Goal: Task Accomplishment & Management: Complete application form

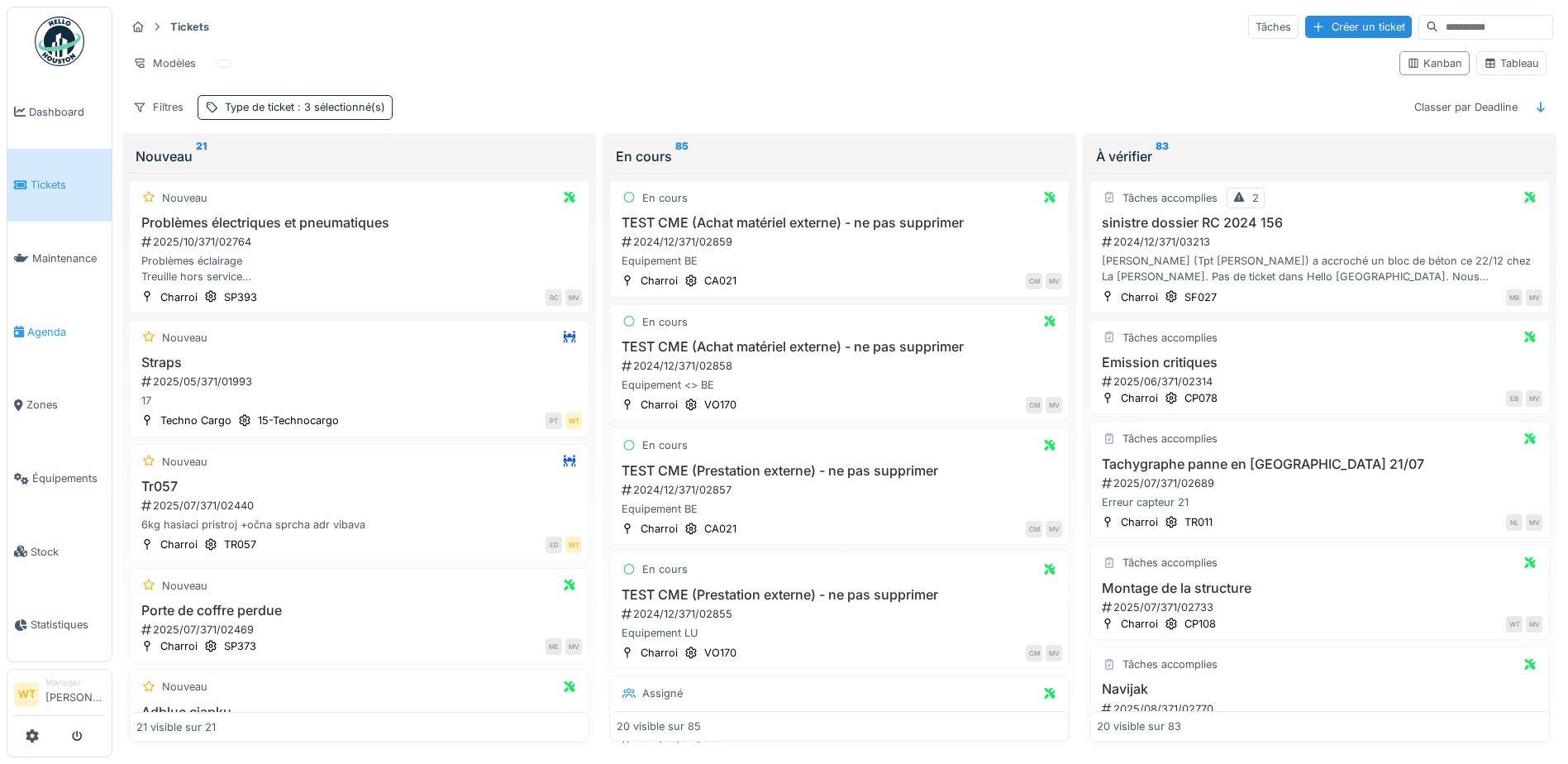
click at [58, 324] on span "Agenda" at bounding box center [66, 332] width 77 height 16
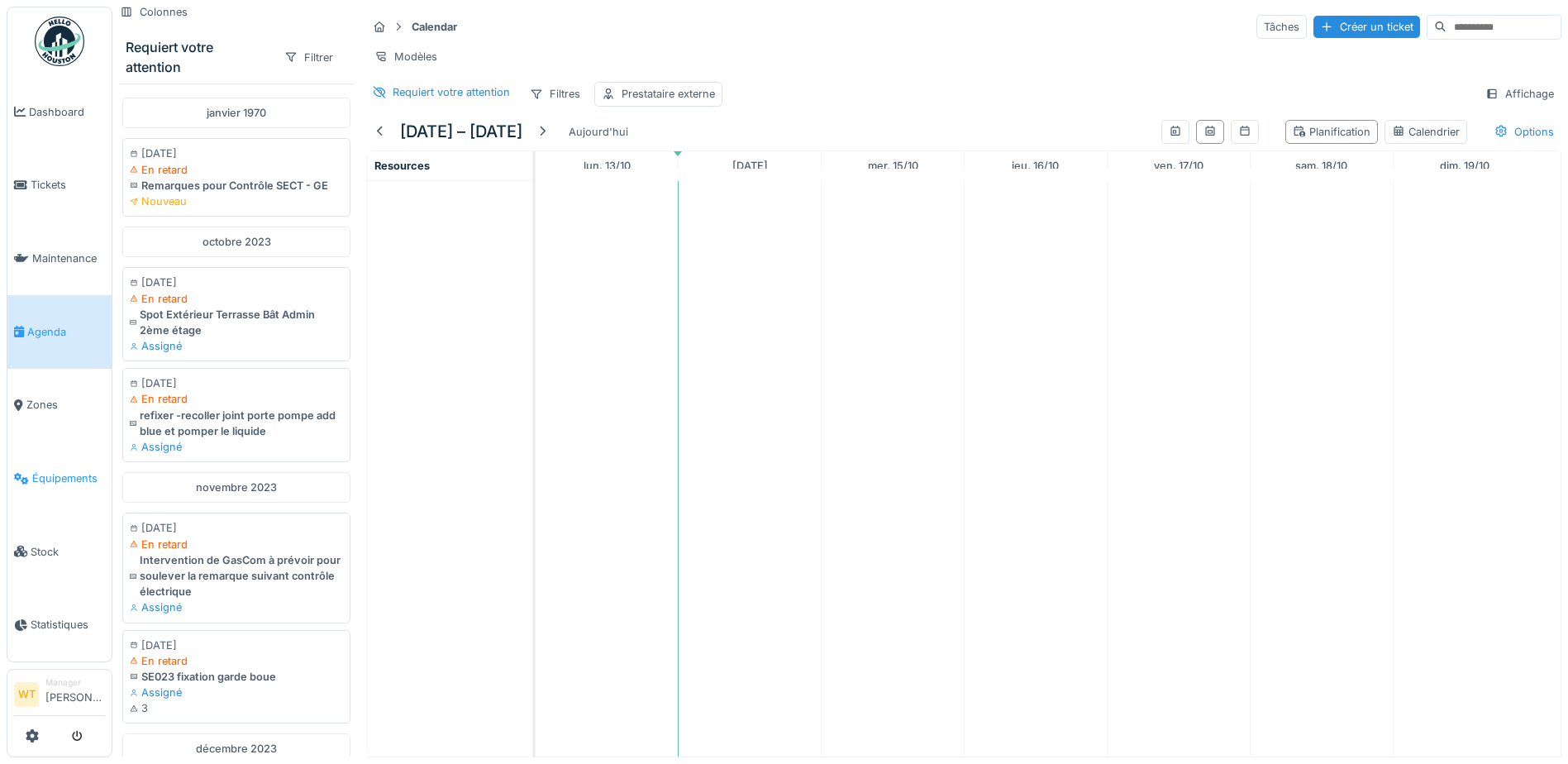
click at [60, 454] on link "Équipements" at bounding box center [59, 478] width 104 height 74
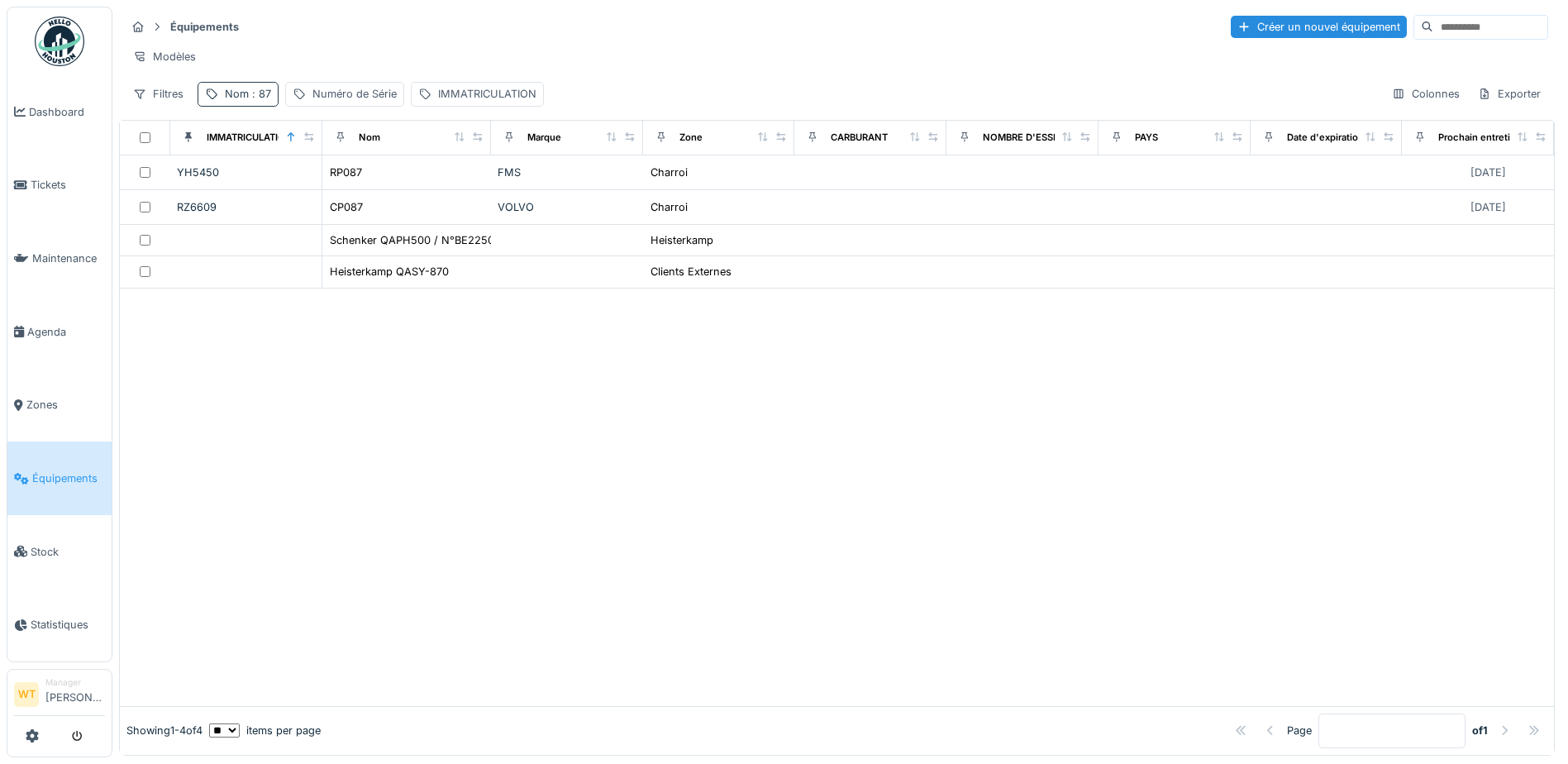
click at [252, 100] on span ": 87" at bounding box center [260, 93] width 23 height 12
click at [354, 185] on icon at bounding box center [350, 186] width 8 height 8
click at [329, 189] on input "Nom" at bounding box center [287, 186] width 164 height 35
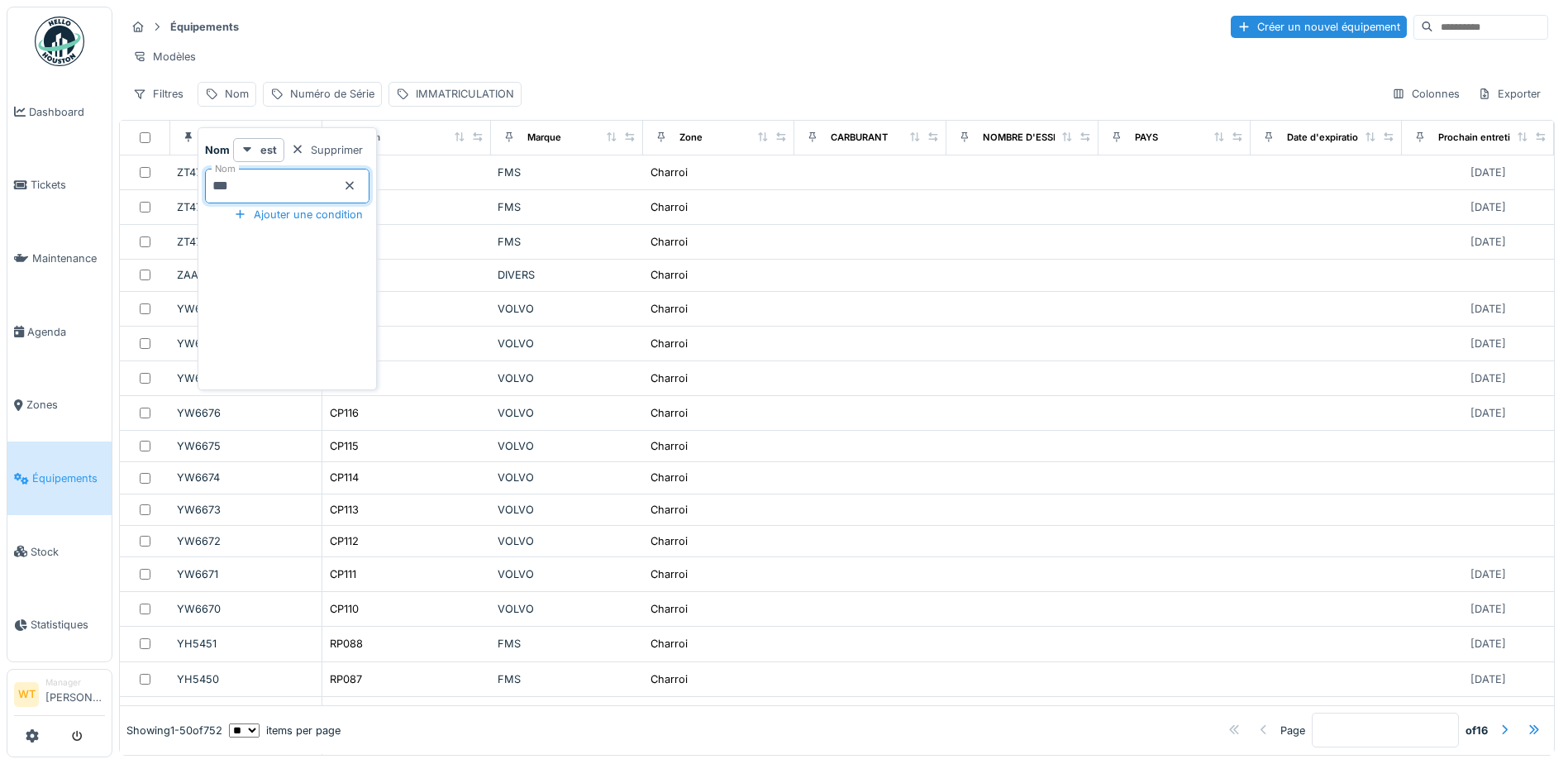
type input "***"
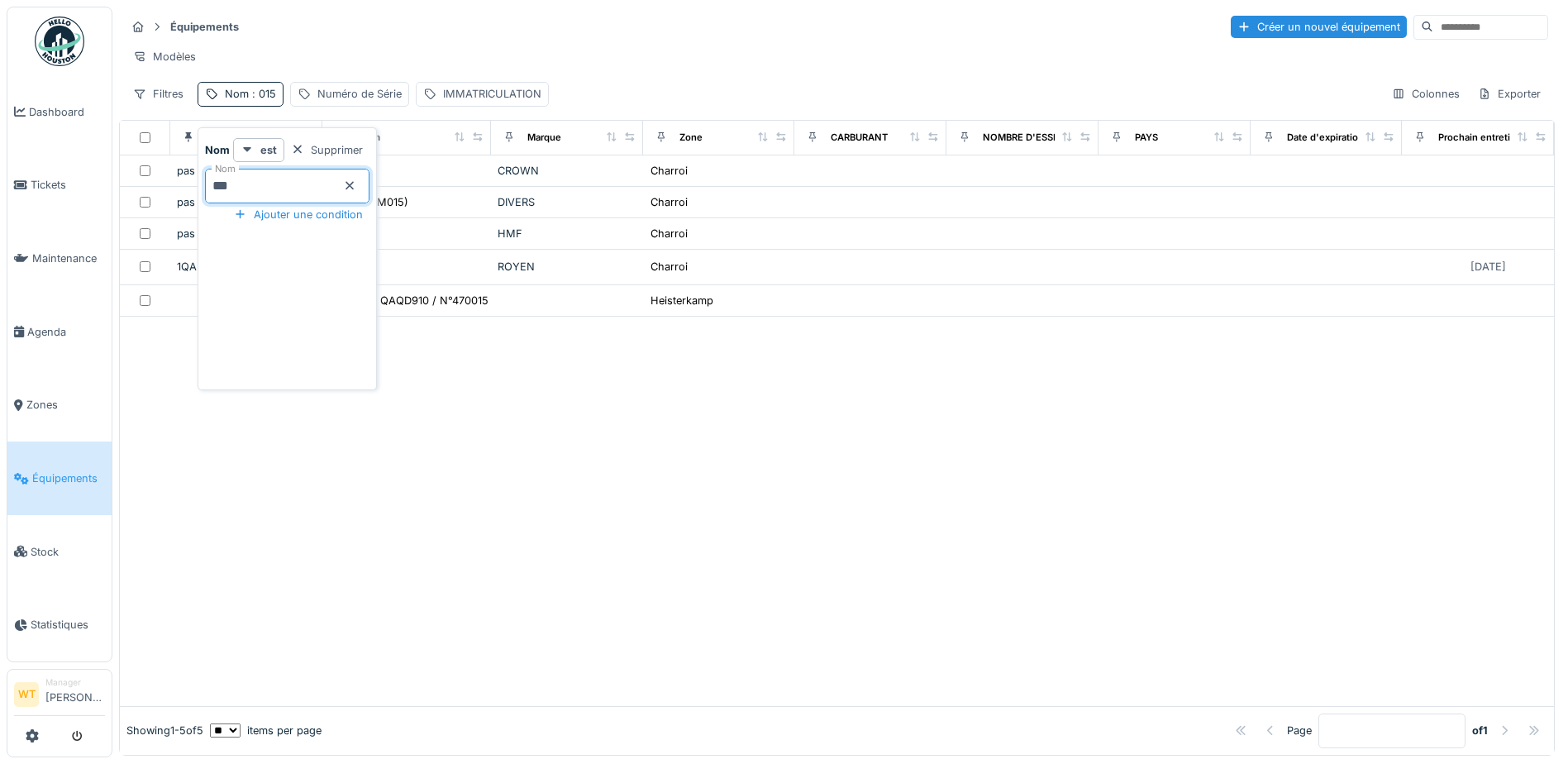
click at [401, 64] on div "Modèles" at bounding box center [836, 56] width 1423 height 24
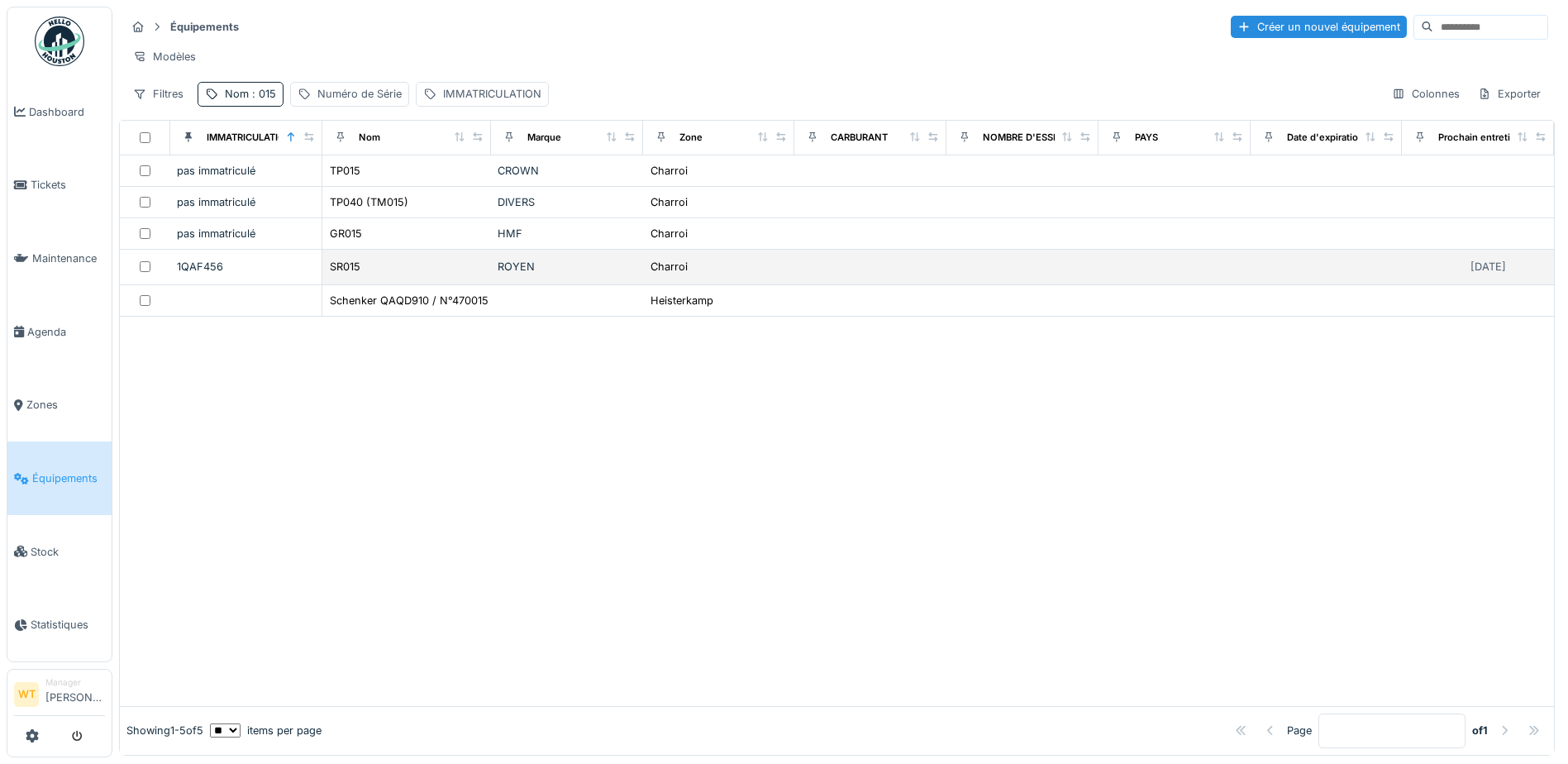
click at [364, 275] on div "SR015" at bounding box center [406, 267] width 156 height 17
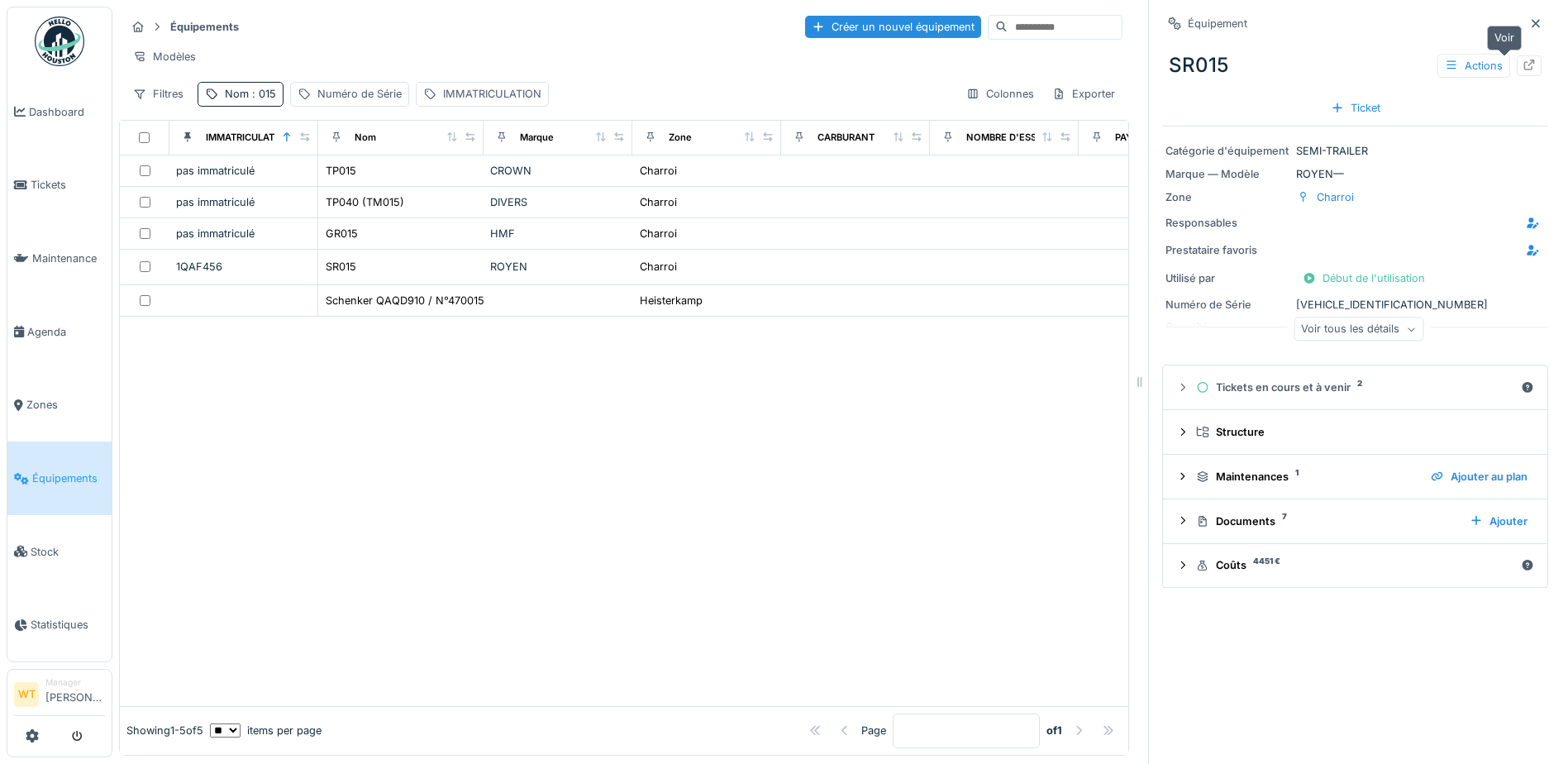
click at [1523, 69] on icon at bounding box center [1529, 64] width 13 height 10
click at [43, 183] on span "Tickets" at bounding box center [67, 185] width 74 height 16
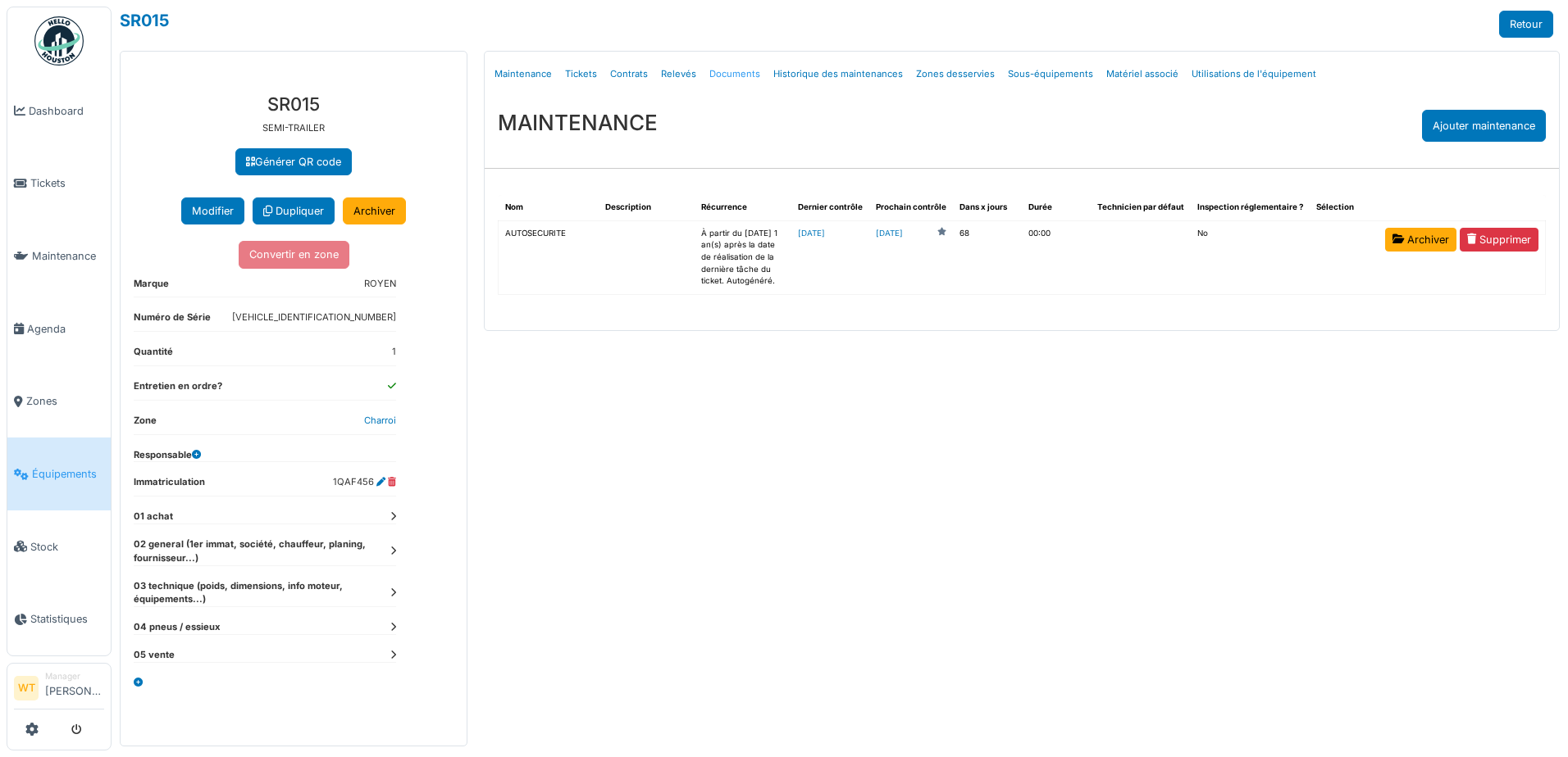
click at [730, 82] on link "Documents" at bounding box center [734, 74] width 64 height 38
select select "***"
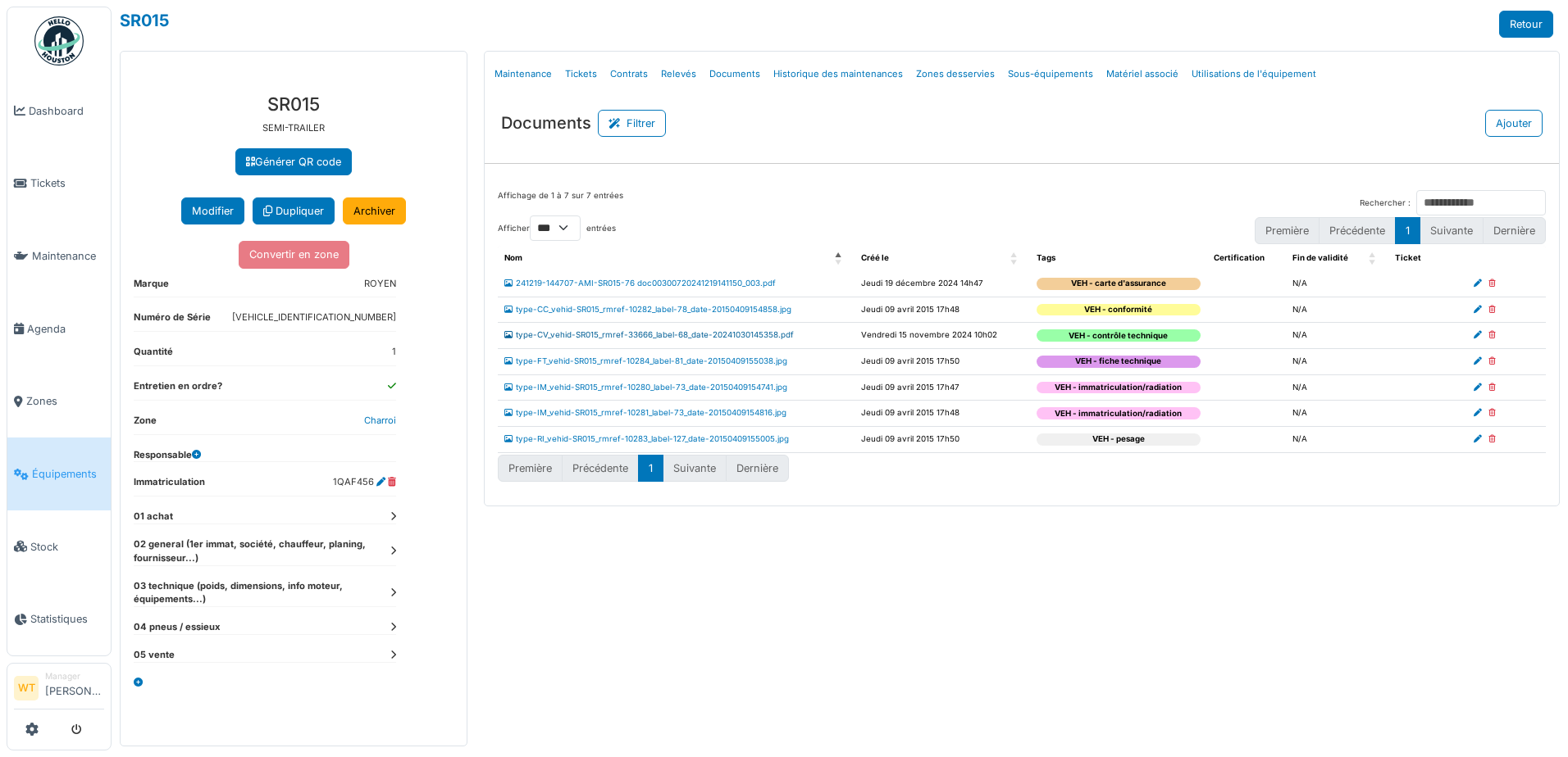
click at [669, 336] on link "type-CV_vehid-SR015_rmref-33666_label-68_date-20241030145358.pdf" at bounding box center [649, 335] width 290 height 9
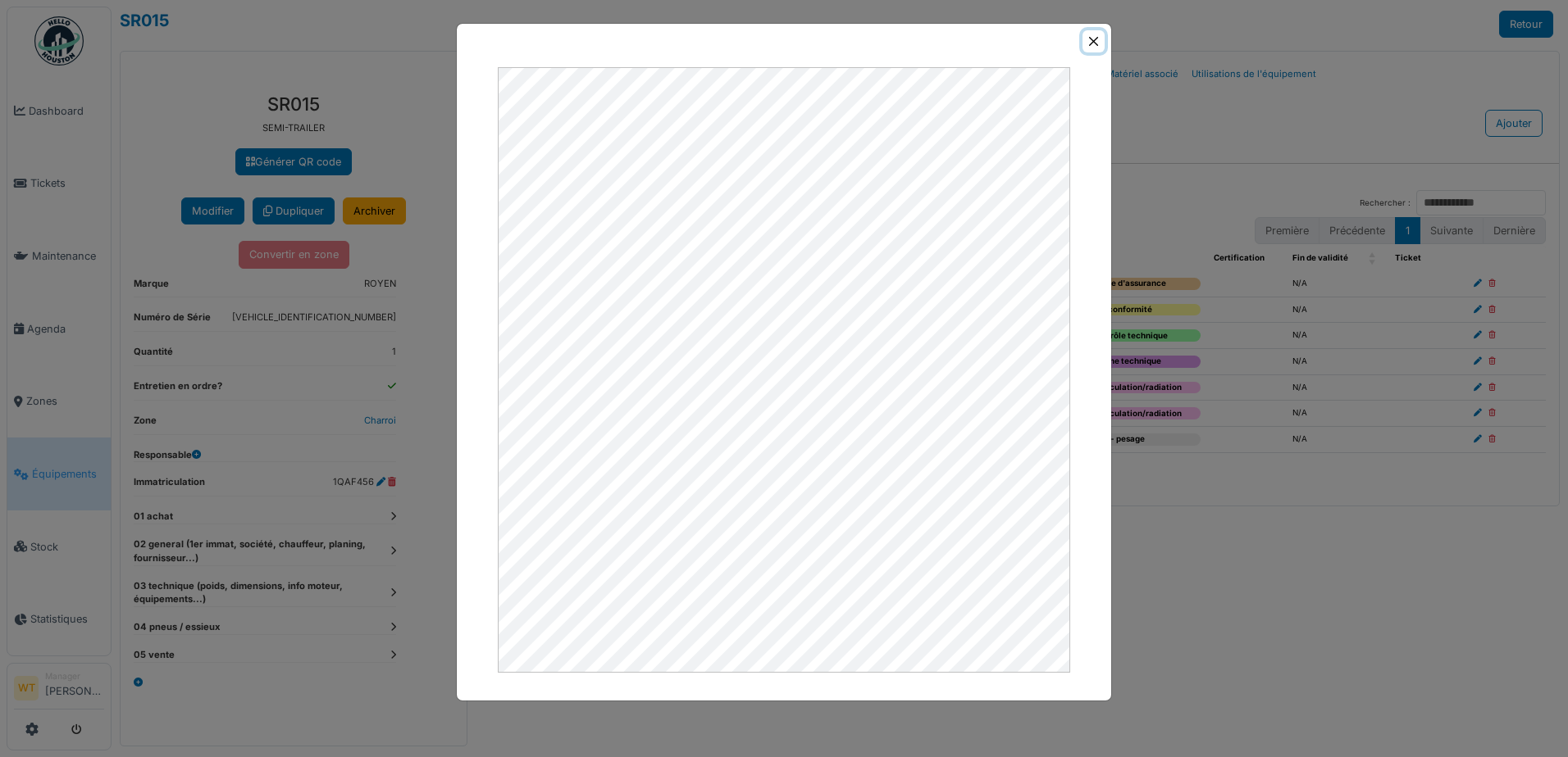
click at [1094, 45] on button "Close" at bounding box center [1093, 41] width 22 height 22
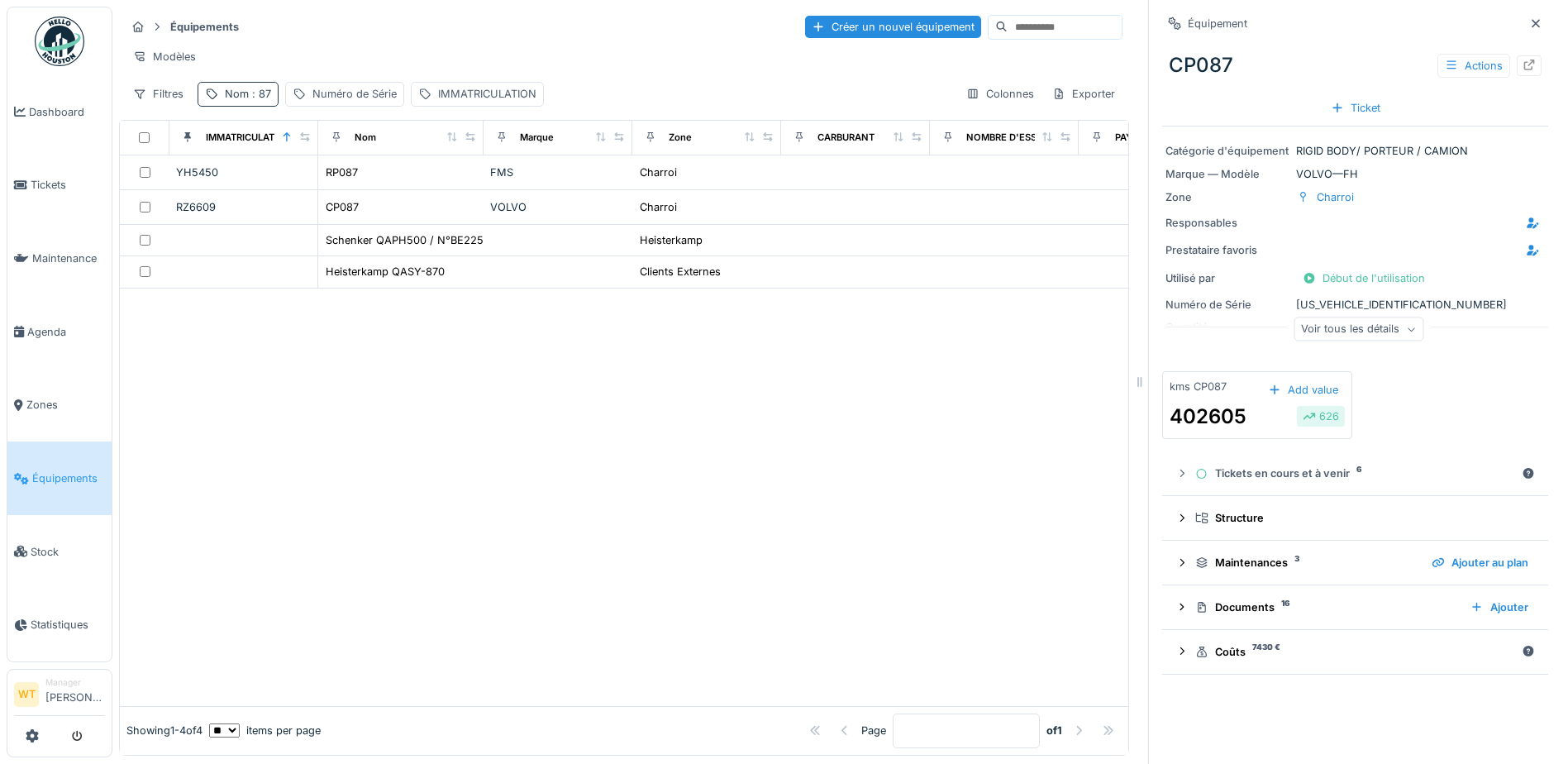
click at [245, 102] on div "Nom : 87" at bounding box center [248, 93] width 46 height 16
click at [356, 187] on icon at bounding box center [350, 185] width 13 height 10
click at [304, 194] on input "Nom" at bounding box center [287, 186] width 164 height 35
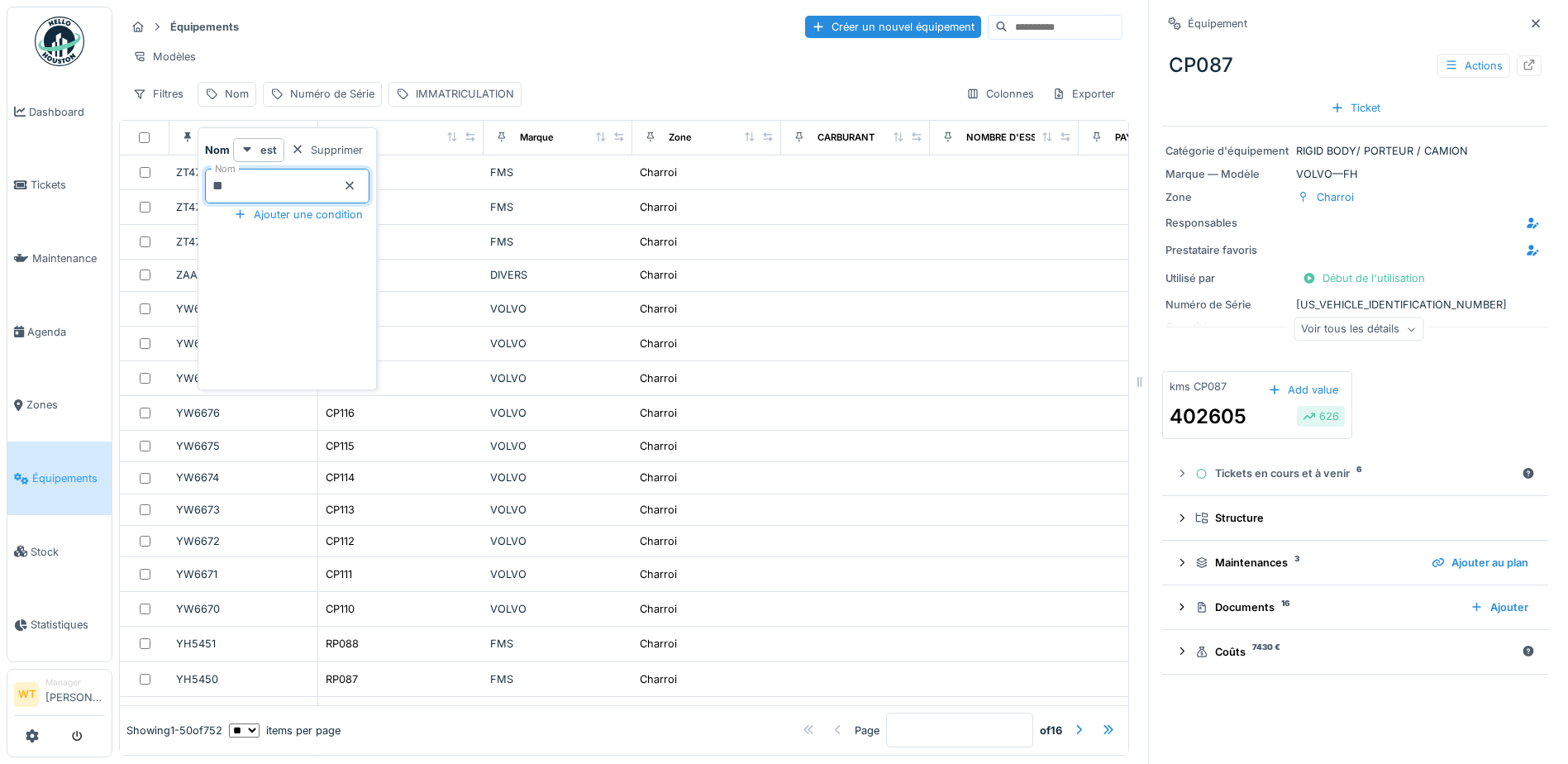
type input "**"
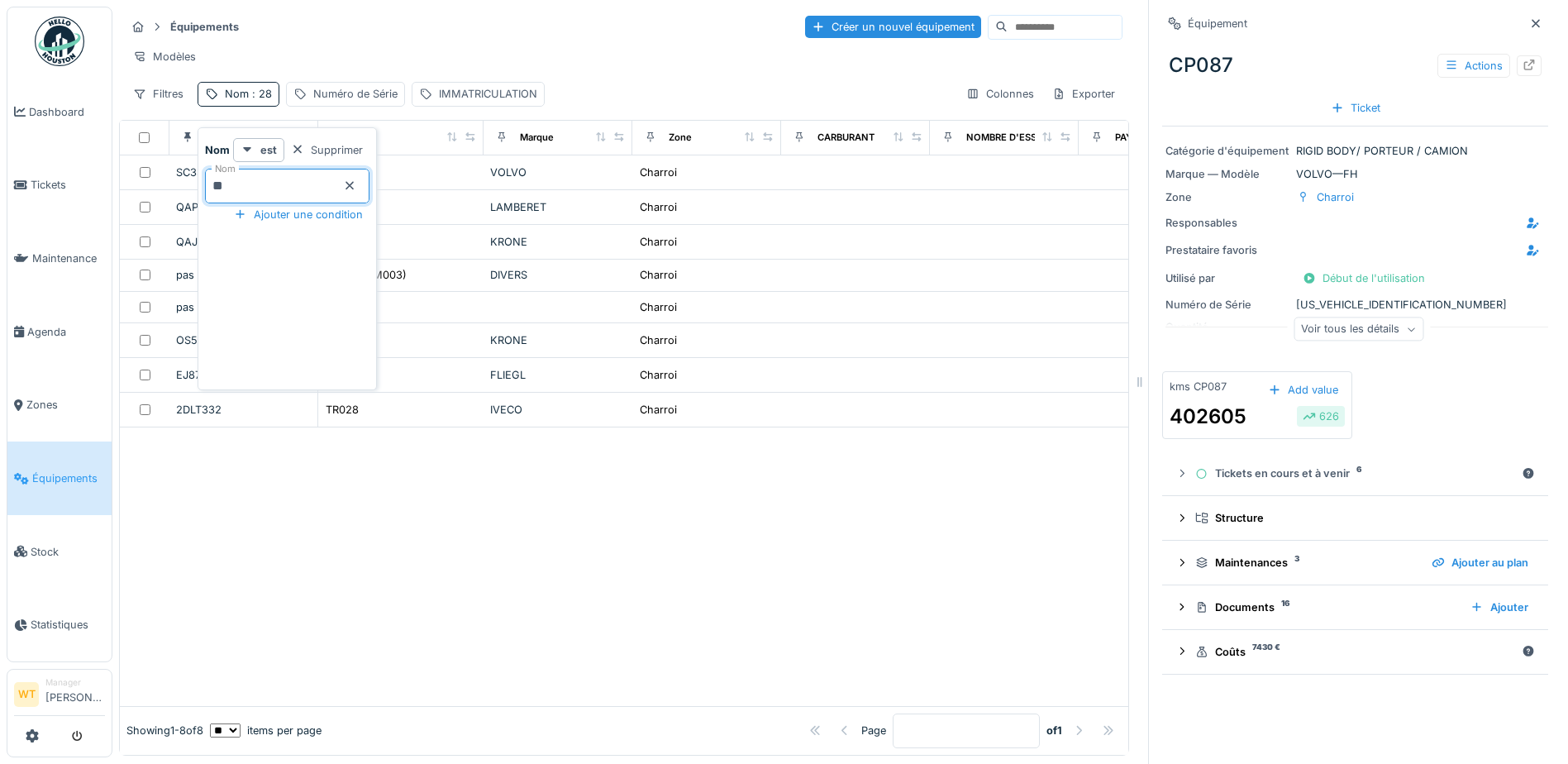
click at [523, 24] on div "Équipements Créer un nouvel équipement" at bounding box center [624, 26] width 998 height 27
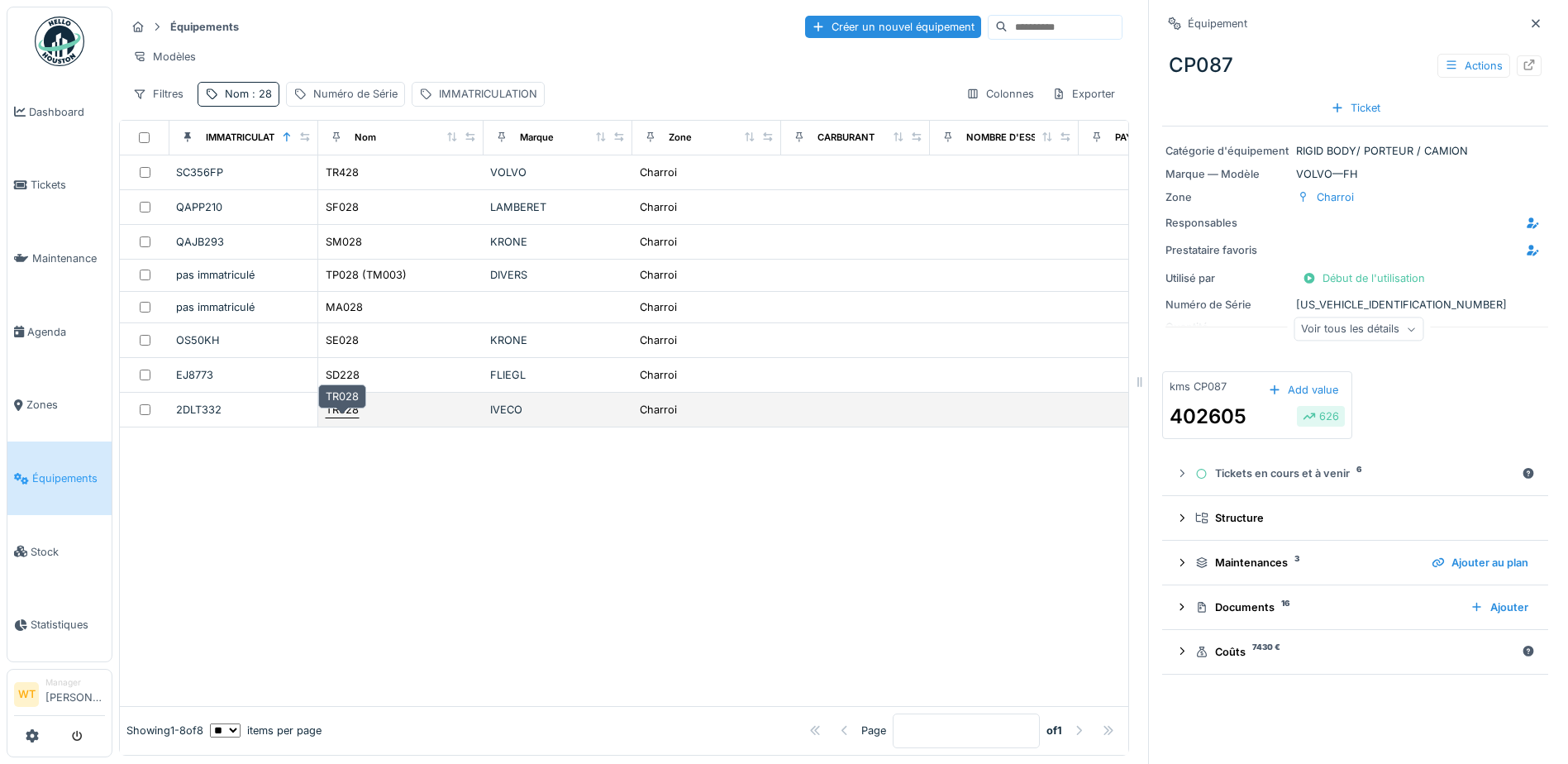
click at [354, 418] on div "TR028" at bounding box center [341, 409] width 33 height 16
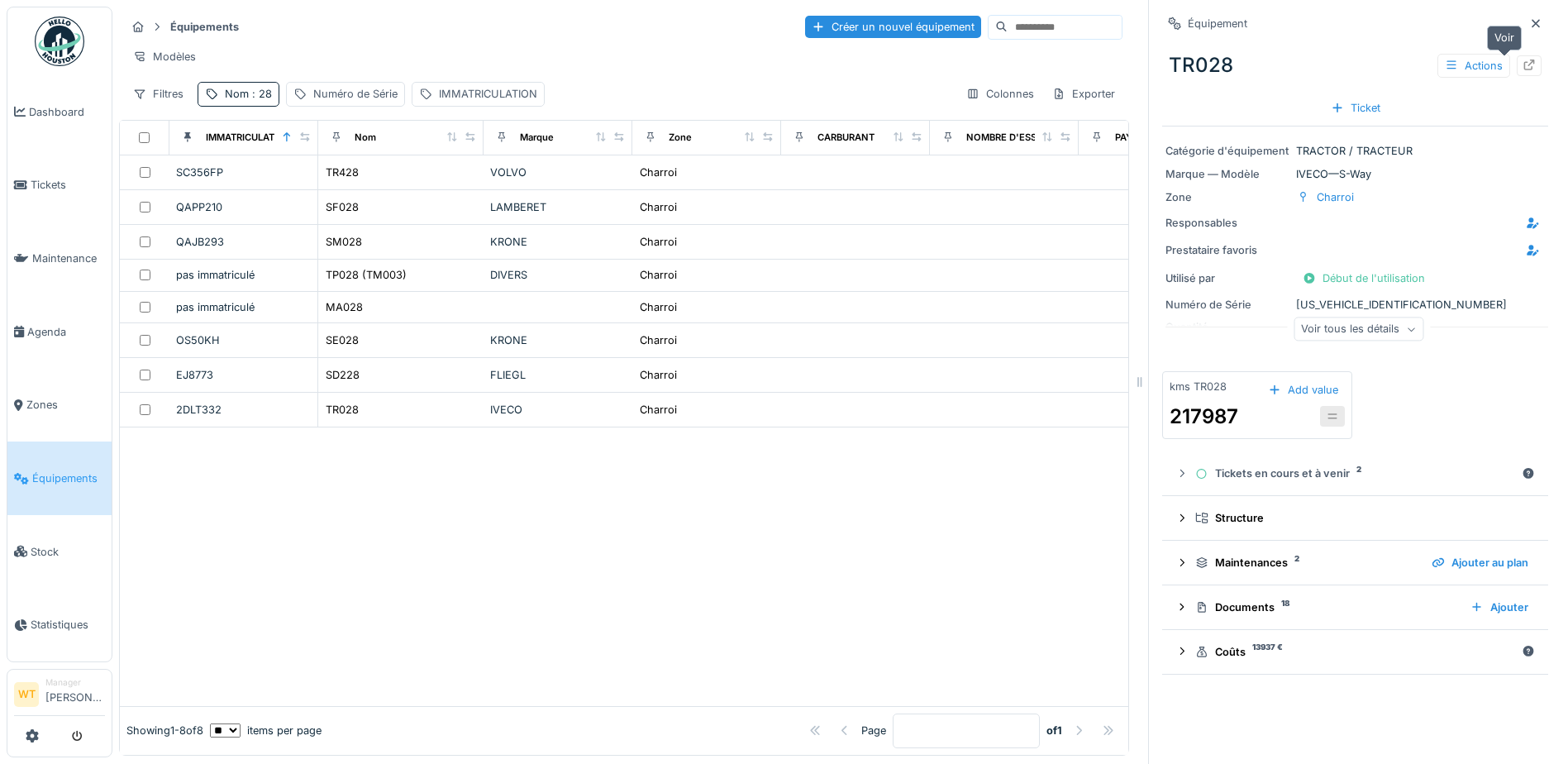
click at [1525, 69] on icon at bounding box center [1529, 64] width 10 height 10
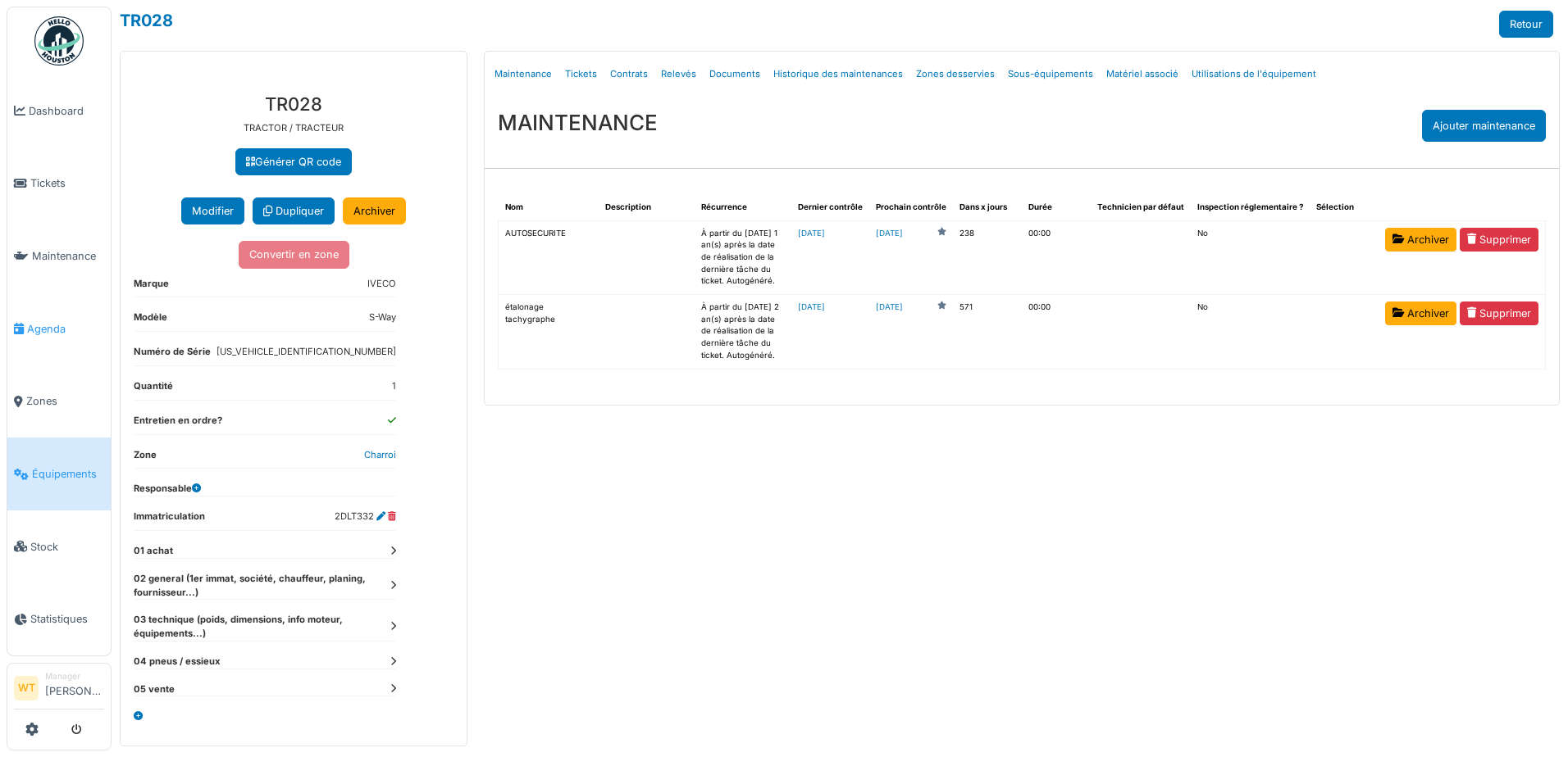
click at [58, 321] on span "Agenda" at bounding box center [65, 329] width 77 height 16
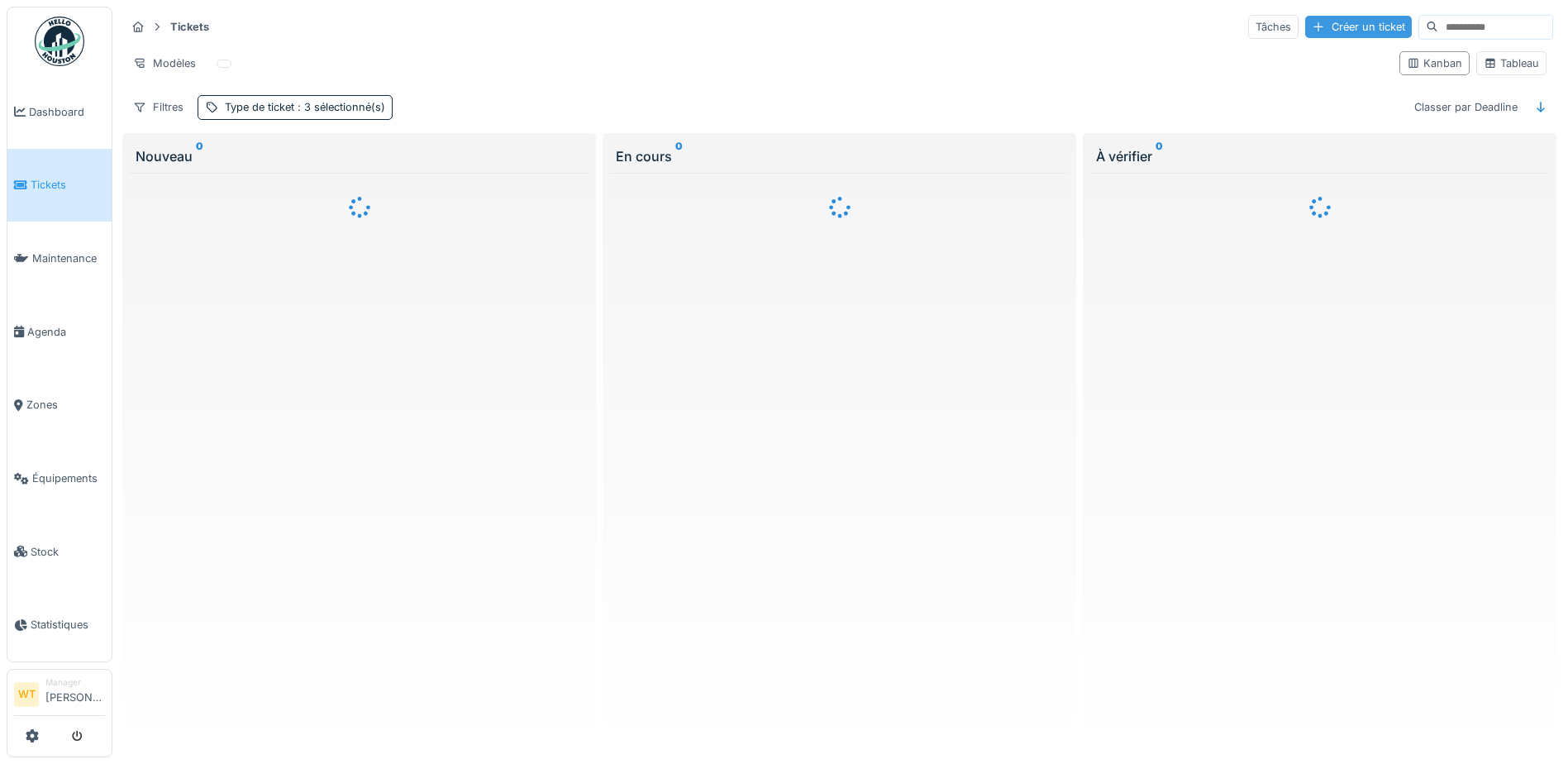
click at [1308, 25] on div "Créer un ticket" at bounding box center [1359, 27] width 107 height 23
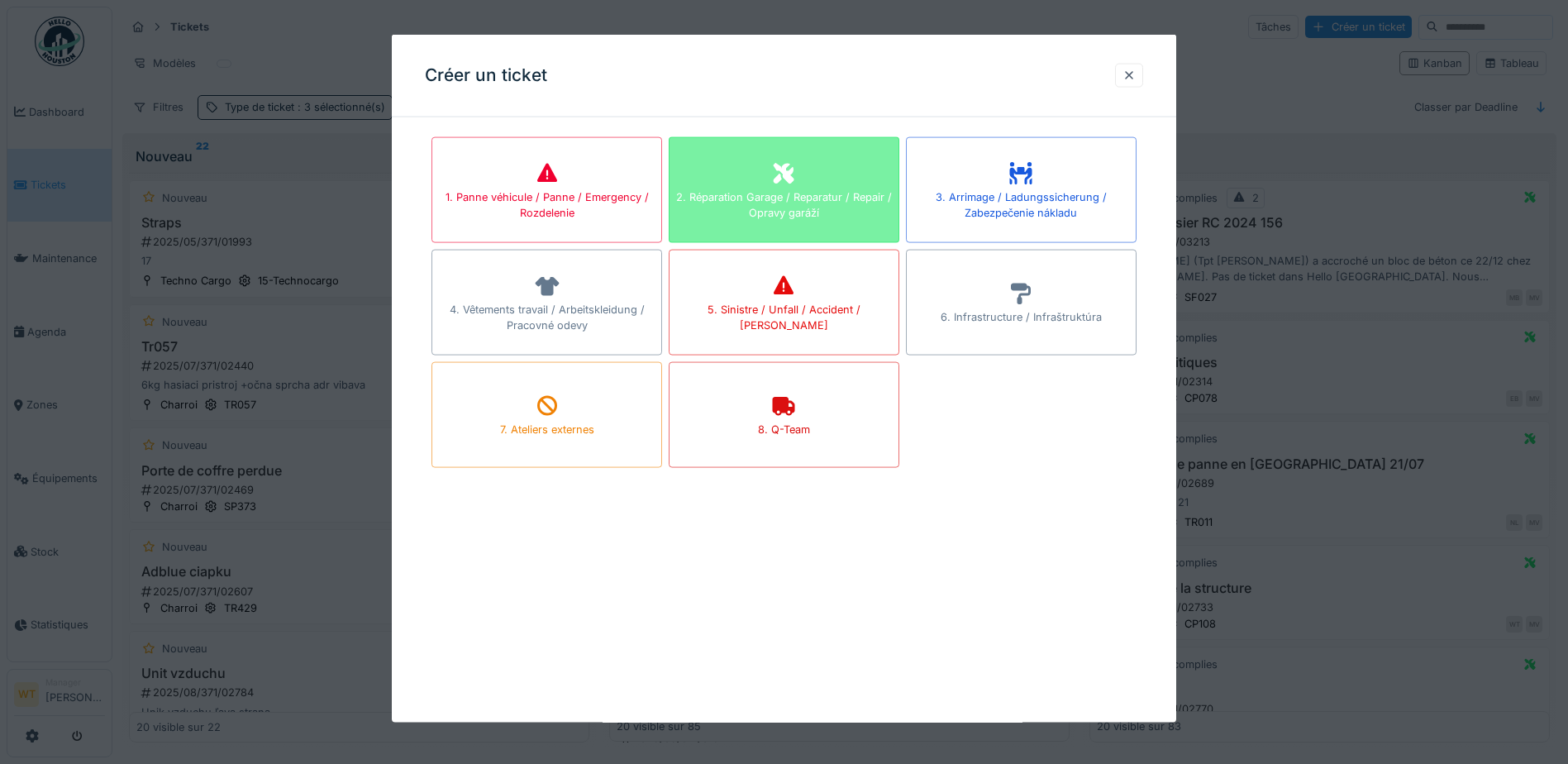
click at [790, 191] on div "2. Réparation Garage / Reparatur / Repair / Opravy garáží" at bounding box center [784, 204] width 229 height 31
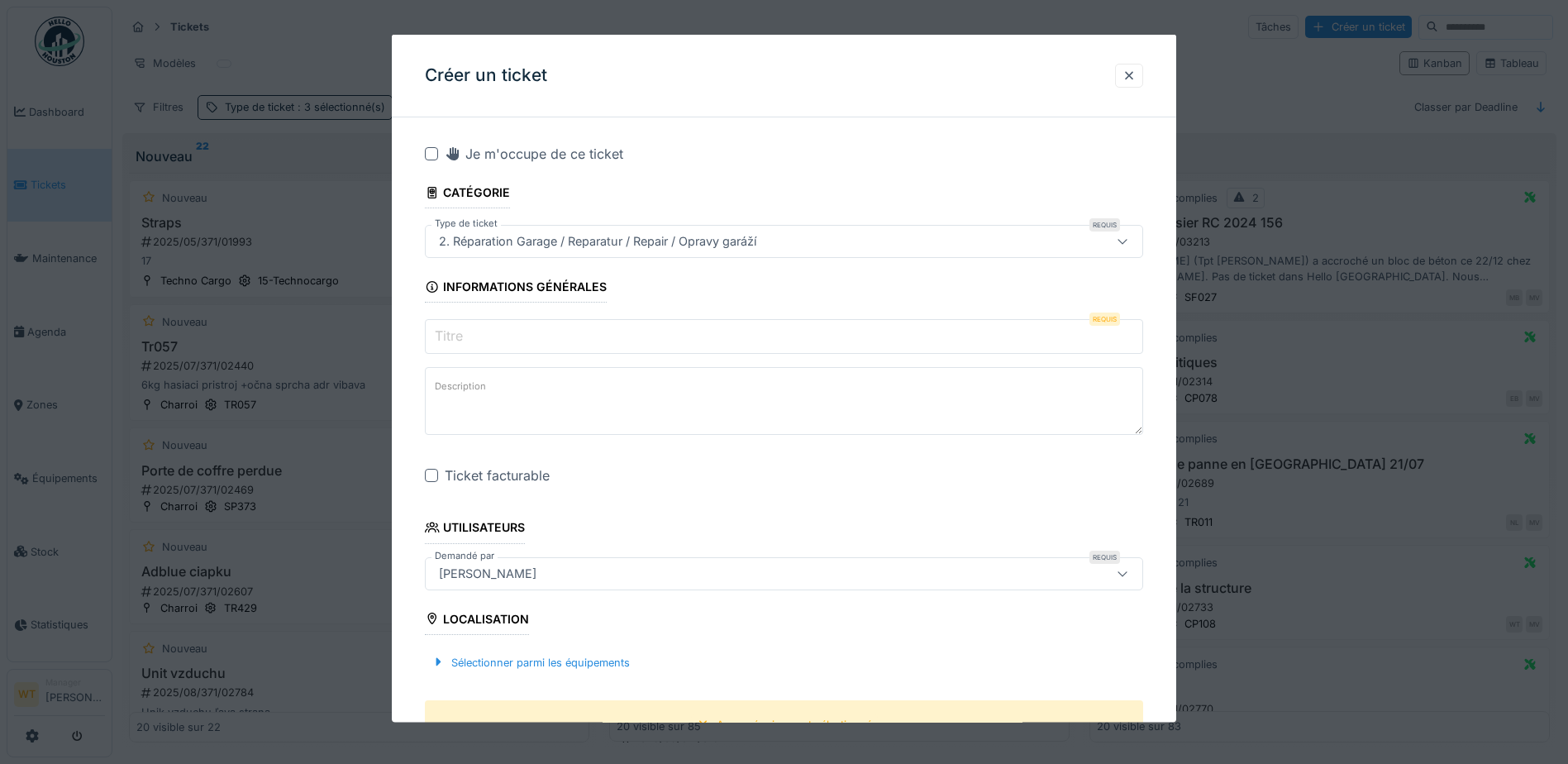
click at [604, 330] on input "Titre" at bounding box center [784, 336] width 718 height 35
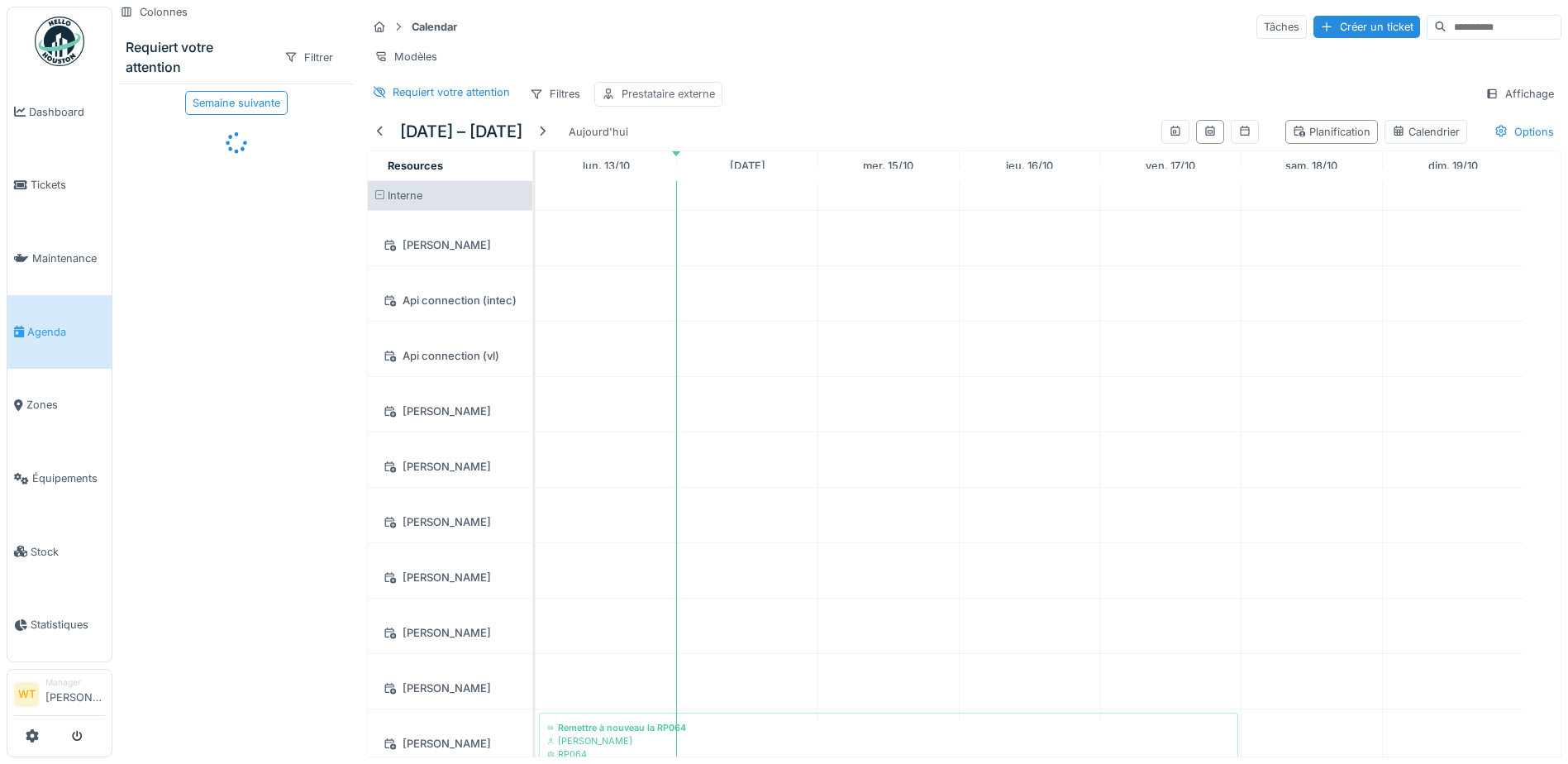
click at [663, 100] on div "Prestataire externe" at bounding box center [668, 93] width 93 height 16
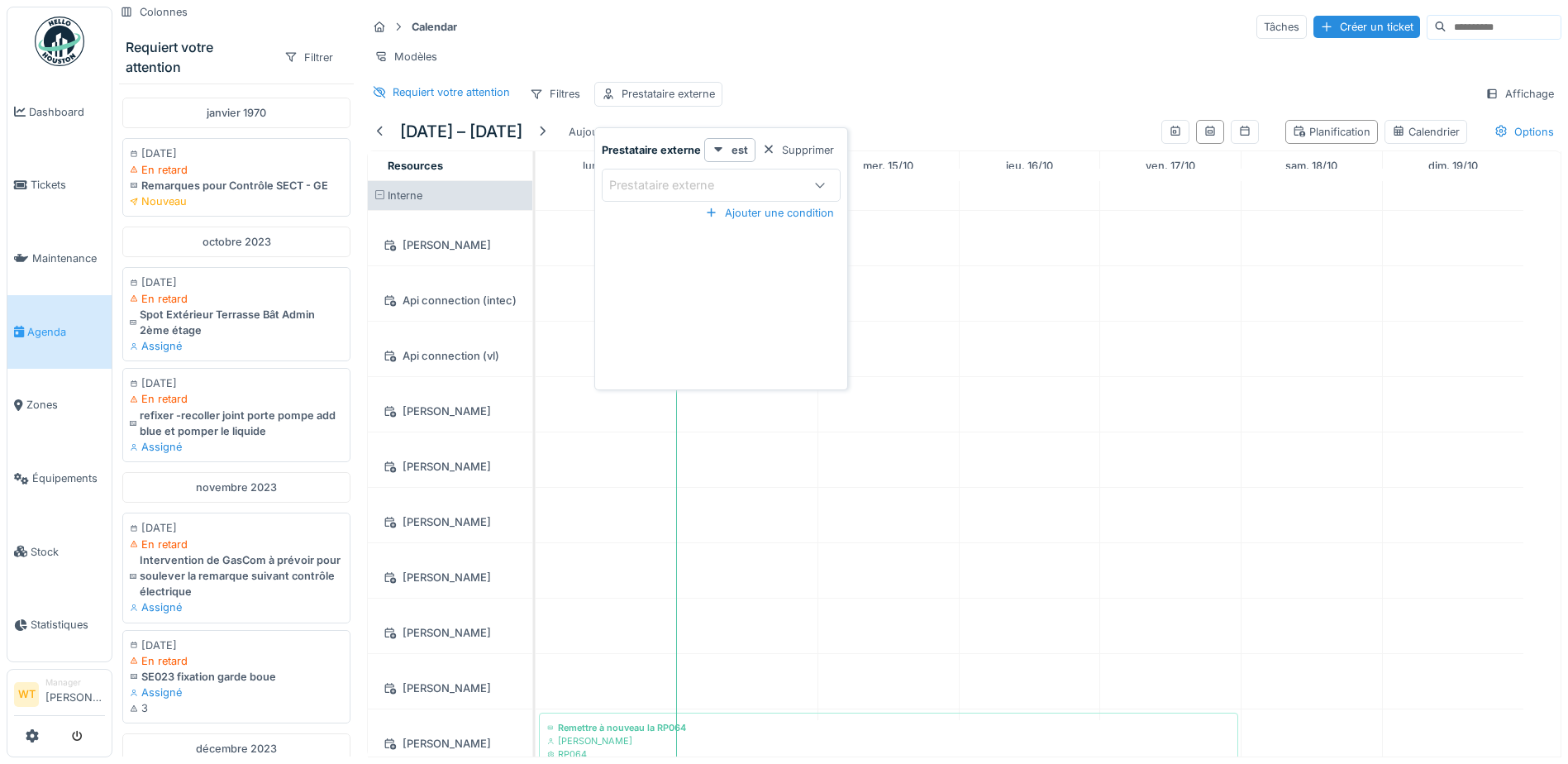
click at [822, 185] on icon at bounding box center [820, 184] width 13 height 10
click at [777, 152] on div "Supprimer" at bounding box center [798, 150] width 85 height 23
click at [547, 106] on div "Filtres" at bounding box center [554, 93] width 65 height 24
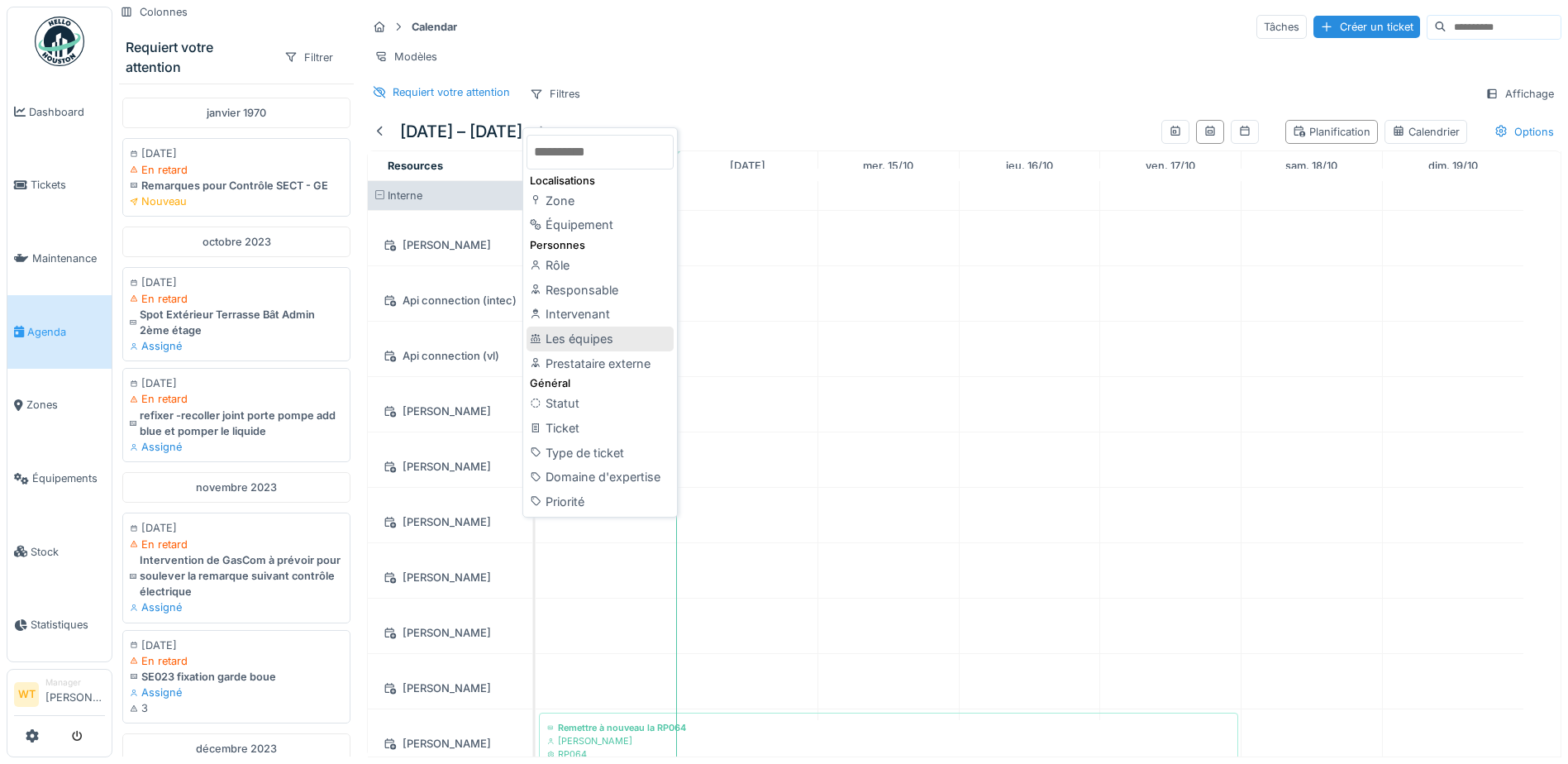
click at [593, 339] on div "Les équipes" at bounding box center [601, 339] width 147 height 25
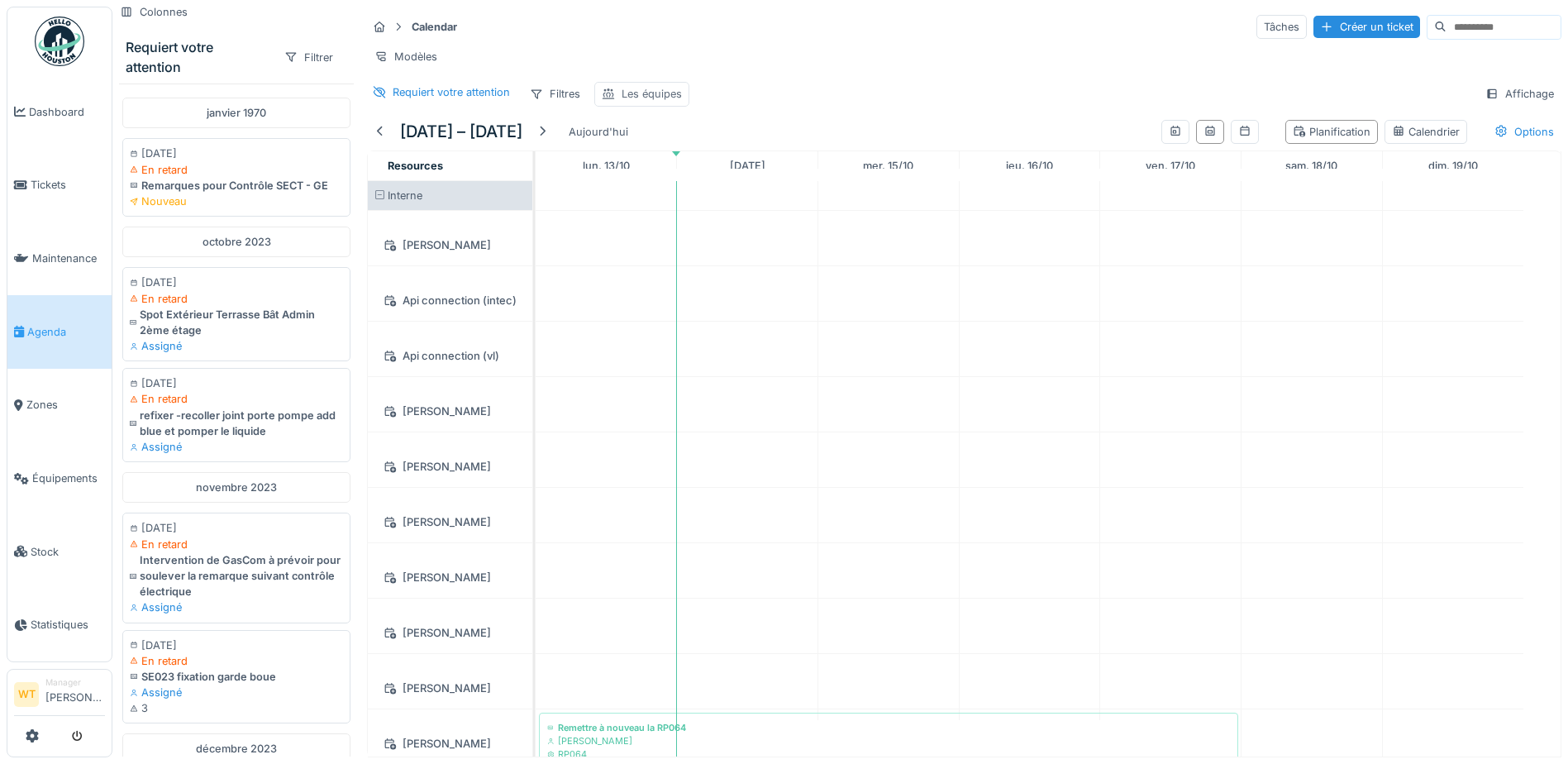
click at [640, 102] on div "Les équipes" at bounding box center [652, 93] width 60 height 16
click at [666, 188] on div "Les équipes" at bounding box center [654, 185] width 91 height 18
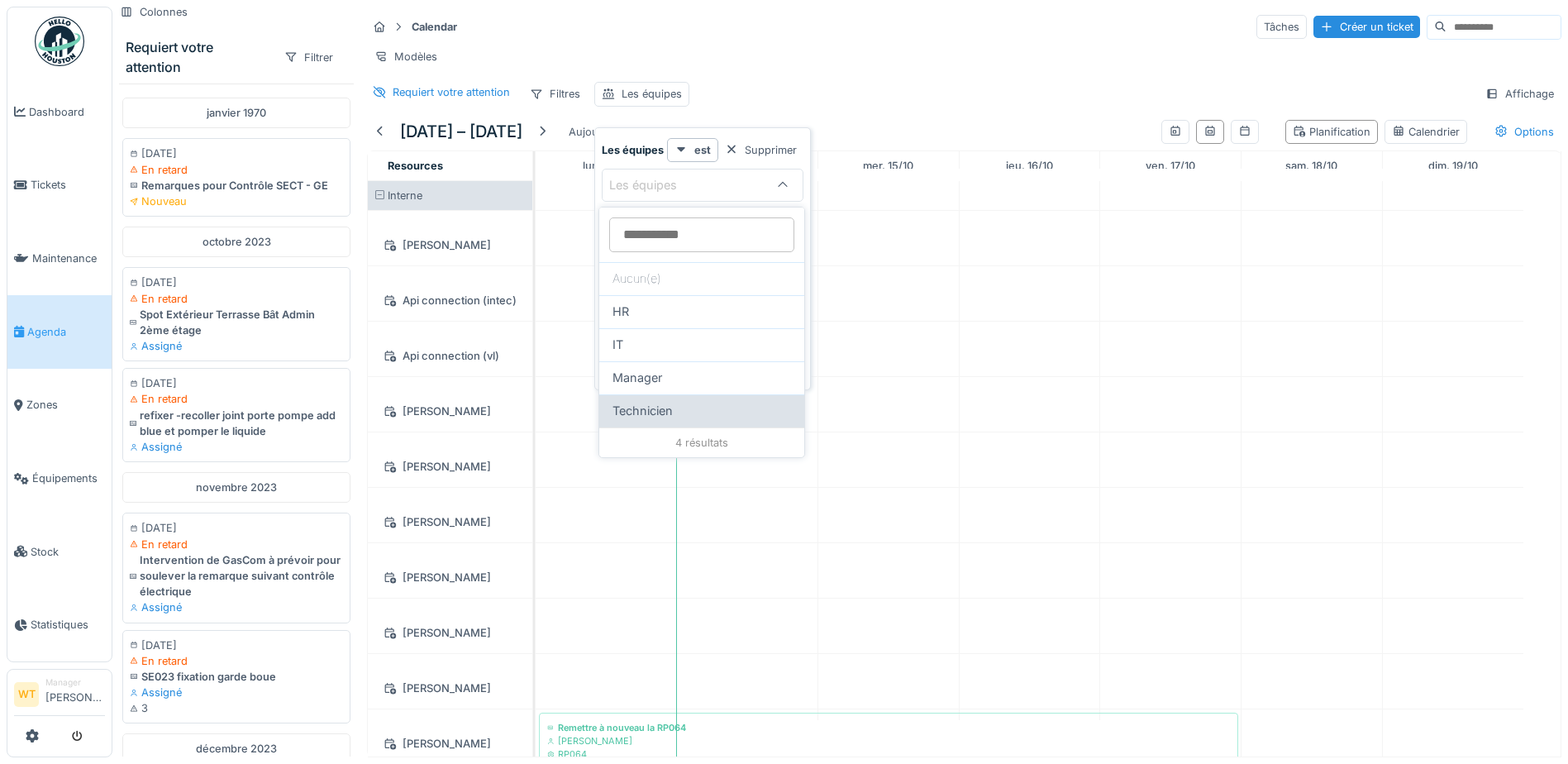
click at [668, 403] on span "Technicien" at bounding box center [643, 410] width 60 height 18
type input "***"
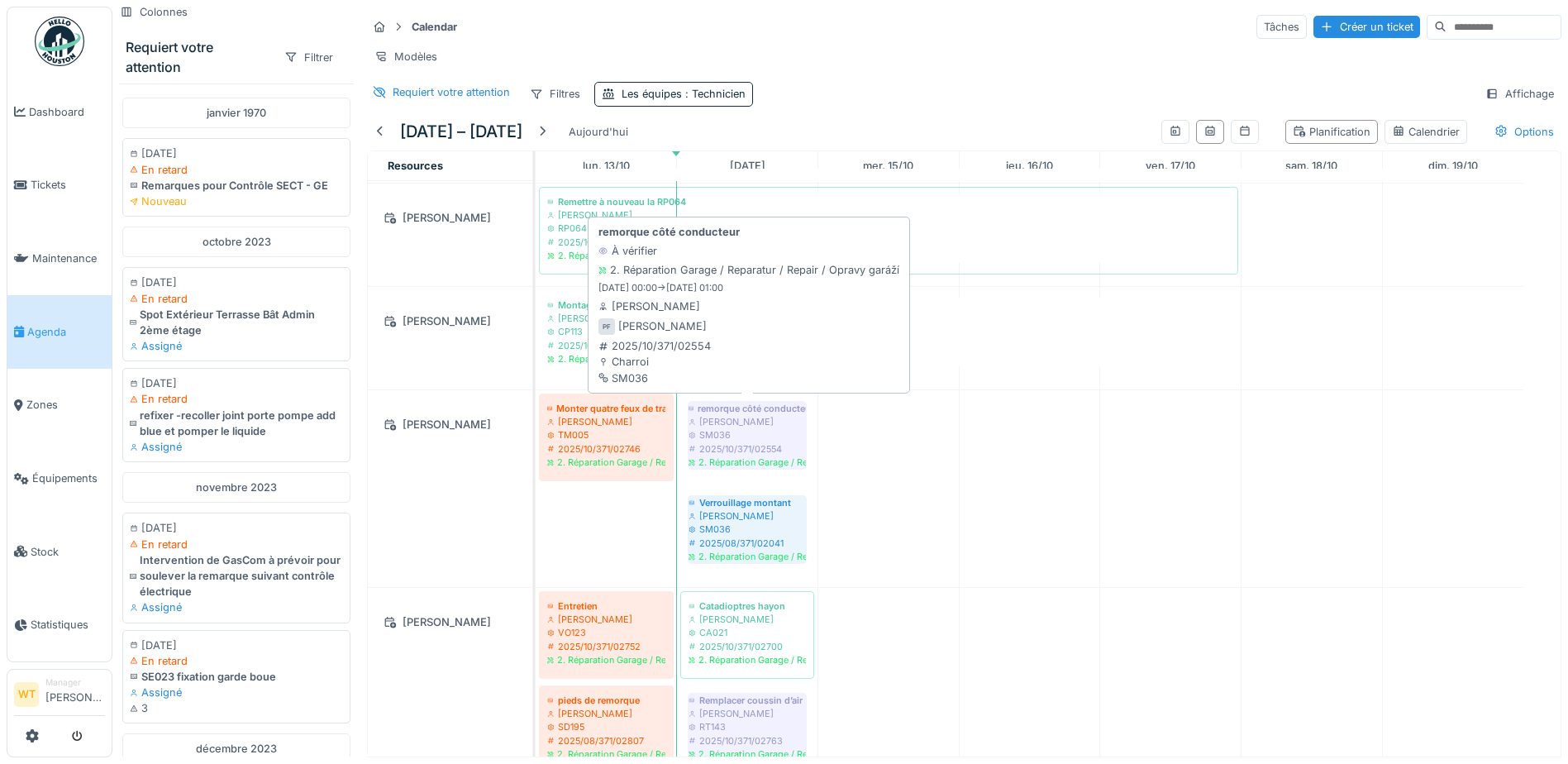
scroll to position [165, 0]
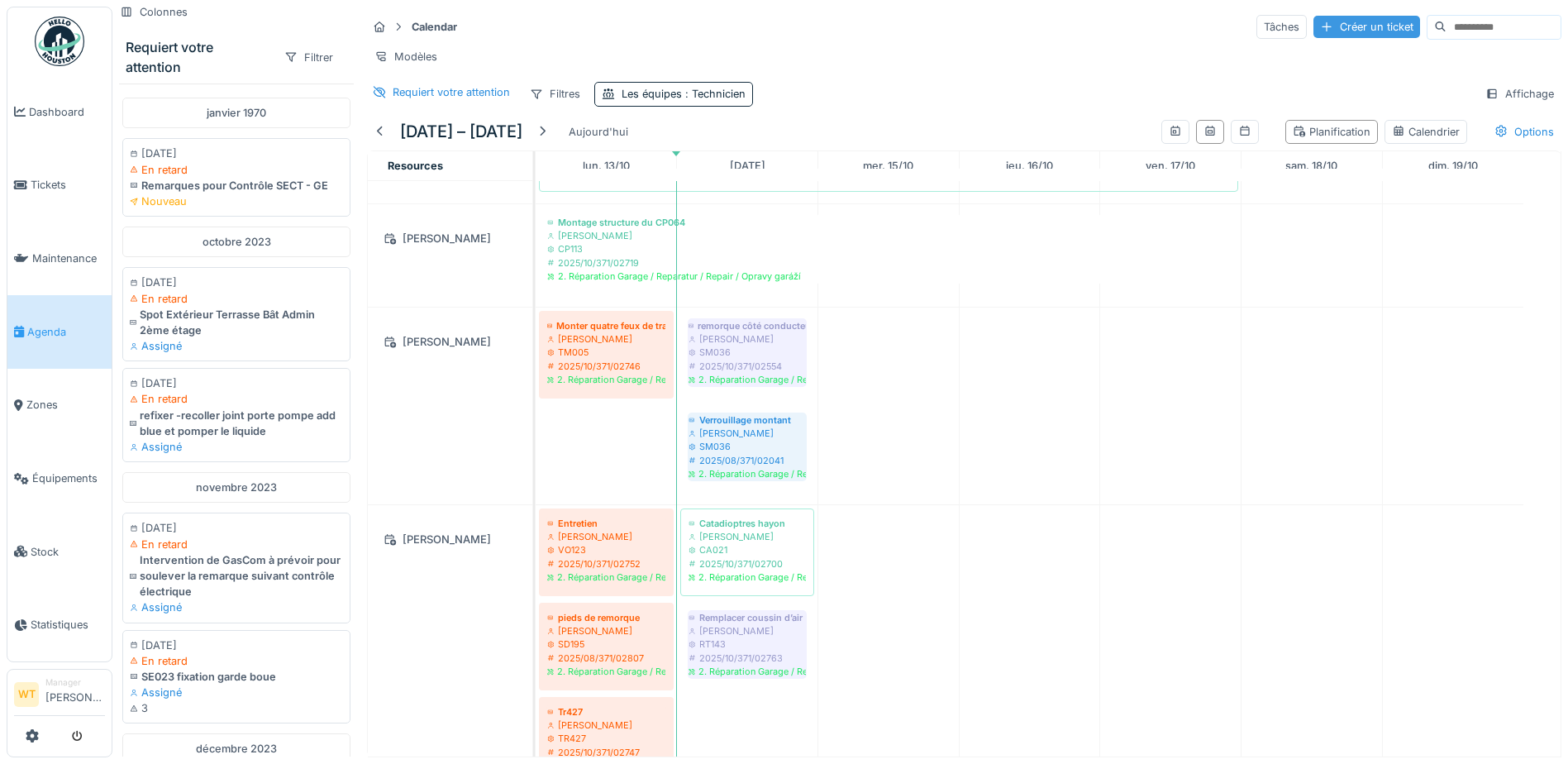
click at [1313, 37] on div "Créer un ticket" at bounding box center [1366, 27] width 107 height 23
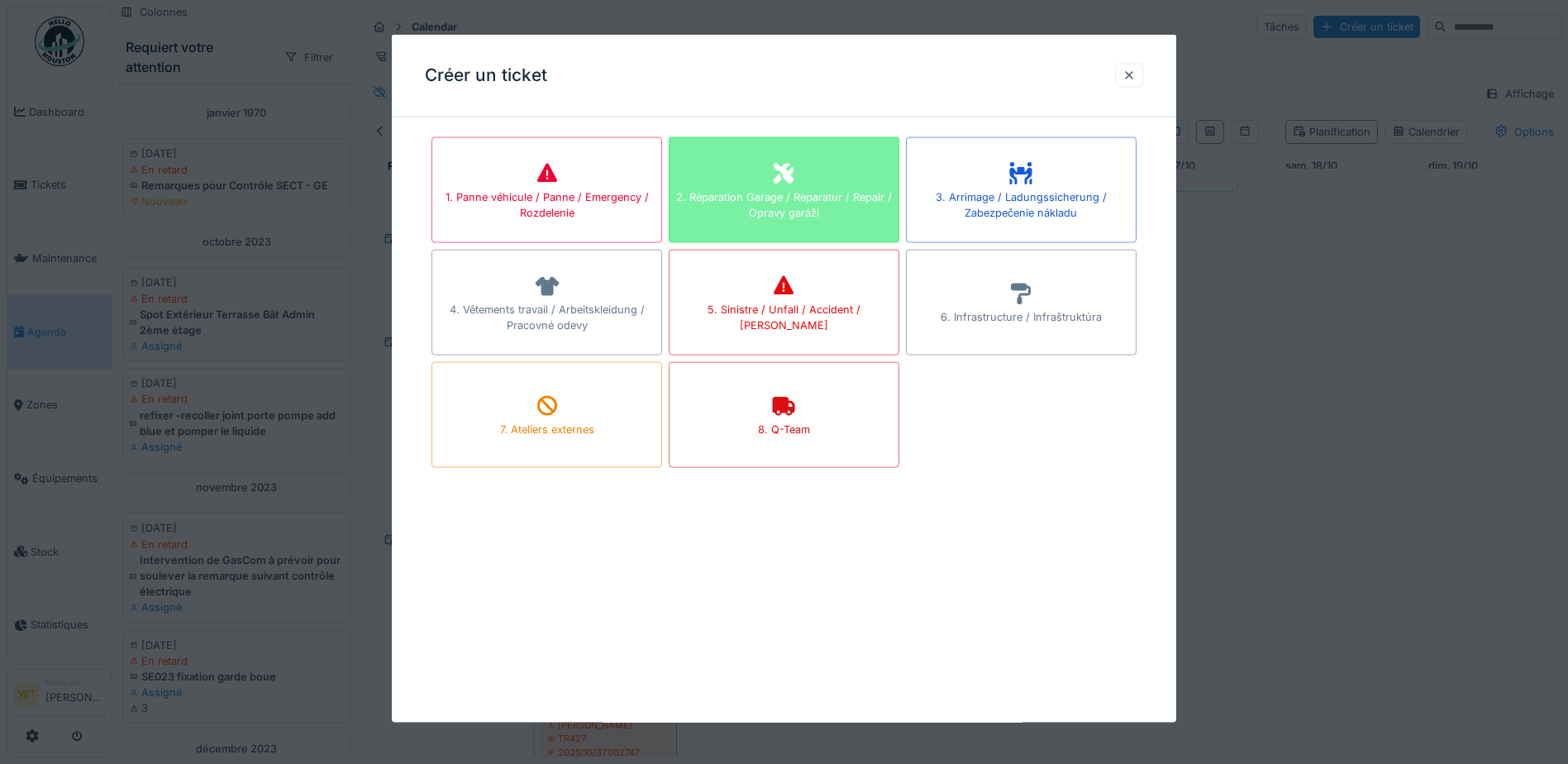
click at [831, 204] on div "2. Réparation Garage / Reparatur / Repair / Opravy garáží" at bounding box center [784, 204] width 229 height 31
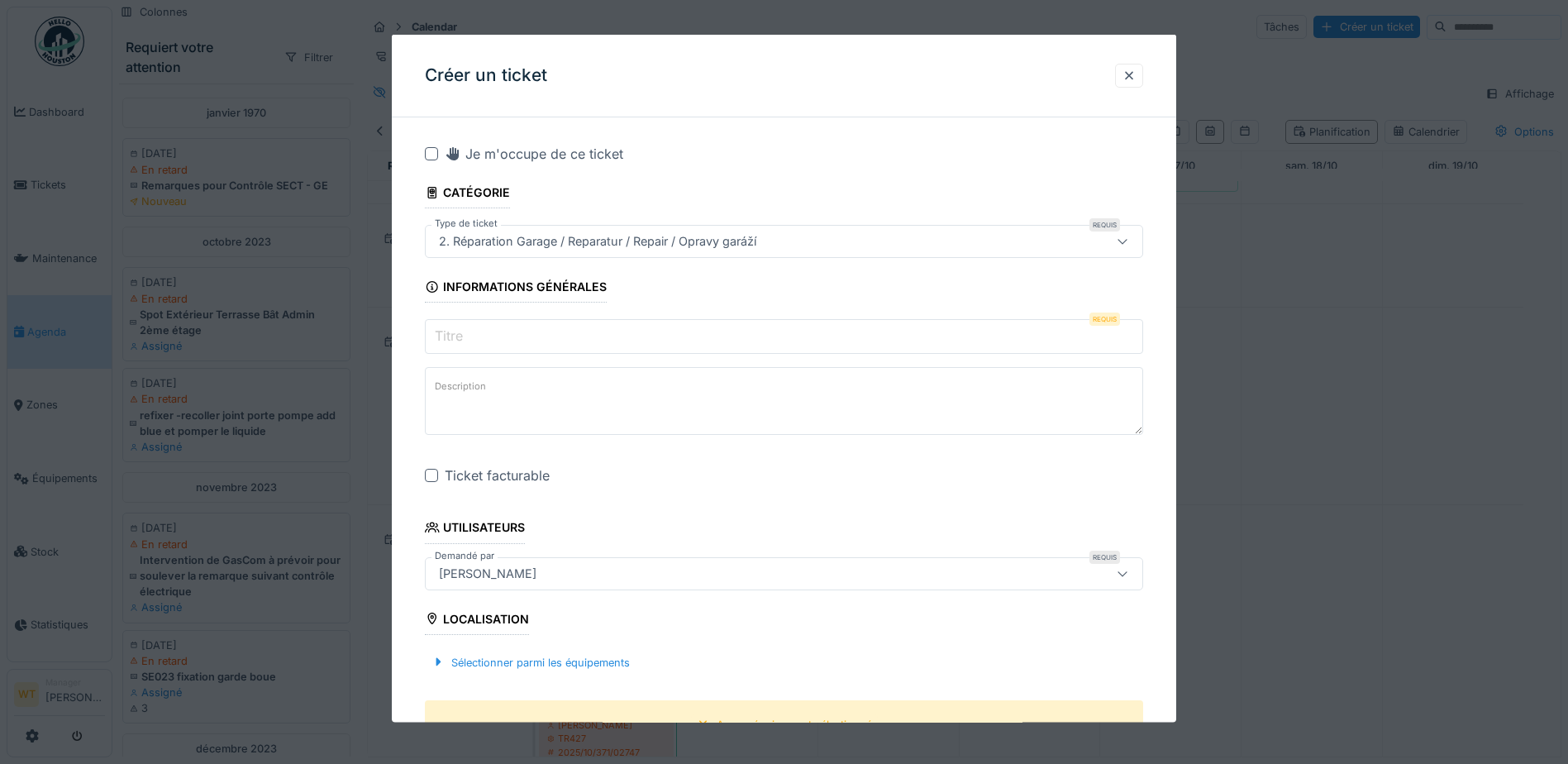
click at [635, 332] on input "Titre" at bounding box center [784, 336] width 718 height 35
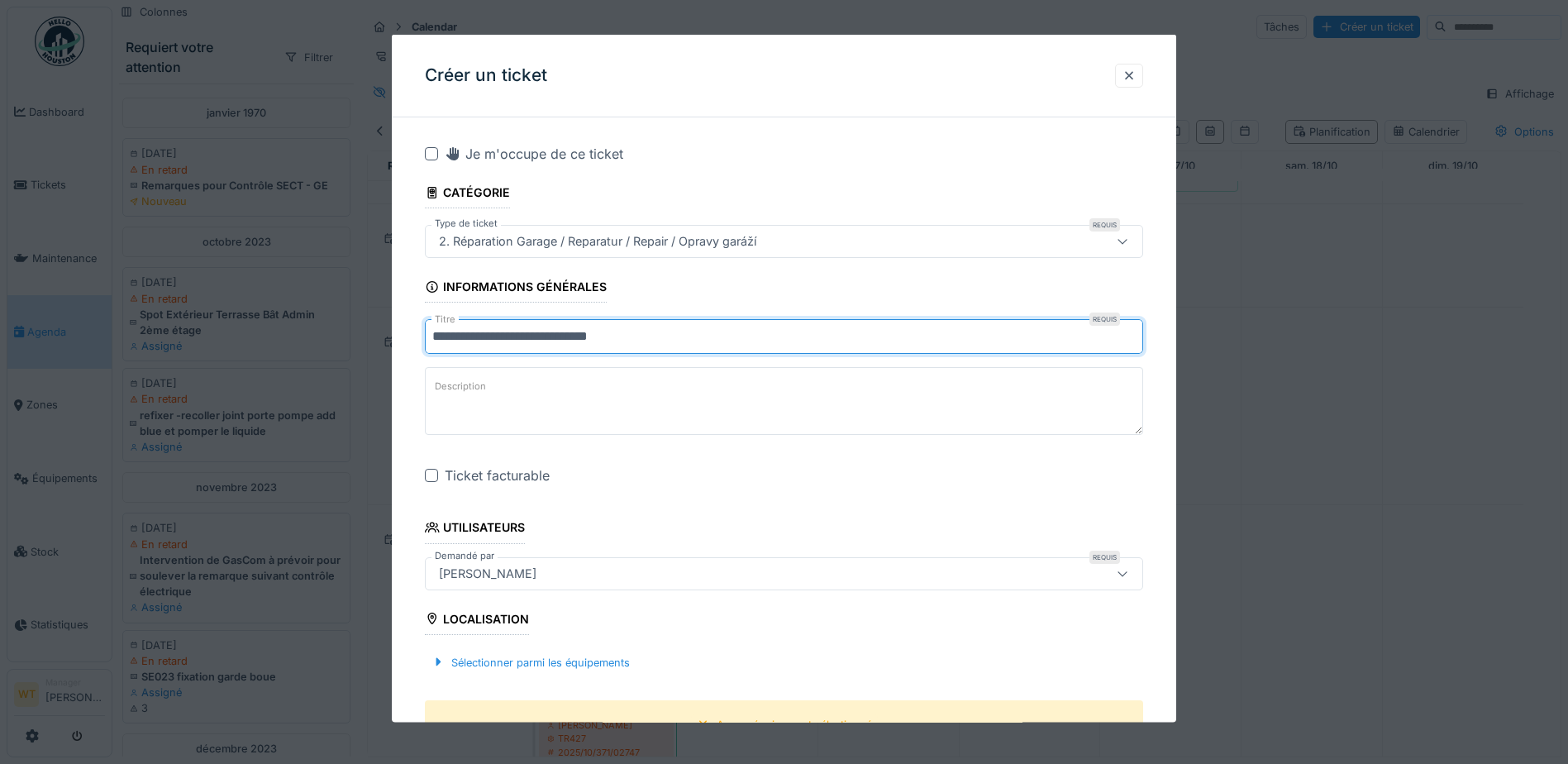
drag, startPoint x: 590, startPoint y: 343, endPoint x: 651, endPoint y: 330, distance: 62.4
click at [651, 330] on input "**********" at bounding box center [784, 336] width 718 height 35
click at [583, 338] on input "**********" at bounding box center [784, 336] width 718 height 35
drag, startPoint x: 621, startPoint y: 340, endPoint x: 680, endPoint y: 329, distance: 60.0
click at [680, 329] on input "**********" at bounding box center [784, 336] width 718 height 35
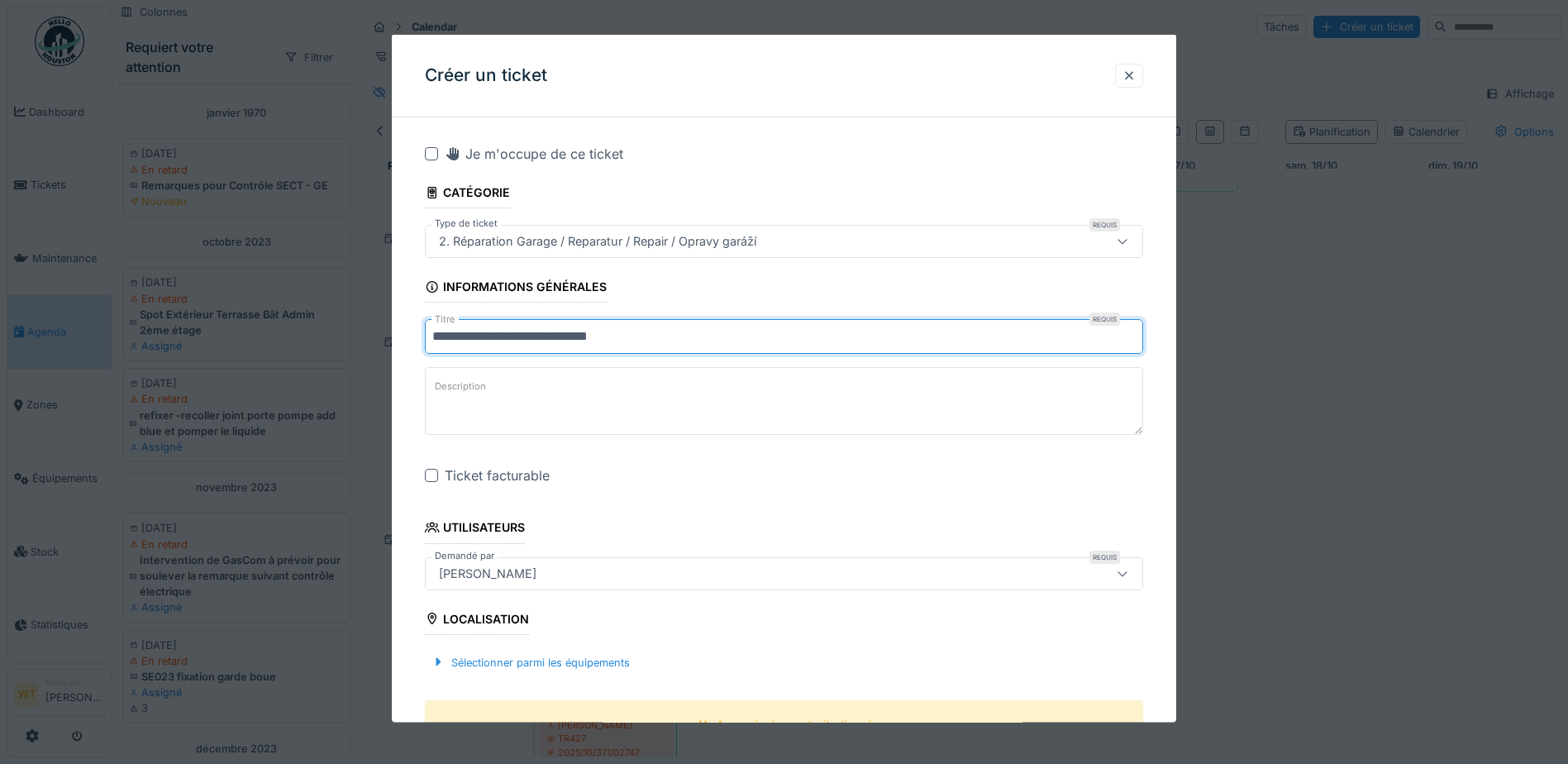
type input "**********"
click at [484, 393] on label "Description" at bounding box center [460, 387] width 58 height 21
click at [484, 393] on textarea "Description" at bounding box center [784, 401] width 718 height 68
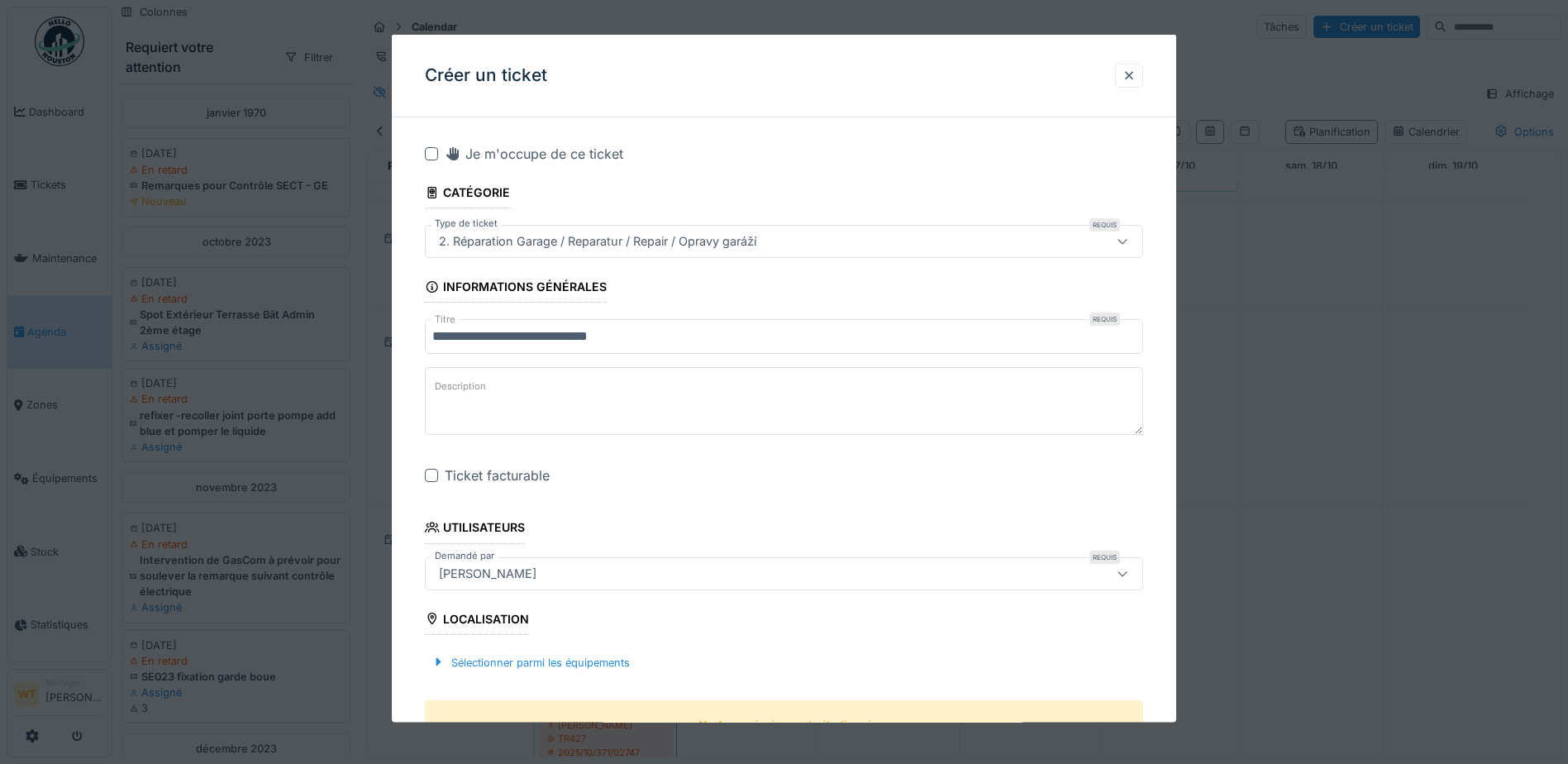
click at [432, 479] on div at bounding box center [432, 475] width 13 height 13
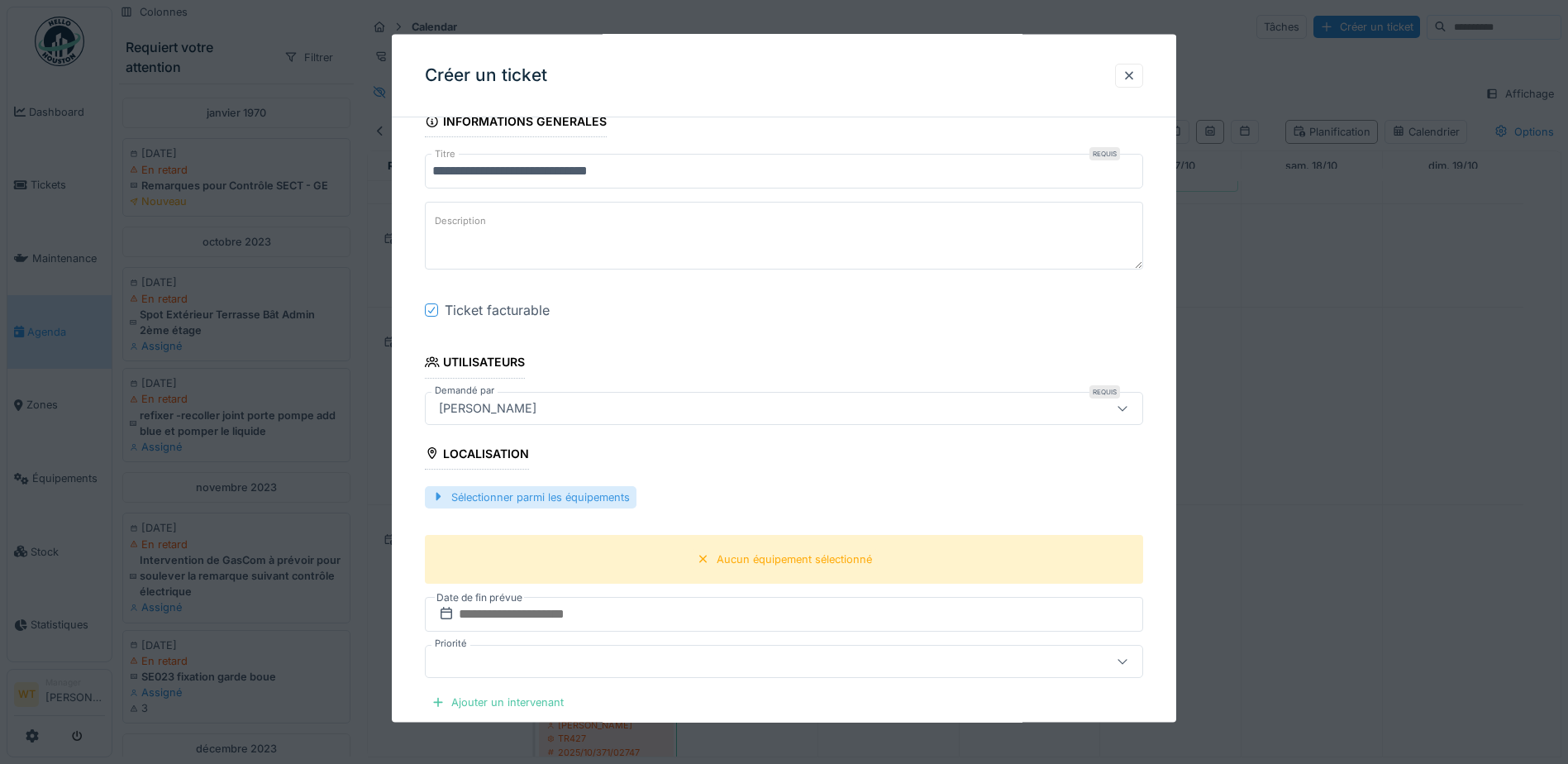
click at [585, 496] on div "Sélectionner parmi les équipements" at bounding box center [531, 497] width 211 height 23
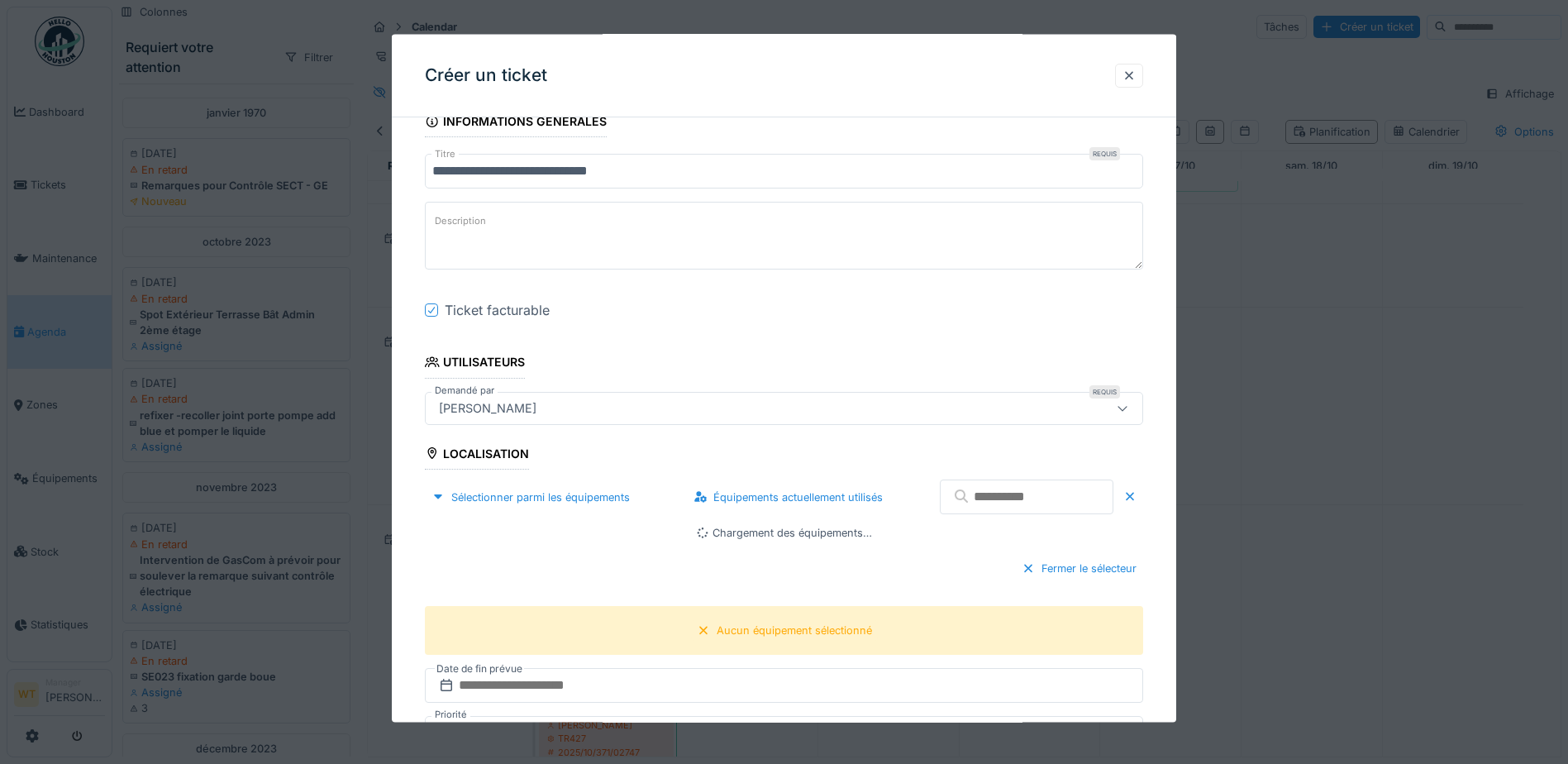
click at [966, 490] on input "text" at bounding box center [1027, 497] width 173 height 35
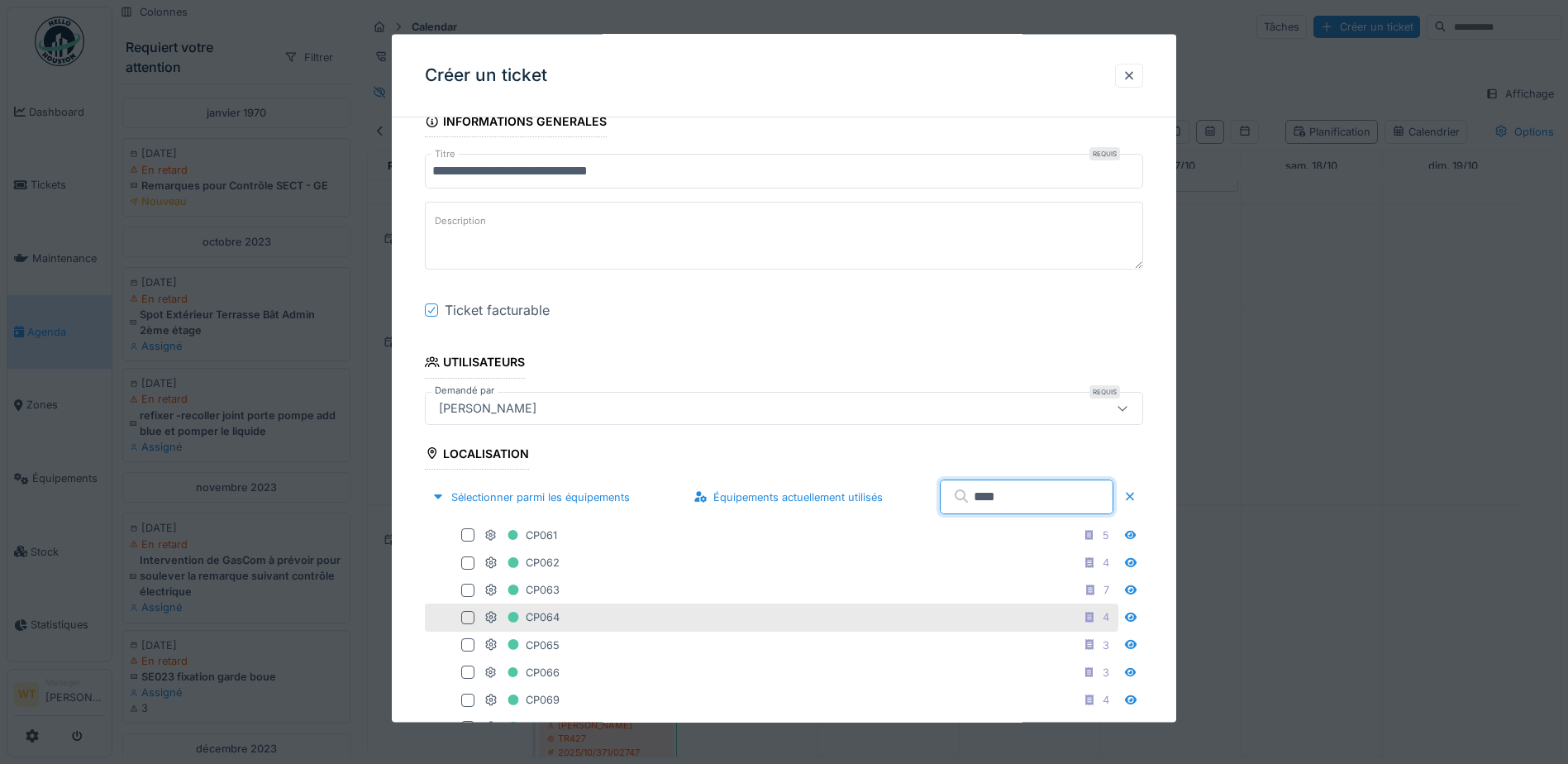
type input "****"
click at [588, 627] on div "CP064 4" at bounding box center [800, 618] width 631 height 21
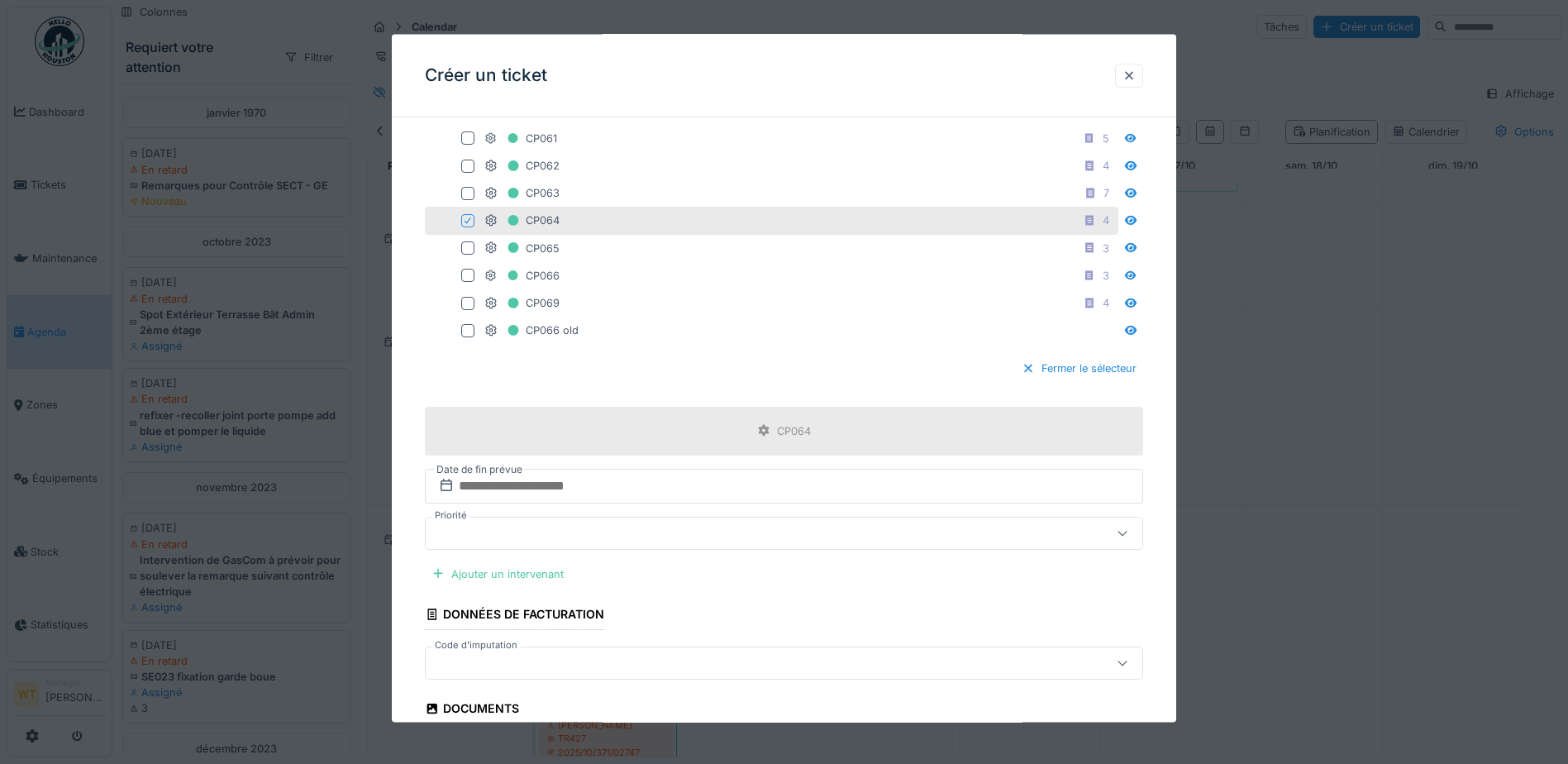
scroll to position [579, 0]
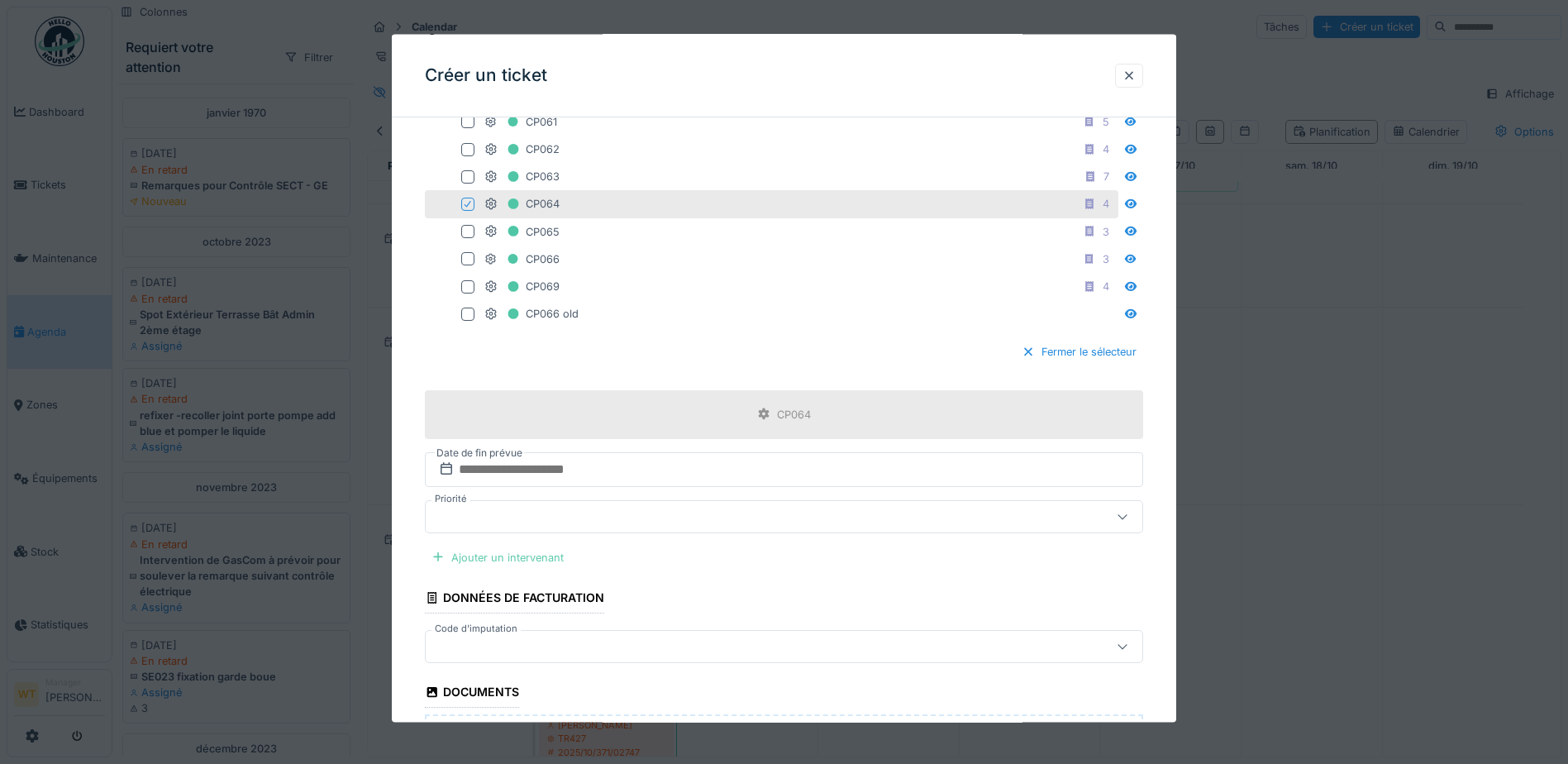
click at [534, 556] on div "Ajouter un intervenant" at bounding box center [498, 557] width 145 height 23
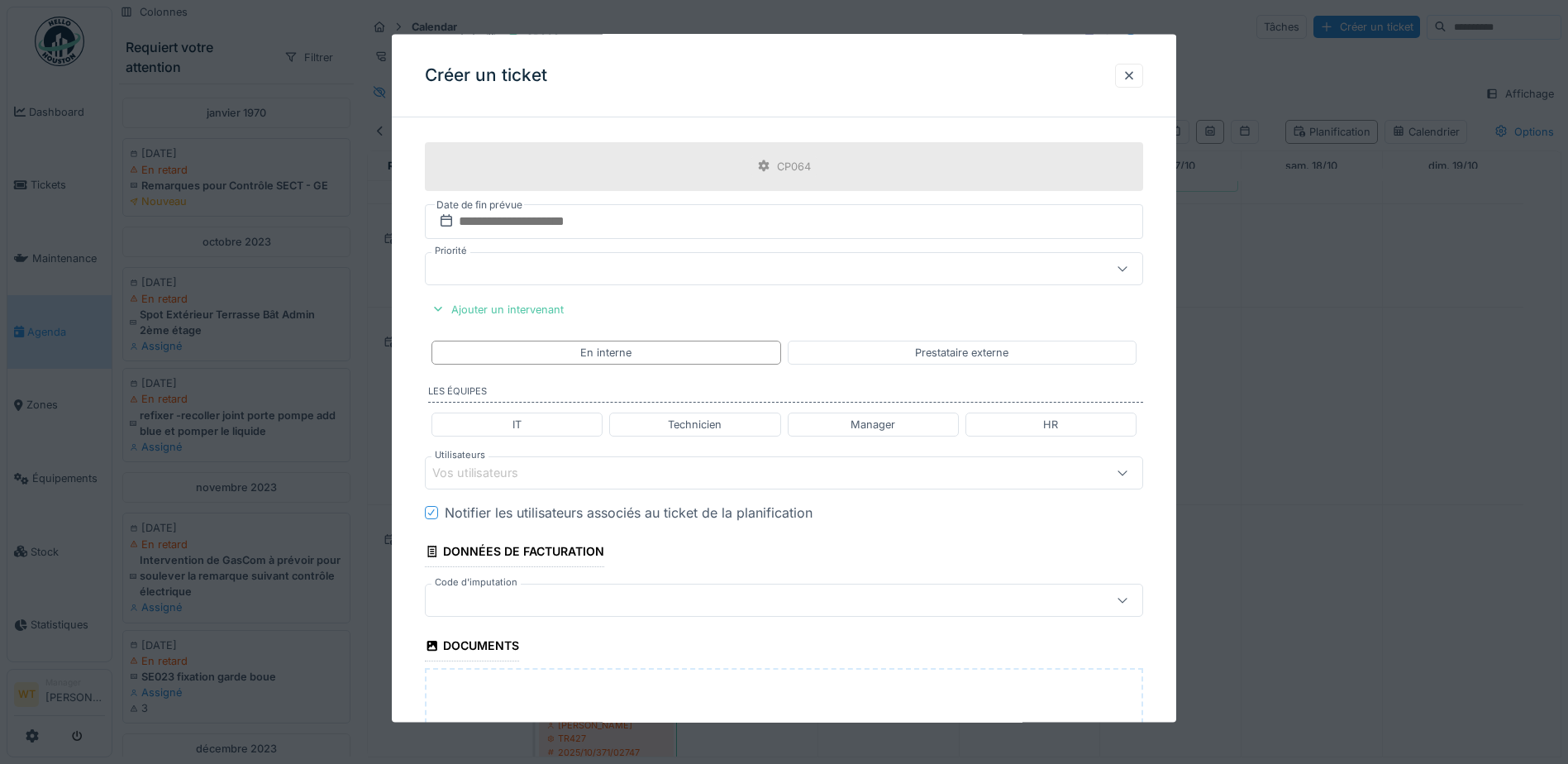
click at [586, 457] on div "Vos utilisateurs" at bounding box center [784, 473] width 718 height 33
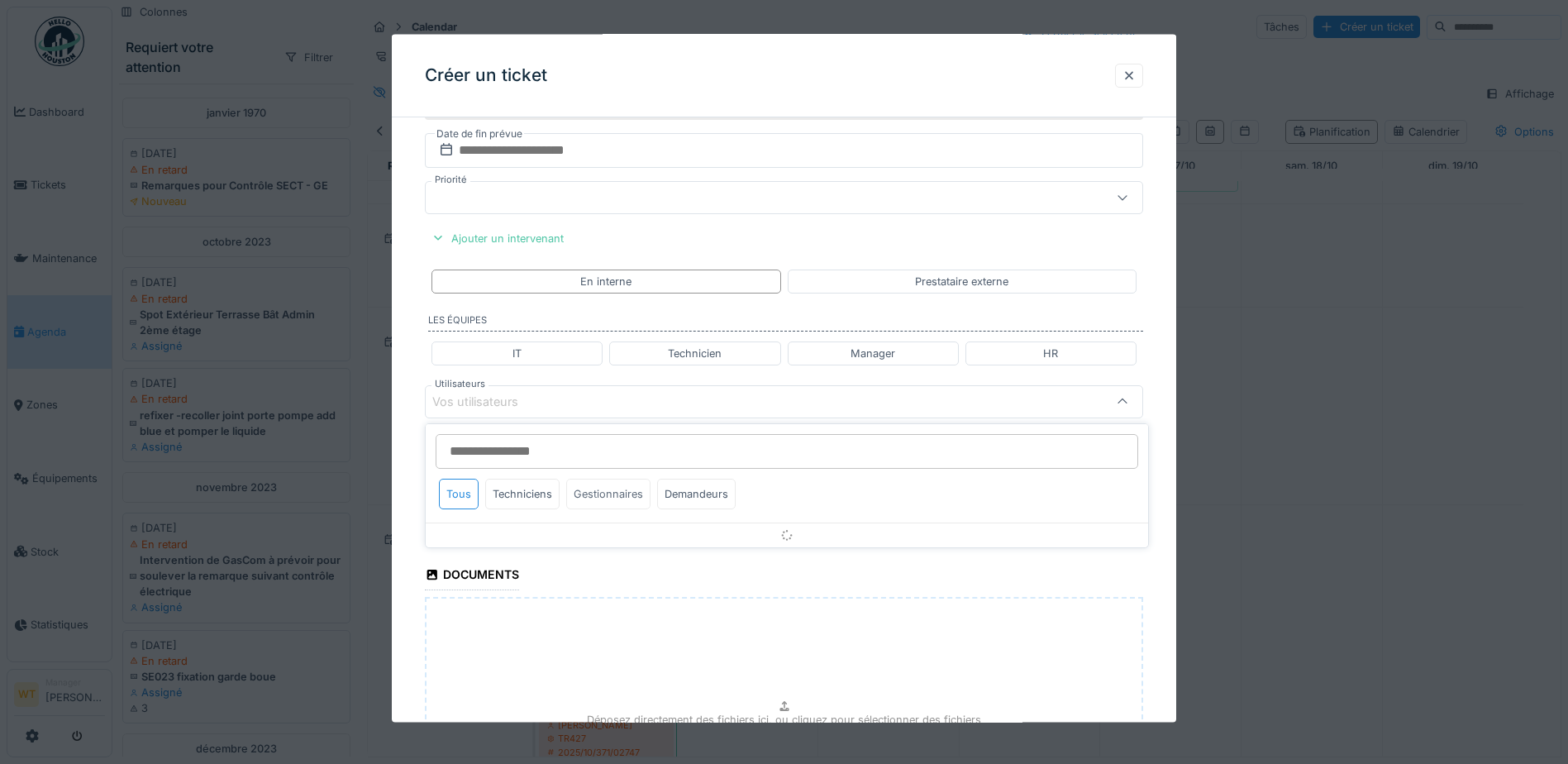
scroll to position [922, 0]
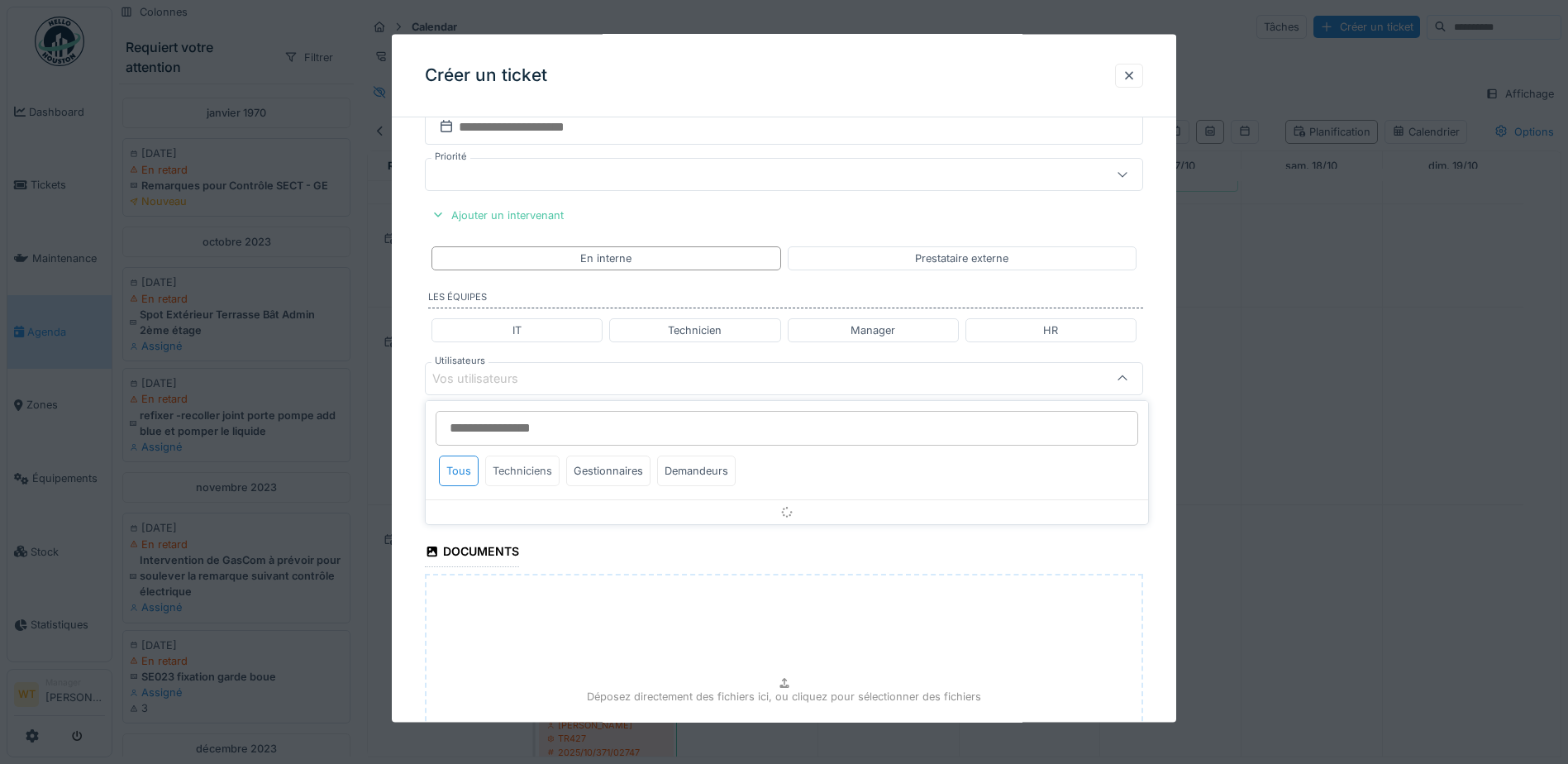
click at [509, 469] on div "Techniciens" at bounding box center [522, 471] width 74 height 30
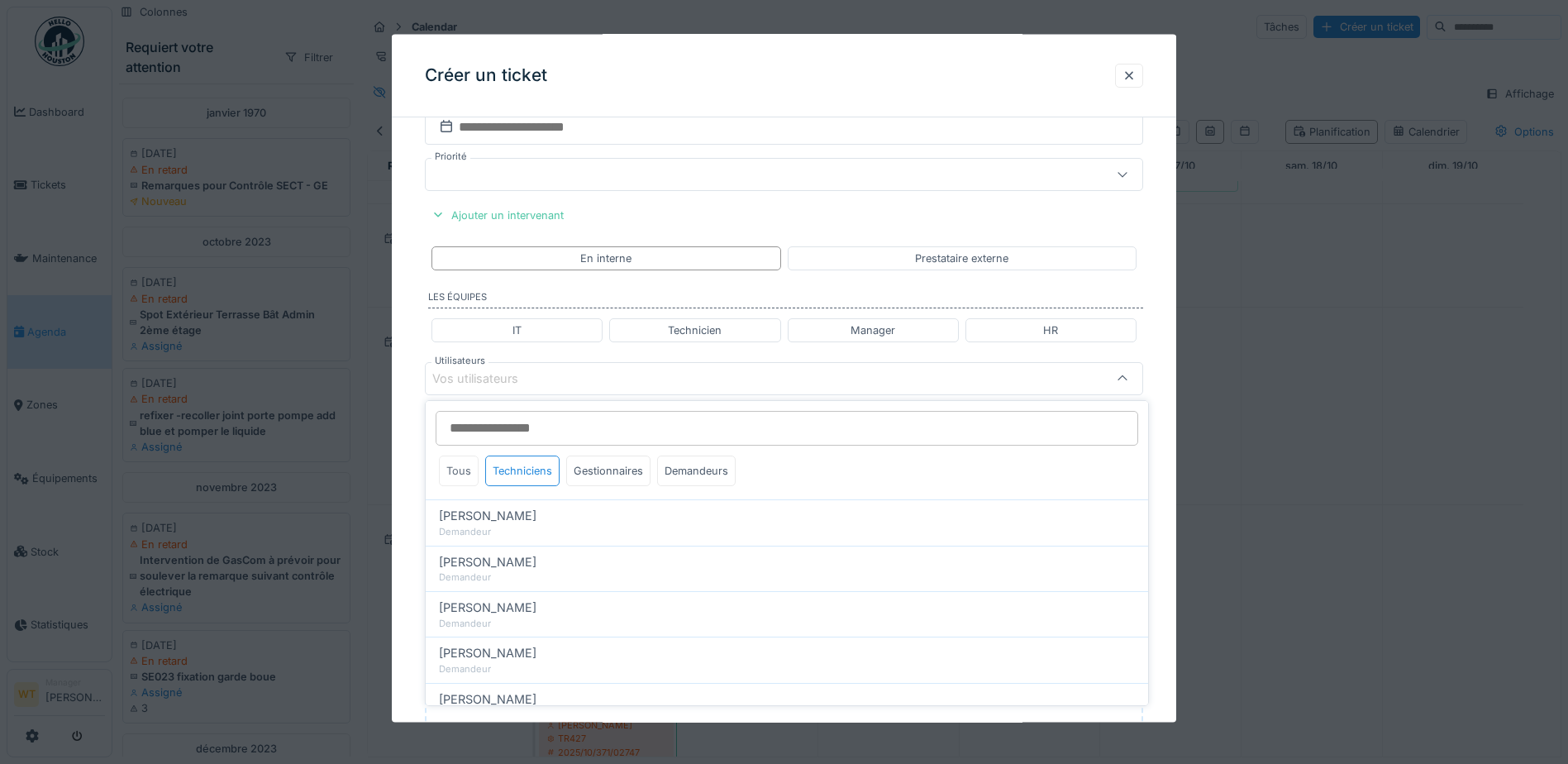
click at [463, 467] on div "Tous" at bounding box center [459, 471] width 40 height 30
click at [527, 473] on div "Techniciens" at bounding box center [522, 471] width 74 height 30
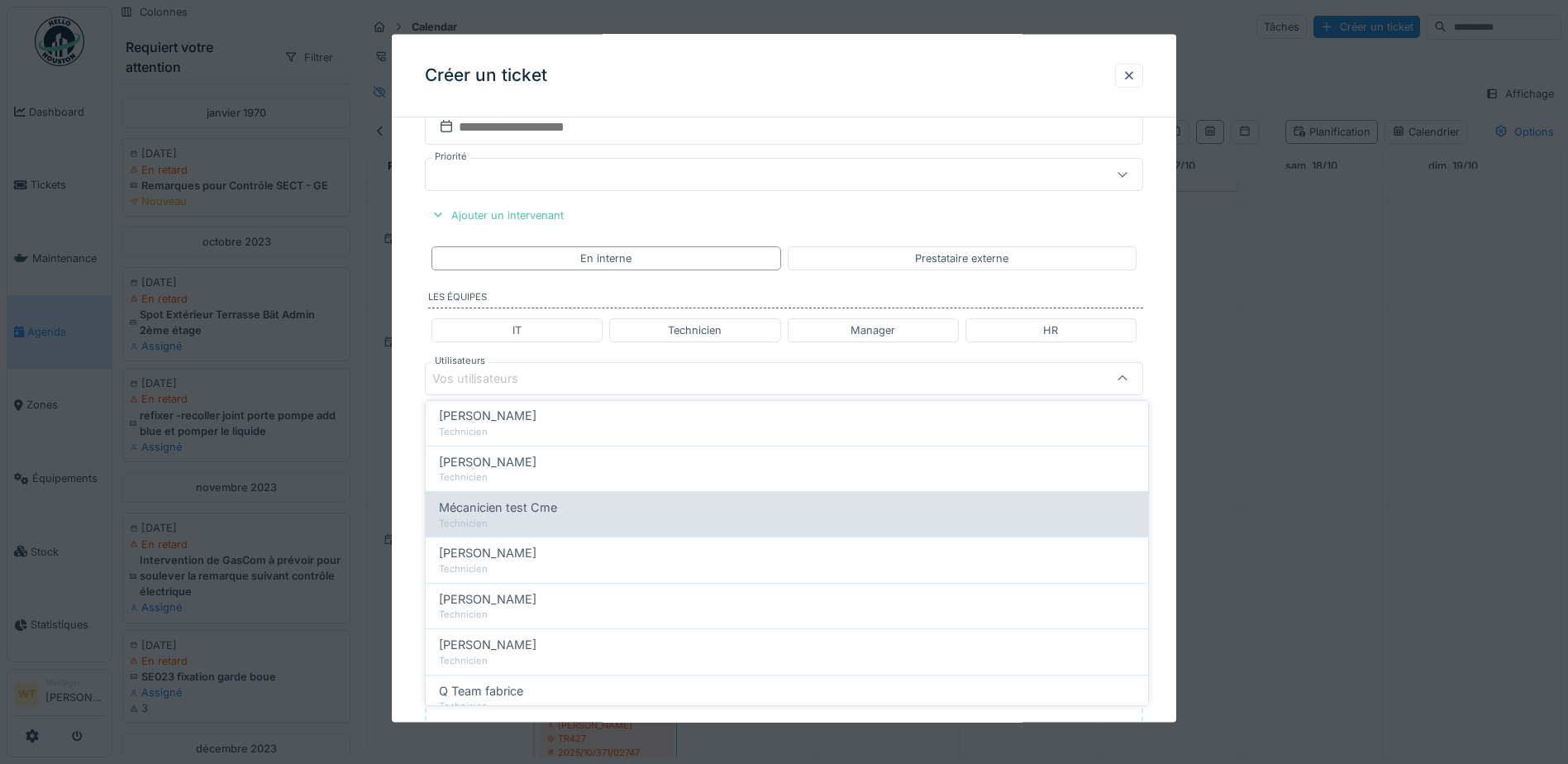
scroll to position [282, 0]
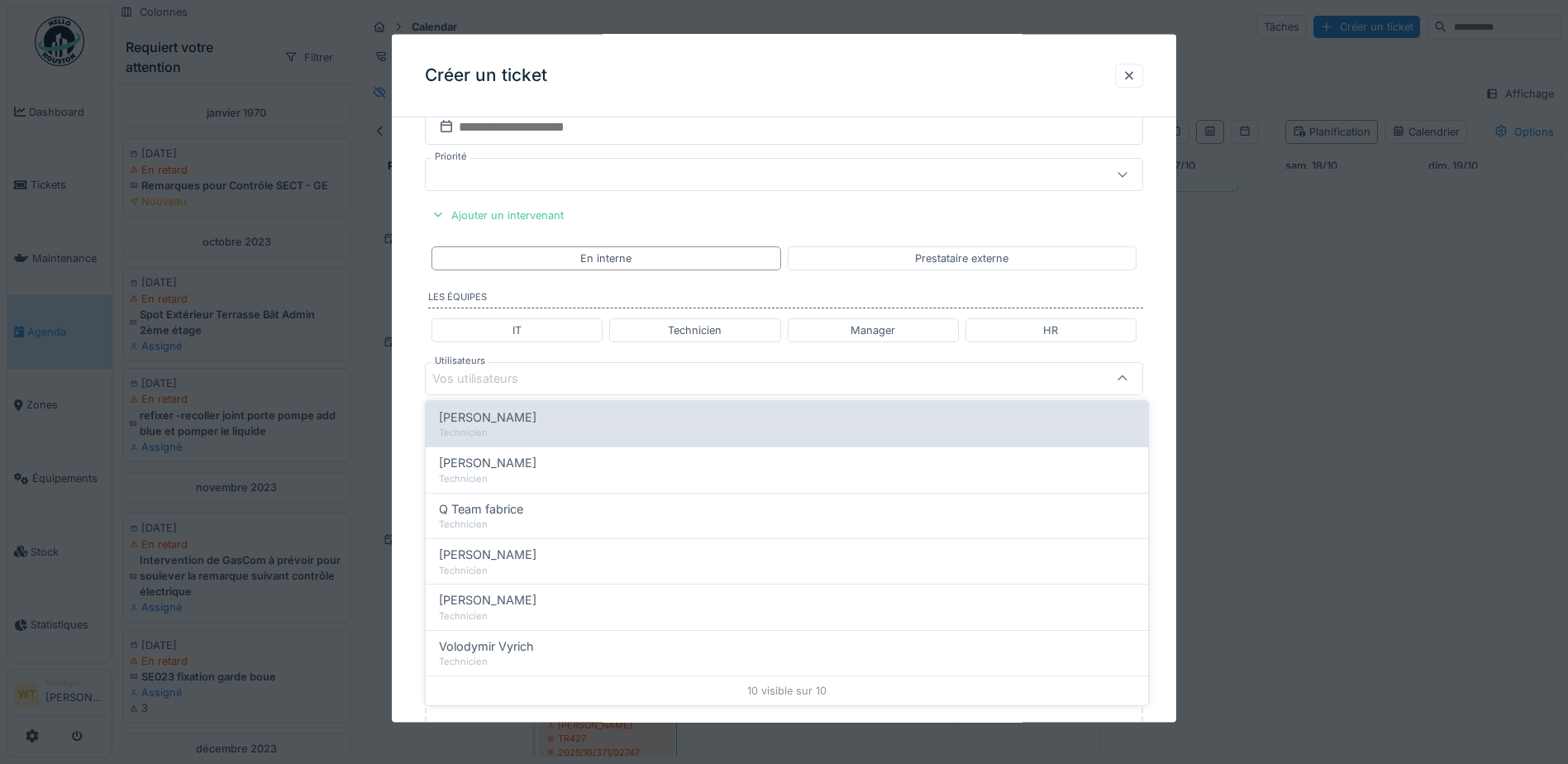
click at [520, 440] on div "Technicien" at bounding box center [787, 433] width 696 height 14
type input "*****"
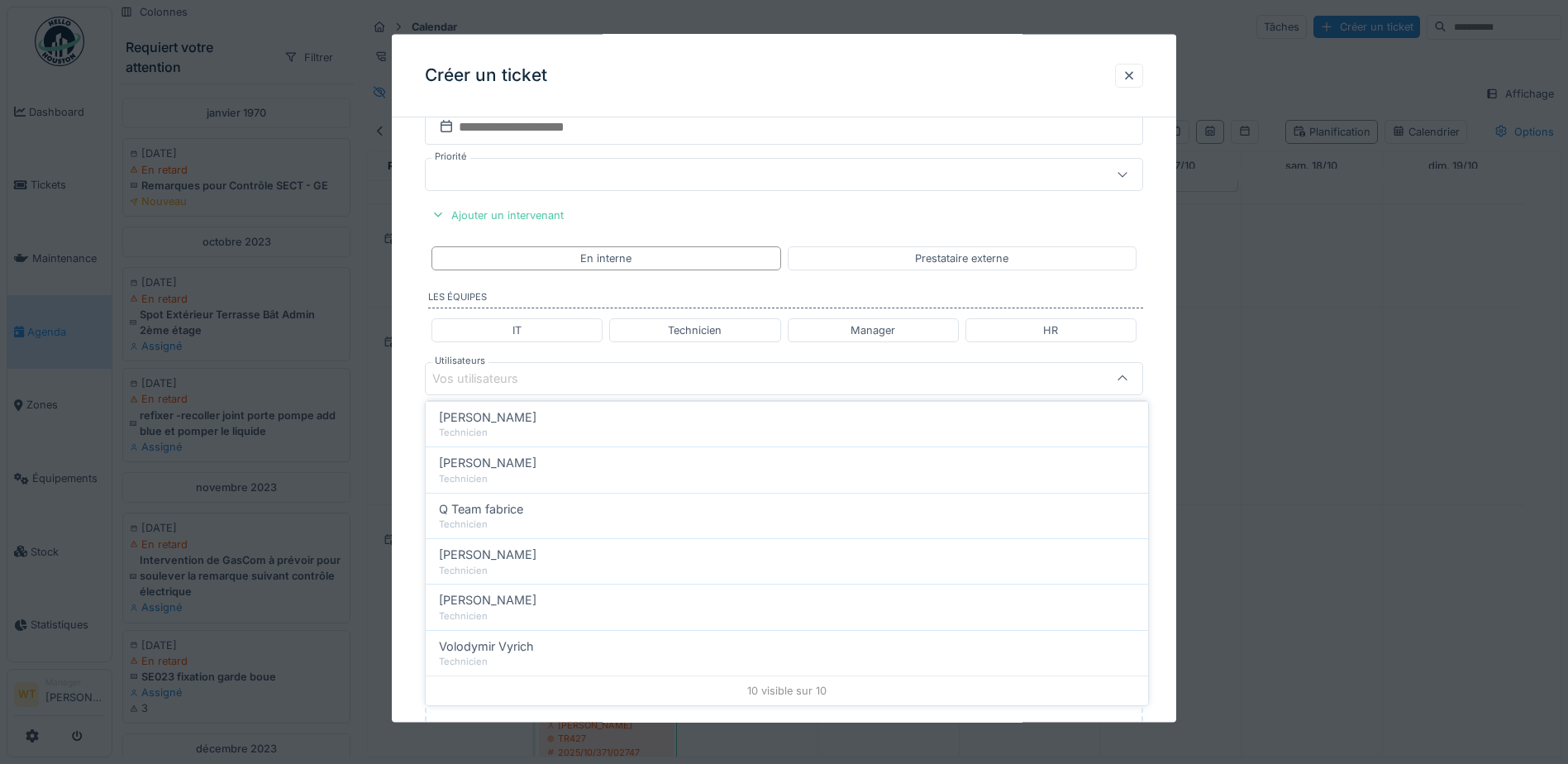
scroll to position [0, 0]
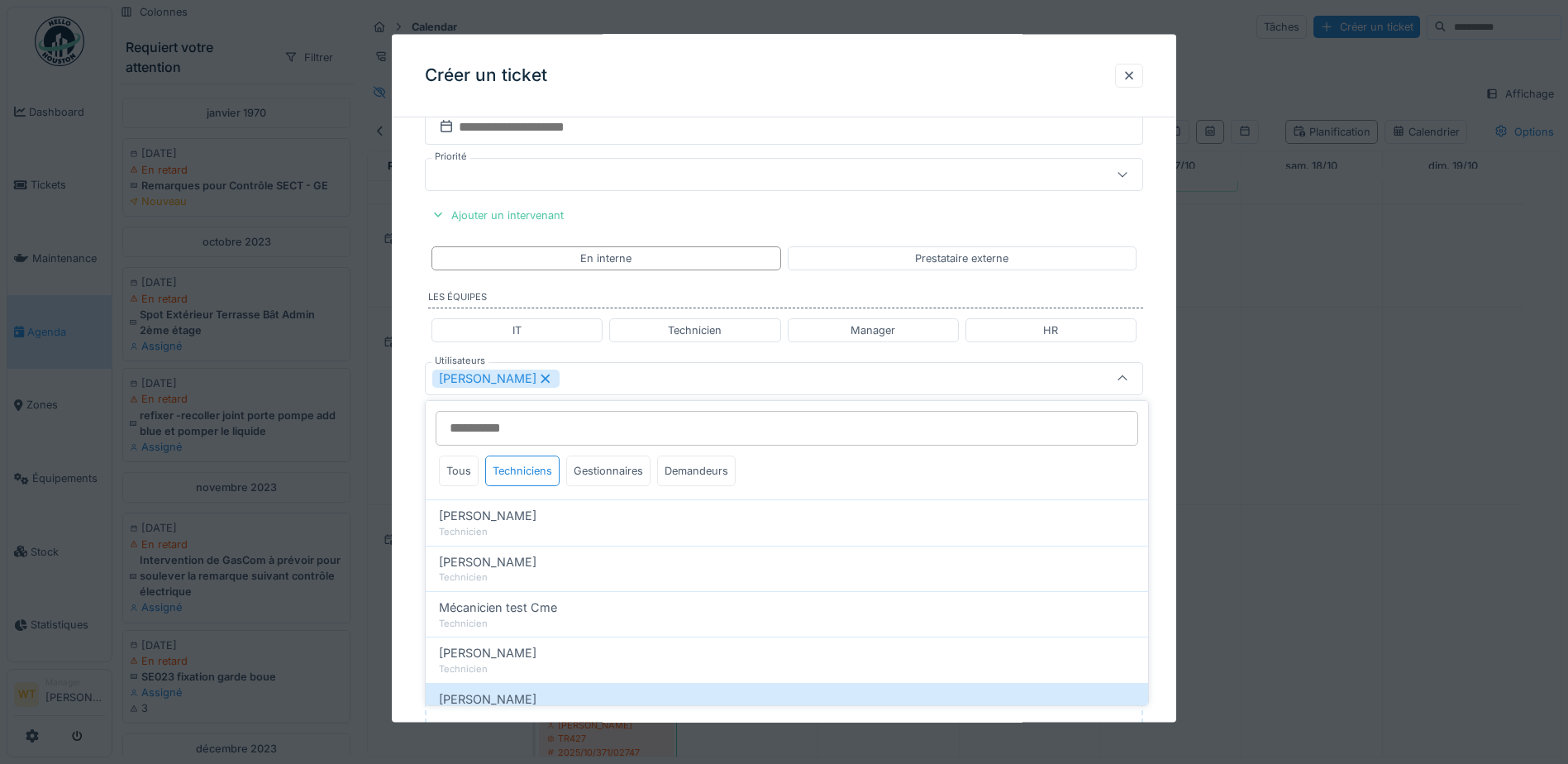
click at [598, 390] on div "[PERSON_NAME]" at bounding box center [784, 378] width 718 height 33
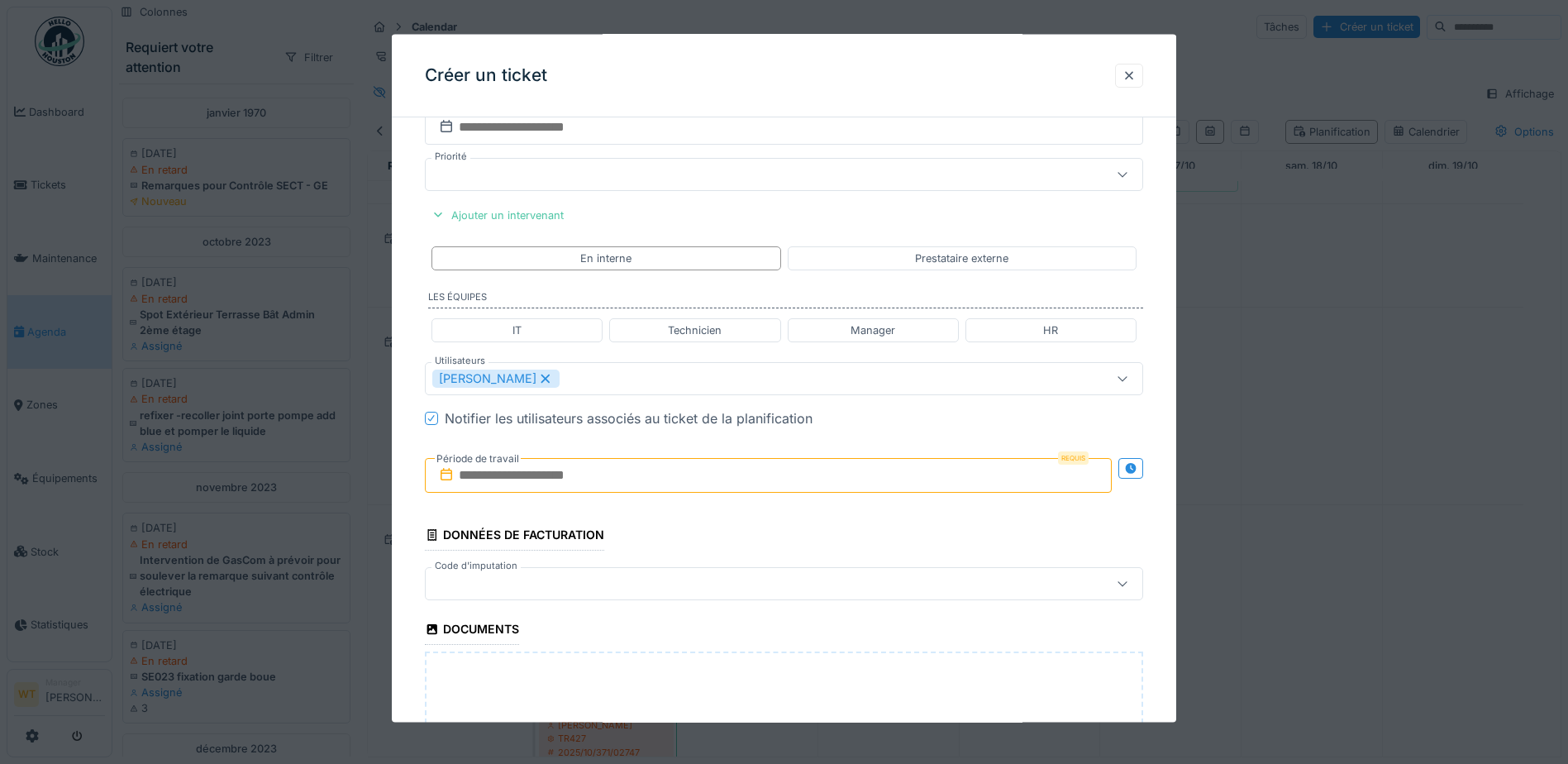
click at [564, 473] on input "text" at bounding box center [768, 475] width 687 height 35
click at [720, 633] on div "14" at bounding box center [718, 637] width 23 height 24
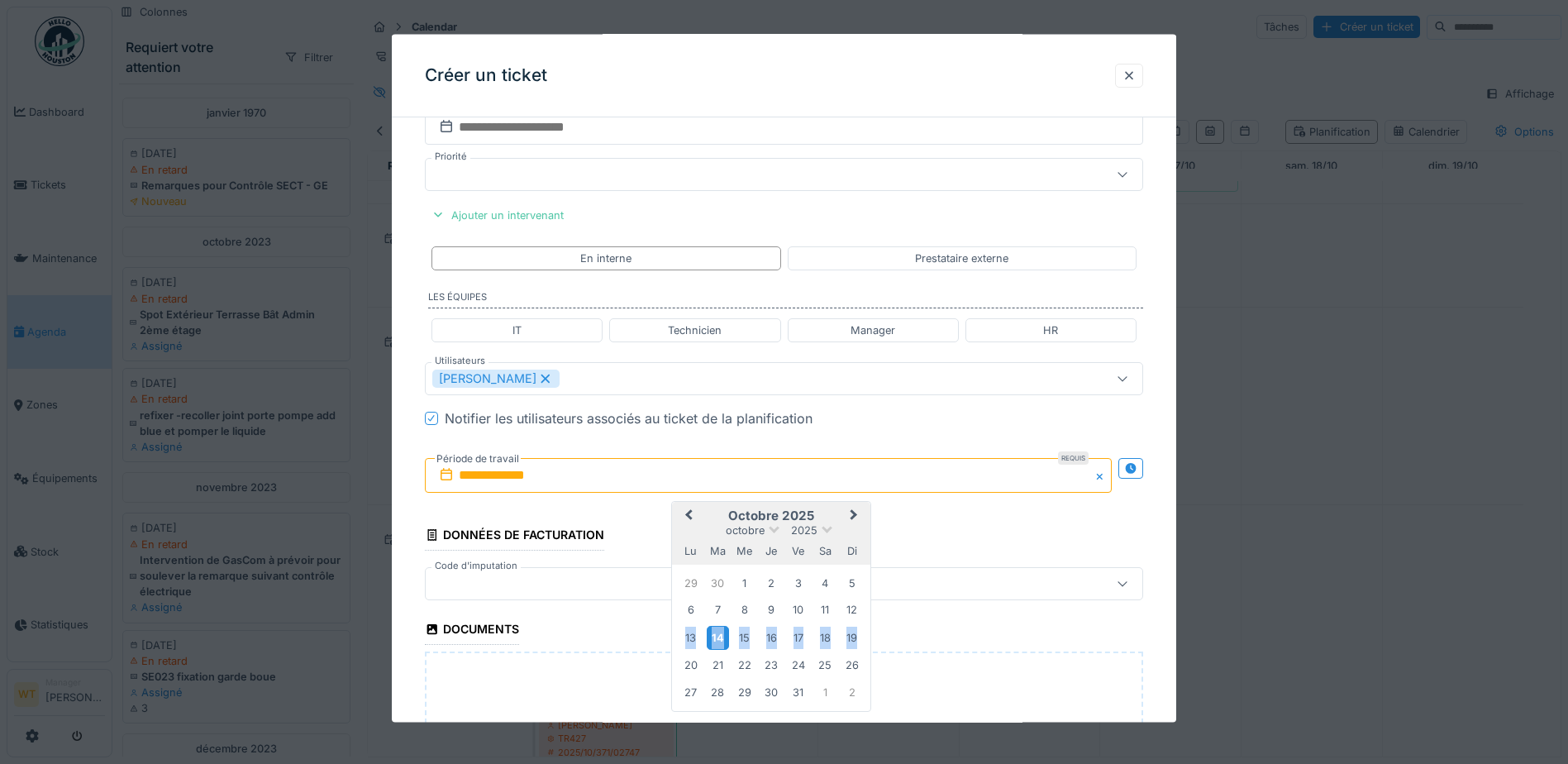
click at [718, 634] on div "14" at bounding box center [718, 637] width 23 height 24
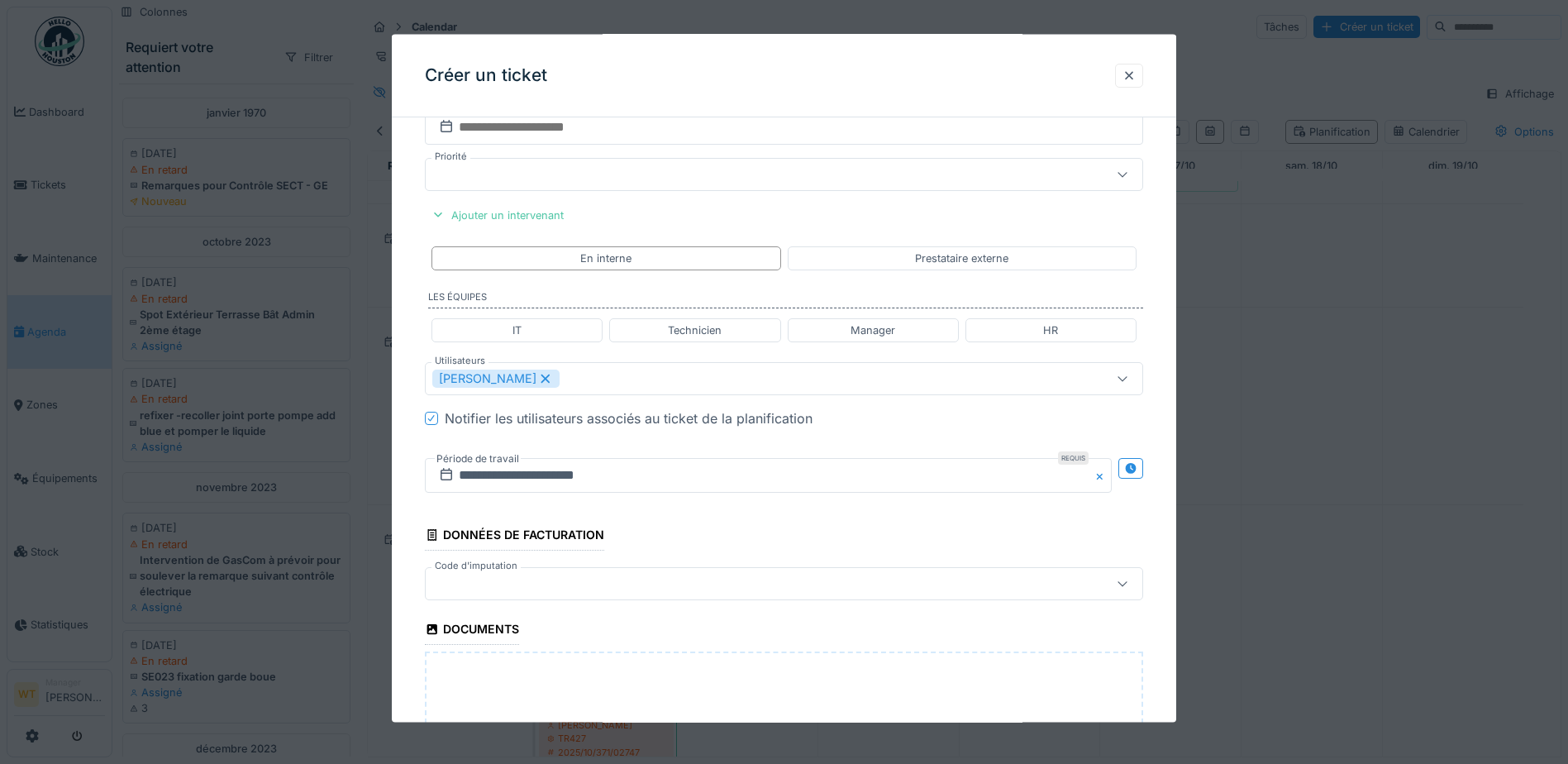
click at [606, 585] on div at bounding box center [742, 583] width 619 height 18
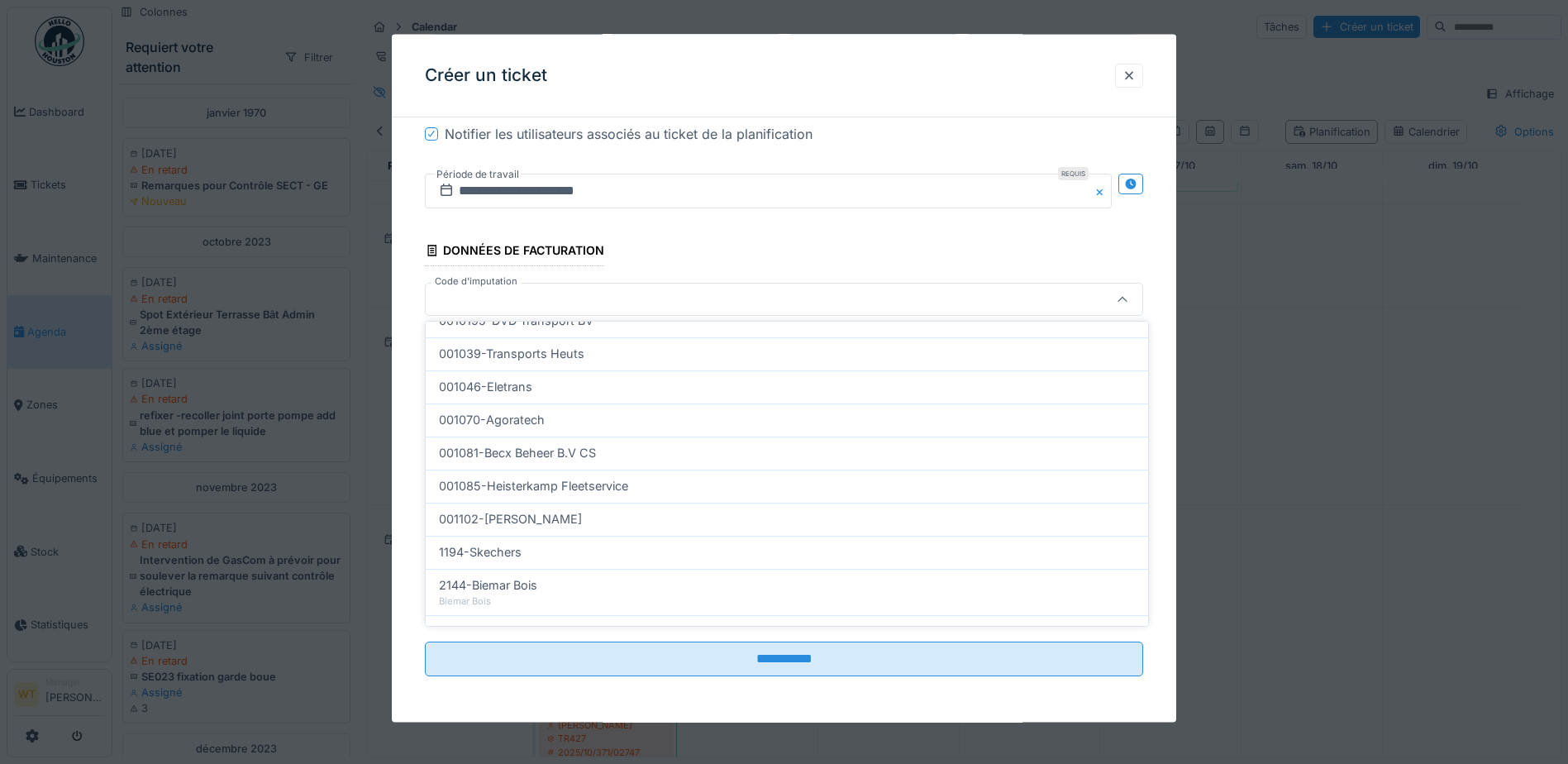
scroll to position [527, 0]
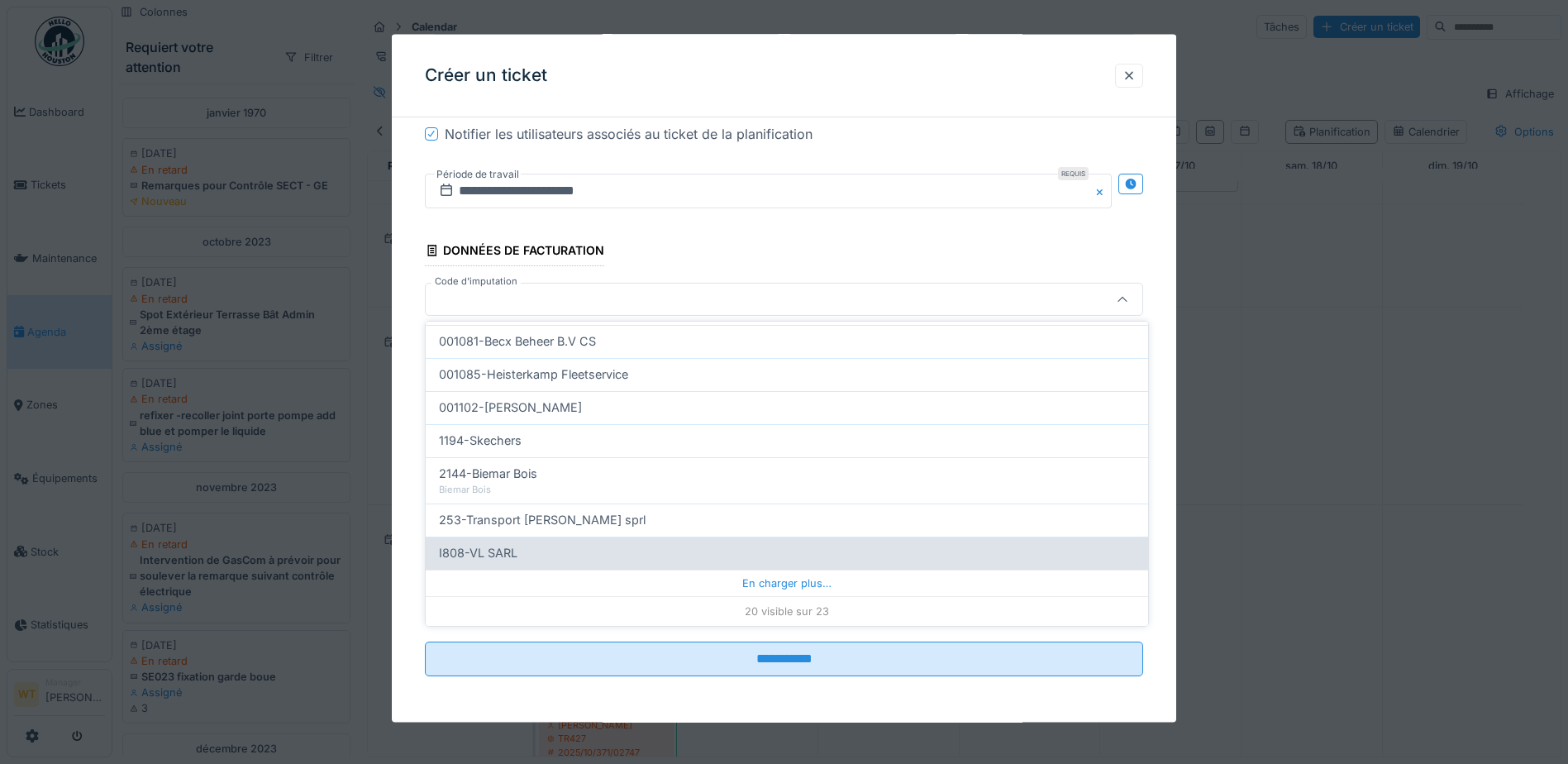
drag, startPoint x: 735, startPoint y: 583, endPoint x: 718, endPoint y: 579, distance: 17.5
click at [735, 583] on div "En charger plus…" at bounding box center [787, 583] width 722 height 26
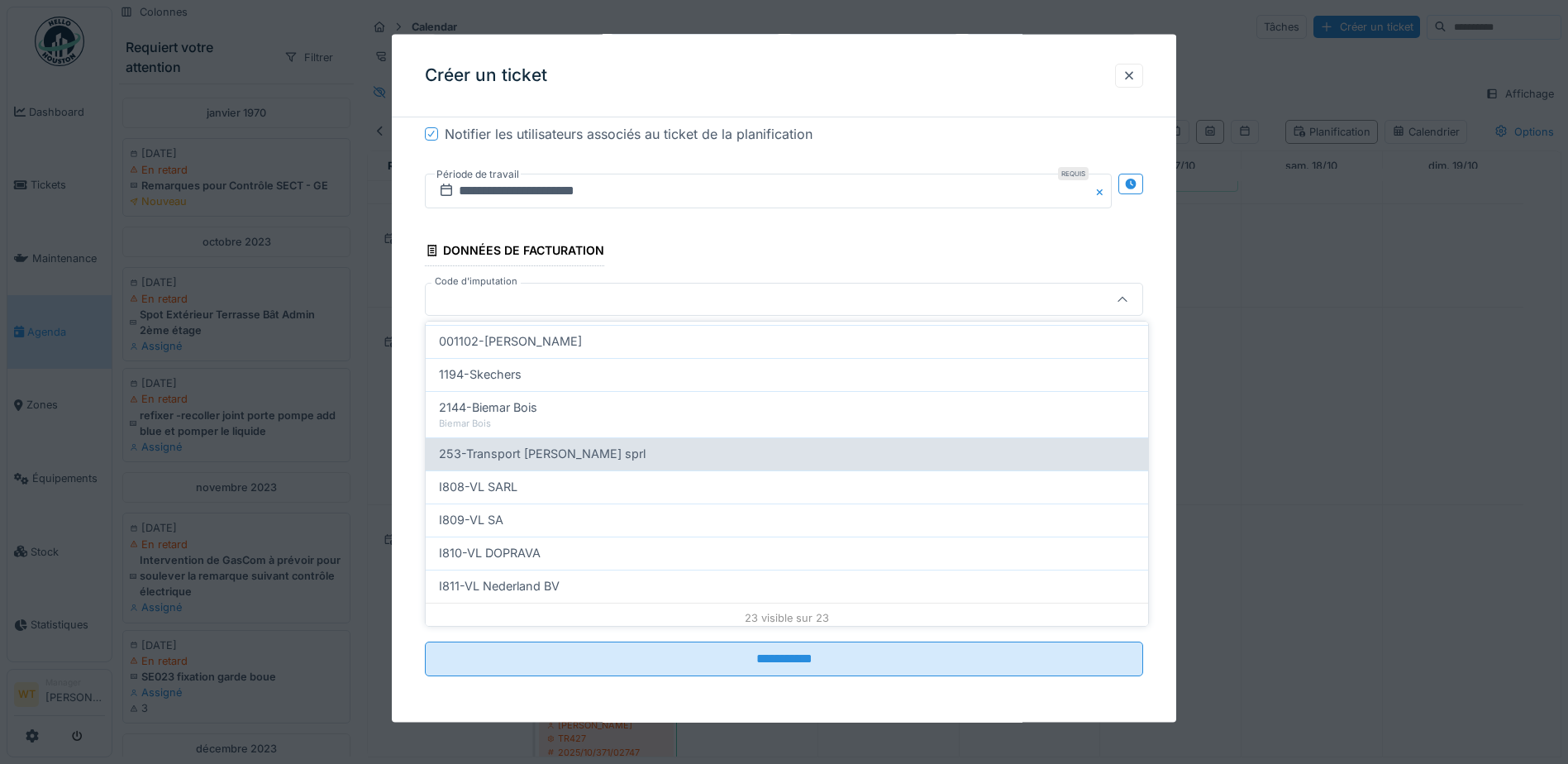
scroll to position [600, 0]
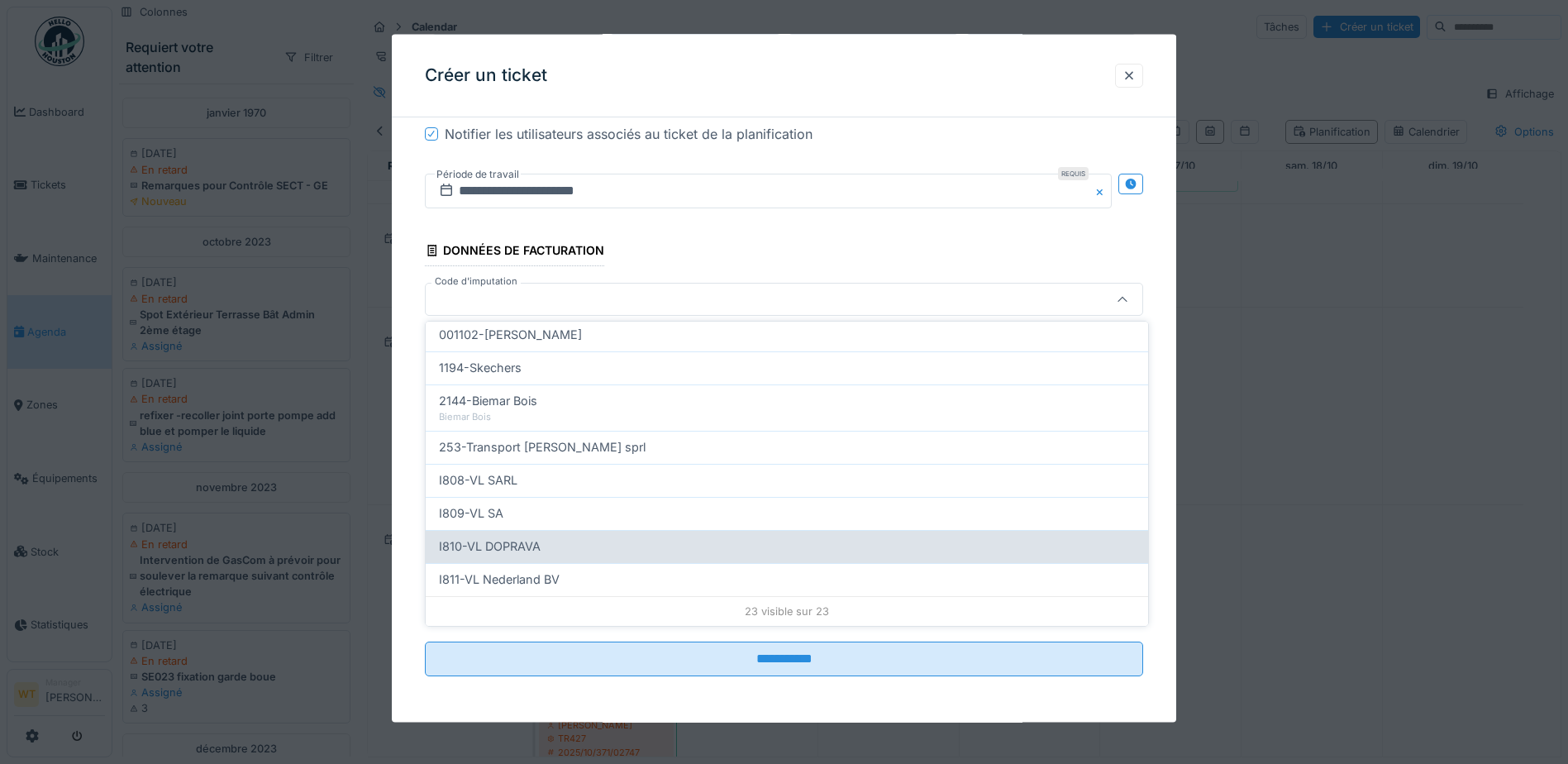
click at [584, 547] on div "I810-VL DOPRAVA" at bounding box center [787, 546] width 696 height 18
type input "***"
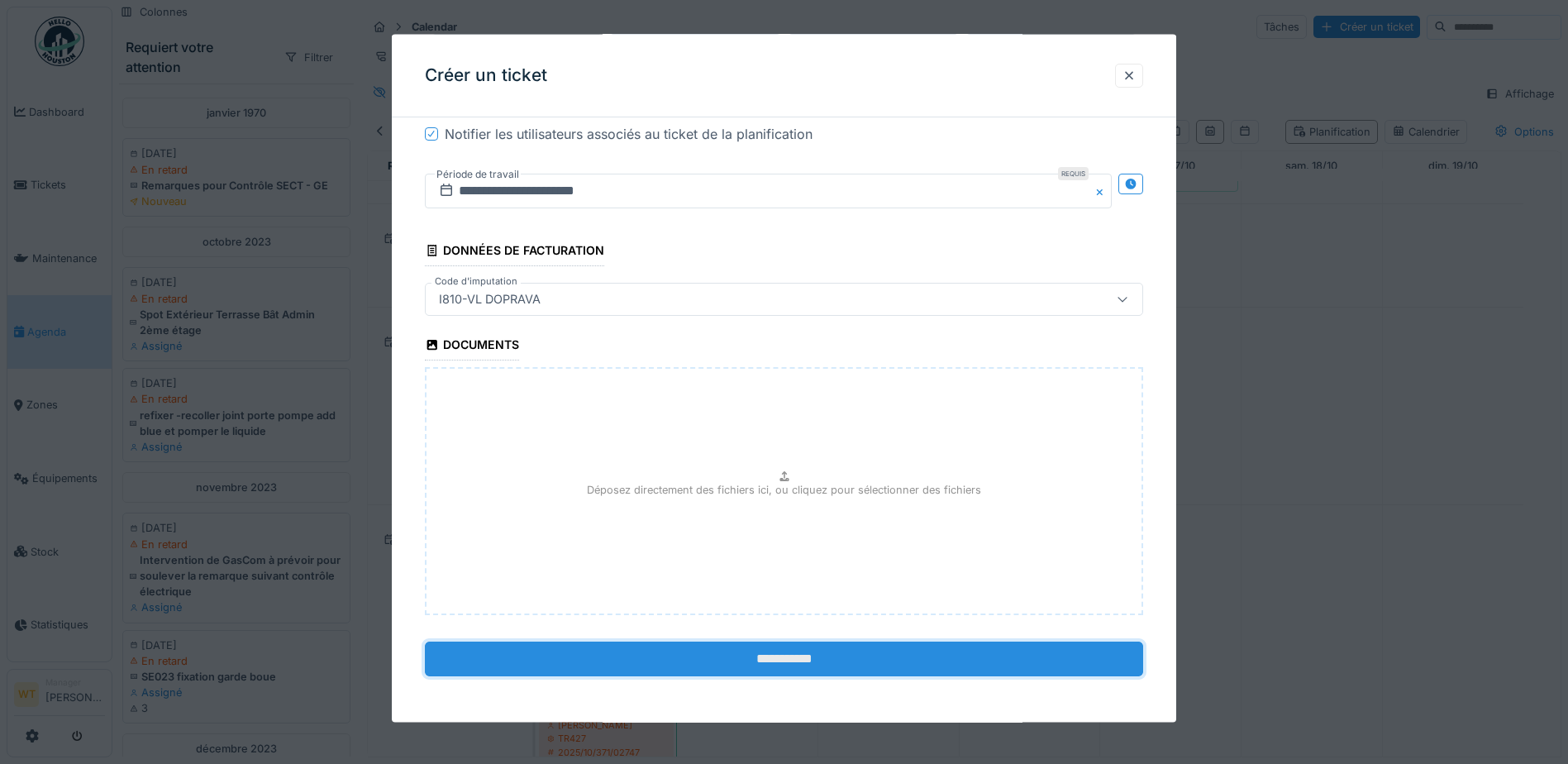
click at [657, 647] on input "**********" at bounding box center [784, 658] width 718 height 35
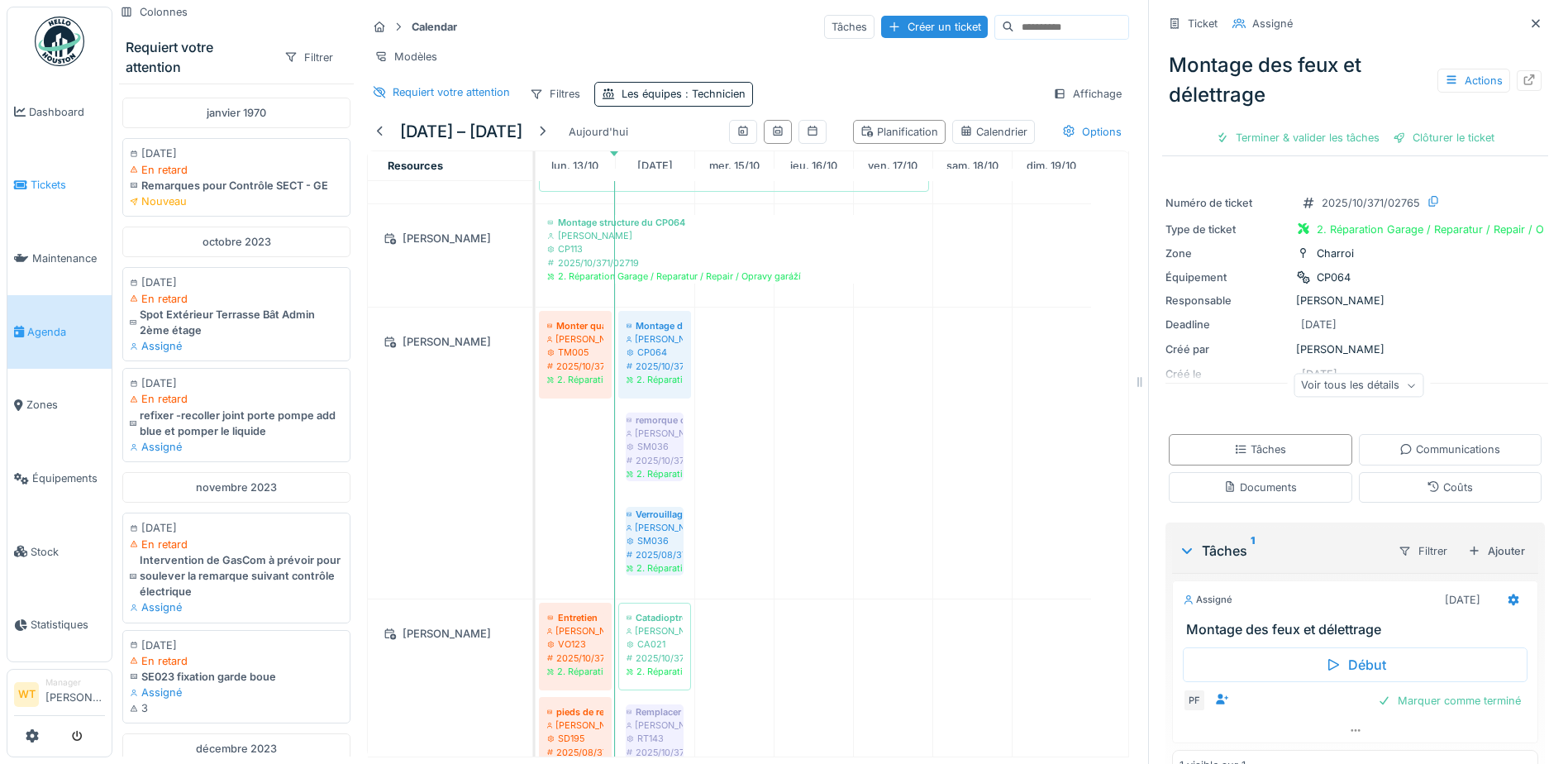
click at [33, 177] on span "Tickets" at bounding box center [67, 185] width 74 height 16
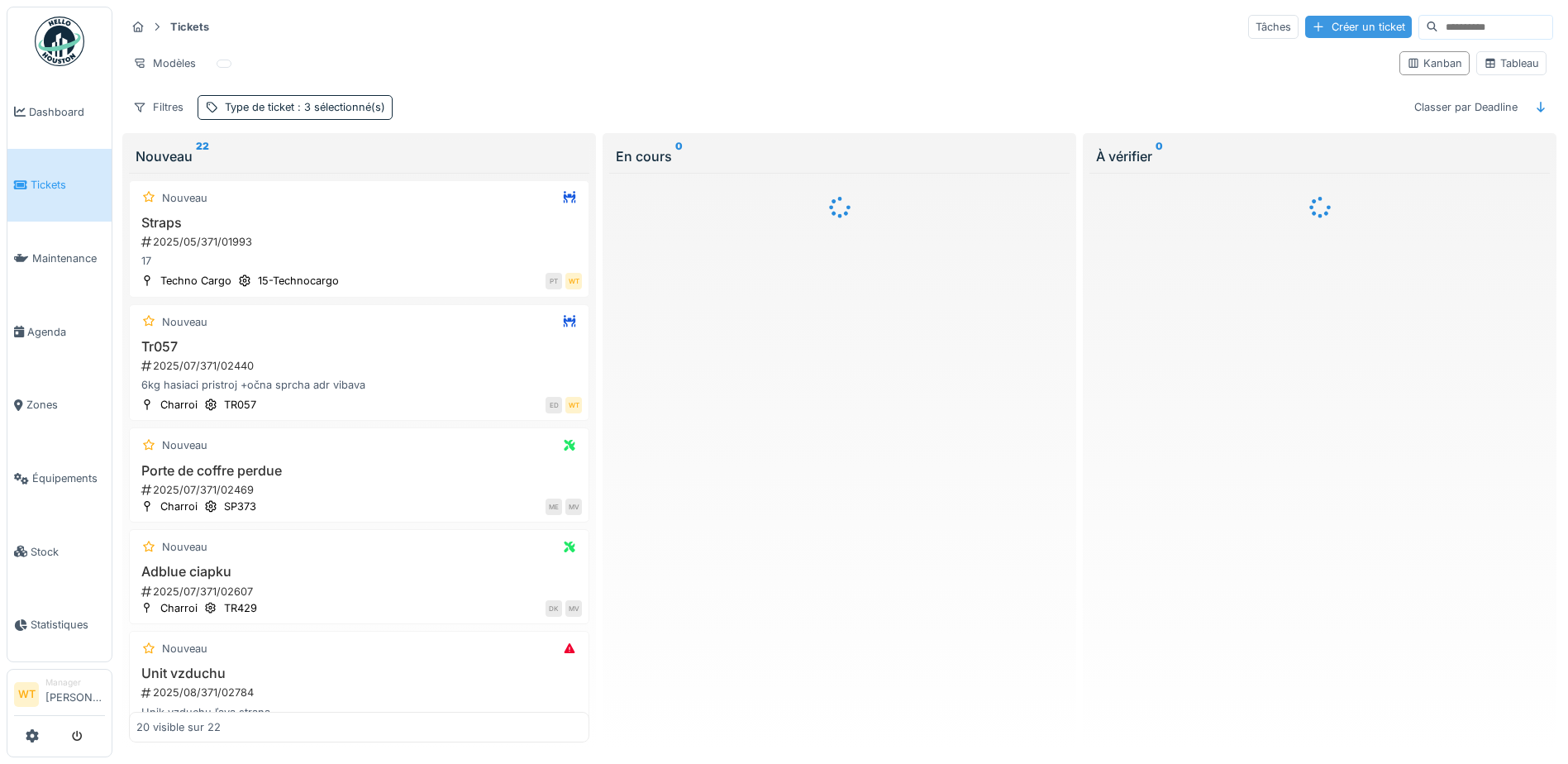
click at [1324, 18] on div "Créer un ticket" at bounding box center [1359, 27] width 107 height 23
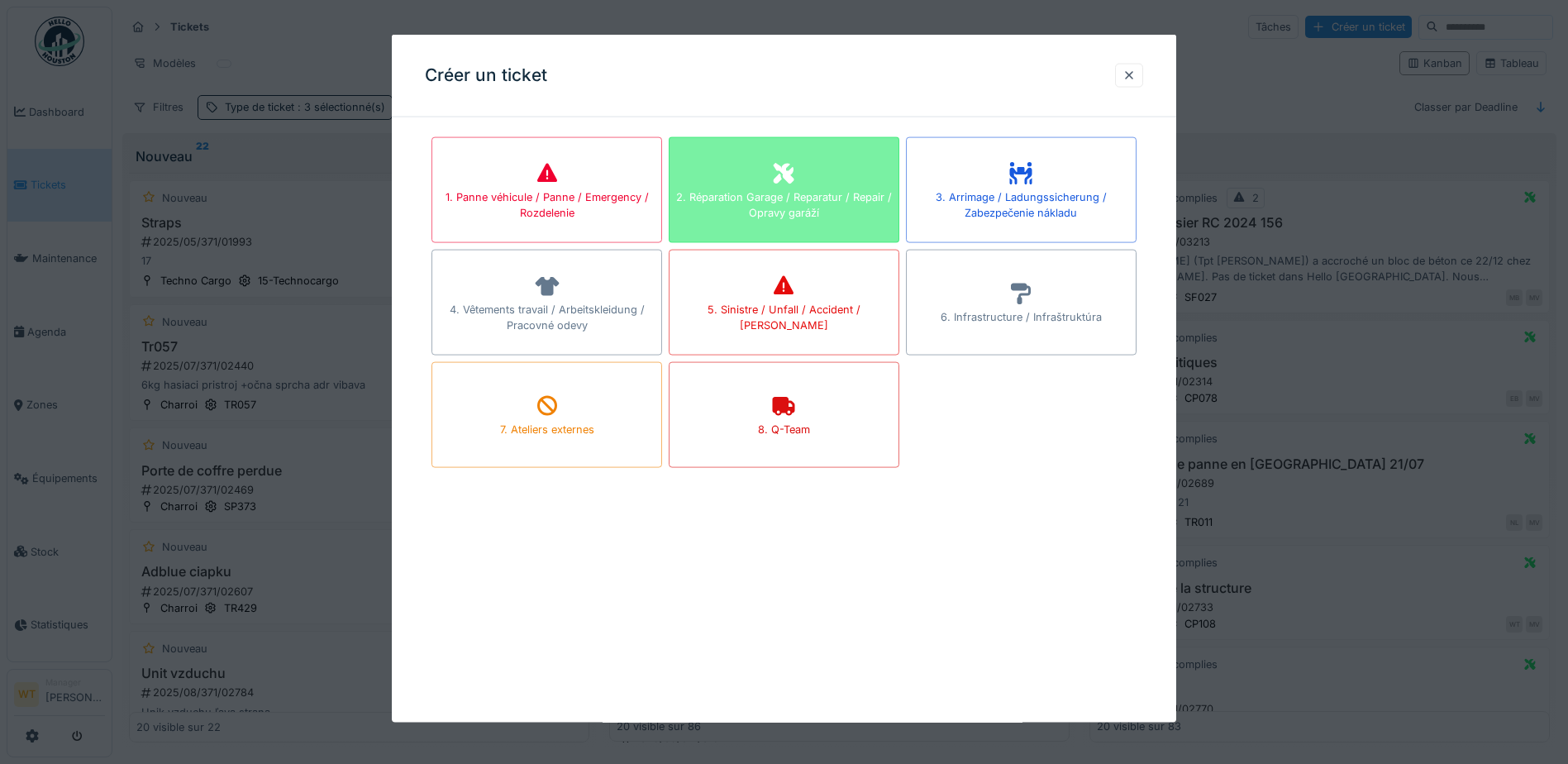
click at [779, 189] on div "2. Réparation Garage / Reparatur / Repair / Opravy garáží" at bounding box center [784, 204] width 229 height 31
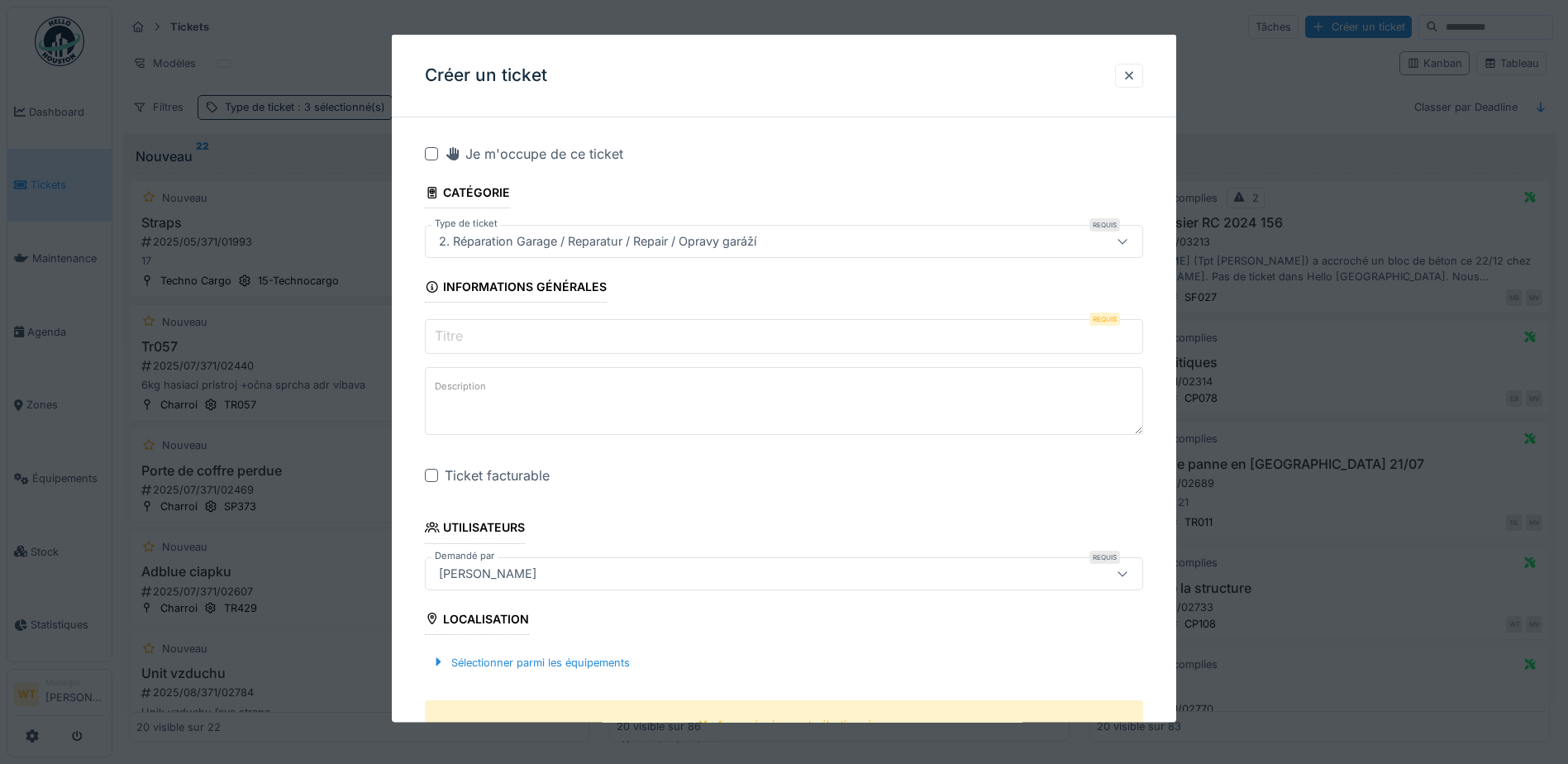
click at [550, 342] on input "Titre" at bounding box center [784, 336] width 718 height 35
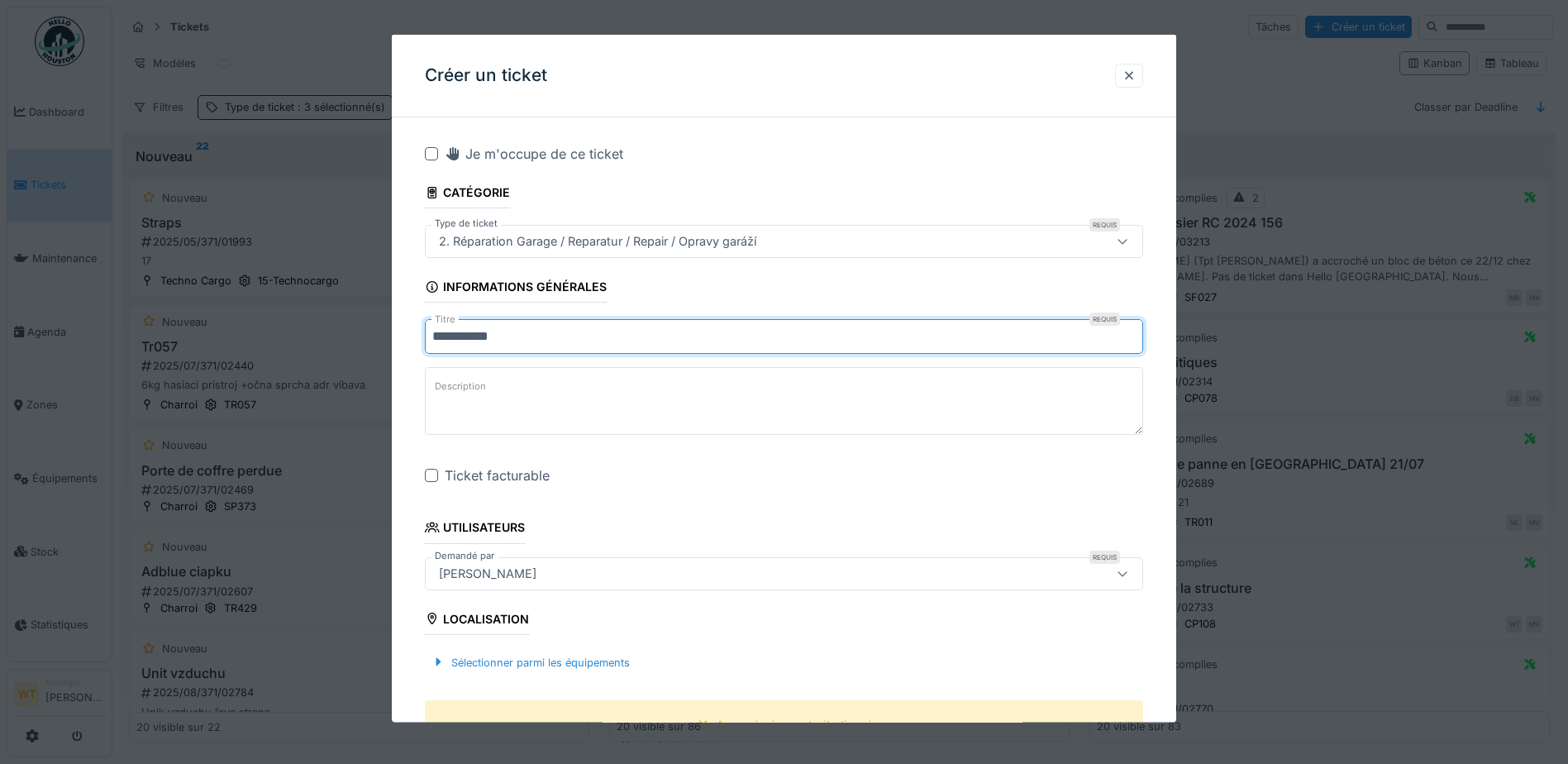
drag, startPoint x: 460, startPoint y: 342, endPoint x: 537, endPoint y: 333, distance: 77.5
click at [537, 333] on input "**********" at bounding box center [784, 336] width 718 height 35
type input "**********"
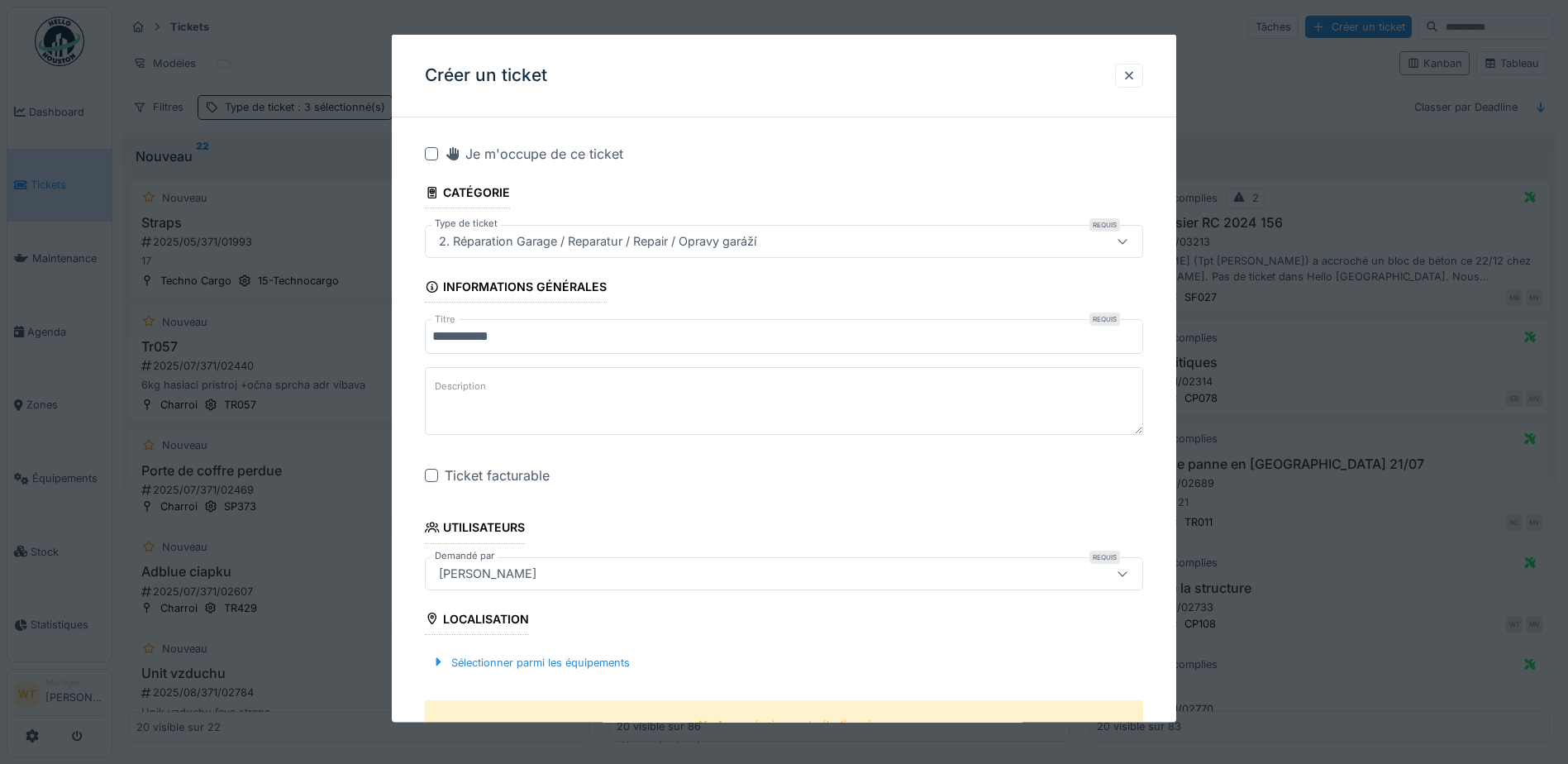
click at [438, 475] on div at bounding box center [432, 475] width 13 height 13
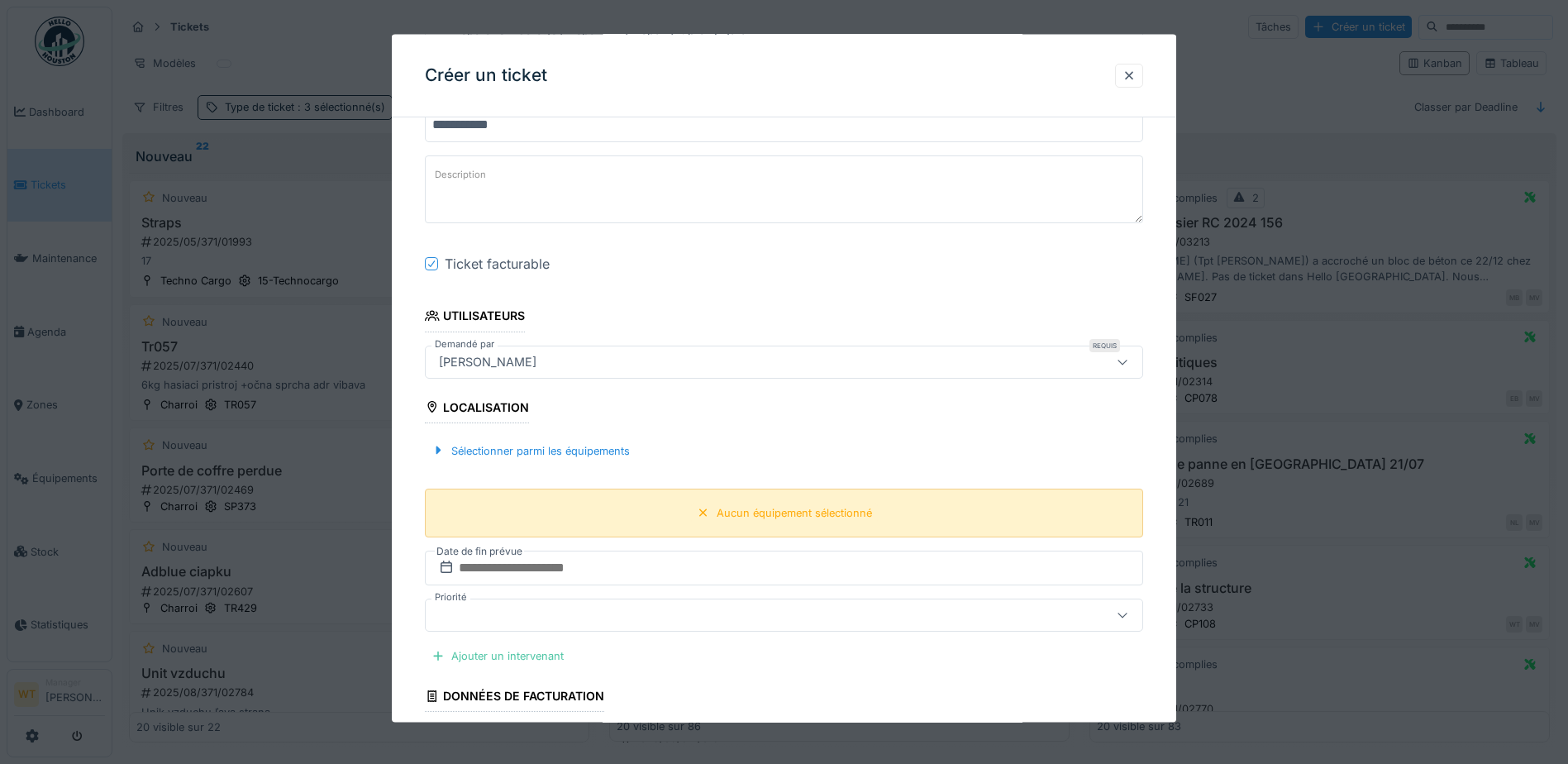
scroll to position [248, 0]
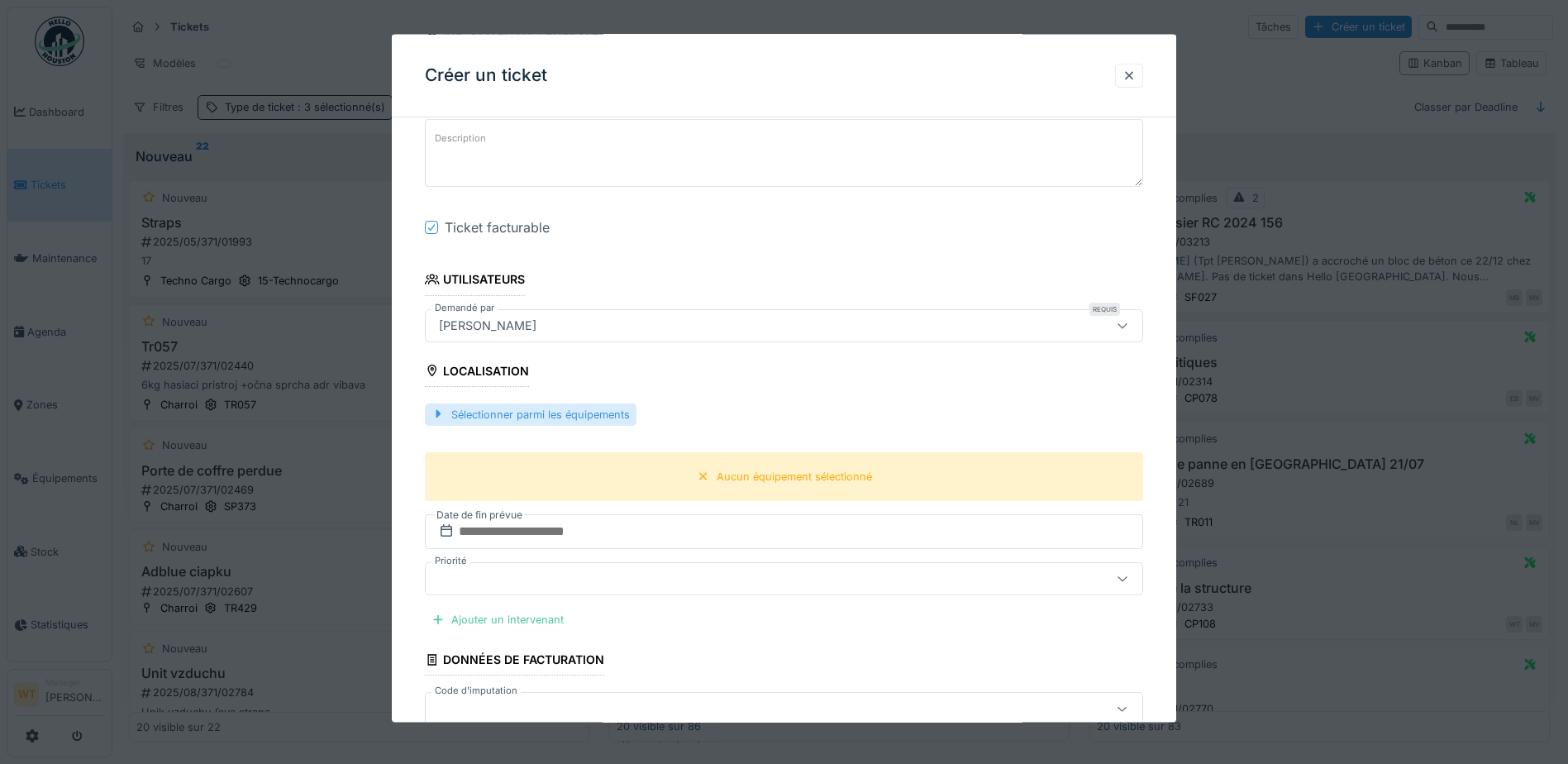
click at [568, 424] on div "Sélectionner parmi les équipements" at bounding box center [531, 414] width 211 height 23
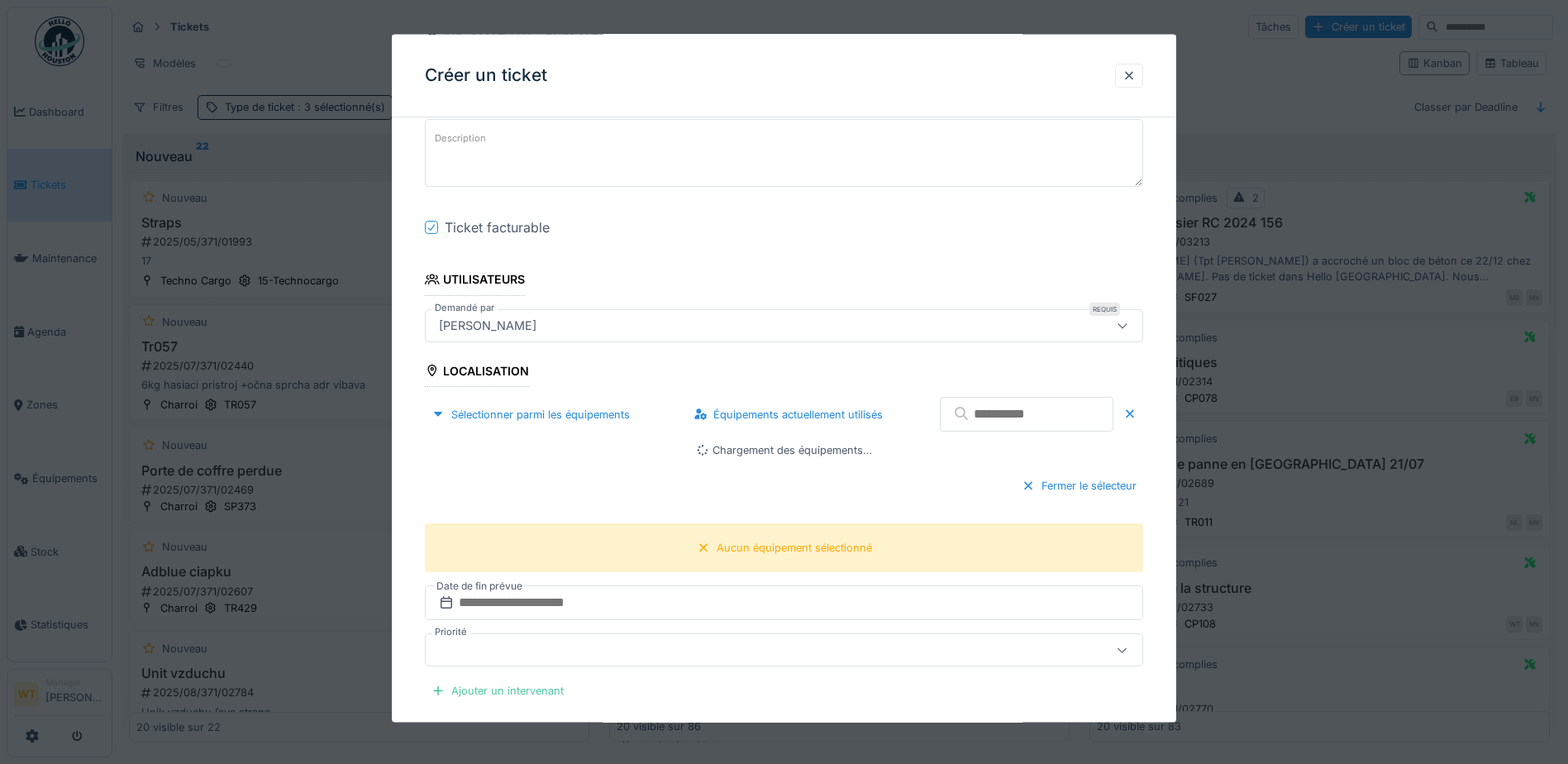
click at [950, 420] on input "text" at bounding box center [1027, 414] width 173 height 35
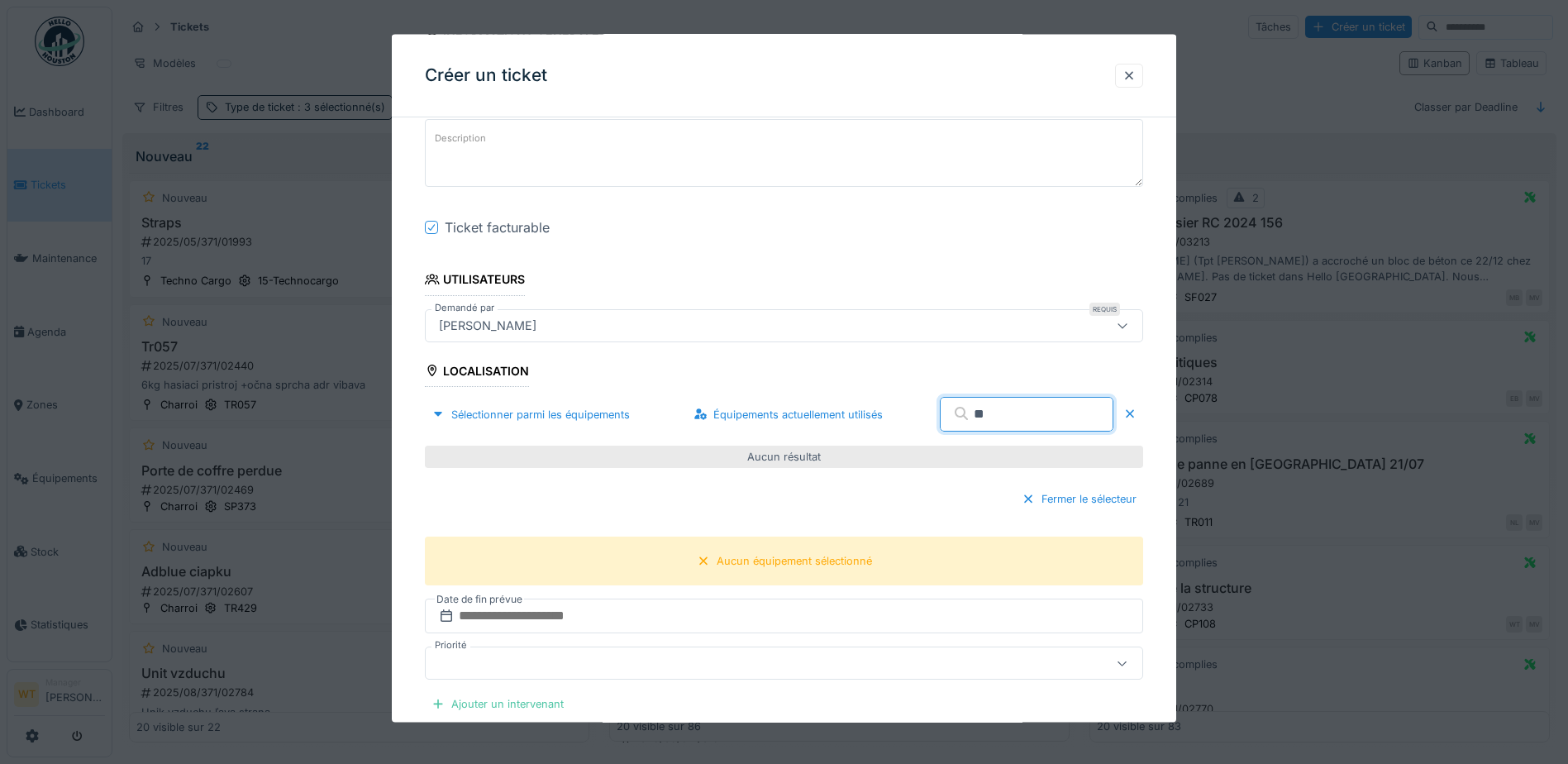
type input "*"
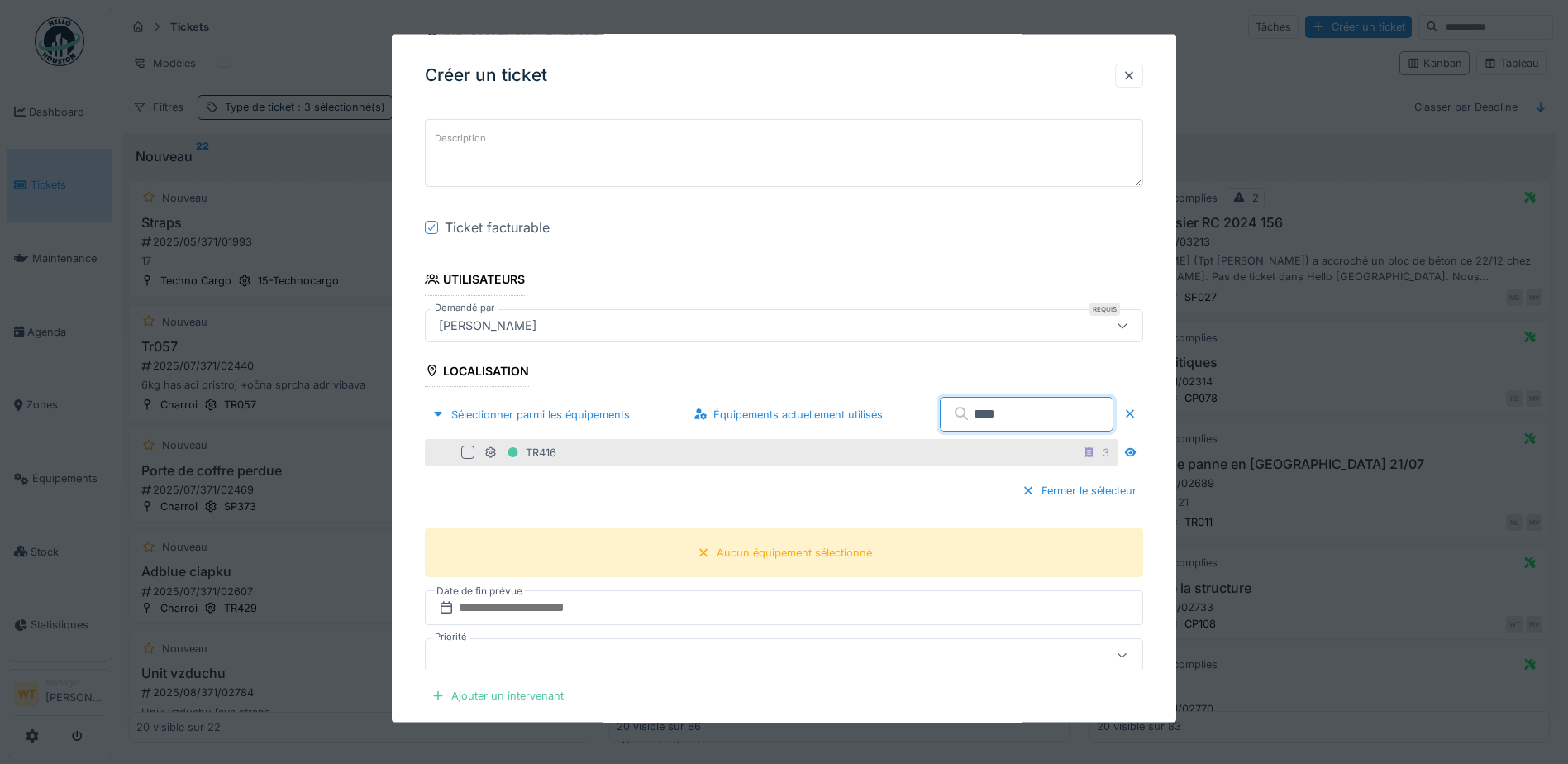
type input "****"
click at [706, 449] on div "TR416 3" at bounding box center [800, 452] width 631 height 21
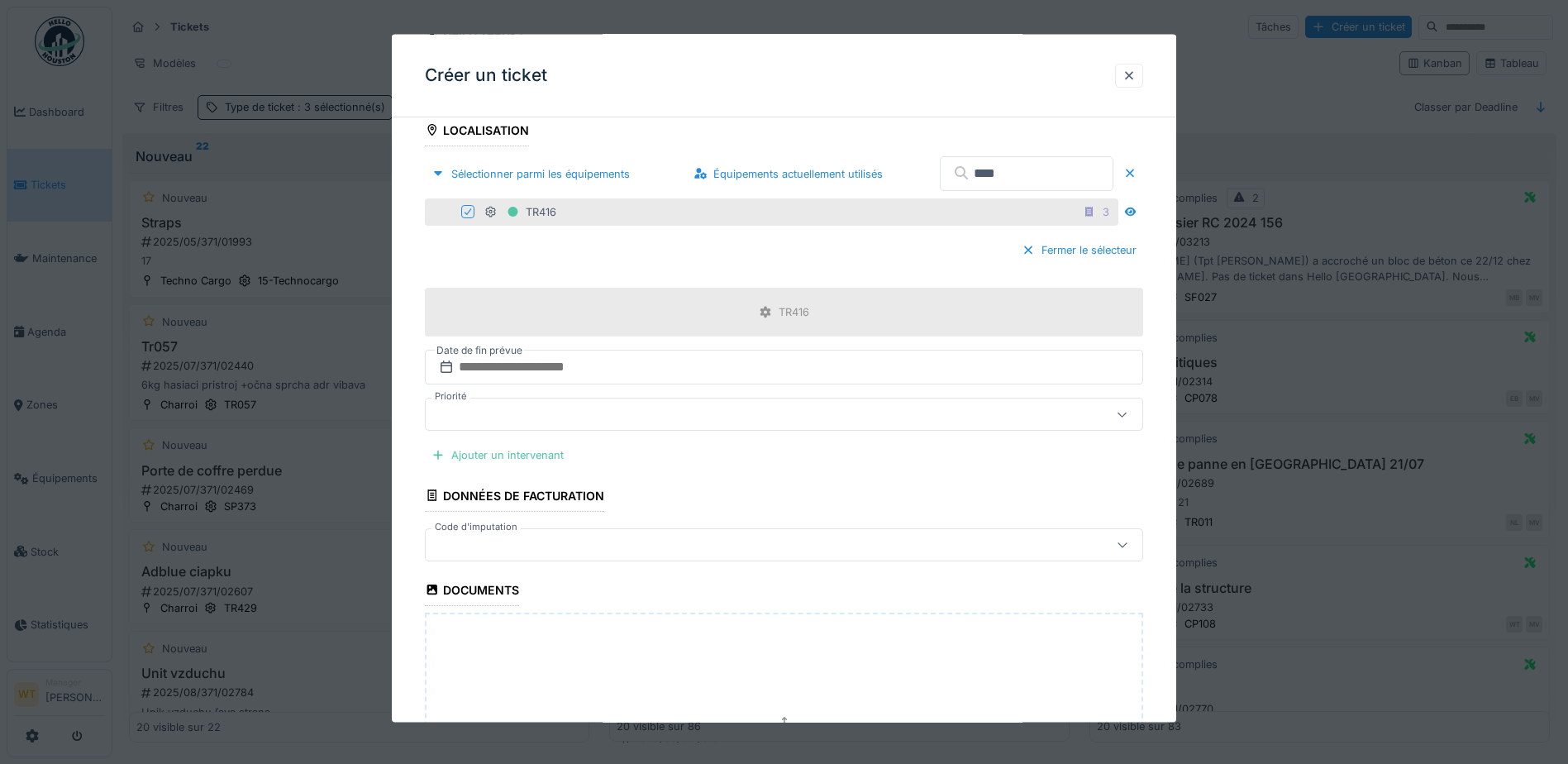
scroll to position [579, 0]
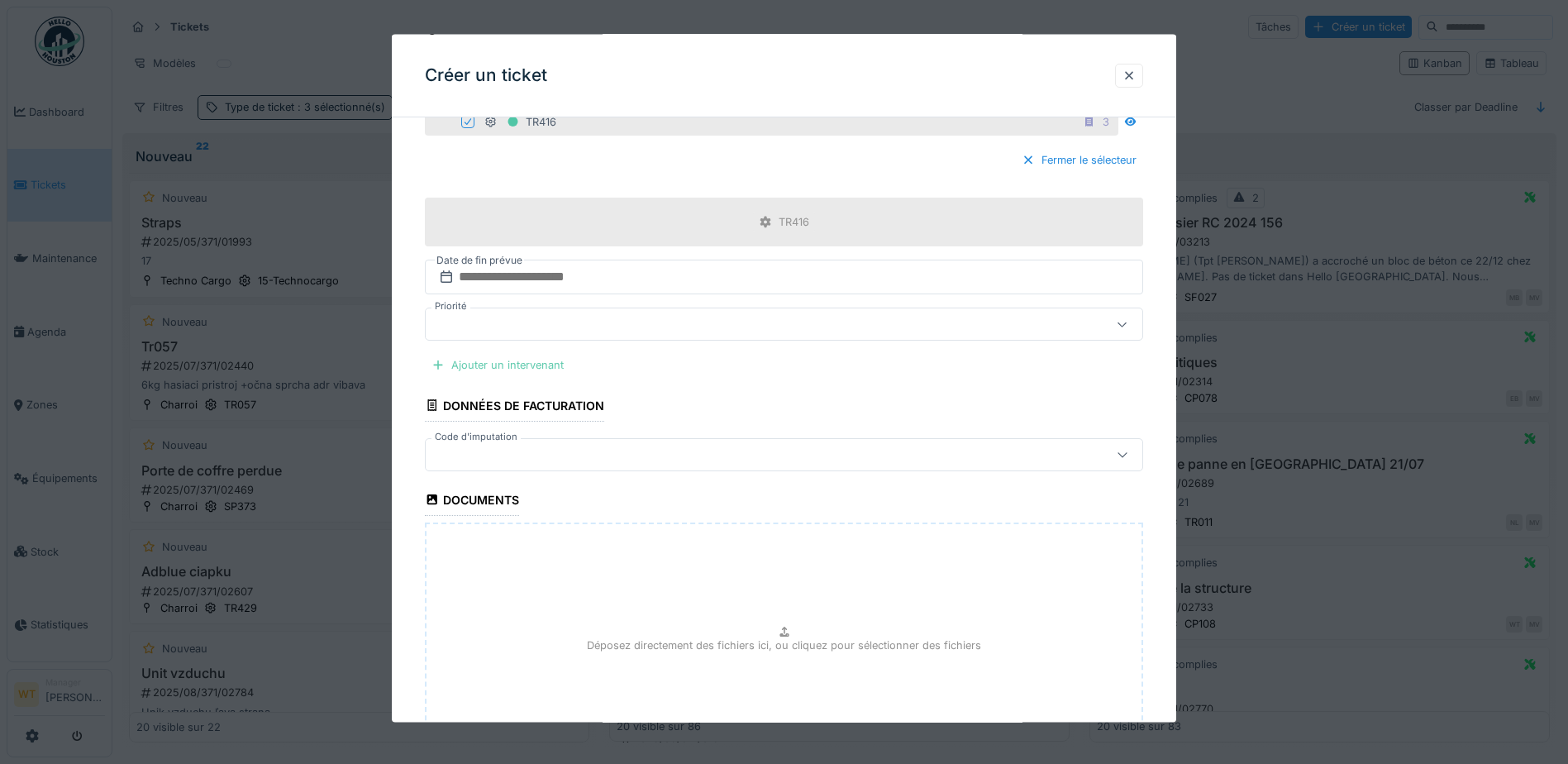
click at [523, 364] on div "Ajouter un intervenant" at bounding box center [498, 365] width 145 height 23
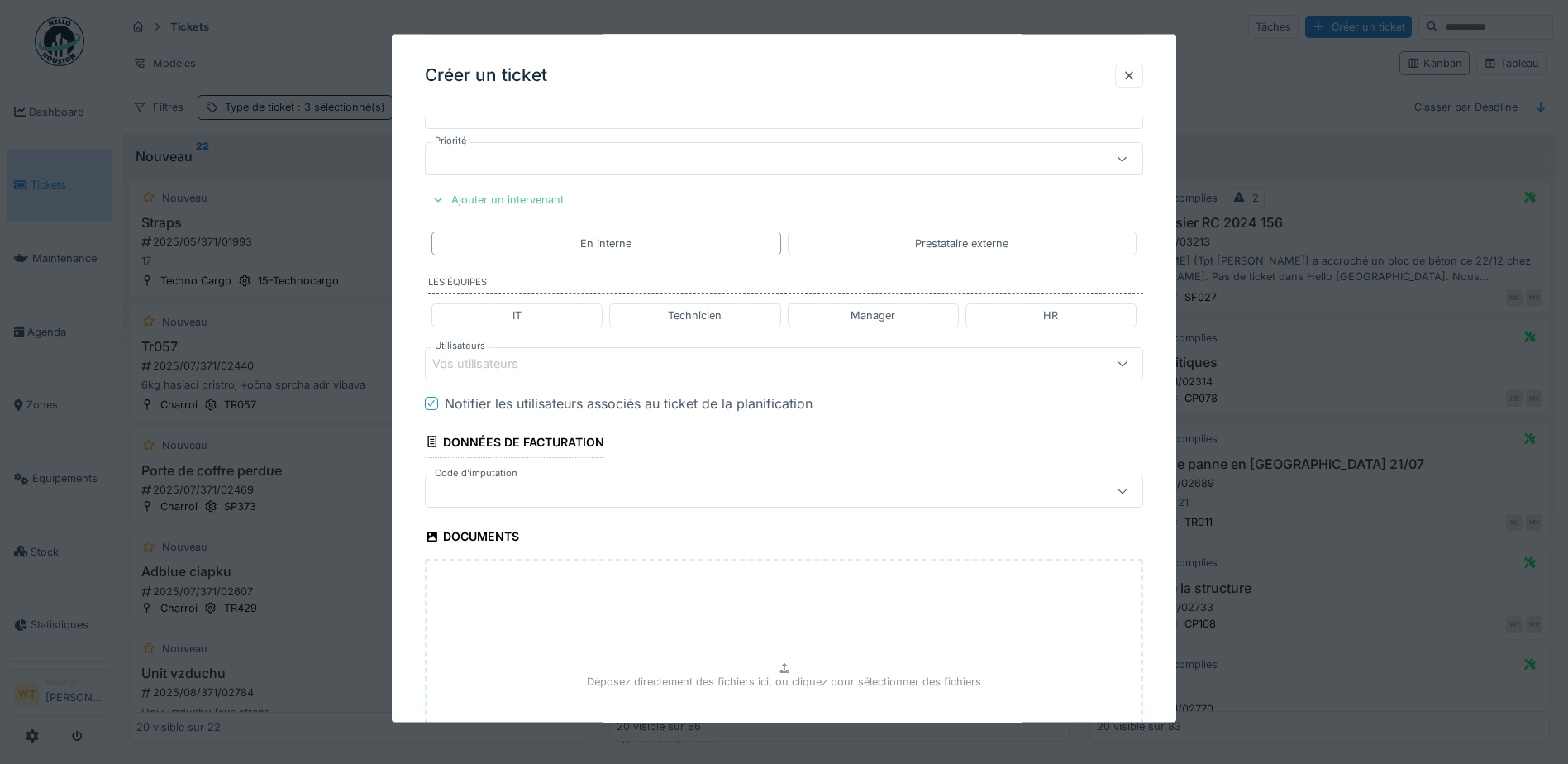
click at [590, 376] on div "Vos utilisateurs" at bounding box center [784, 362] width 718 height 33
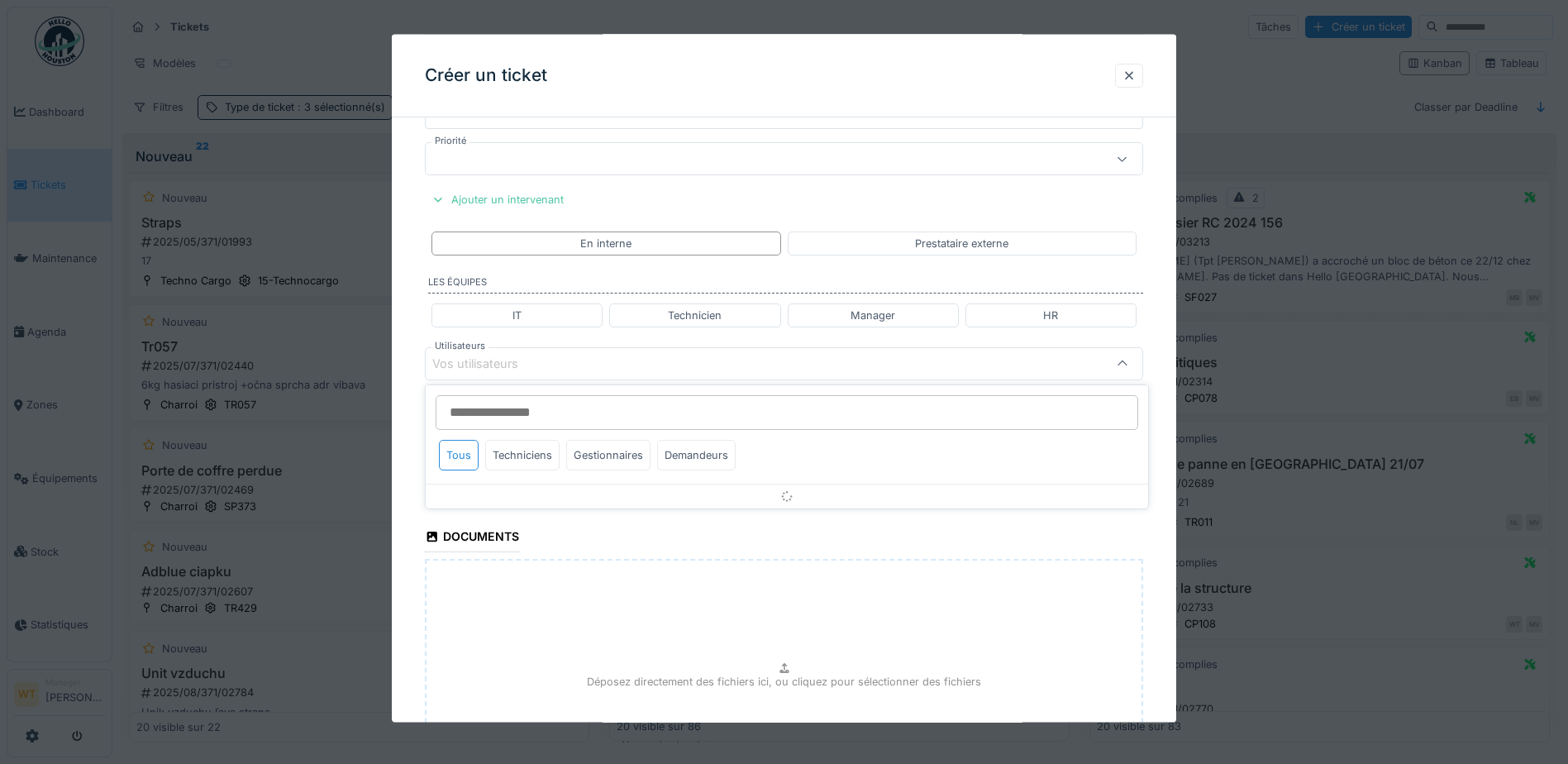
scroll to position [729, 0]
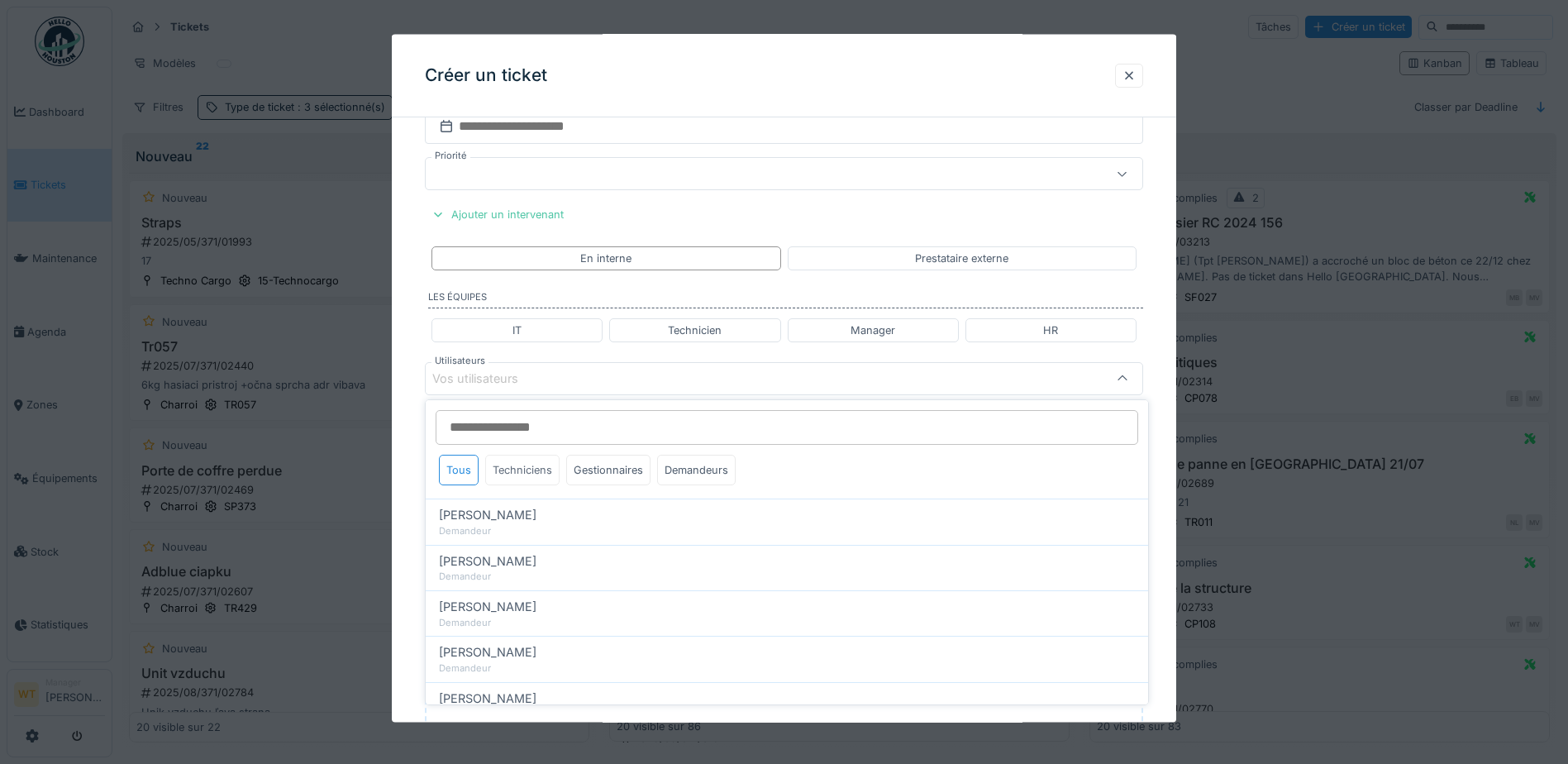
click at [526, 473] on div "Techniciens" at bounding box center [522, 470] width 74 height 30
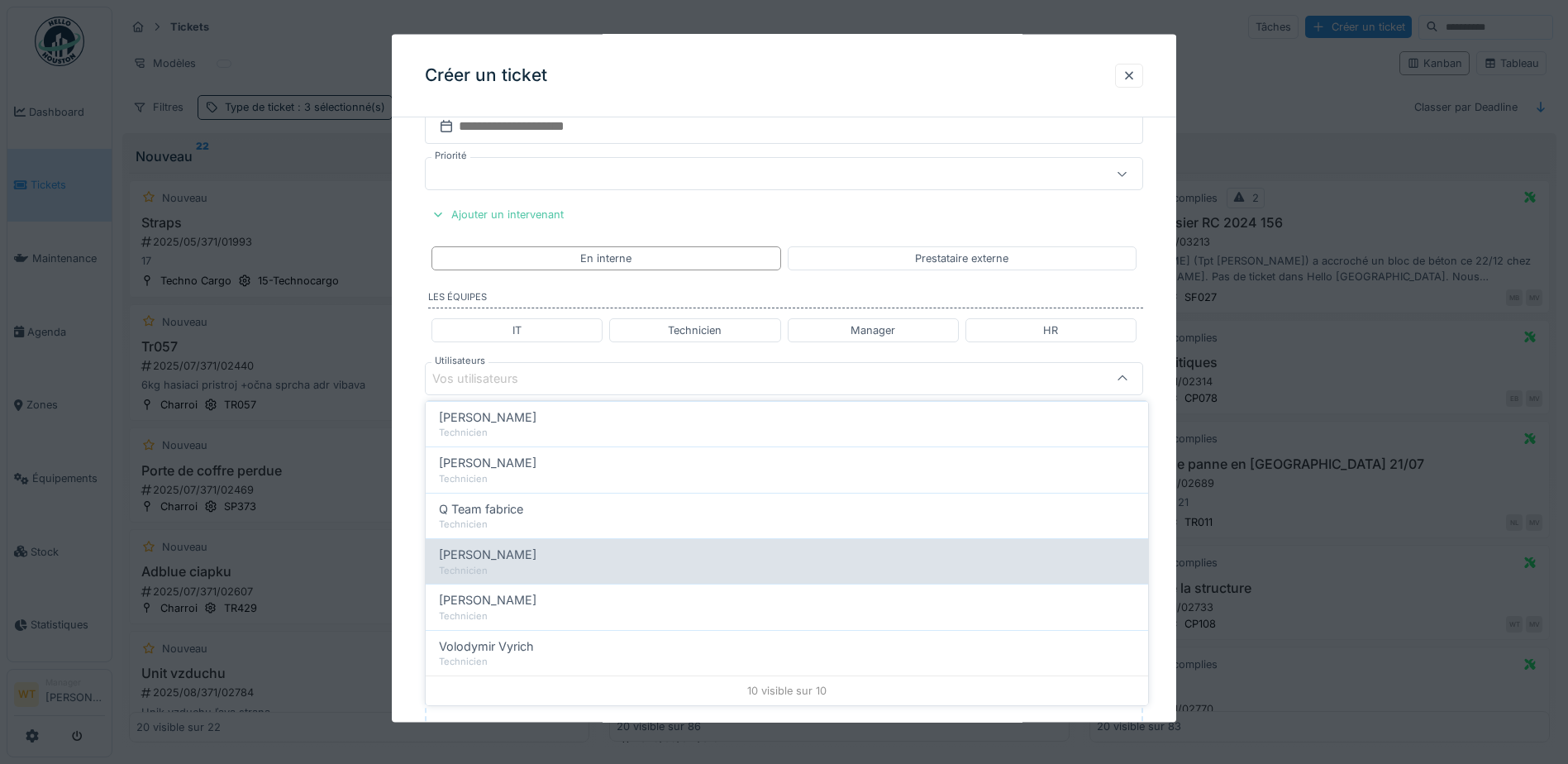
scroll to position [10, 0]
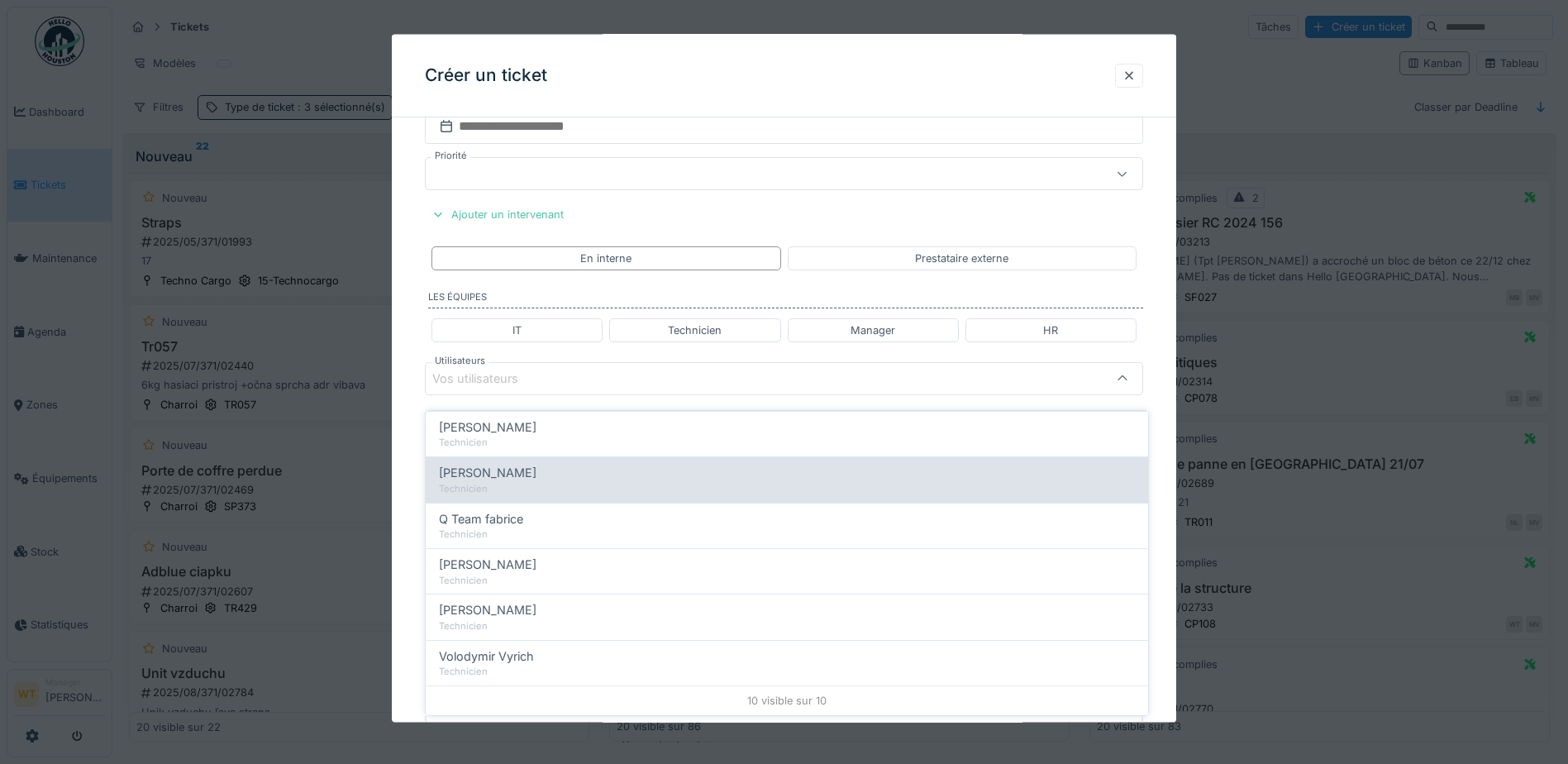
click at [534, 467] on div "Peter Lopata" at bounding box center [787, 473] width 696 height 18
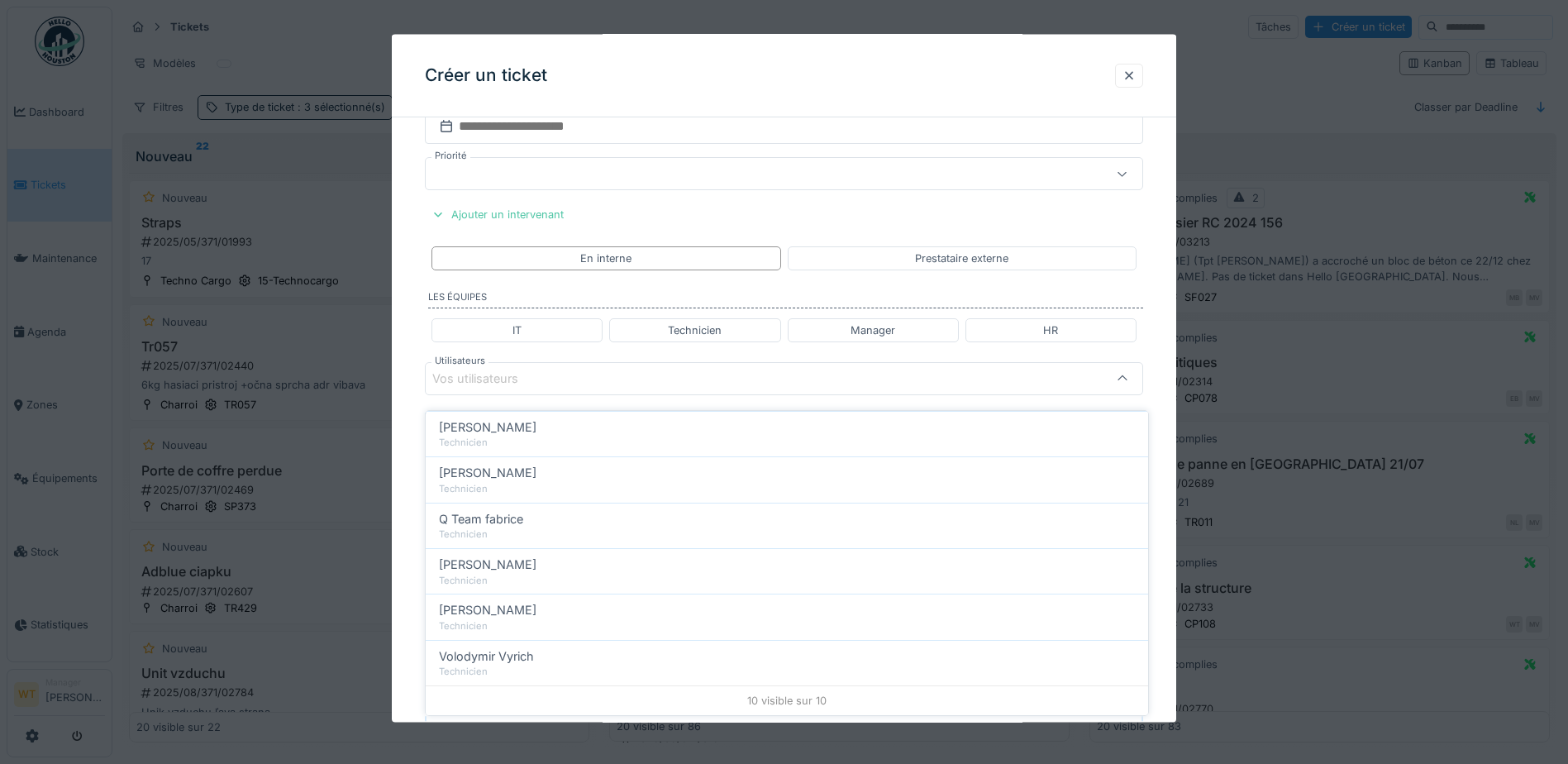
type input "*****"
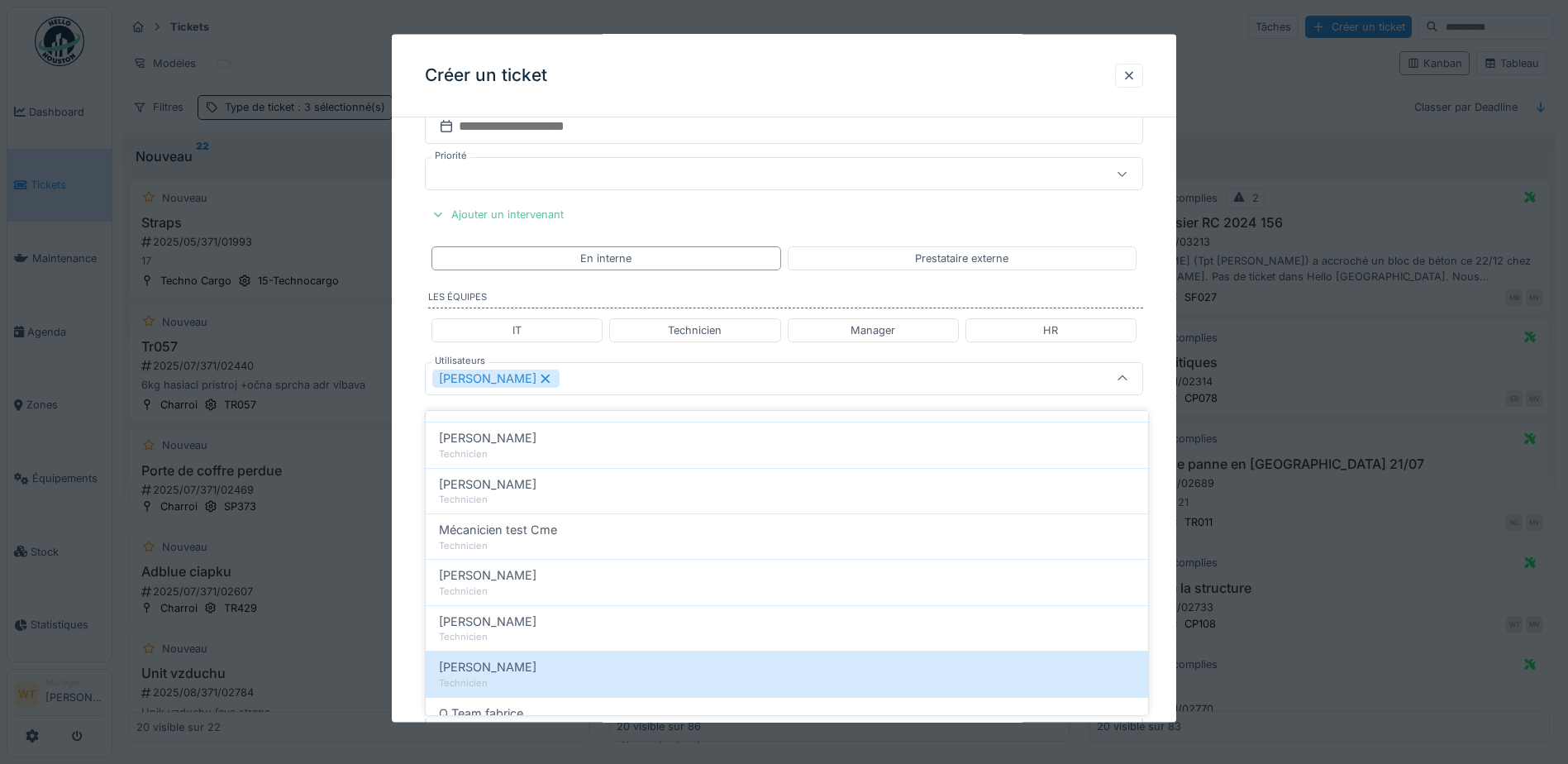
scroll to position [282, 0]
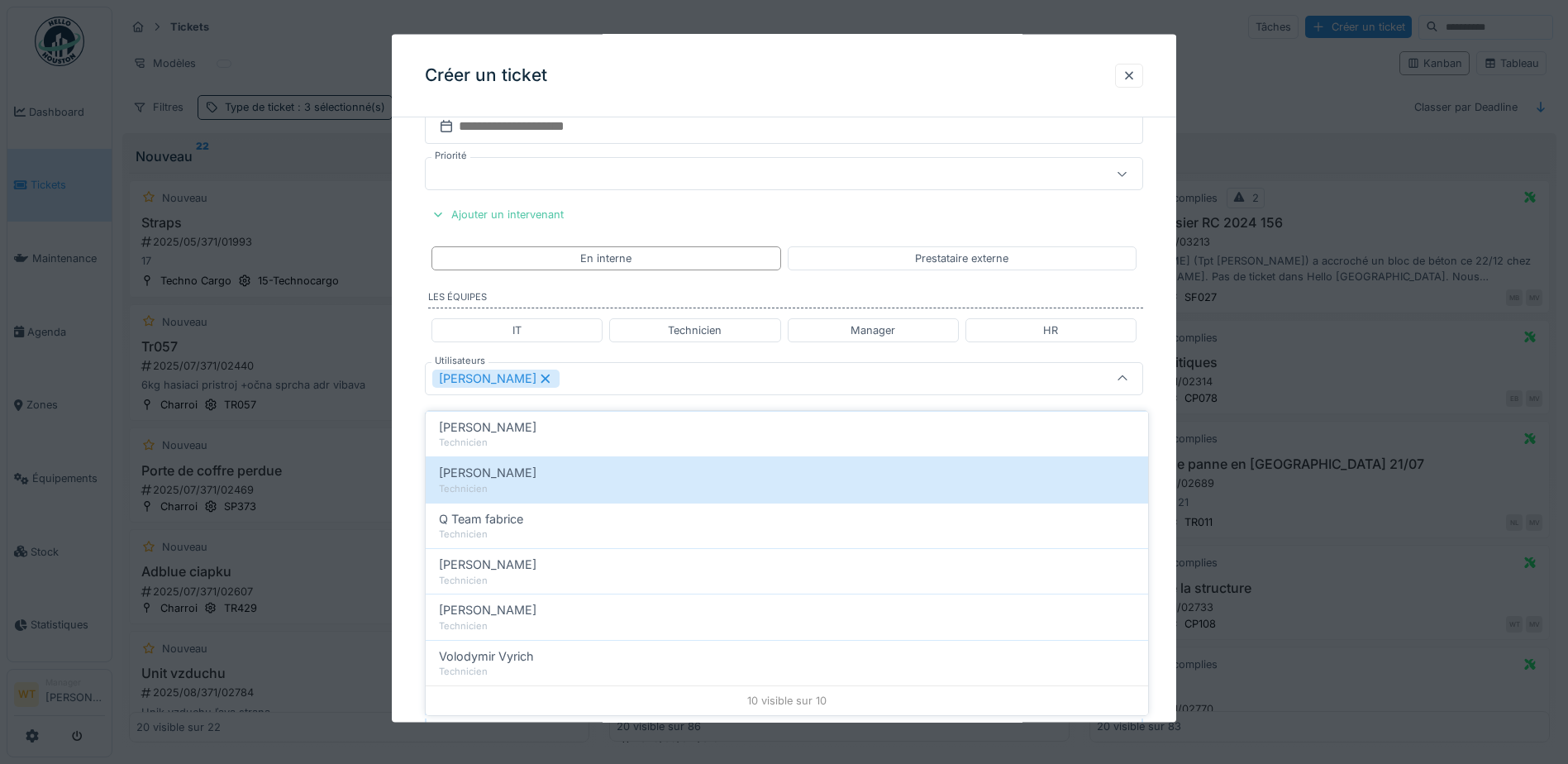
click at [619, 364] on div "Peter Lopata" at bounding box center [784, 377] width 718 height 33
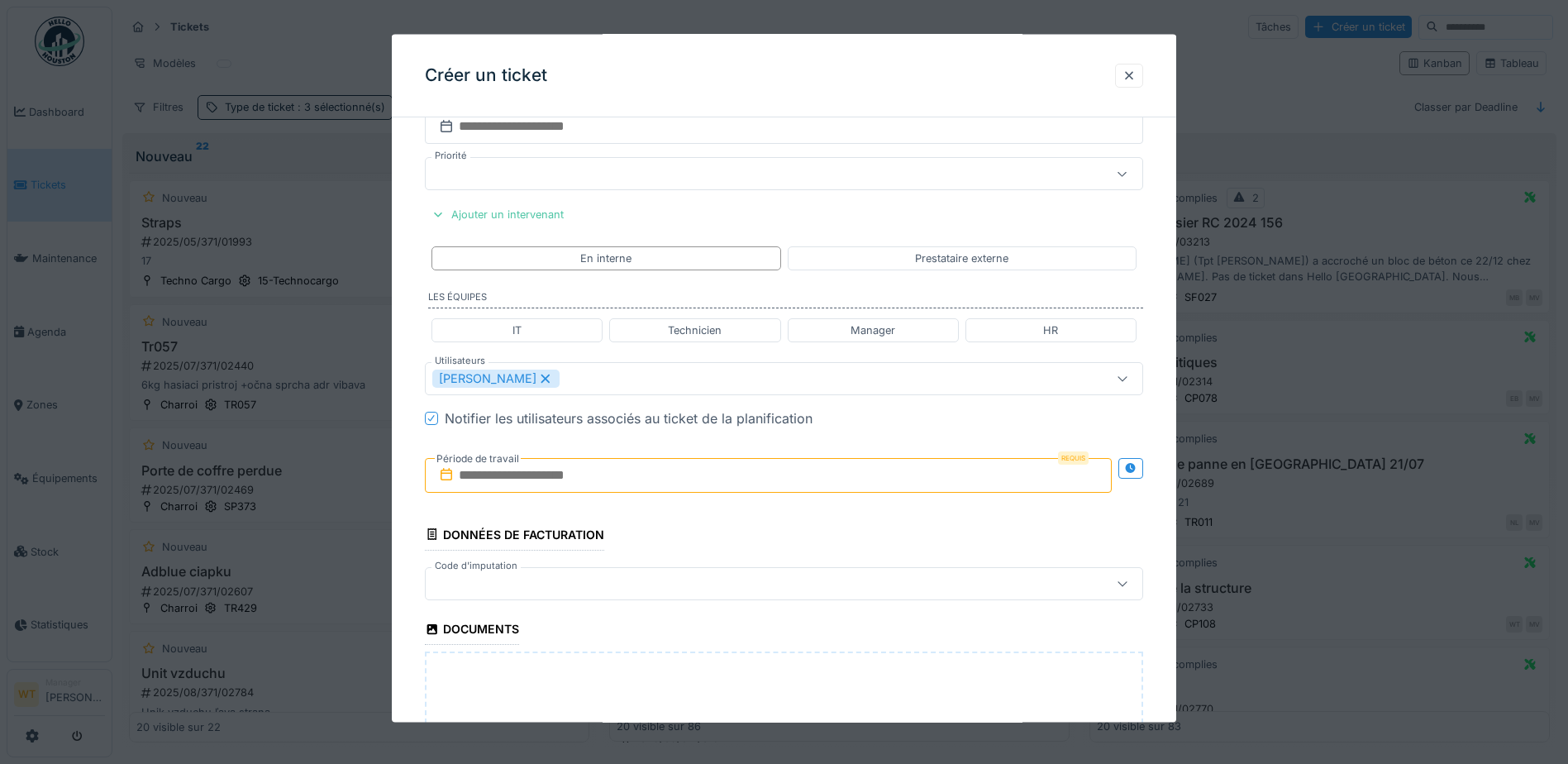
click at [555, 465] on input "text" at bounding box center [768, 474] width 687 height 35
click at [719, 629] on div "14" at bounding box center [718, 637] width 23 height 24
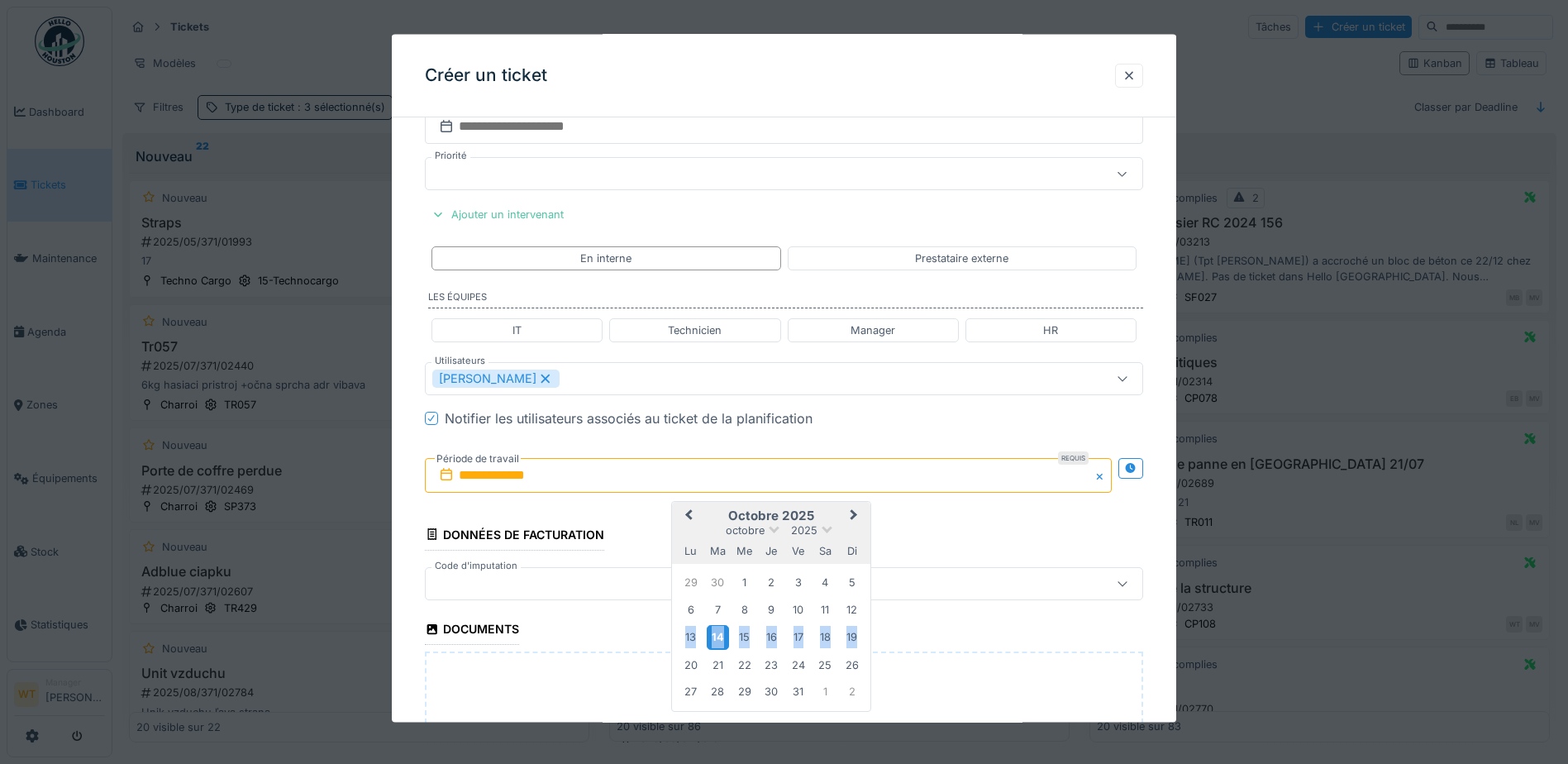
click at [719, 629] on div "14" at bounding box center [718, 637] width 23 height 24
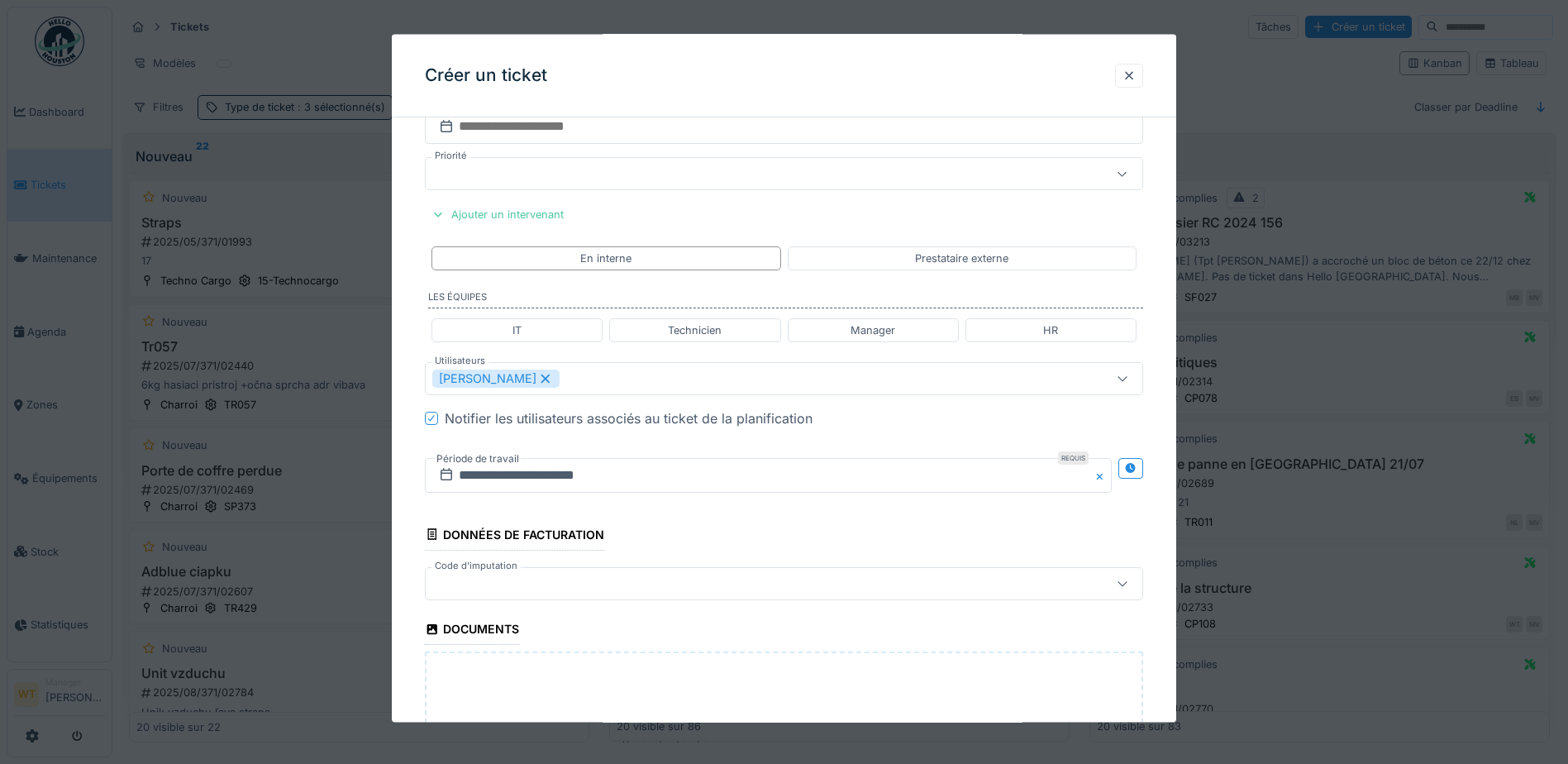
click at [584, 586] on div at bounding box center [742, 583] width 619 height 18
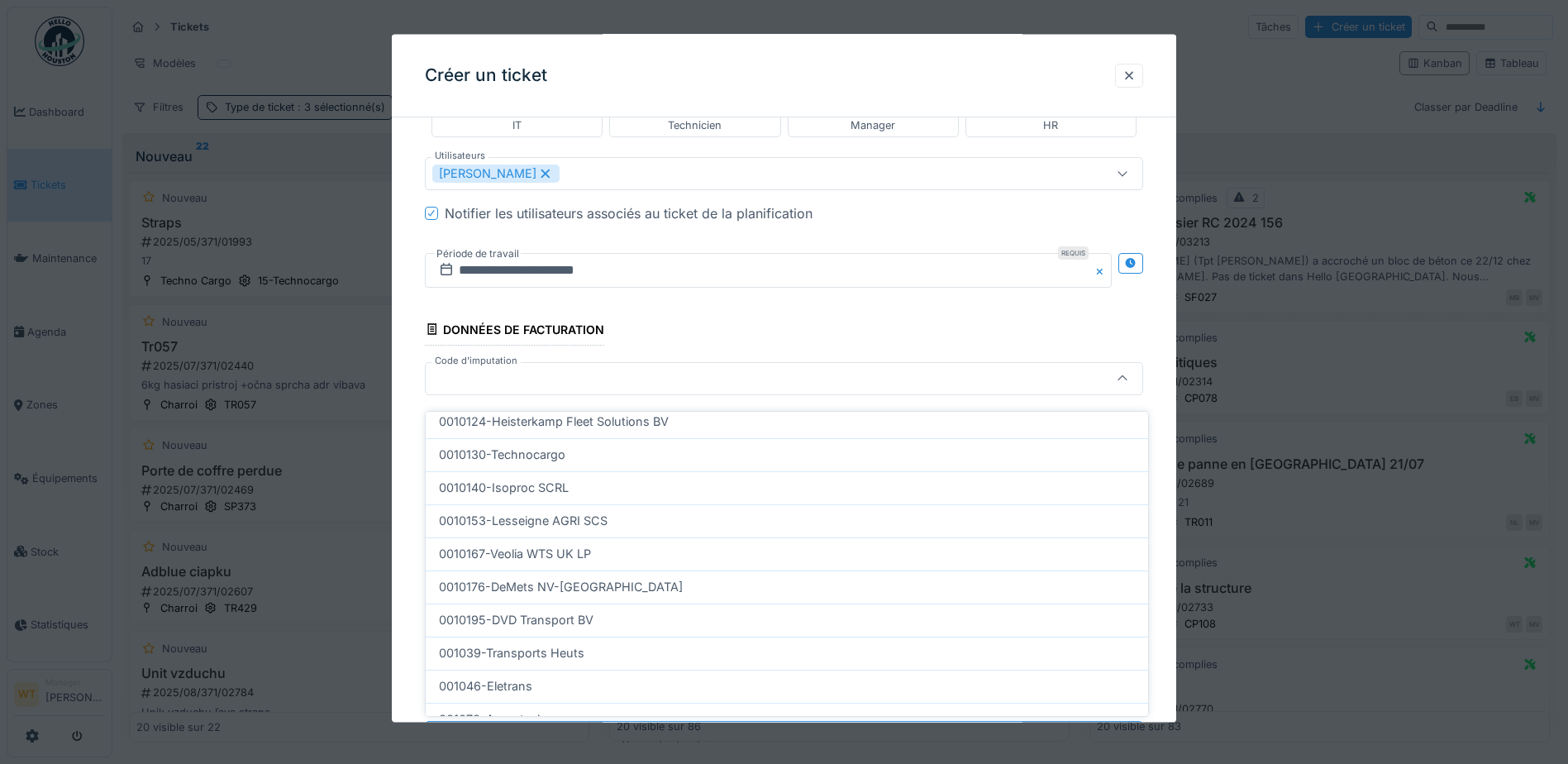
scroll to position [496, 0]
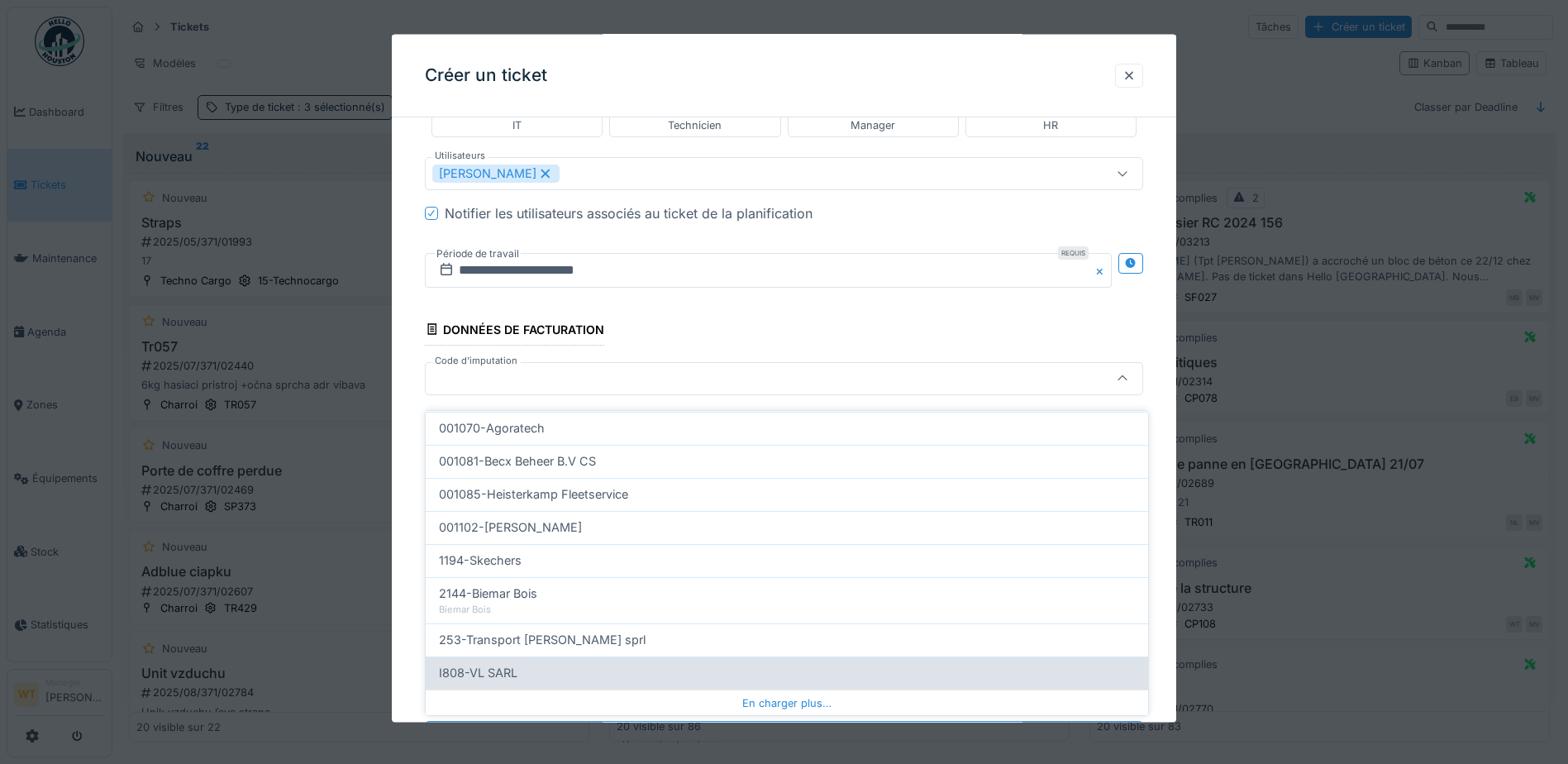
click at [586, 664] on div "I808-VL SARL" at bounding box center [787, 673] width 696 height 18
type input "***"
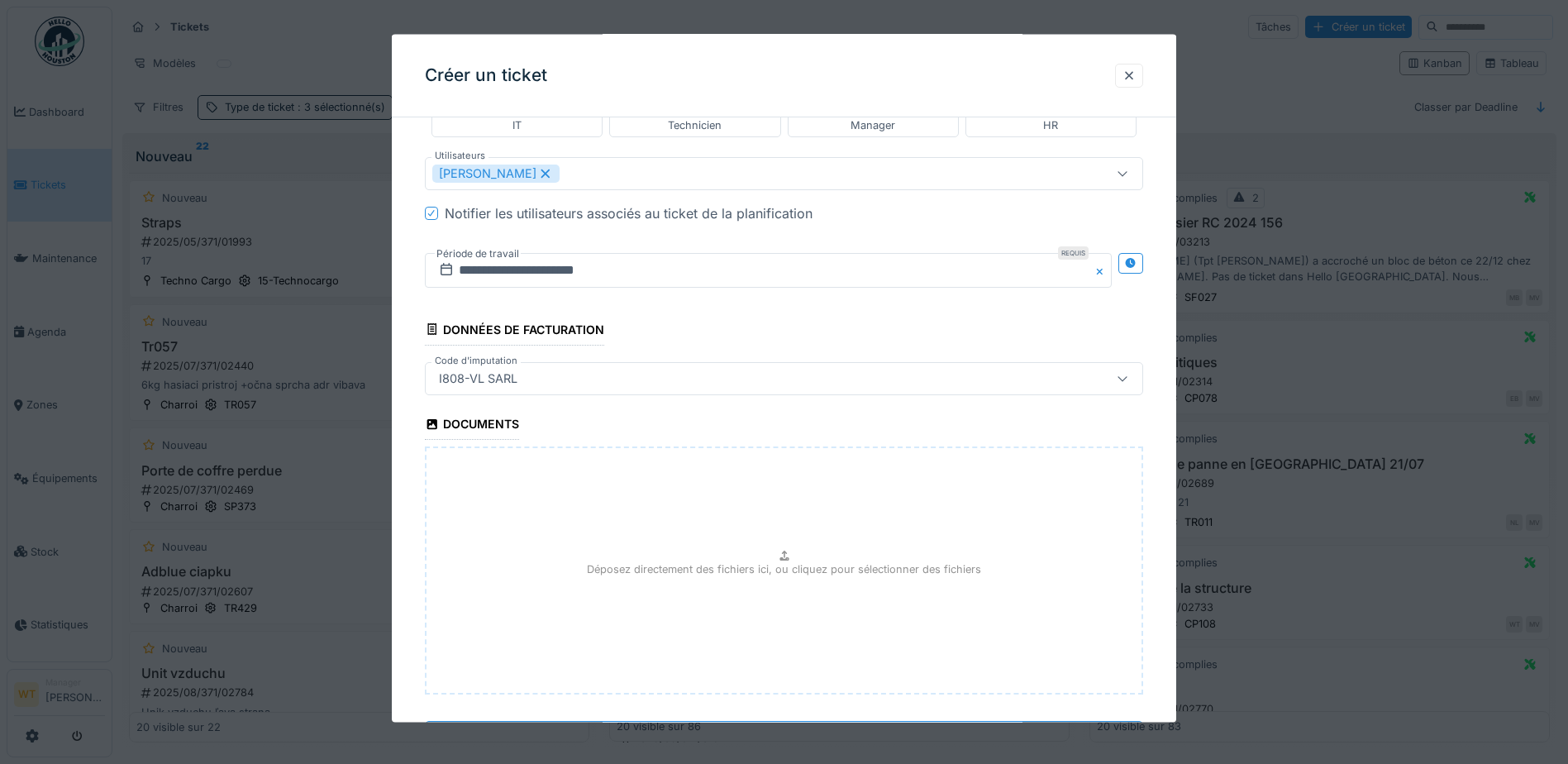
scroll to position [1014, 0]
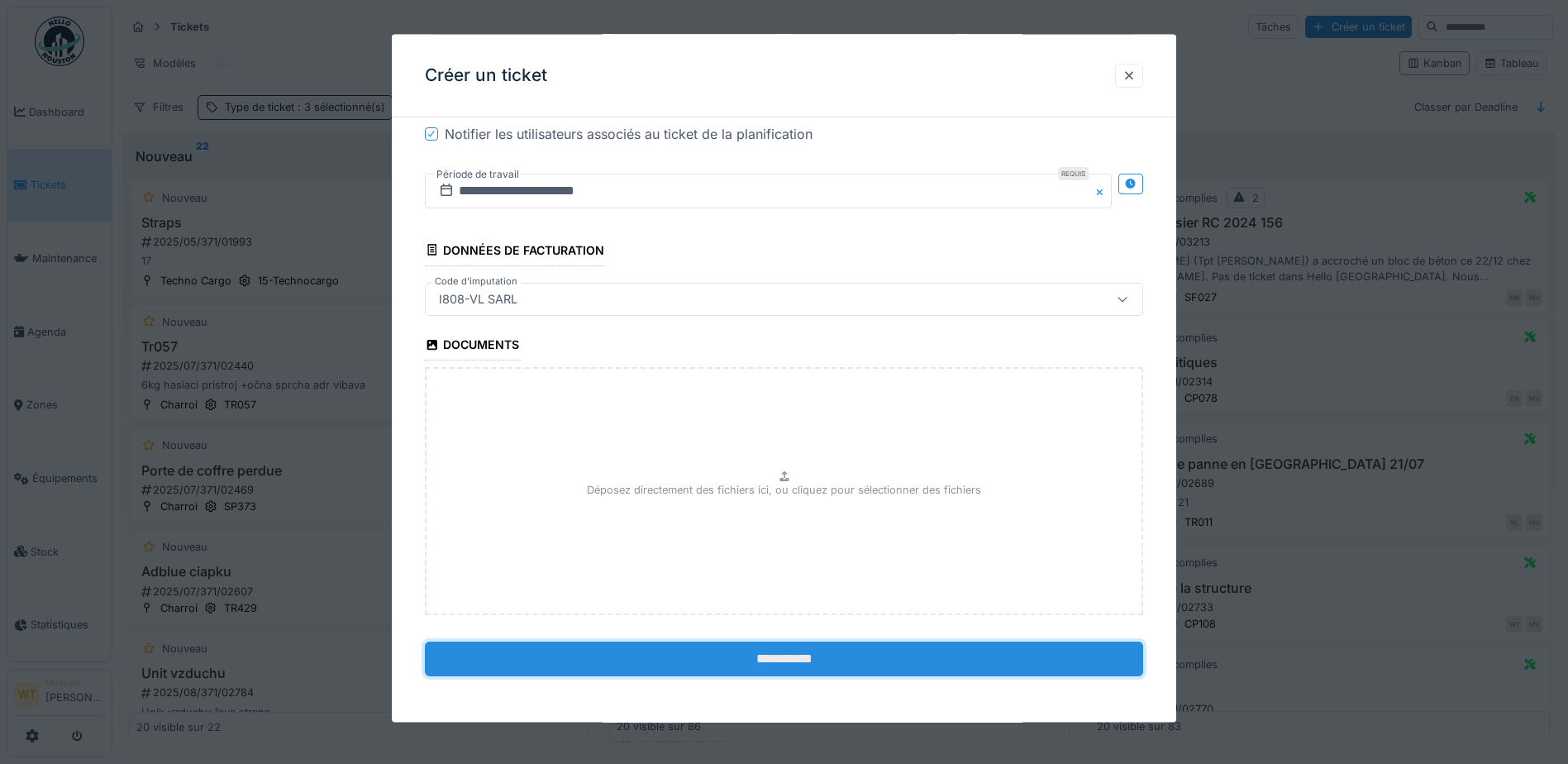
click at [659, 670] on input "**********" at bounding box center [784, 658] width 718 height 35
click at [650, 655] on div "**********" at bounding box center [784, 379] width 784 height 689
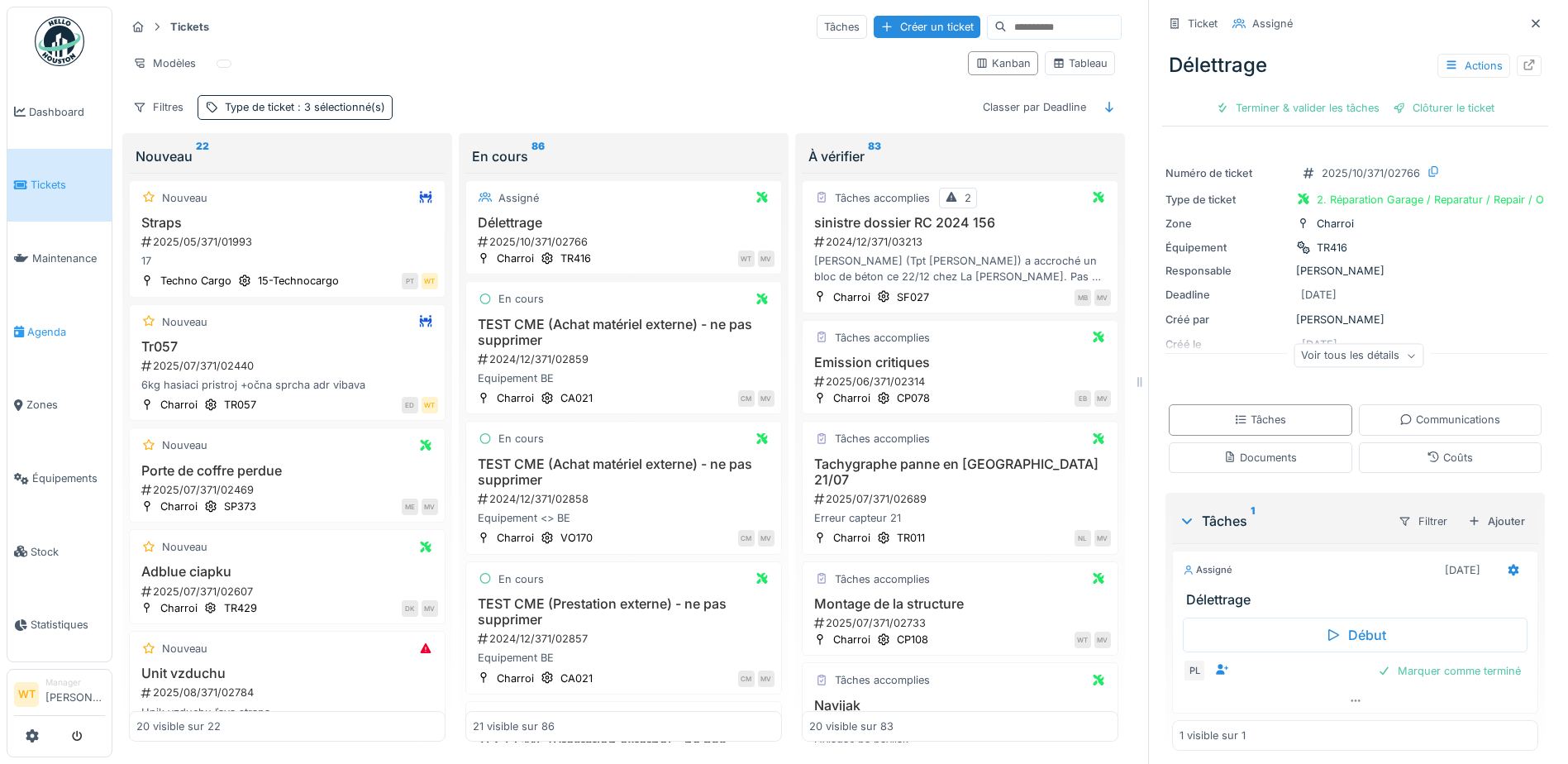
click at [39, 325] on span "Agenda" at bounding box center [66, 332] width 77 height 16
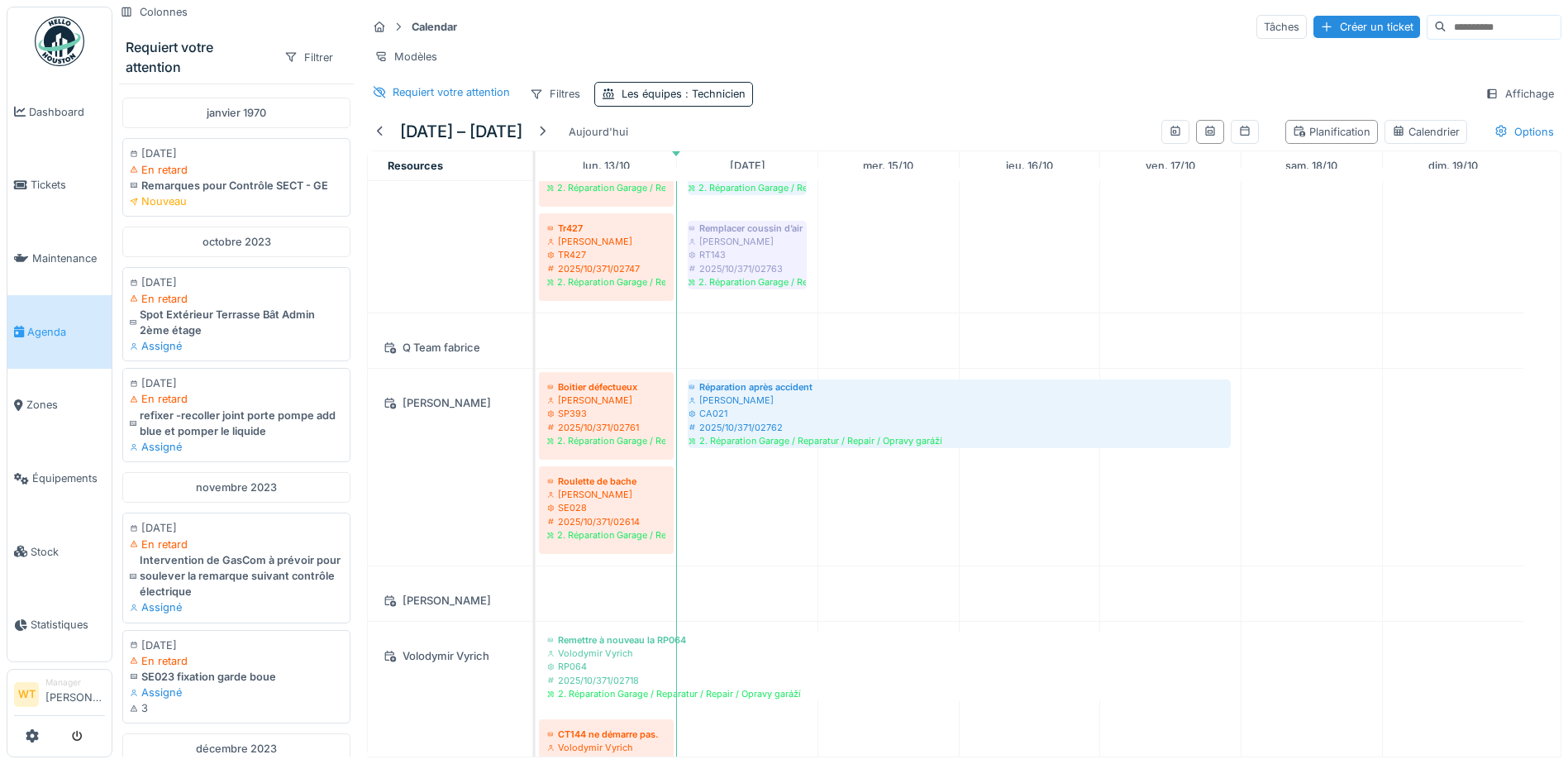
scroll to position [744, 0]
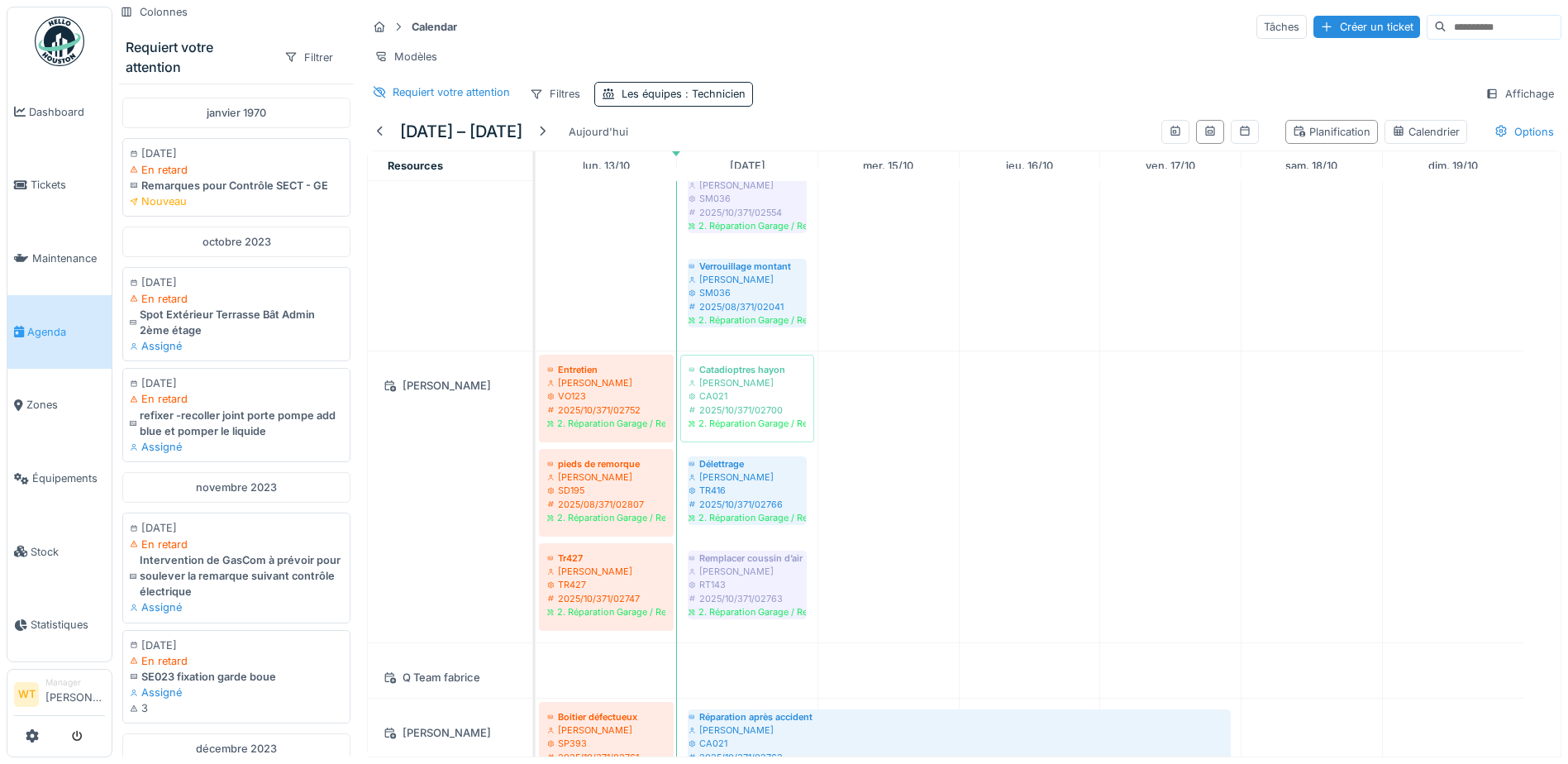
drag, startPoint x: 1302, startPoint y: 30, endPoint x: 1277, endPoint y: 34, distance: 25.3
click at [1313, 30] on div "Créer un ticket" at bounding box center [1366, 27] width 107 height 23
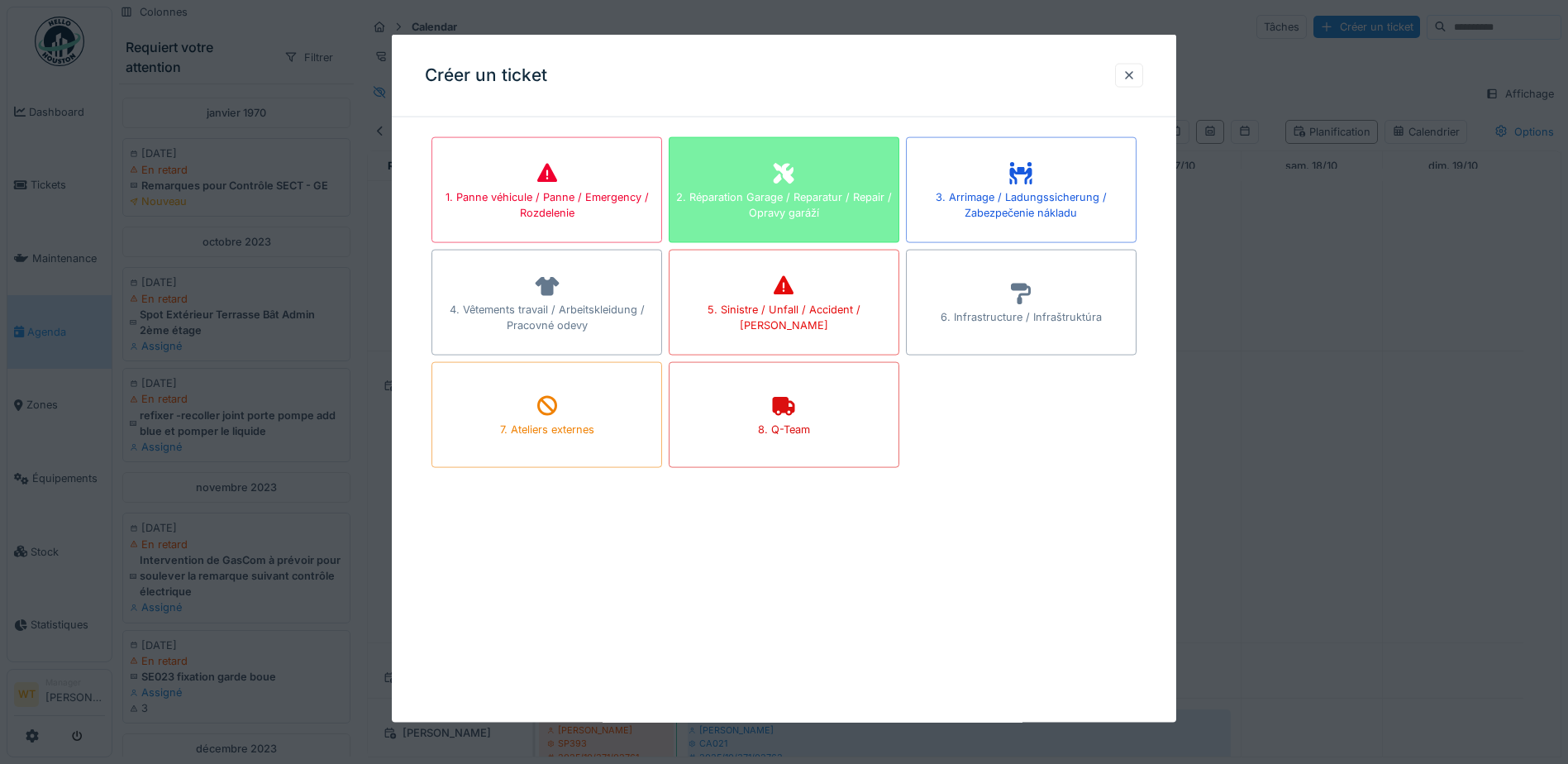
click at [784, 160] on div at bounding box center [784, 174] width 25 height 30
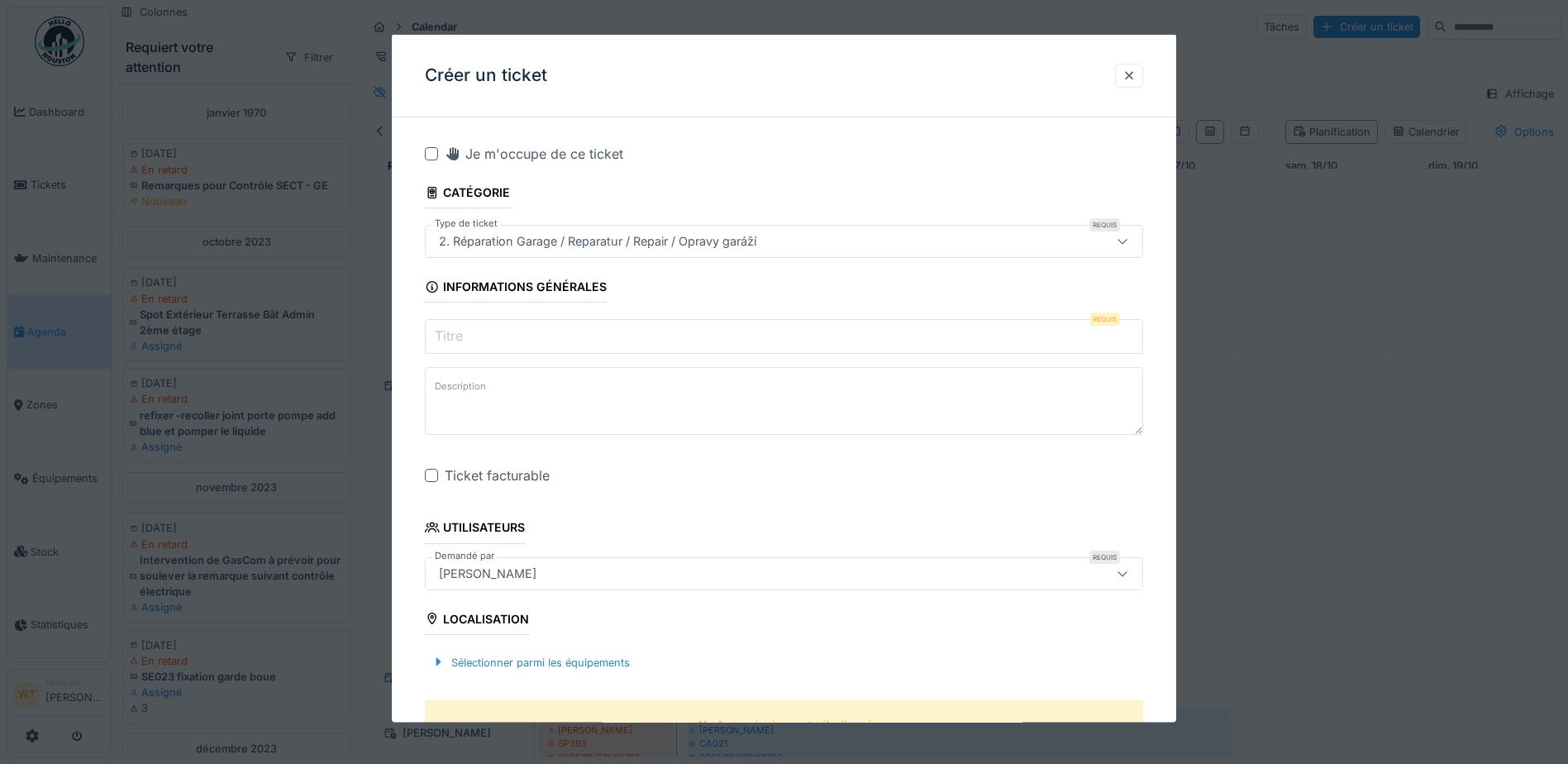
click at [520, 338] on input "Titre" at bounding box center [784, 336] width 718 height 35
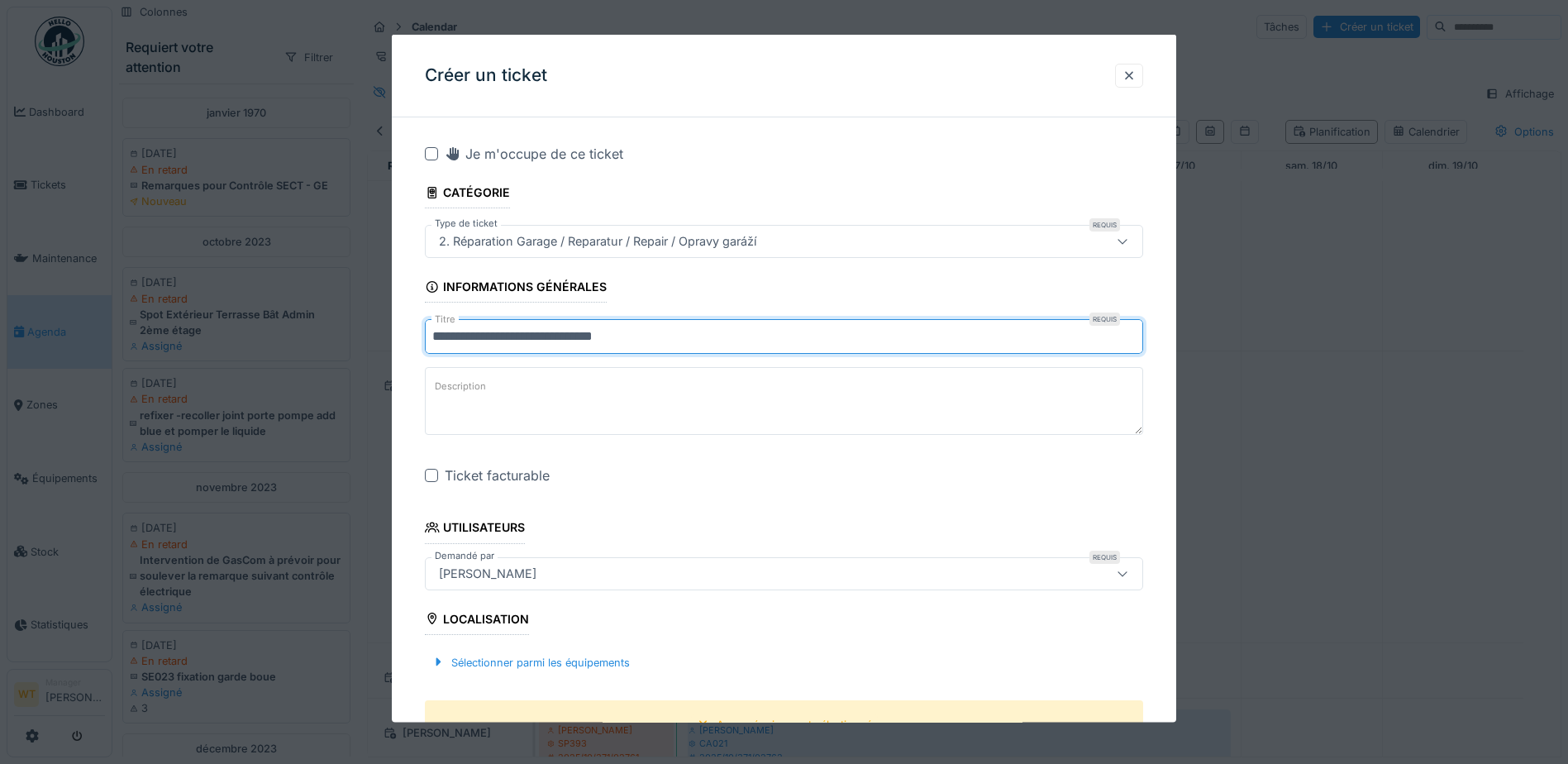
type input "**********"
click at [428, 479] on div at bounding box center [432, 475] width 13 height 13
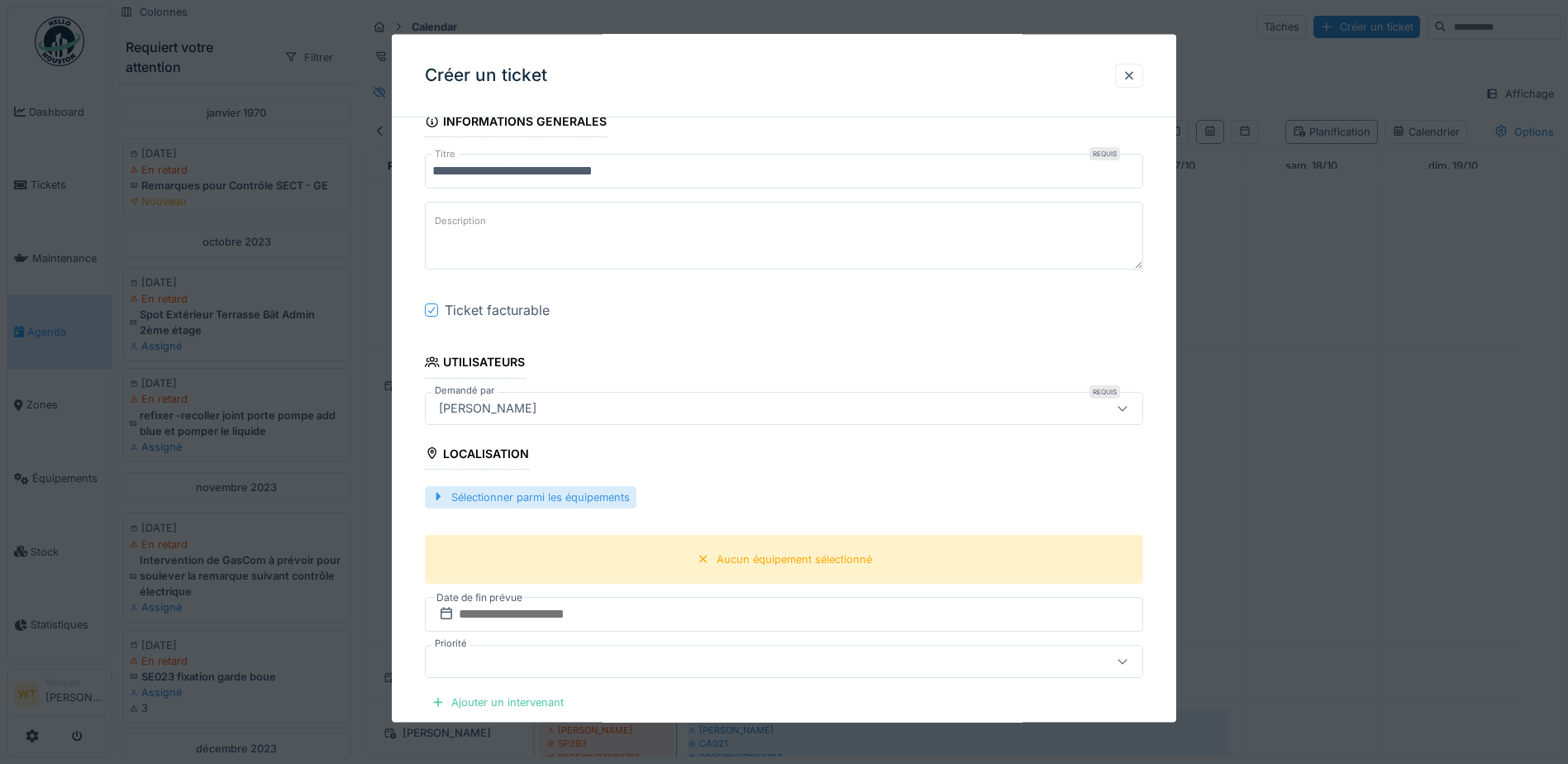
click at [539, 491] on div "Sélectionner parmi les équipements" at bounding box center [531, 497] width 211 height 23
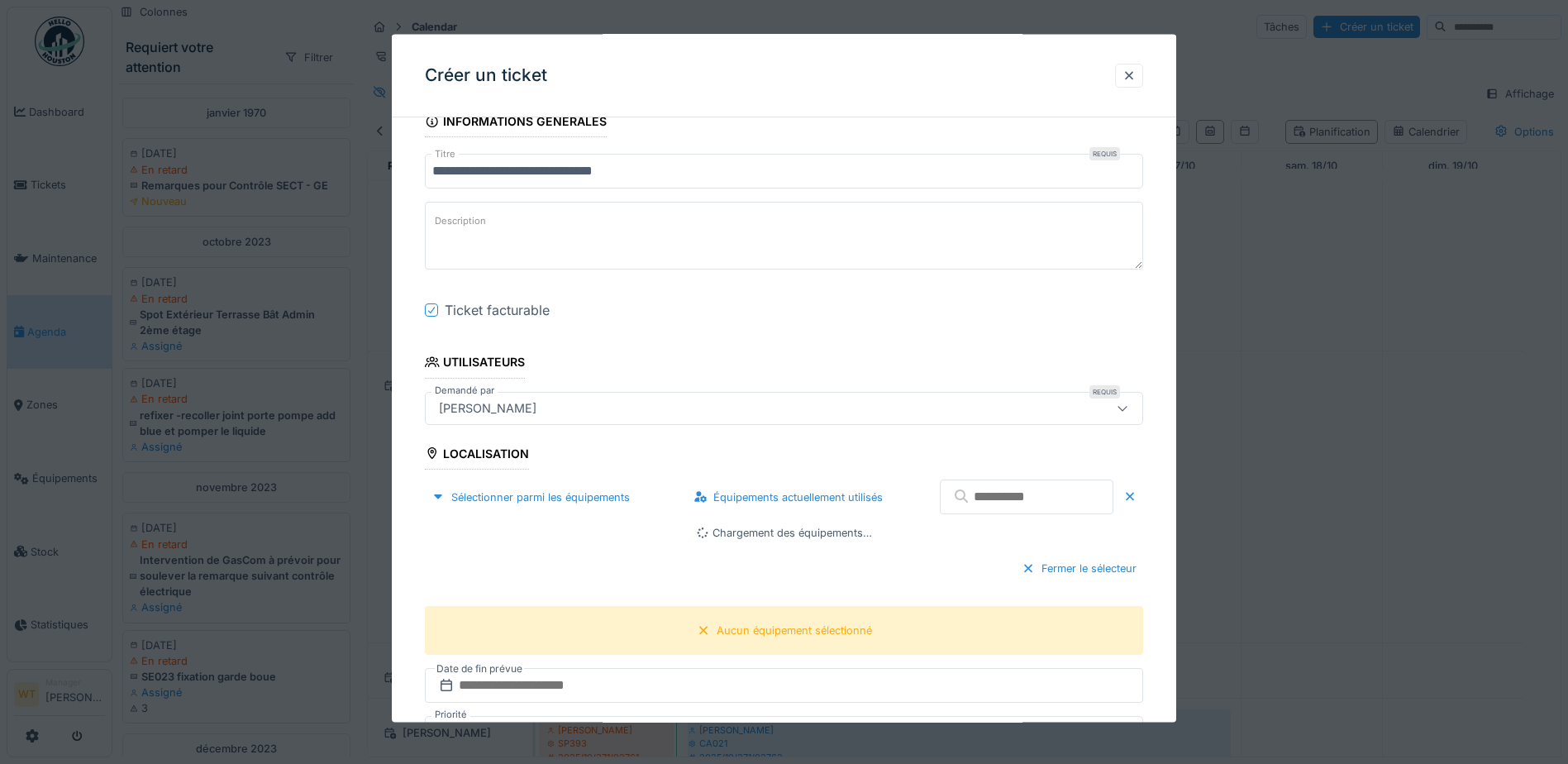
click at [963, 496] on input "text" at bounding box center [1027, 497] width 173 height 35
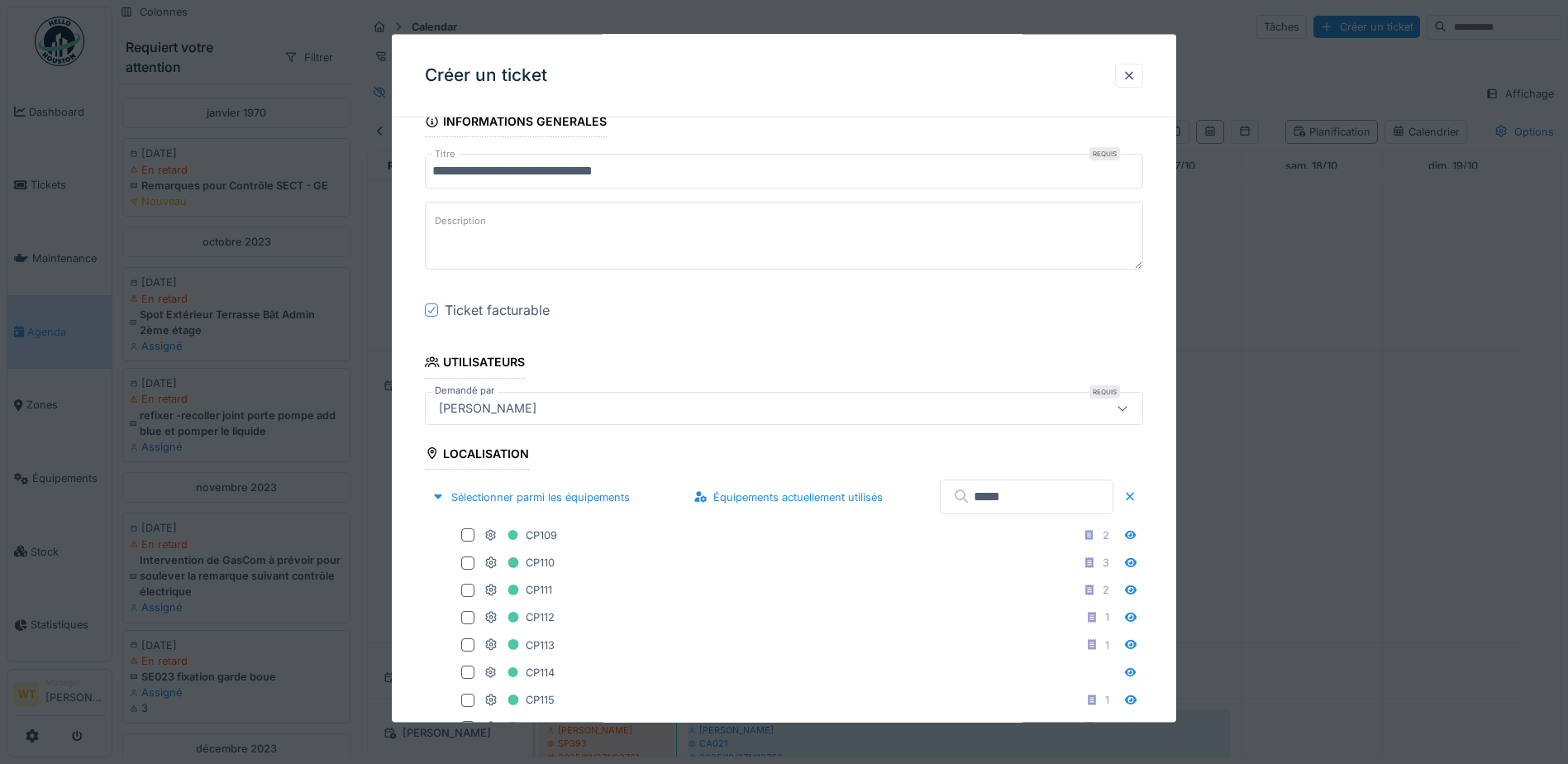
click at [996, 508] on input "*****" at bounding box center [1027, 497] width 173 height 35
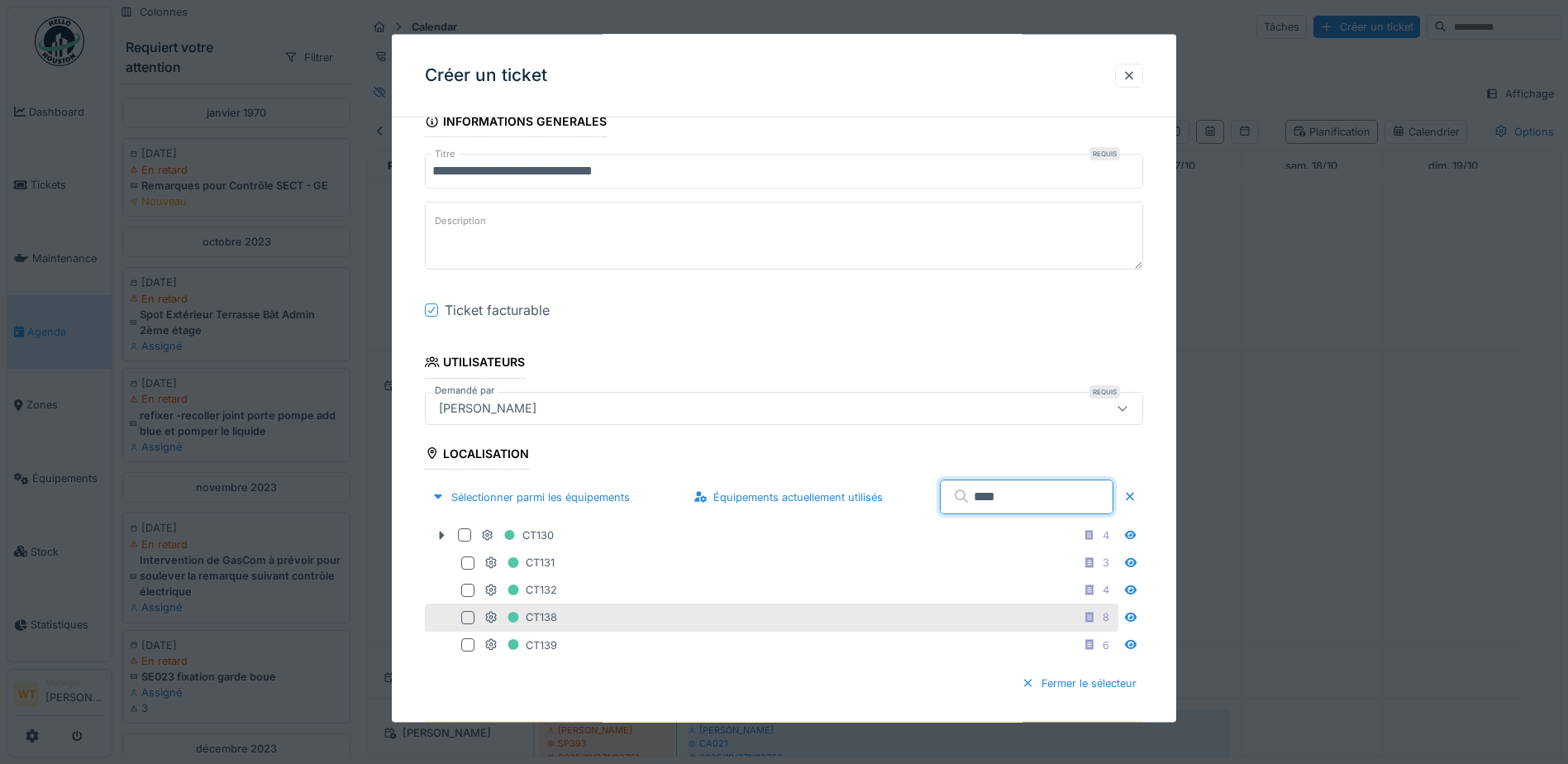
type input "****"
click at [585, 615] on div "CT138 8" at bounding box center [800, 618] width 631 height 21
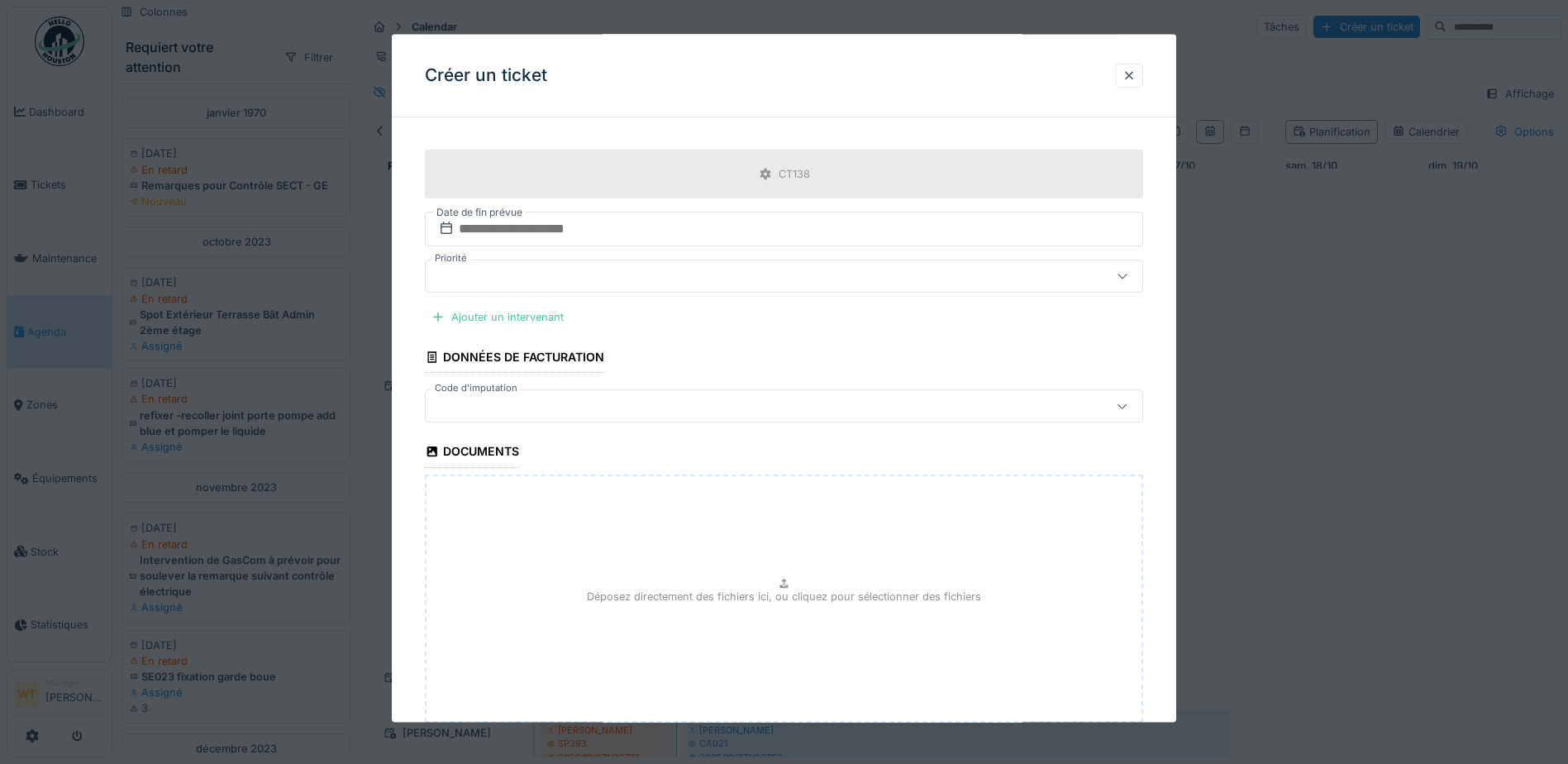
scroll to position [744, 0]
click at [536, 314] on div "Ajouter un intervenant" at bounding box center [498, 310] width 145 height 23
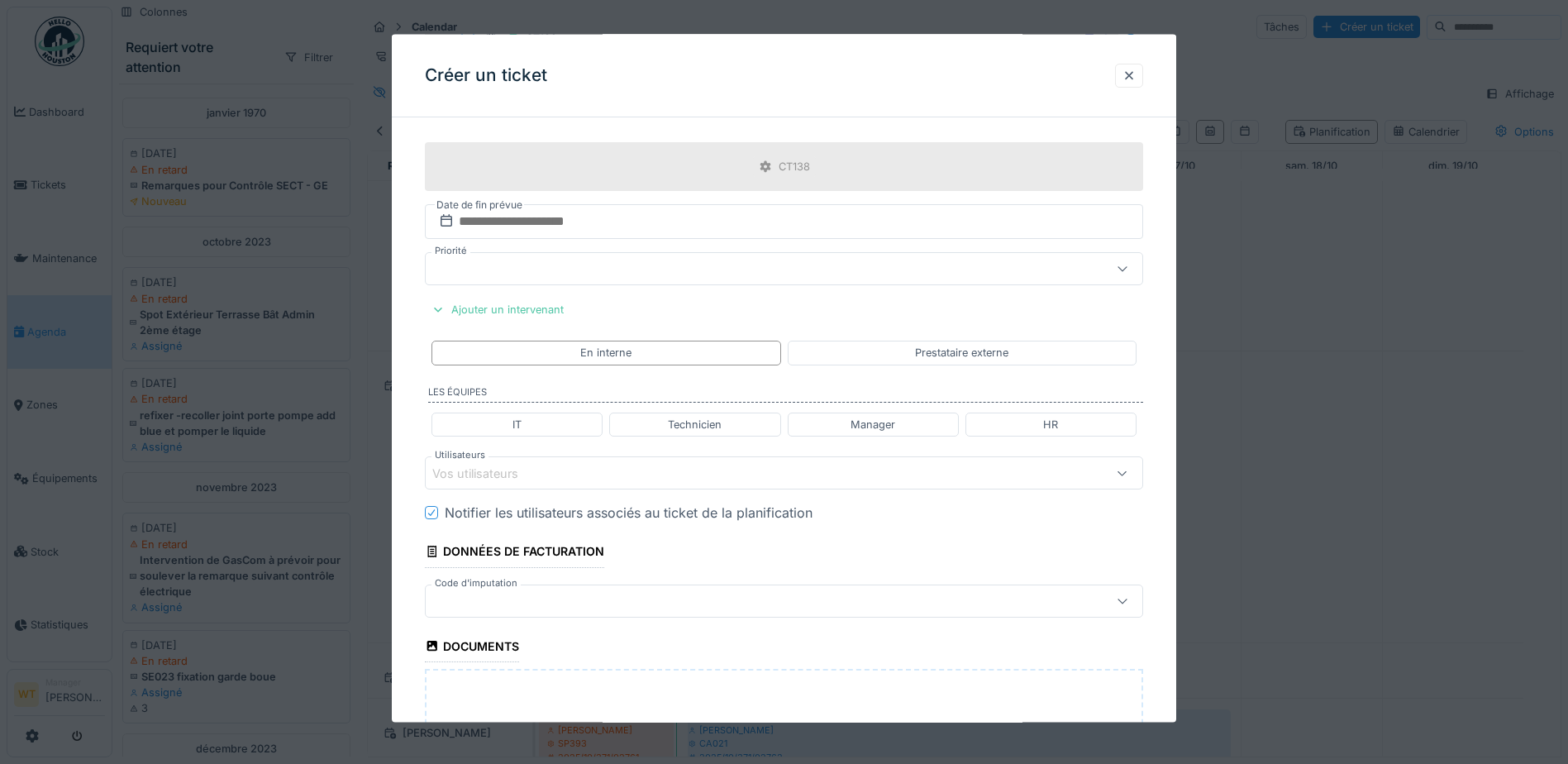
click at [605, 467] on div "Vos utilisateurs" at bounding box center [742, 473] width 619 height 18
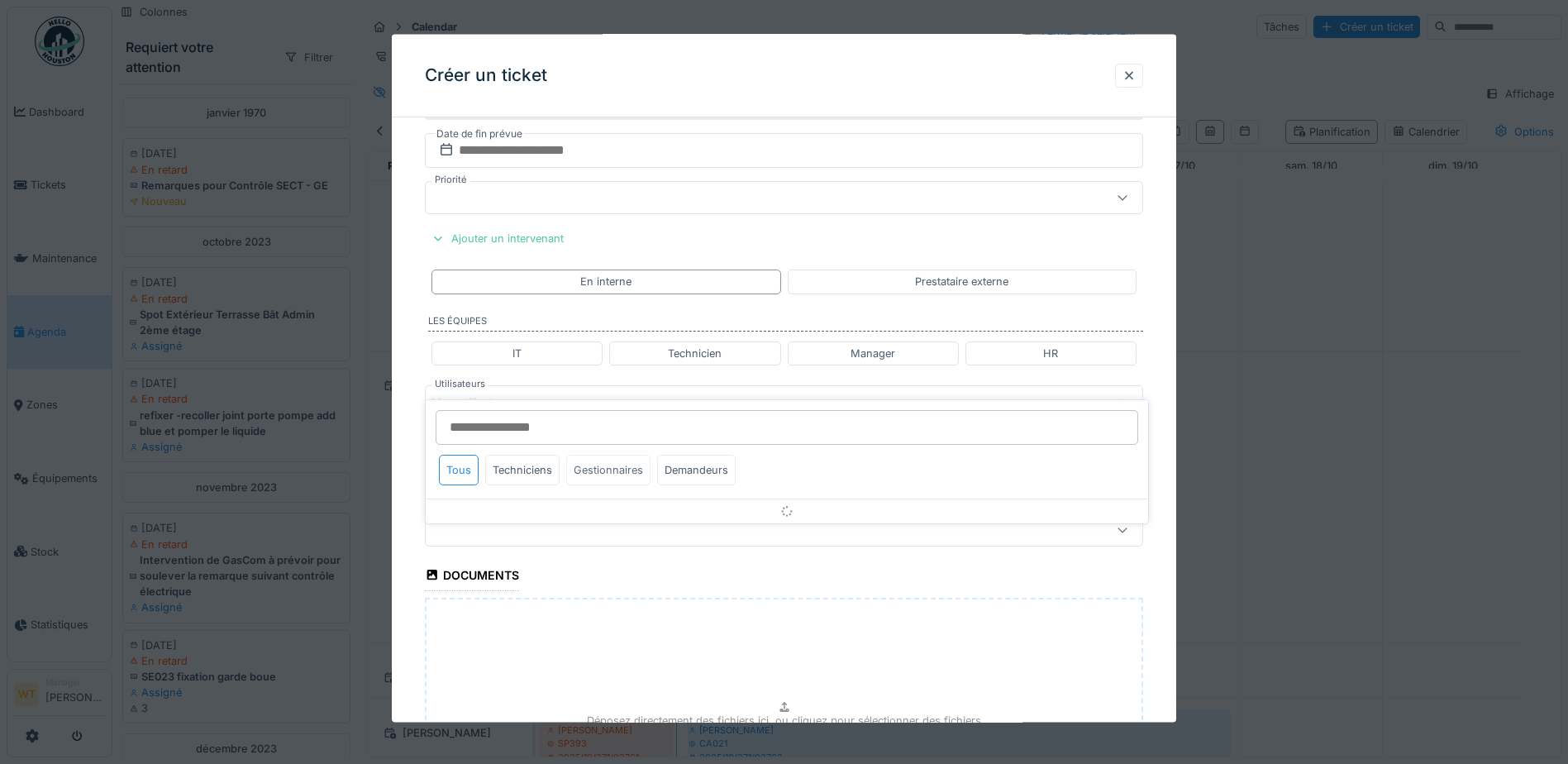
scroll to position [839, 0]
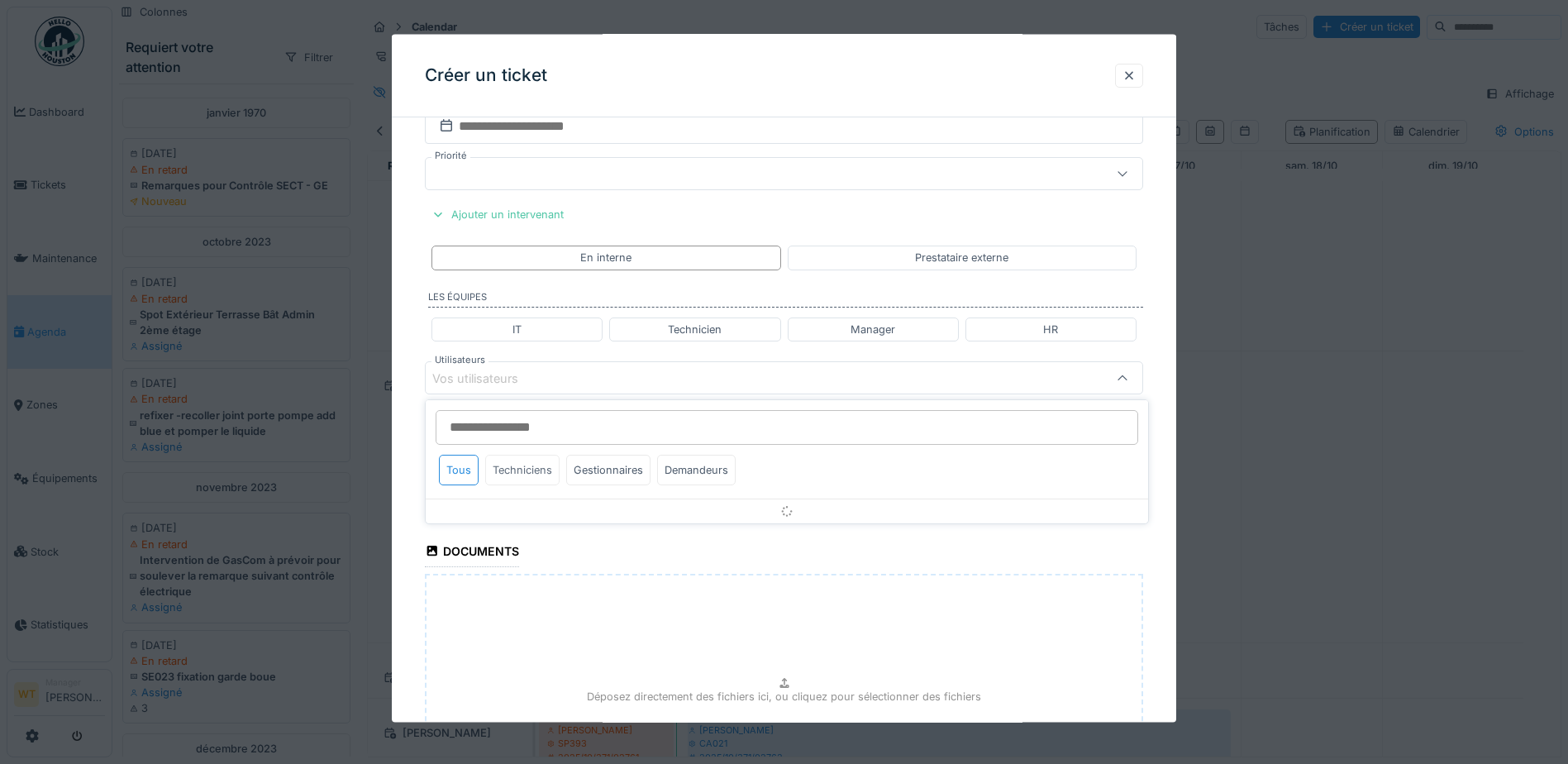
click at [531, 471] on div "Techniciens" at bounding box center [522, 470] width 74 height 30
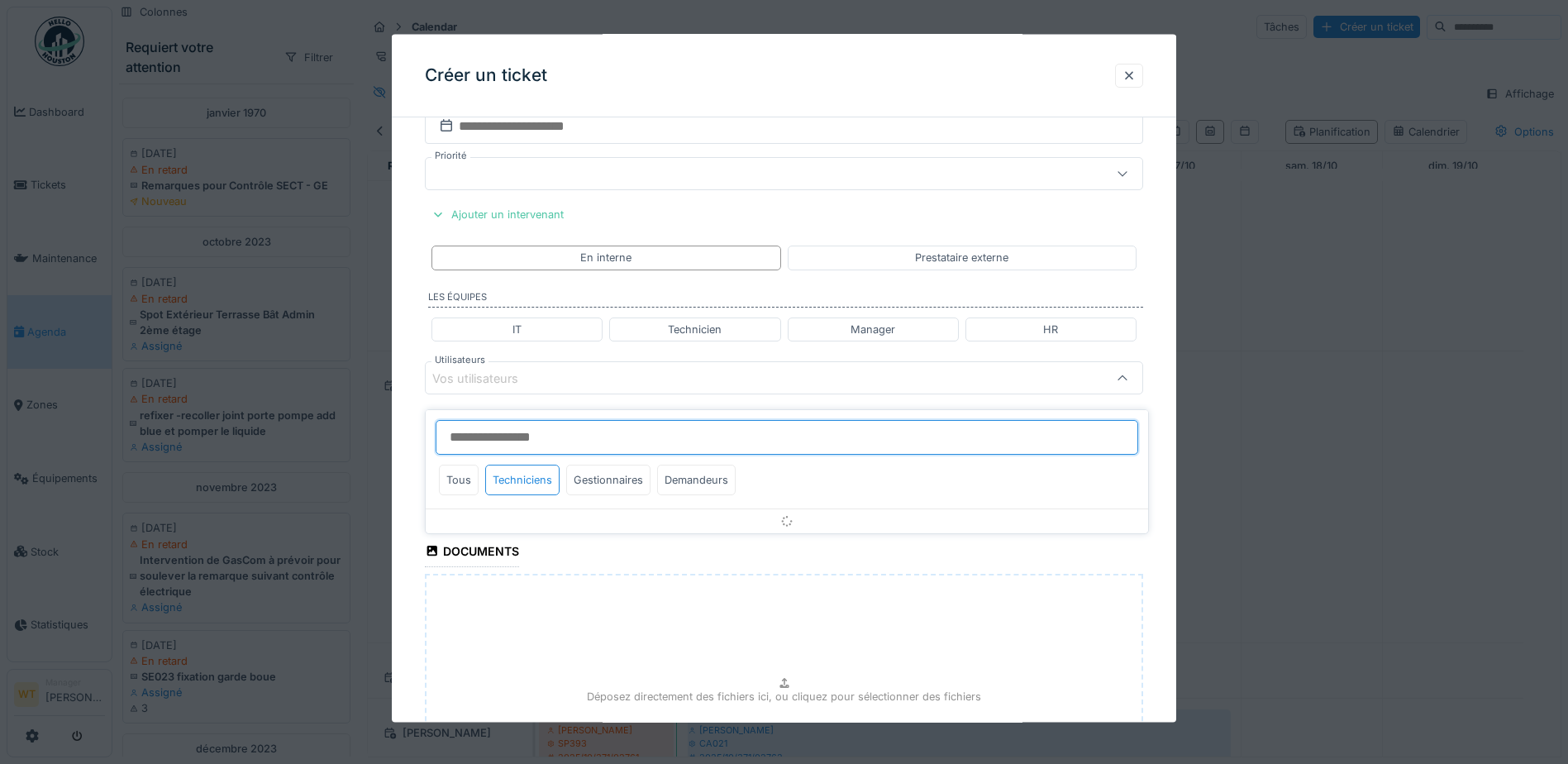
scroll to position [12, 0]
click at [468, 470] on div "Tous" at bounding box center [459, 482] width 40 height 30
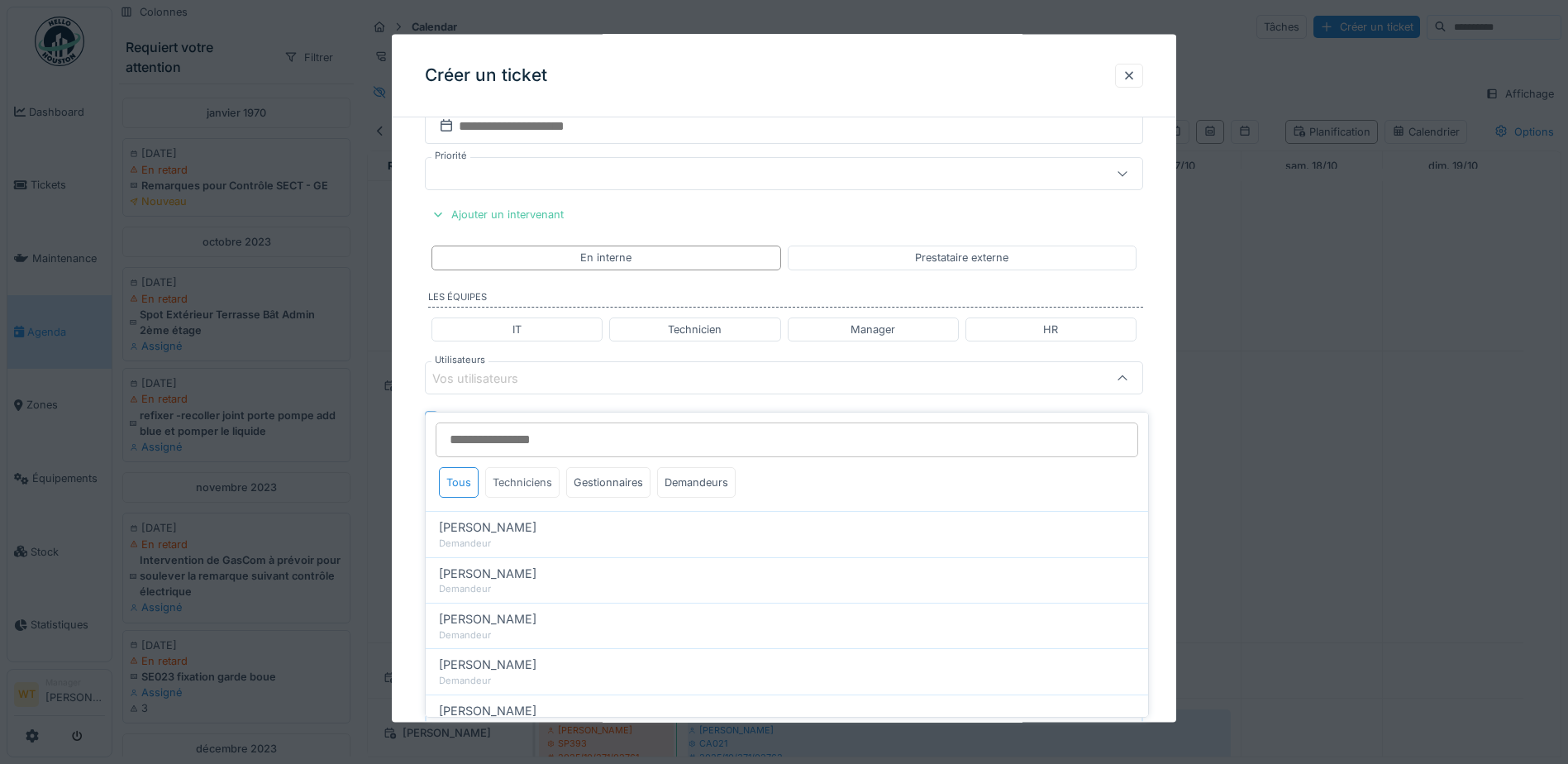
click at [520, 467] on div "Techniciens" at bounding box center [522, 482] width 74 height 30
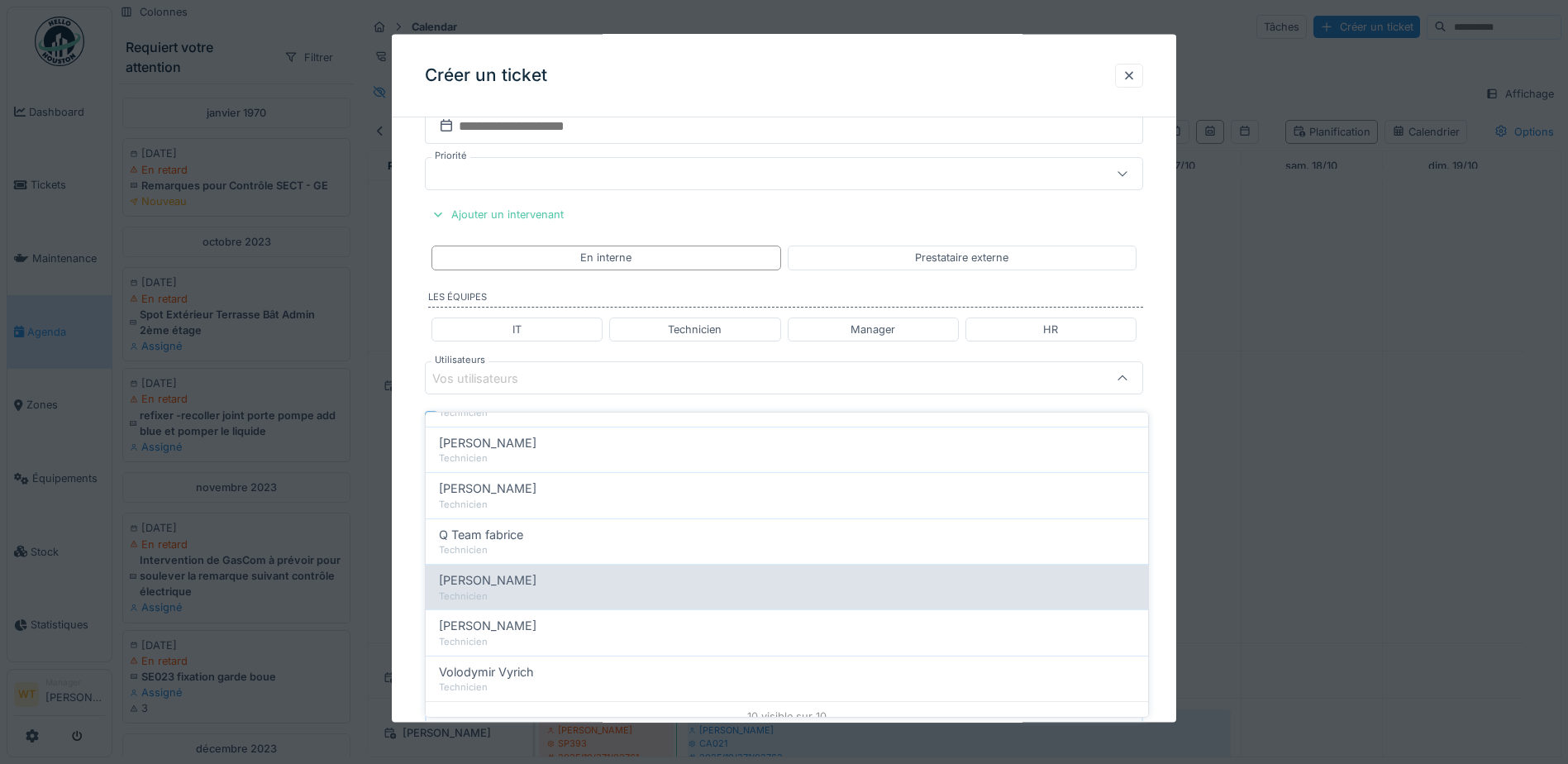
scroll to position [282, 0]
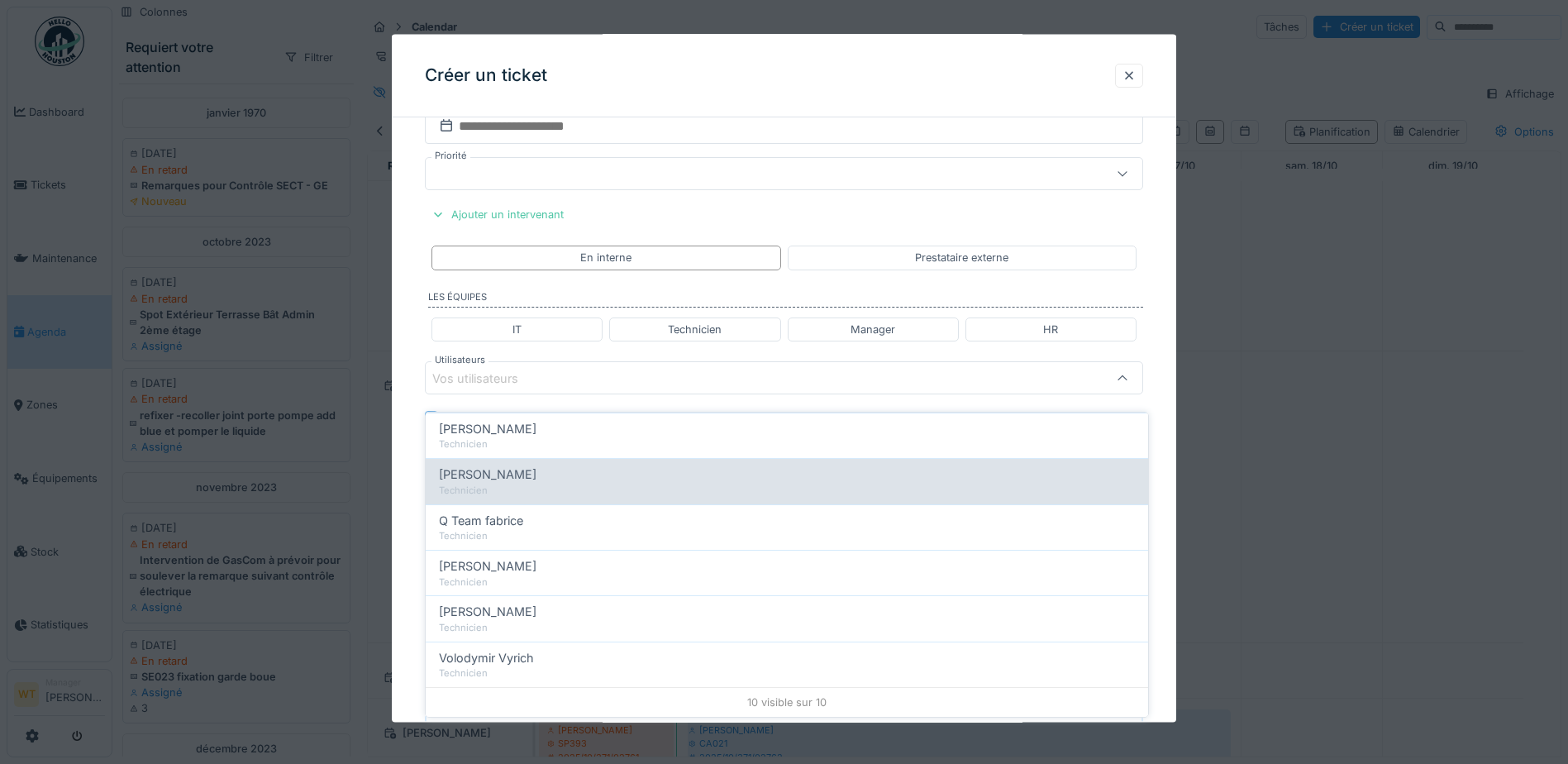
click at [533, 484] on div "Technicien" at bounding box center [787, 490] width 696 height 14
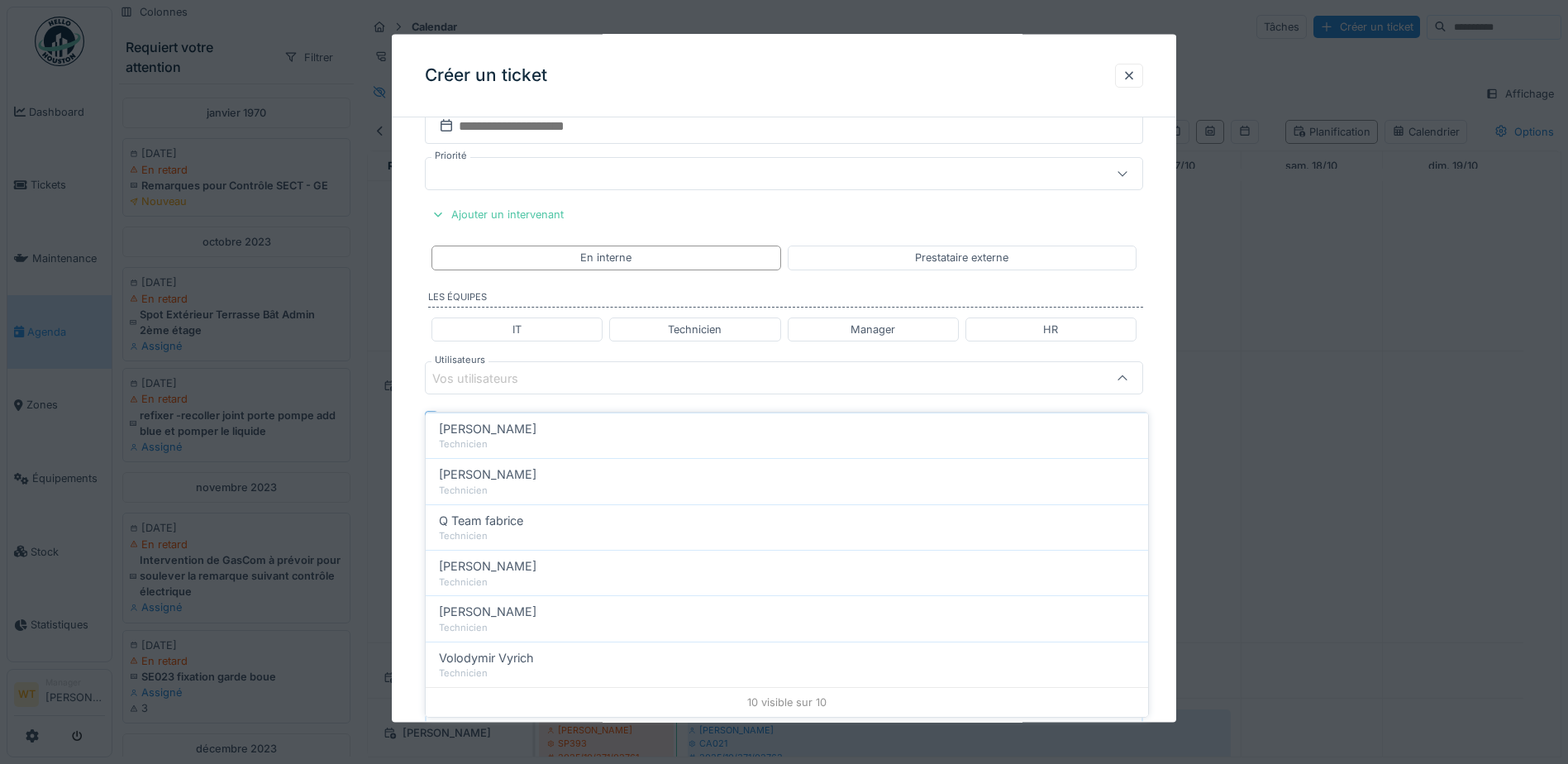
type input "*****"
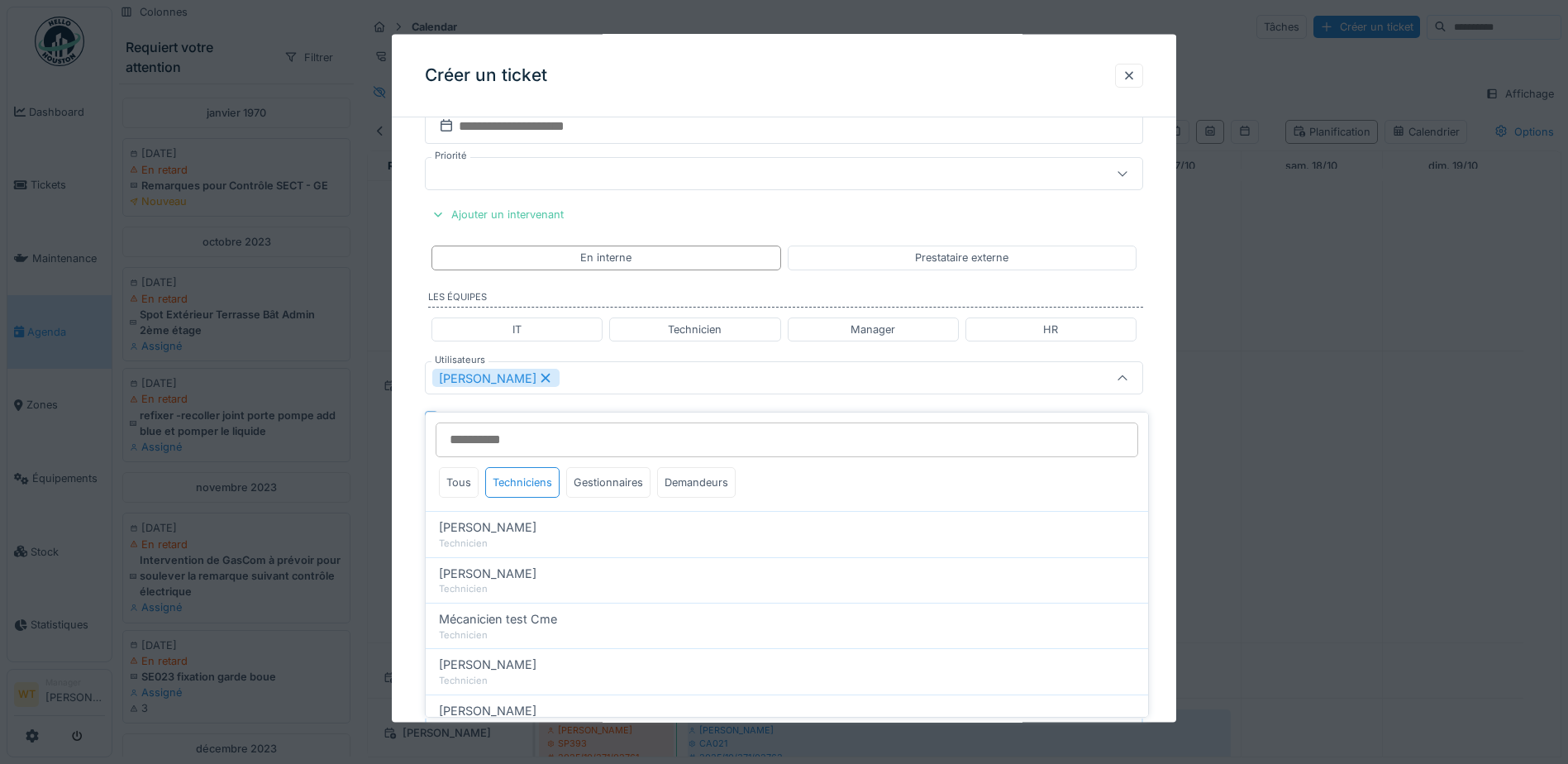
click at [586, 390] on div "[PERSON_NAME]" at bounding box center [784, 377] width 718 height 33
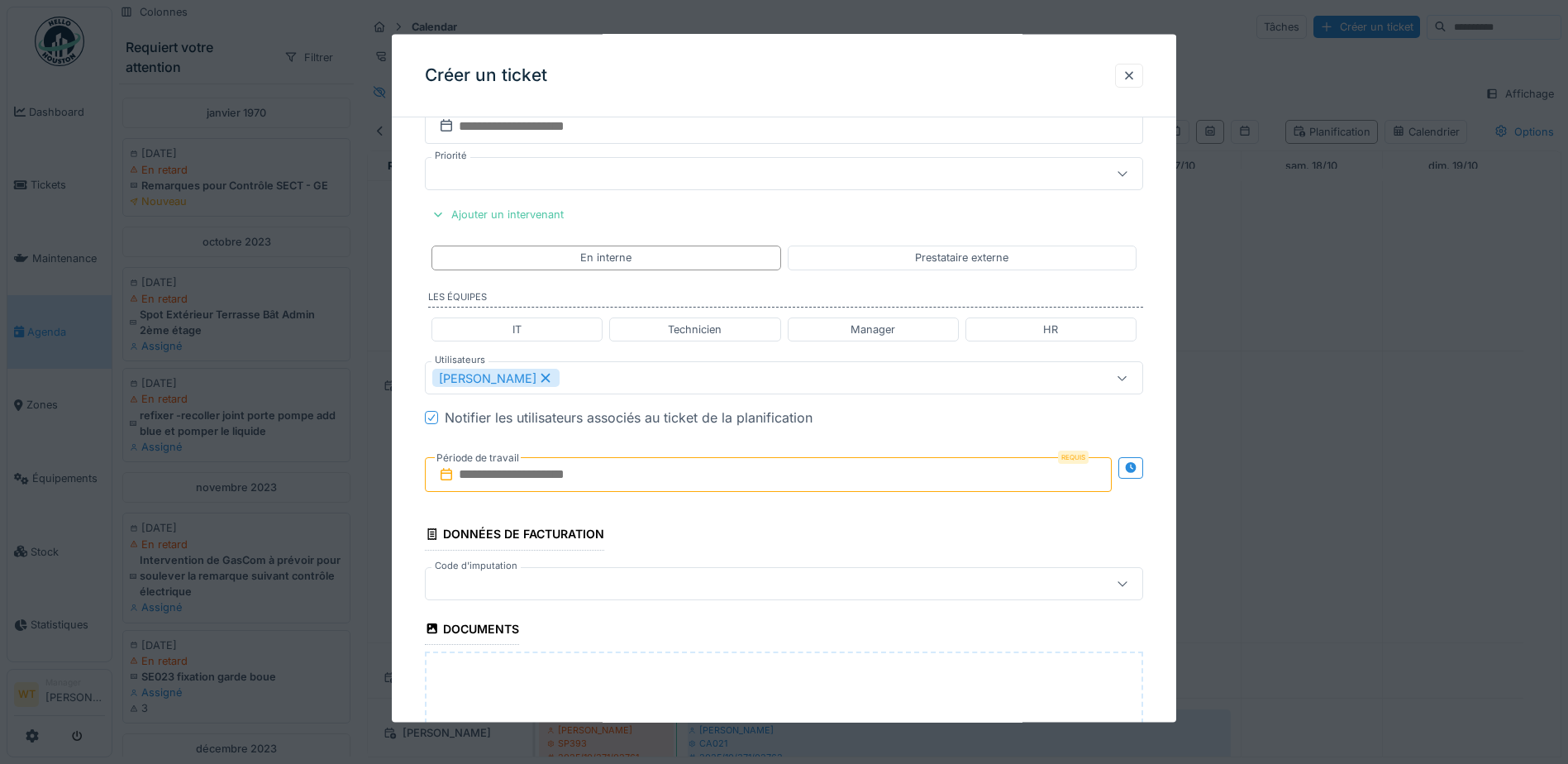
click at [550, 469] on input "text" at bounding box center [768, 474] width 687 height 35
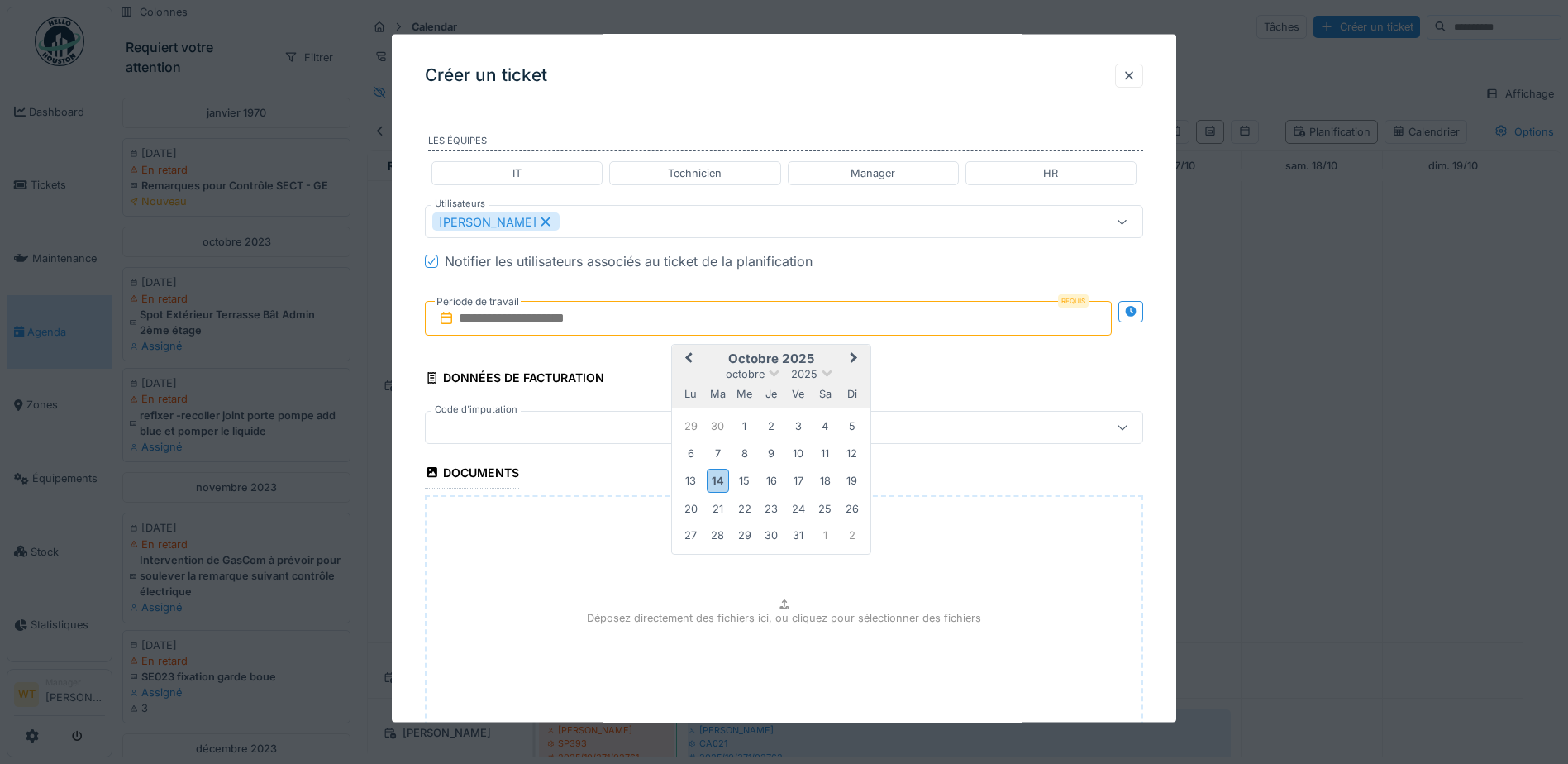
scroll to position [1005, 0]
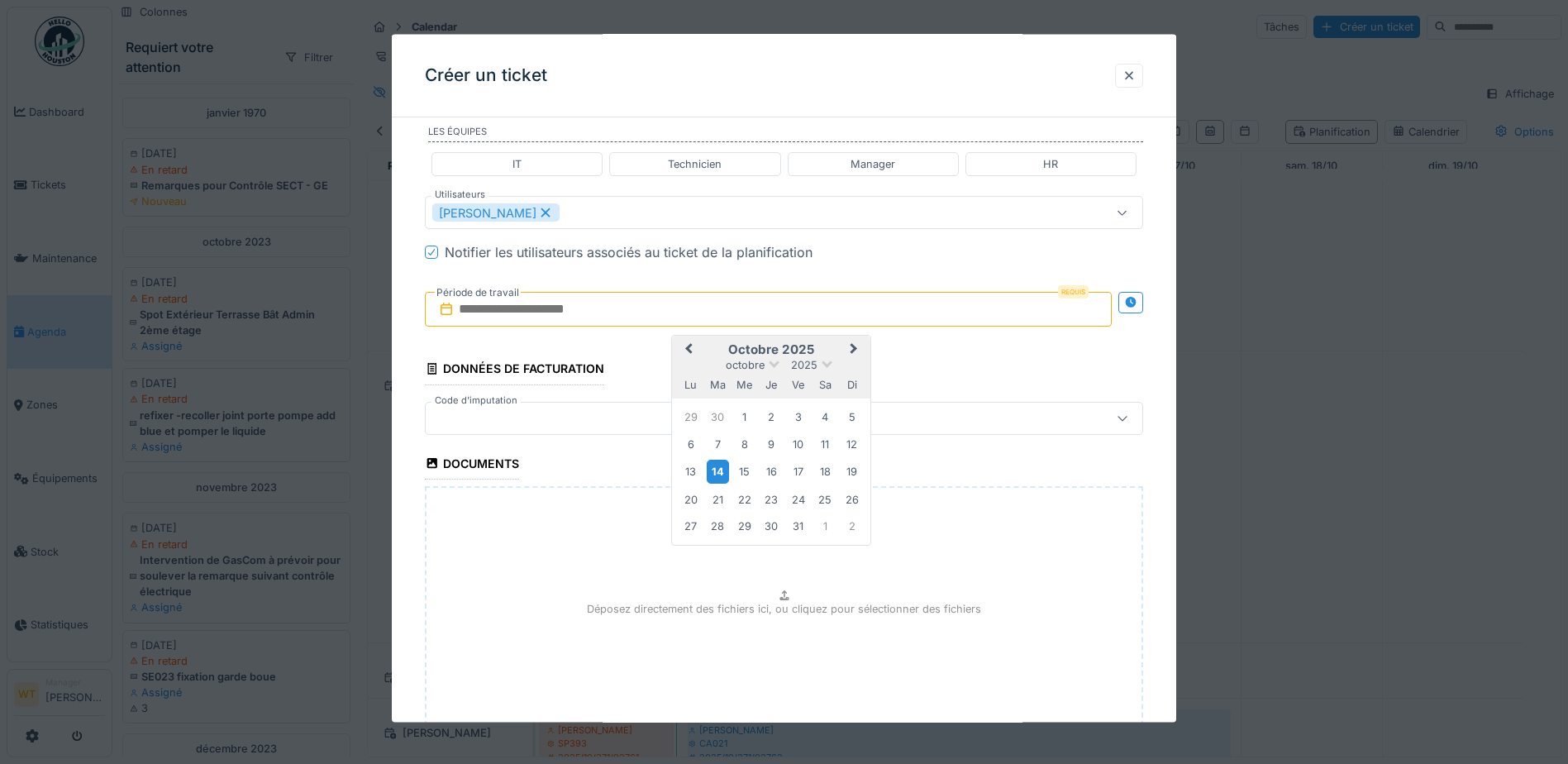
click at [720, 473] on div "14" at bounding box center [718, 472] width 23 height 24
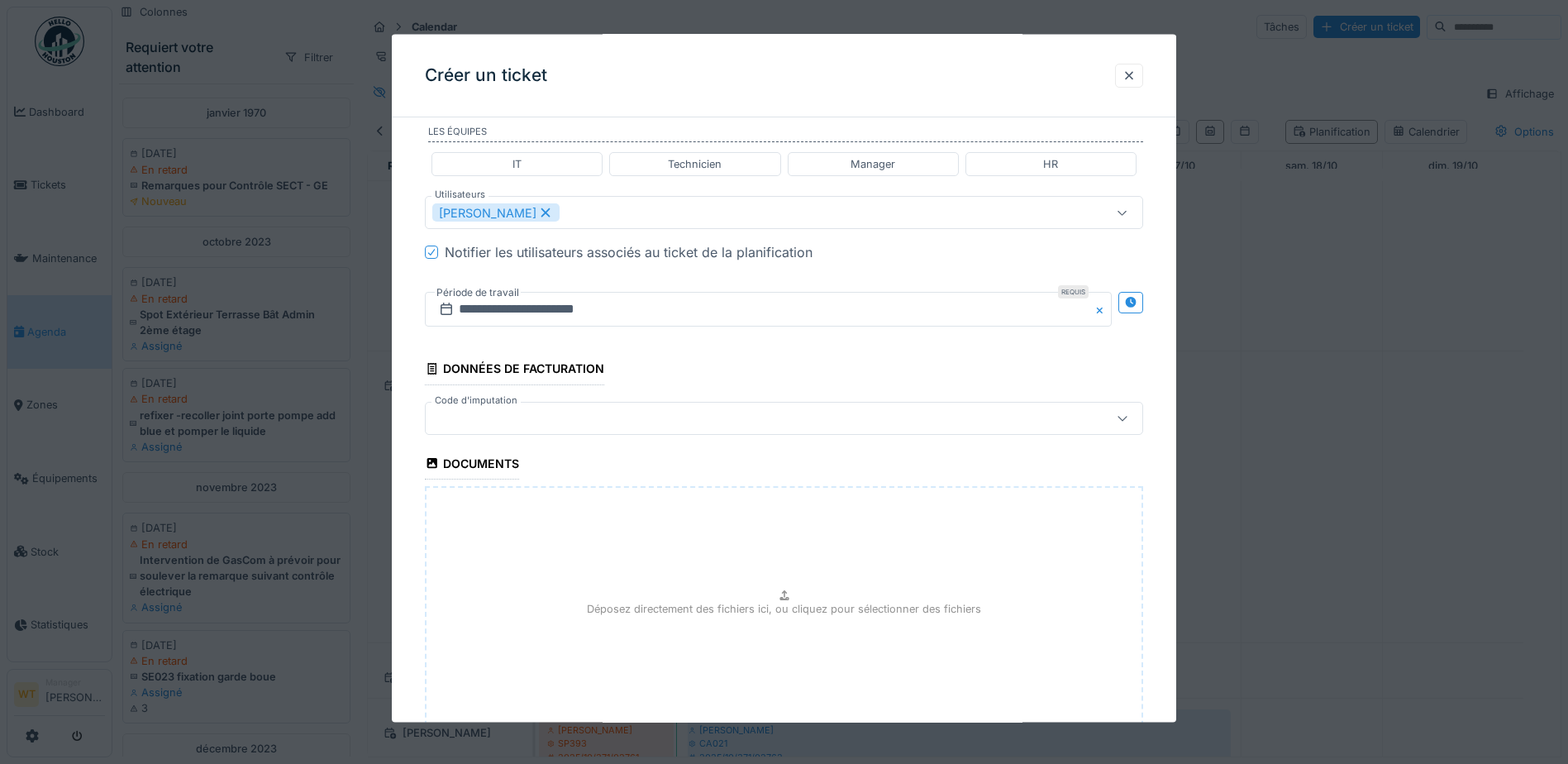
click at [613, 404] on div at bounding box center [784, 417] width 718 height 33
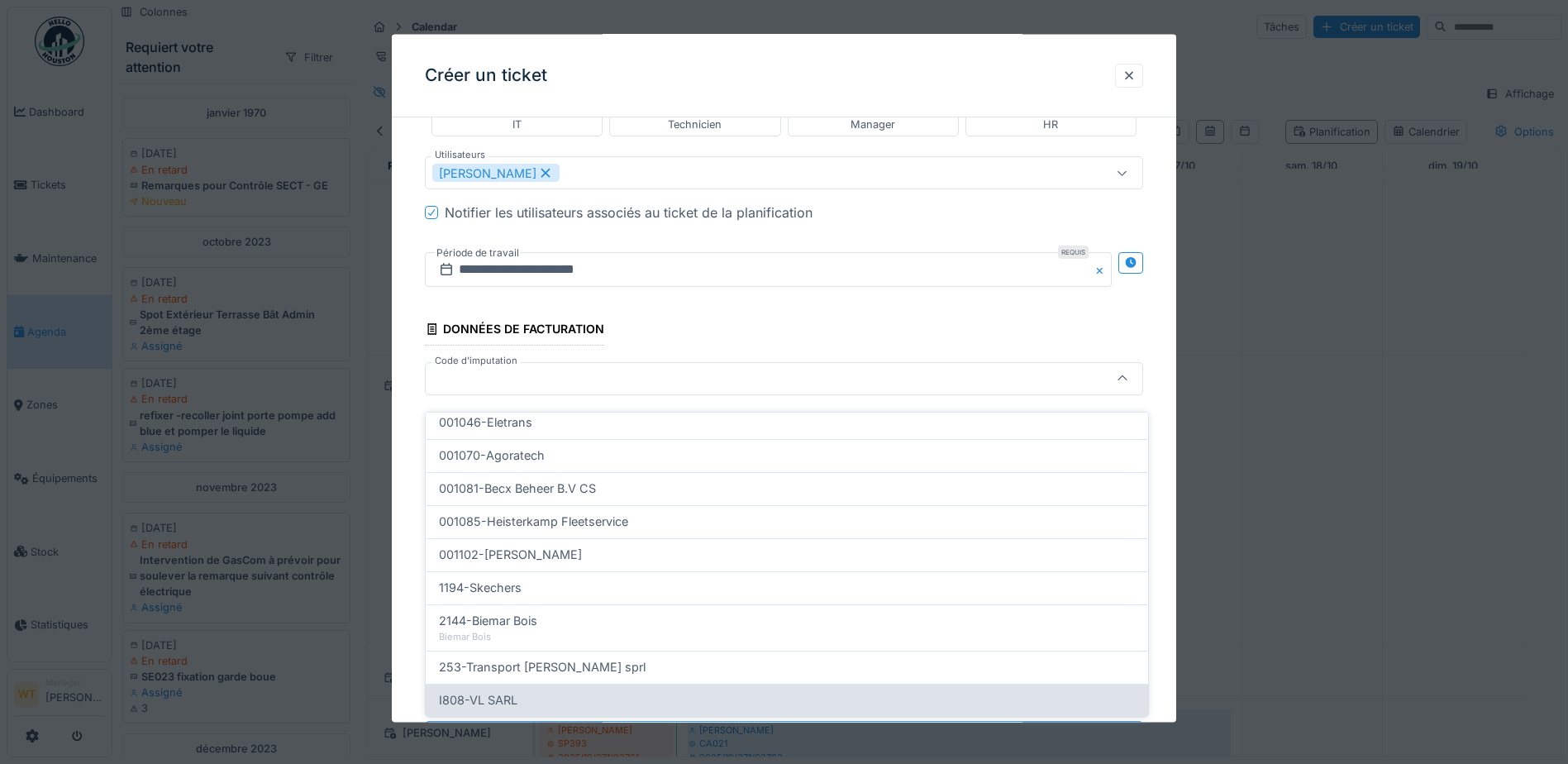
scroll to position [527, 0]
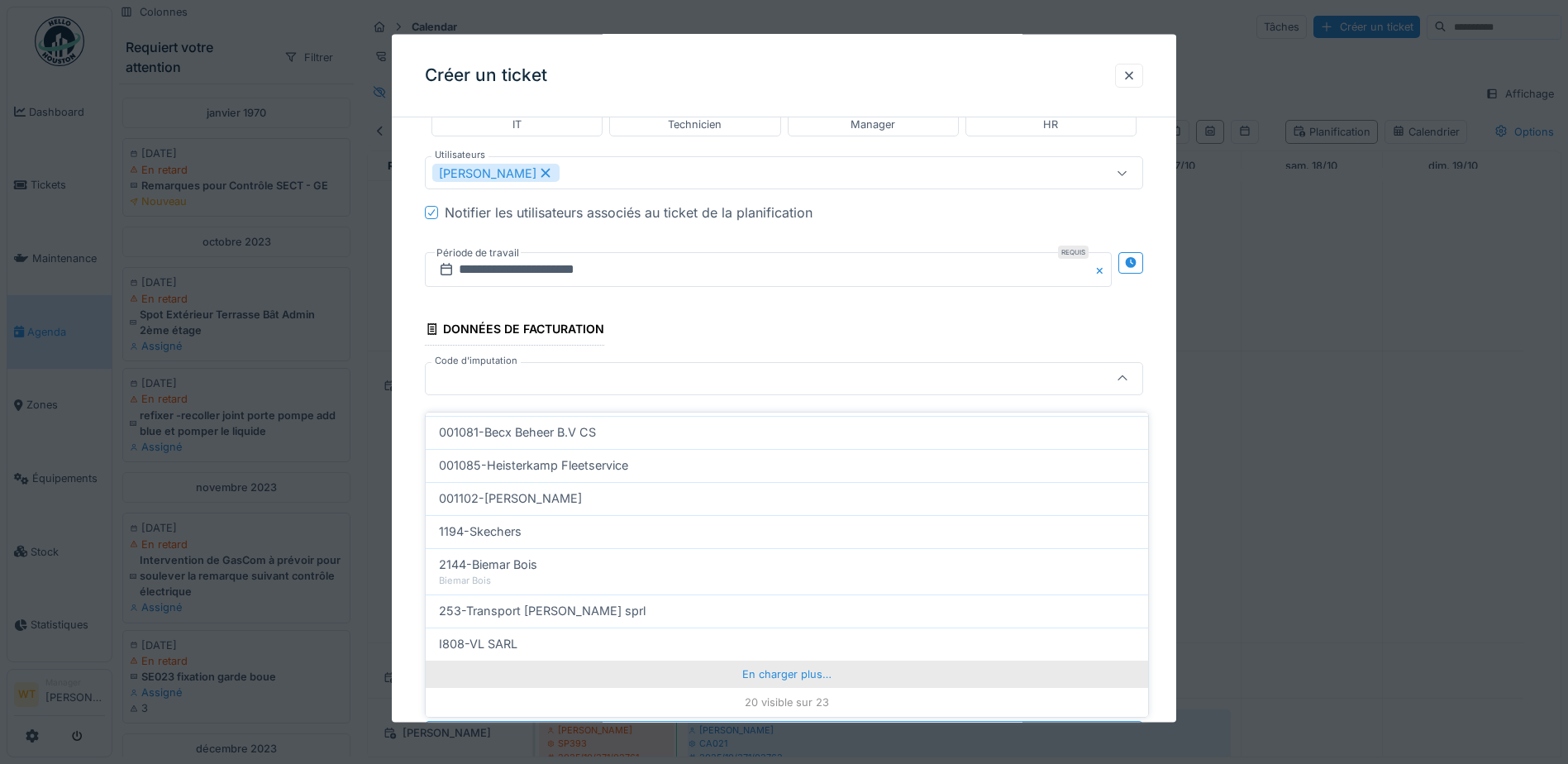
click at [745, 661] on div "En charger plus…" at bounding box center [787, 674] width 722 height 26
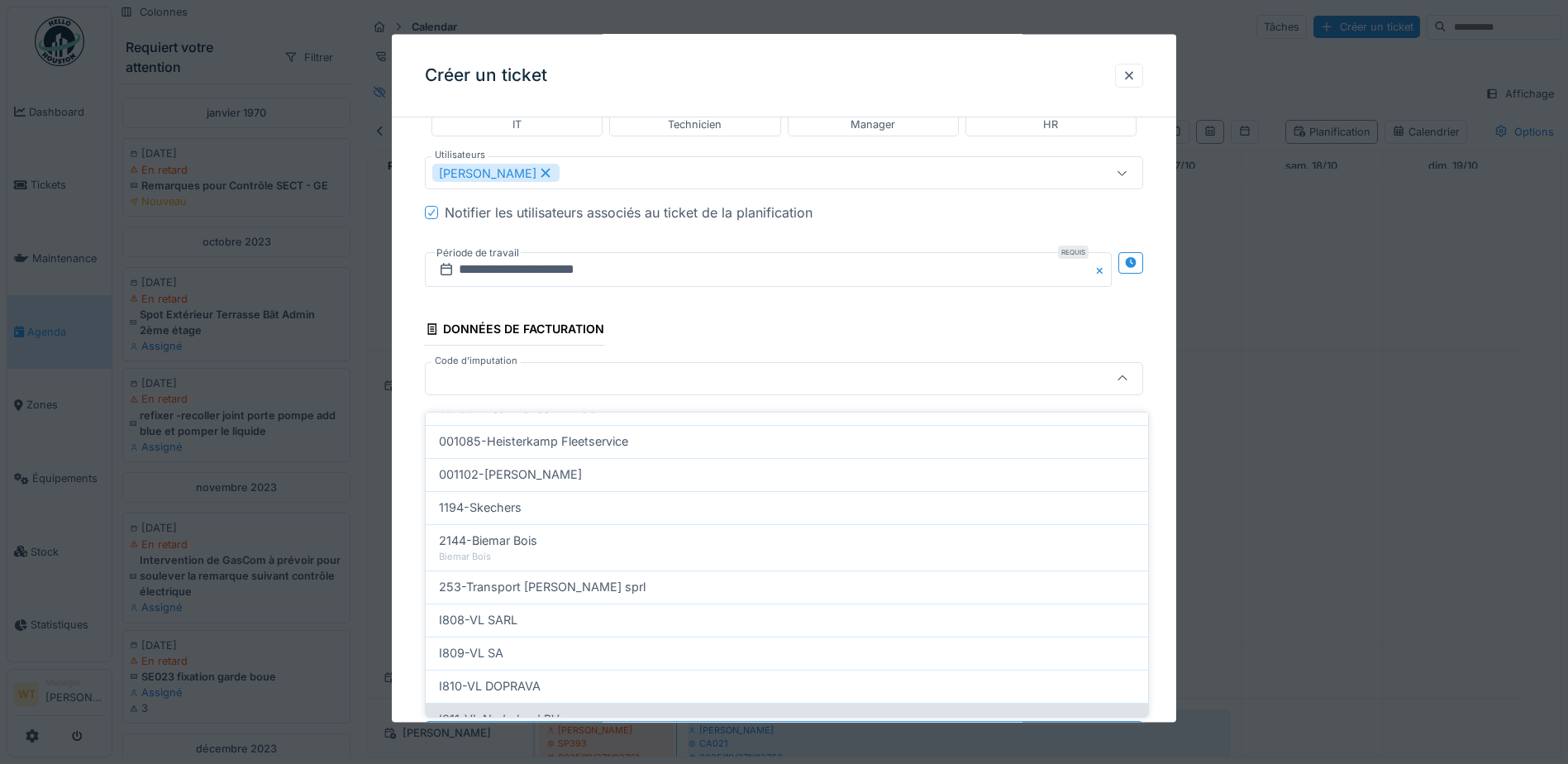
scroll to position [600, 0]
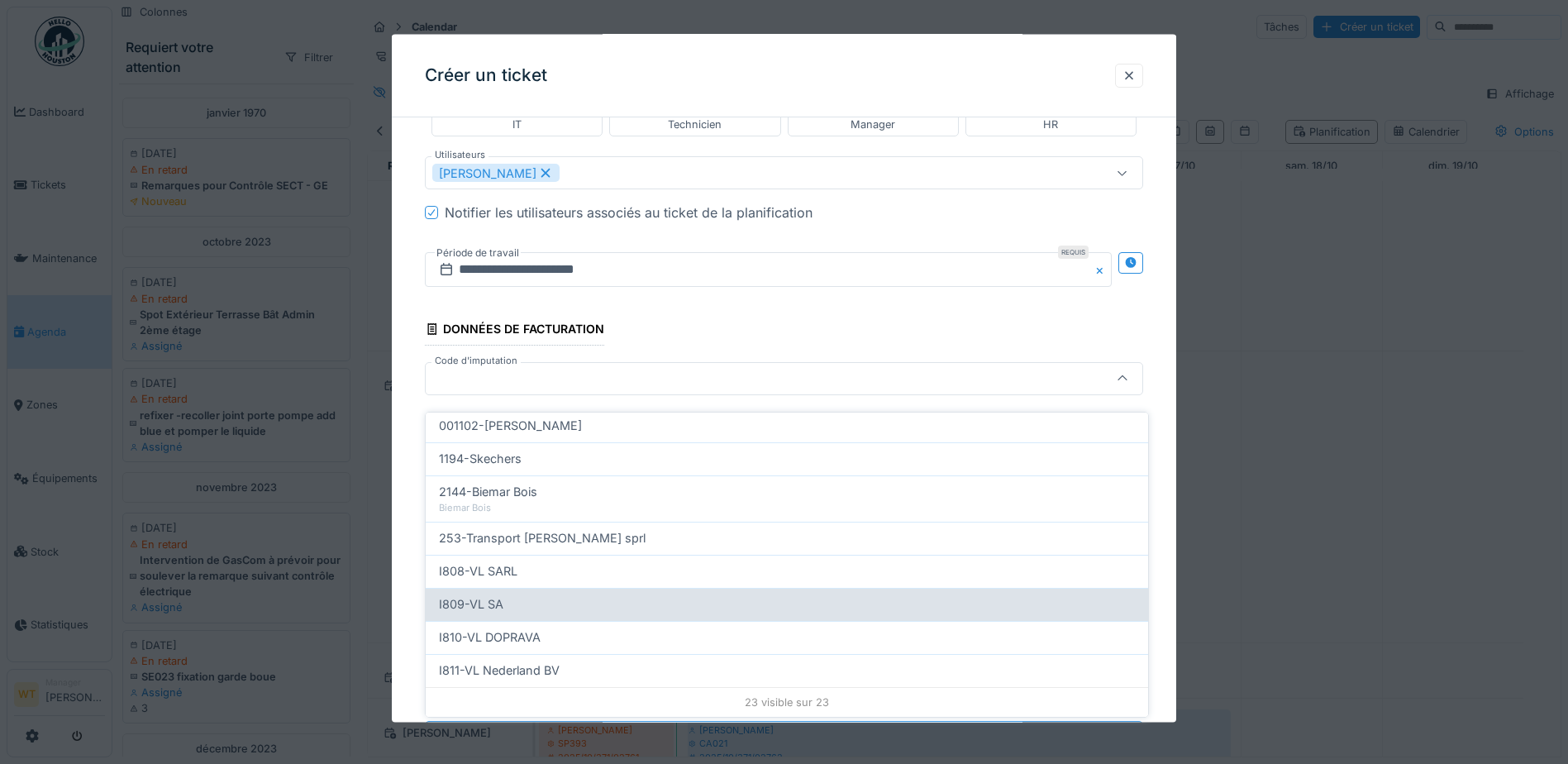
click at [551, 595] on div "I809-VL SA" at bounding box center [787, 604] width 696 height 18
type input "***"
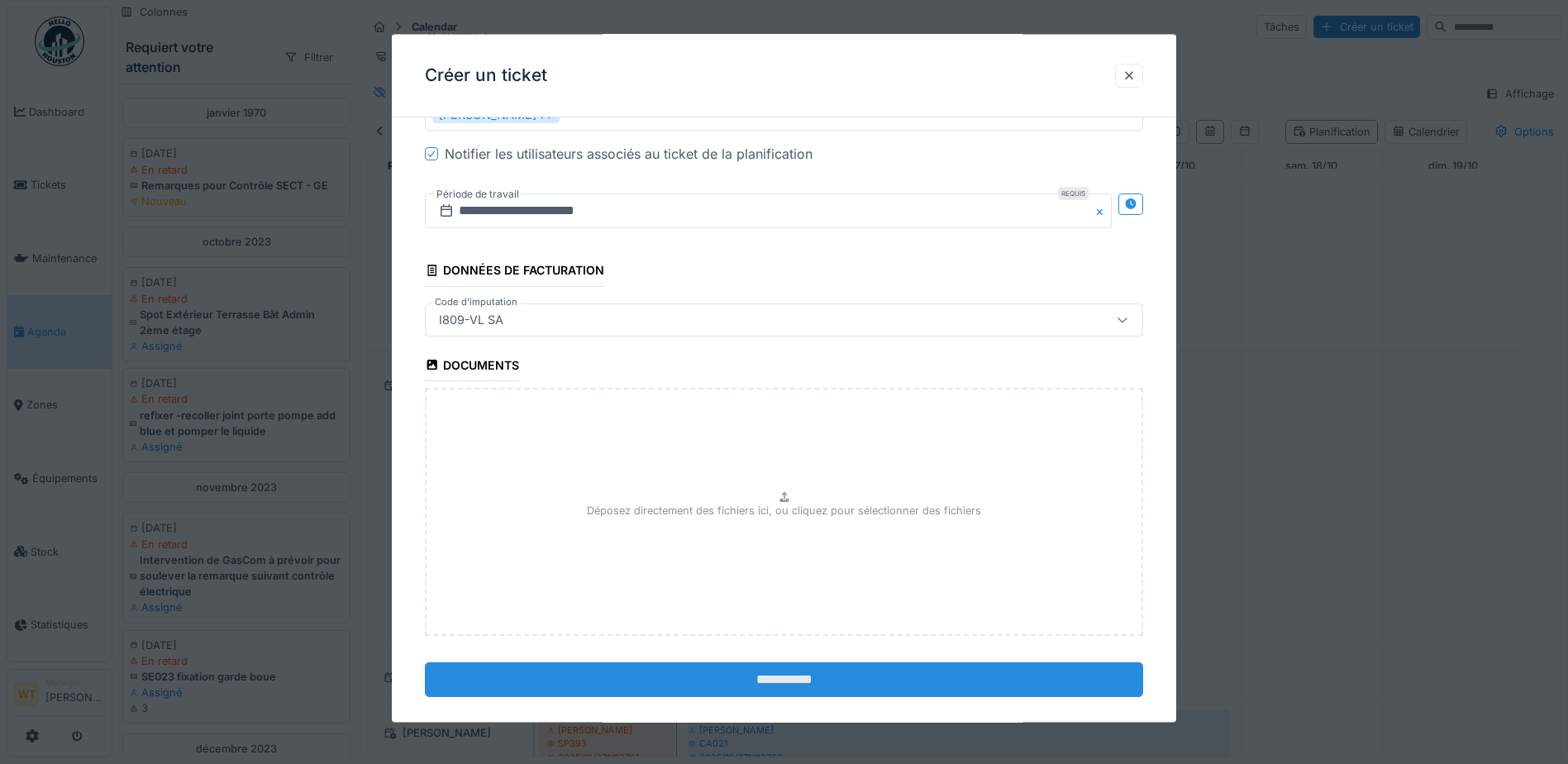
scroll to position [1124, 0]
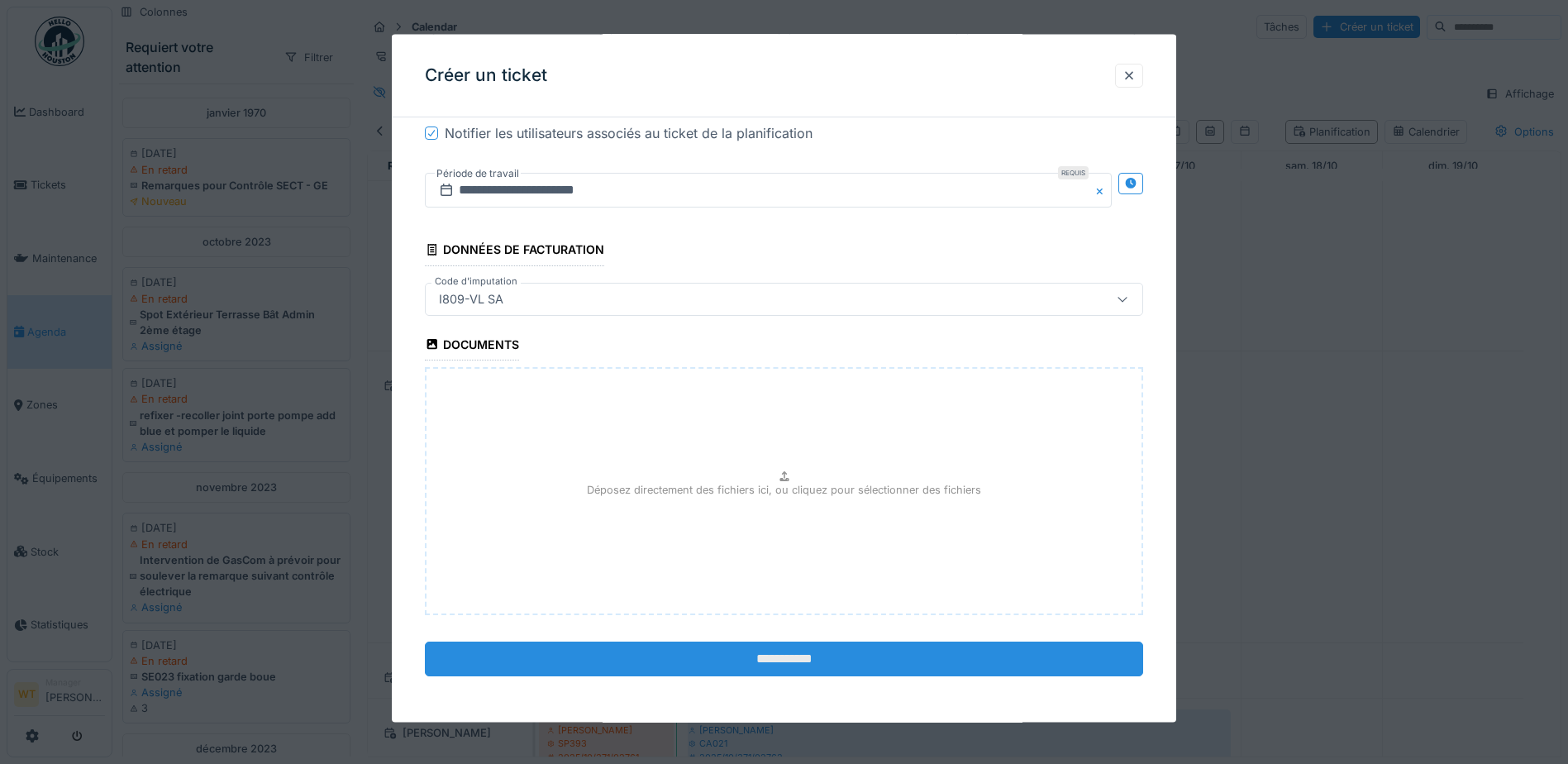
click at [625, 667] on input "**********" at bounding box center [784, 658] width 718 height 35
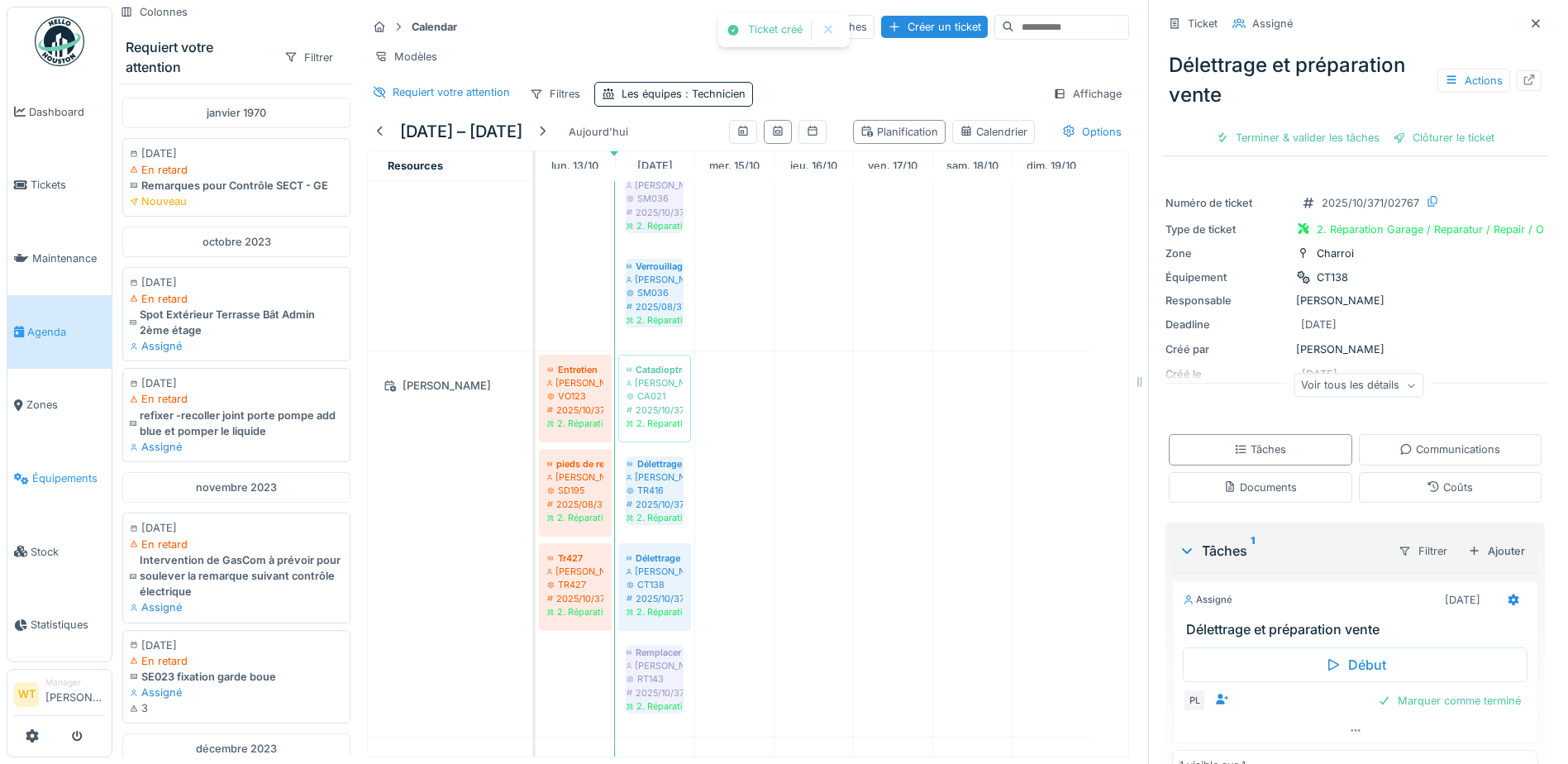
click at [77, 471] on span "Équipements" at bounding box center [68, 478] width 73 height 16
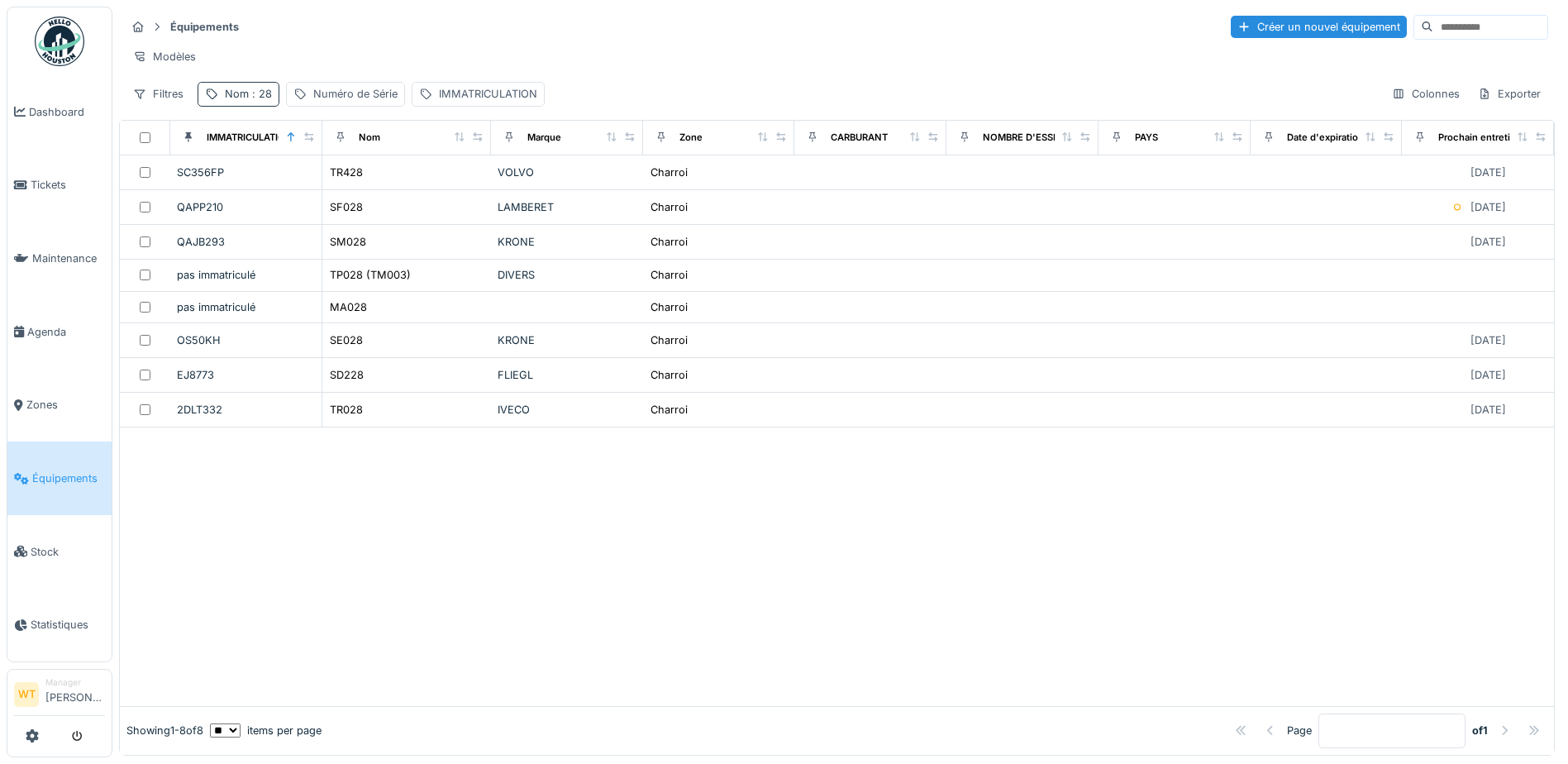
click at [232, 113] on div "Équipements Créer un nouvel équipement Modèles Filtres Nom : 28 Numéro de Série…" at bounding box center [836, 59] width 1436 height 107
click at [232, 106] on div "Nom : 28" at bounding box center [239, 93] width 82 height 24
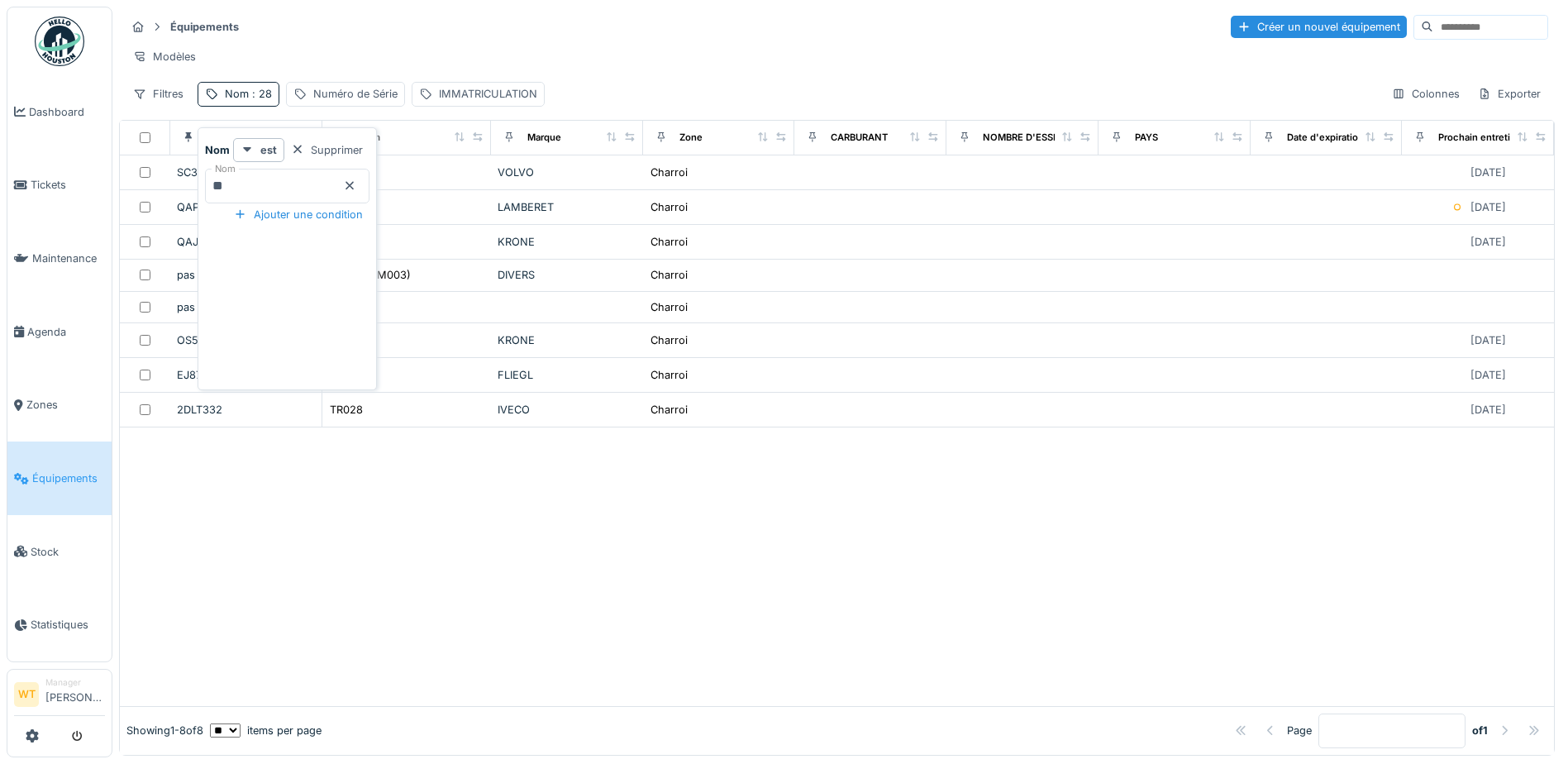
drag, startPoint x: 379, startPoint y: 187, endPoint x: 347, endPoint y: 187, distance: 32.0
click at [356, 187] on icon at bounding box center [350, 185] width 13 height 10
click at [330, 186] on input "Nom" at bounding box center [287, 186] width 164 height 35
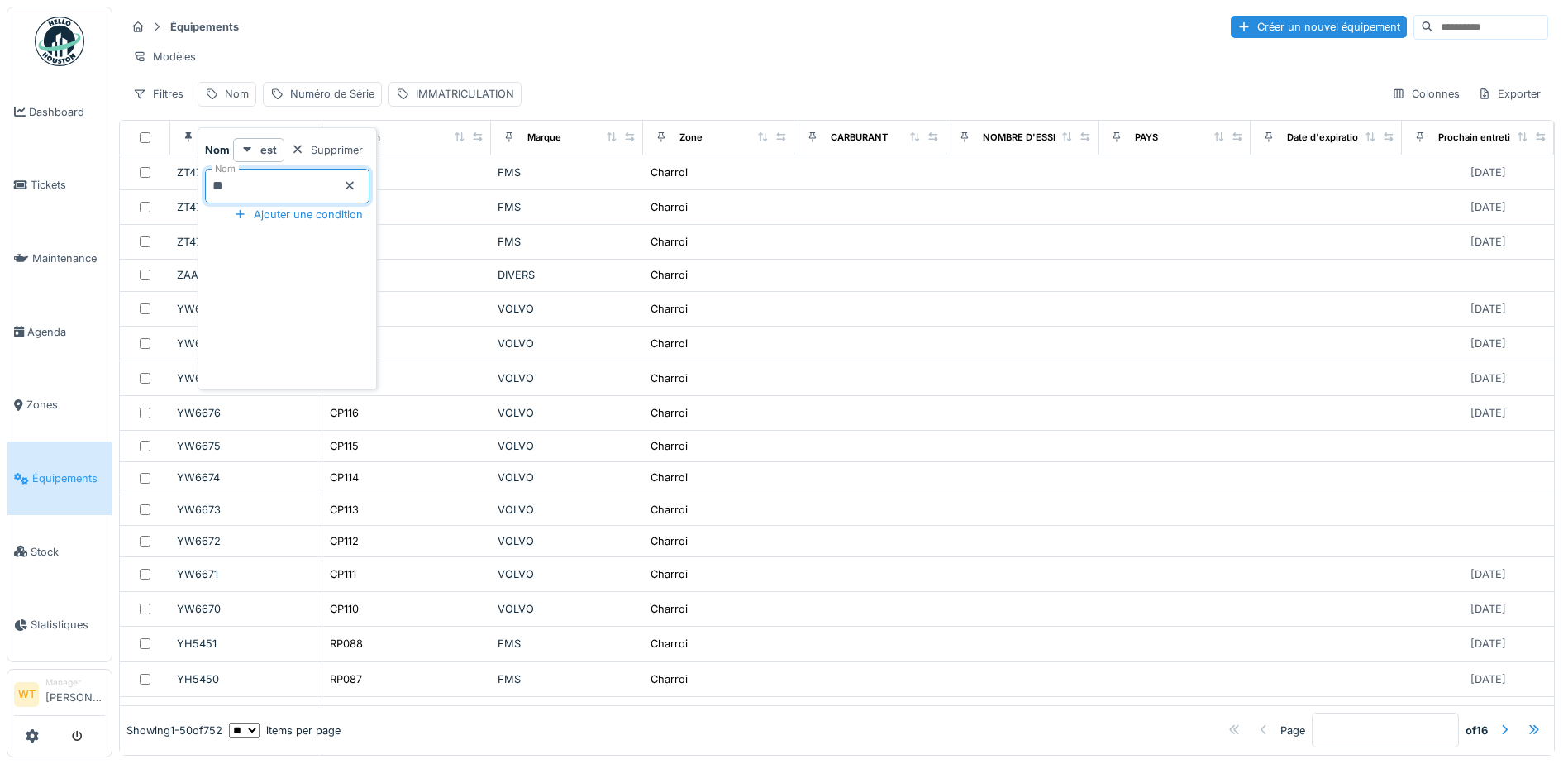
type input "***"
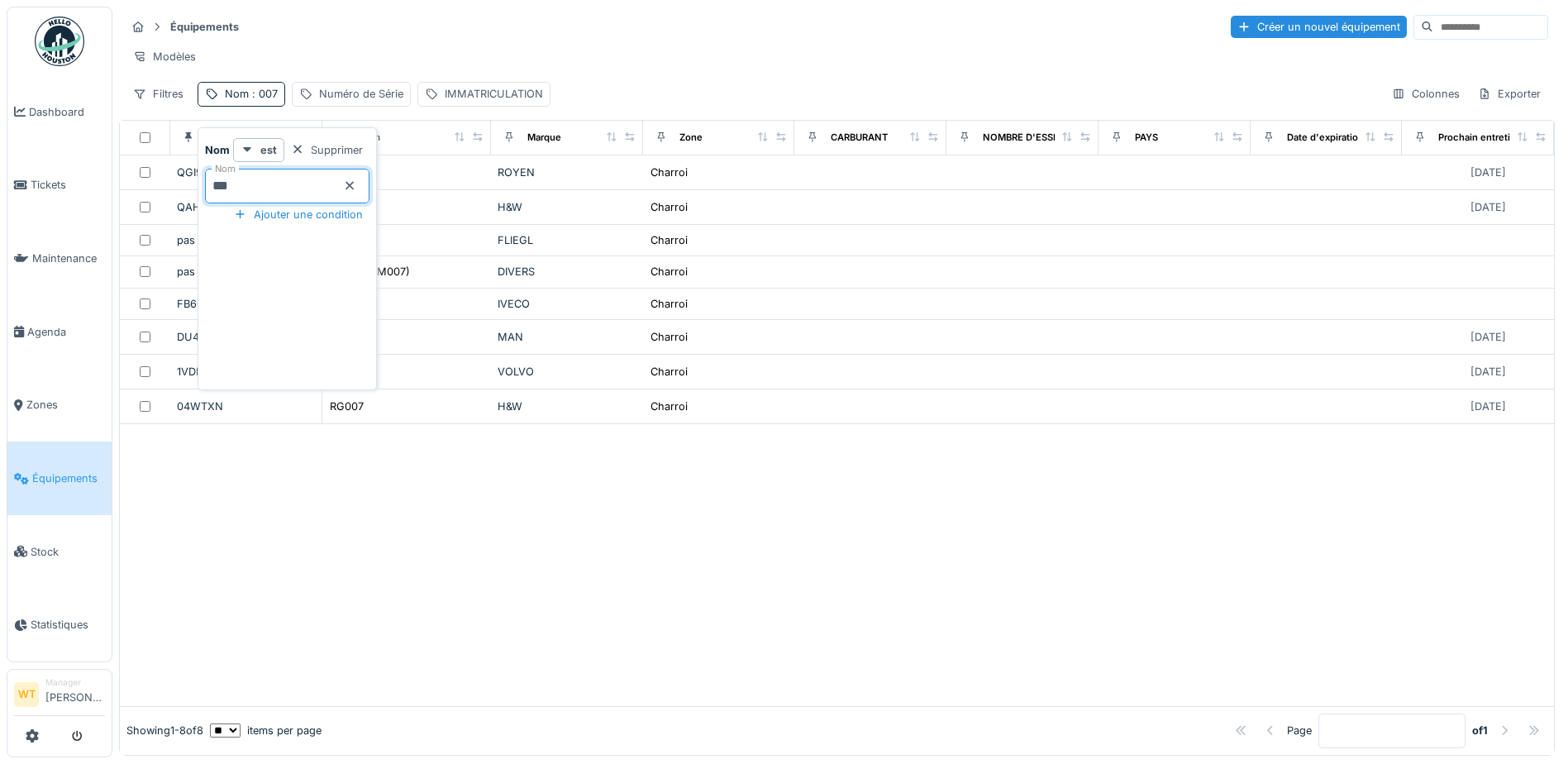
click at [426, 58] on div "Modèles" at bounding box center [836, 56] width 1423 height 24
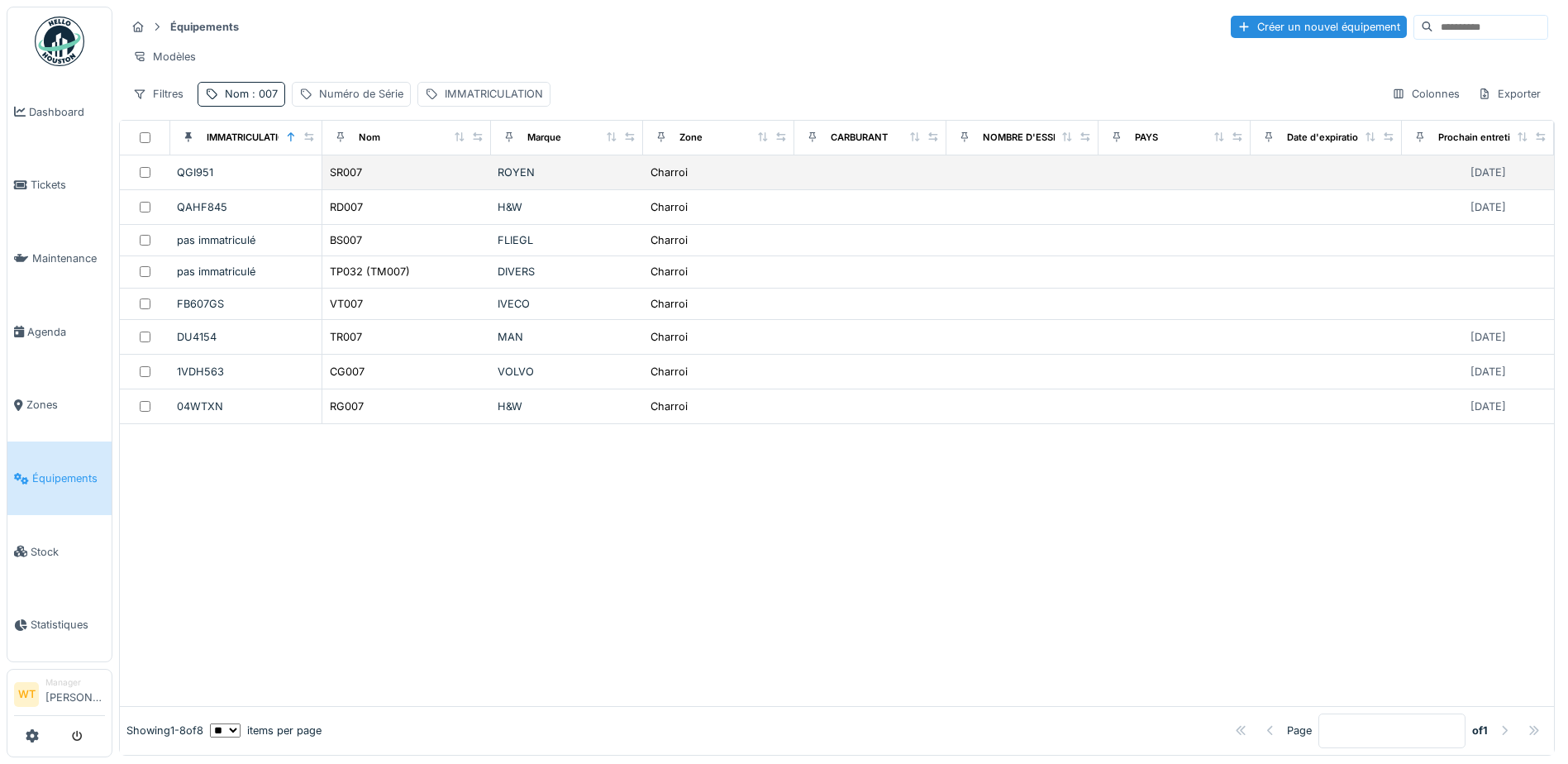
click at [372, 177] on div "SR007" at bounding box center [406, 173] width 156 height 17
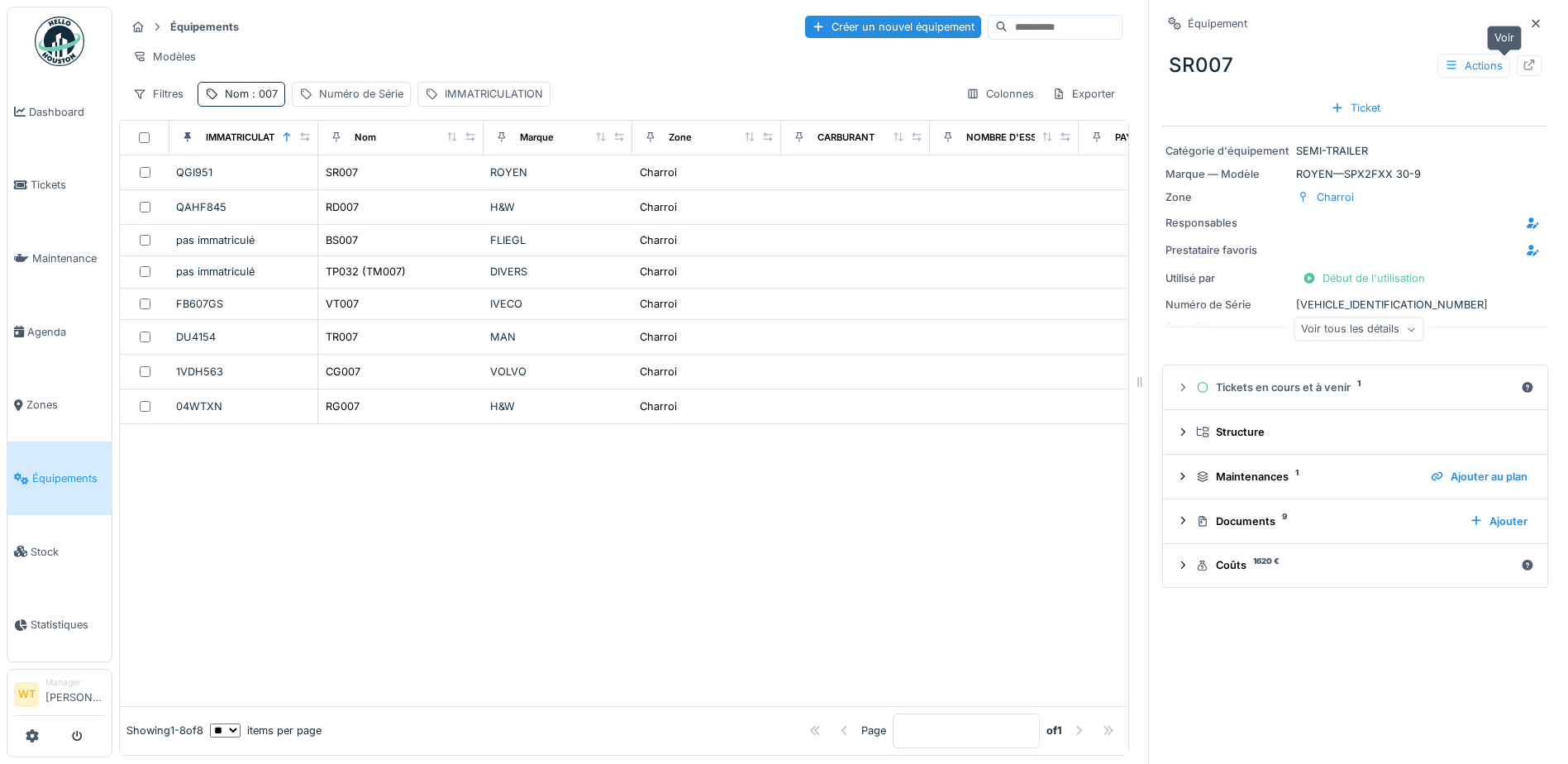
click at [1523, 69] on icon at bounding box center [1529, 64] width 13 height 10
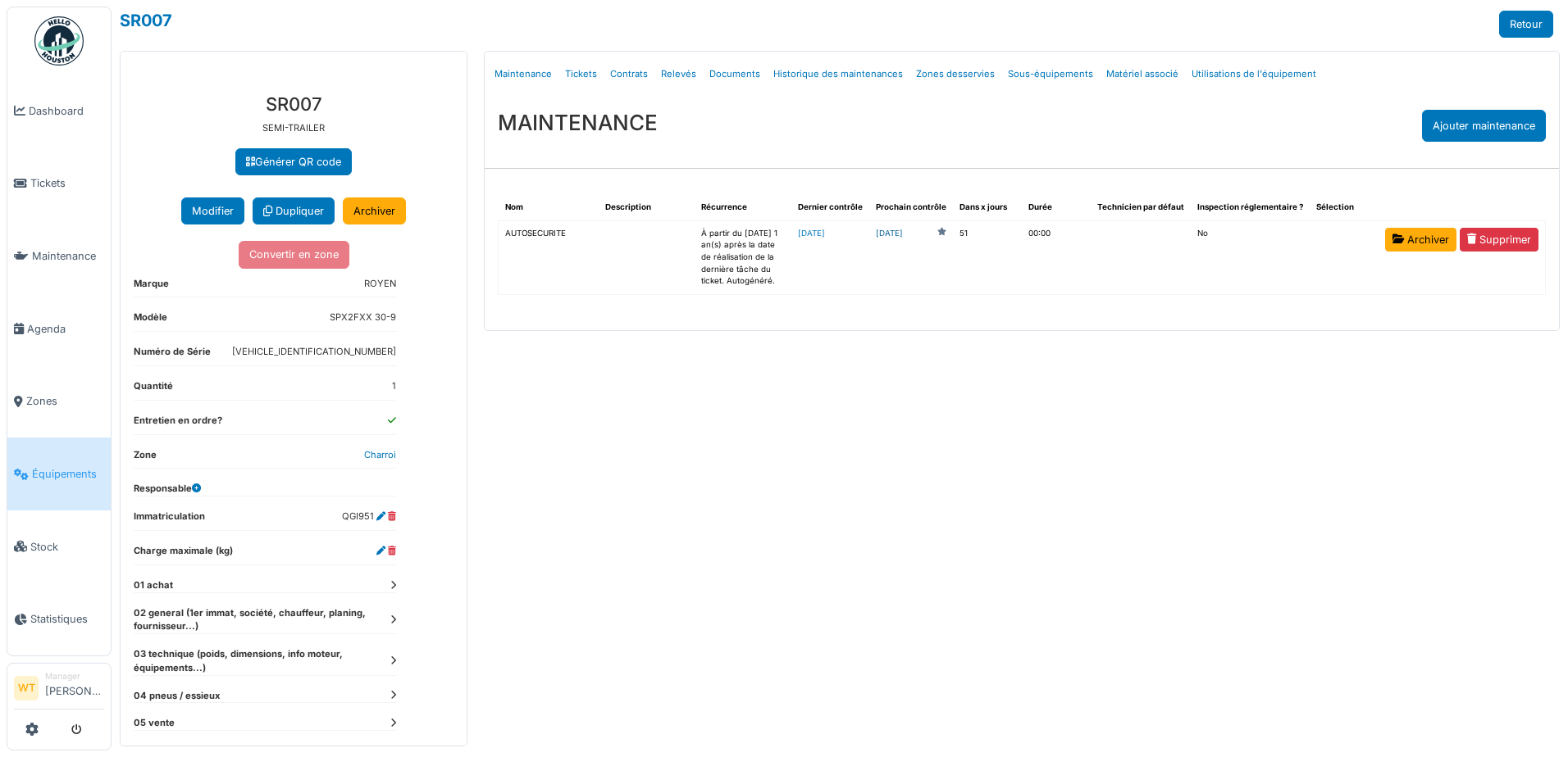
click at [902, 237] on link "[DATE]" at bounding box center [888, 234] width 27 height 12
click at [66, 466] on span "Équipements" at bounding box center [67, 474] width 72 height 16
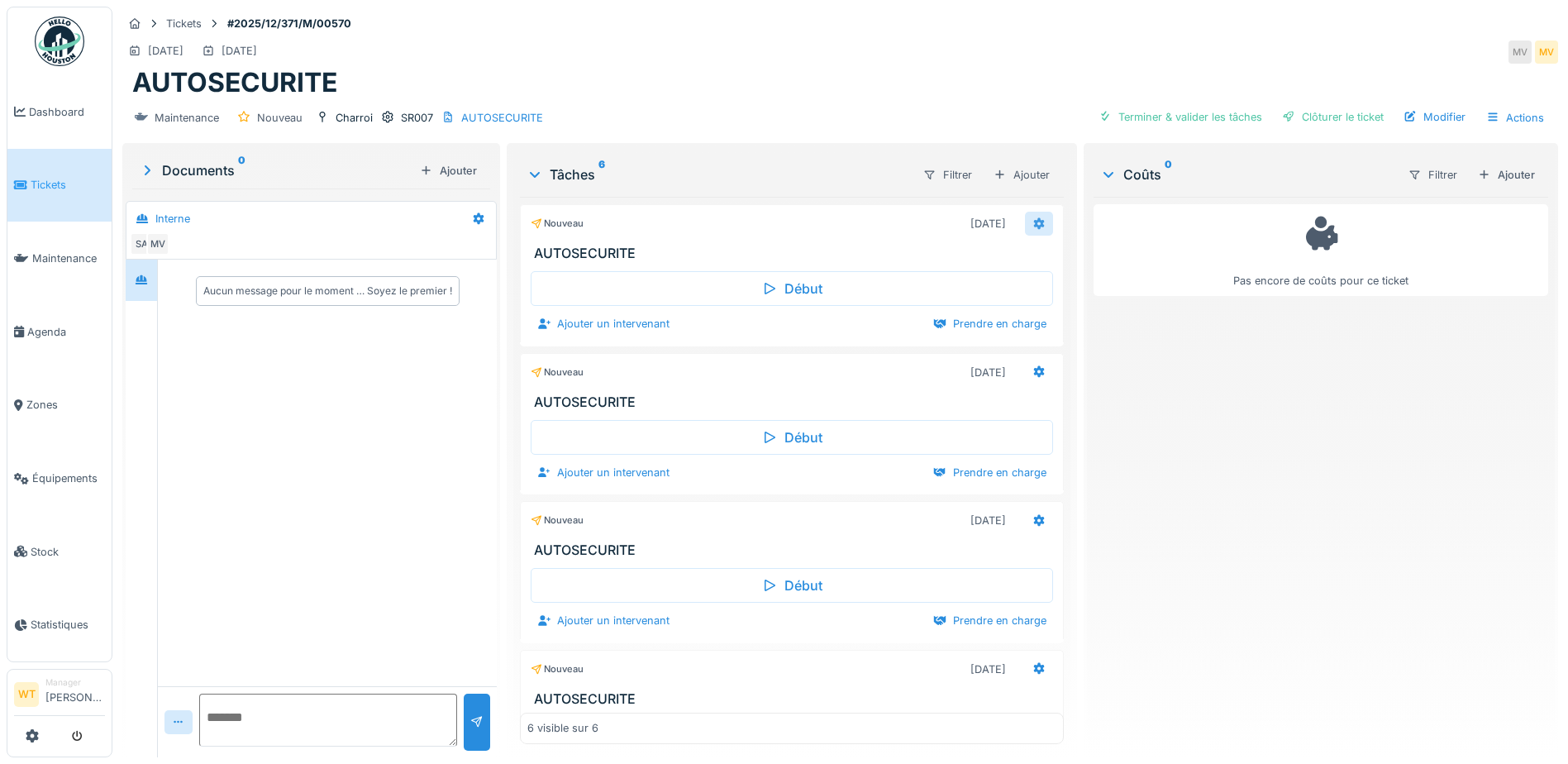
click at [1027, 220] on div at bounding box center [1039, 223] width 28 height 24
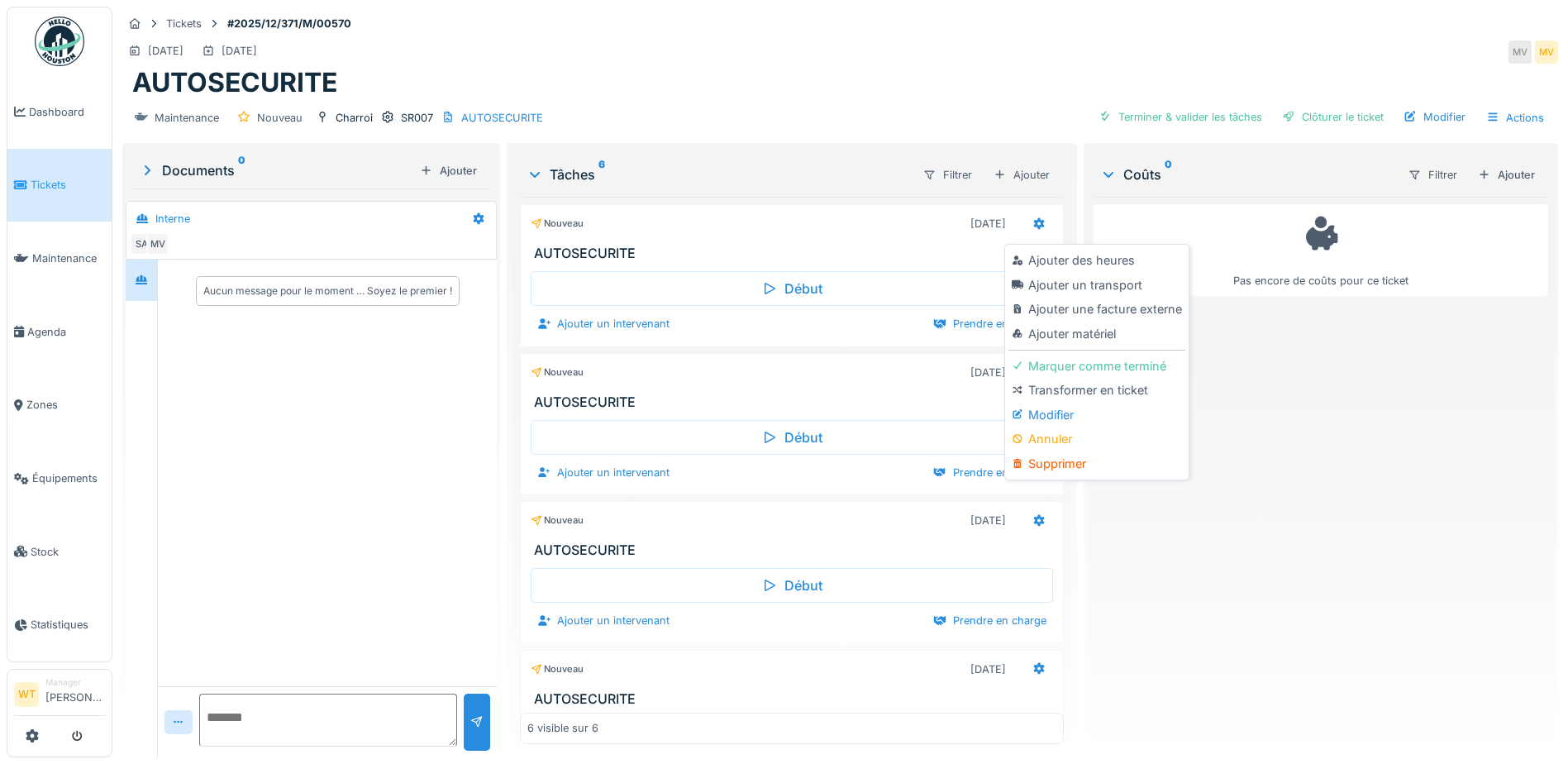
drag, startPoint x: 1069, startPoint y: 470, endPoint x: 1055, endPoint y: 467, distance: 14.3
click at [1070, 470] on div "Supprimer" at bounding box center [1097, 464] width 176 height 25
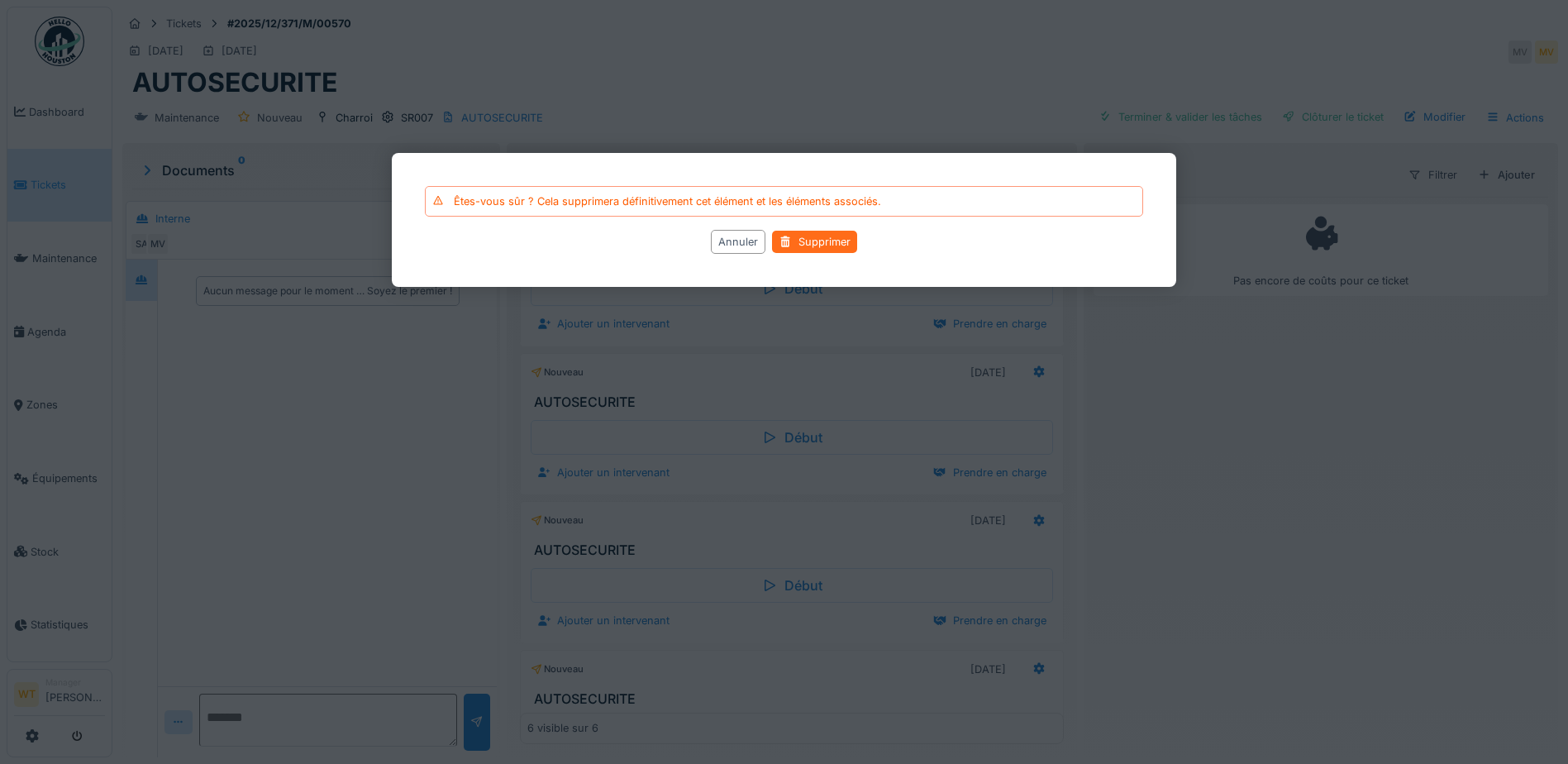
click at [813, 239] on div "Supprimer" at bounding box center [815, 242] width 85 height 23
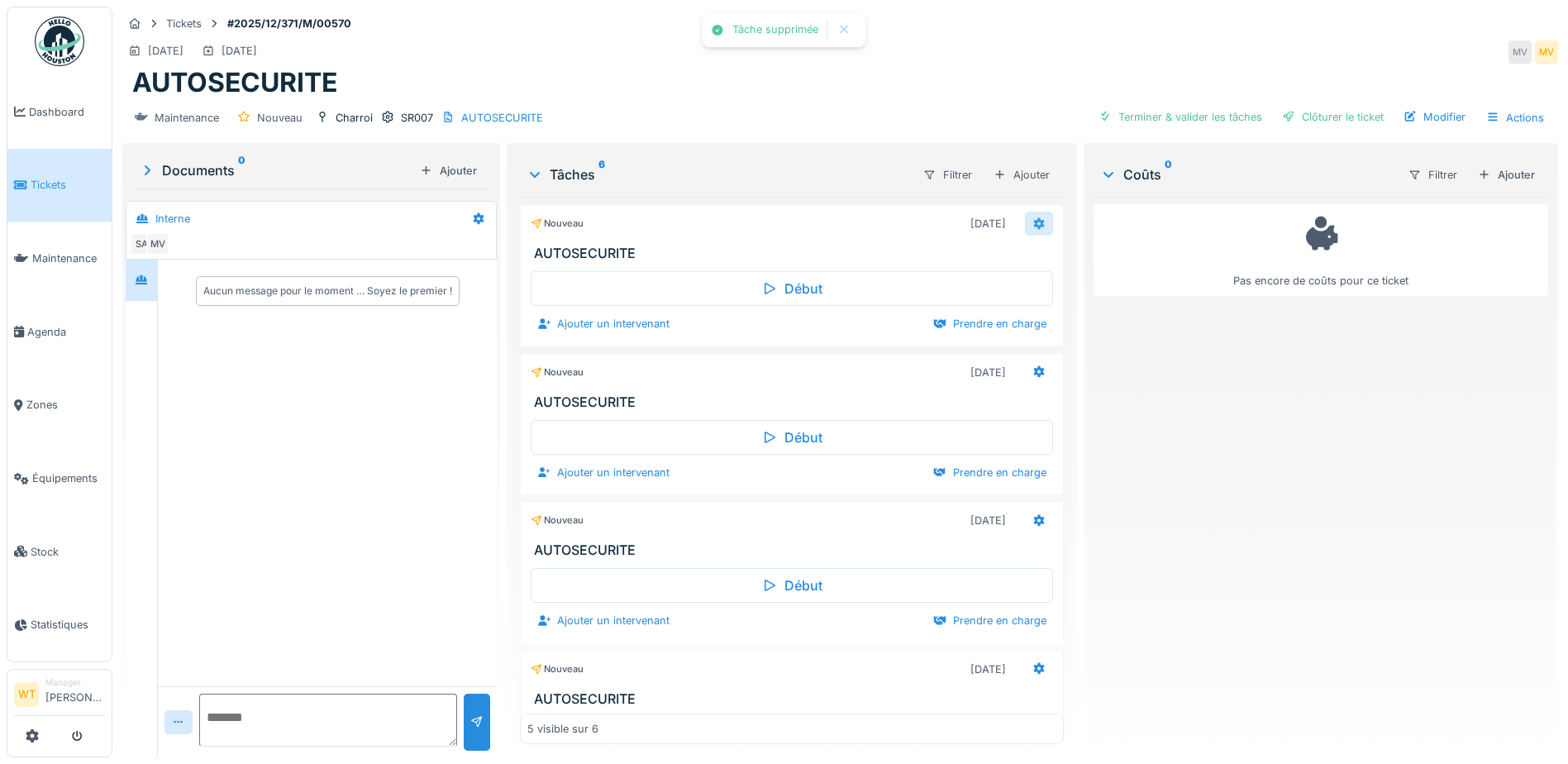
click at [1032, 227] on icon at bounding box center [1039, 223] width 13 height 10
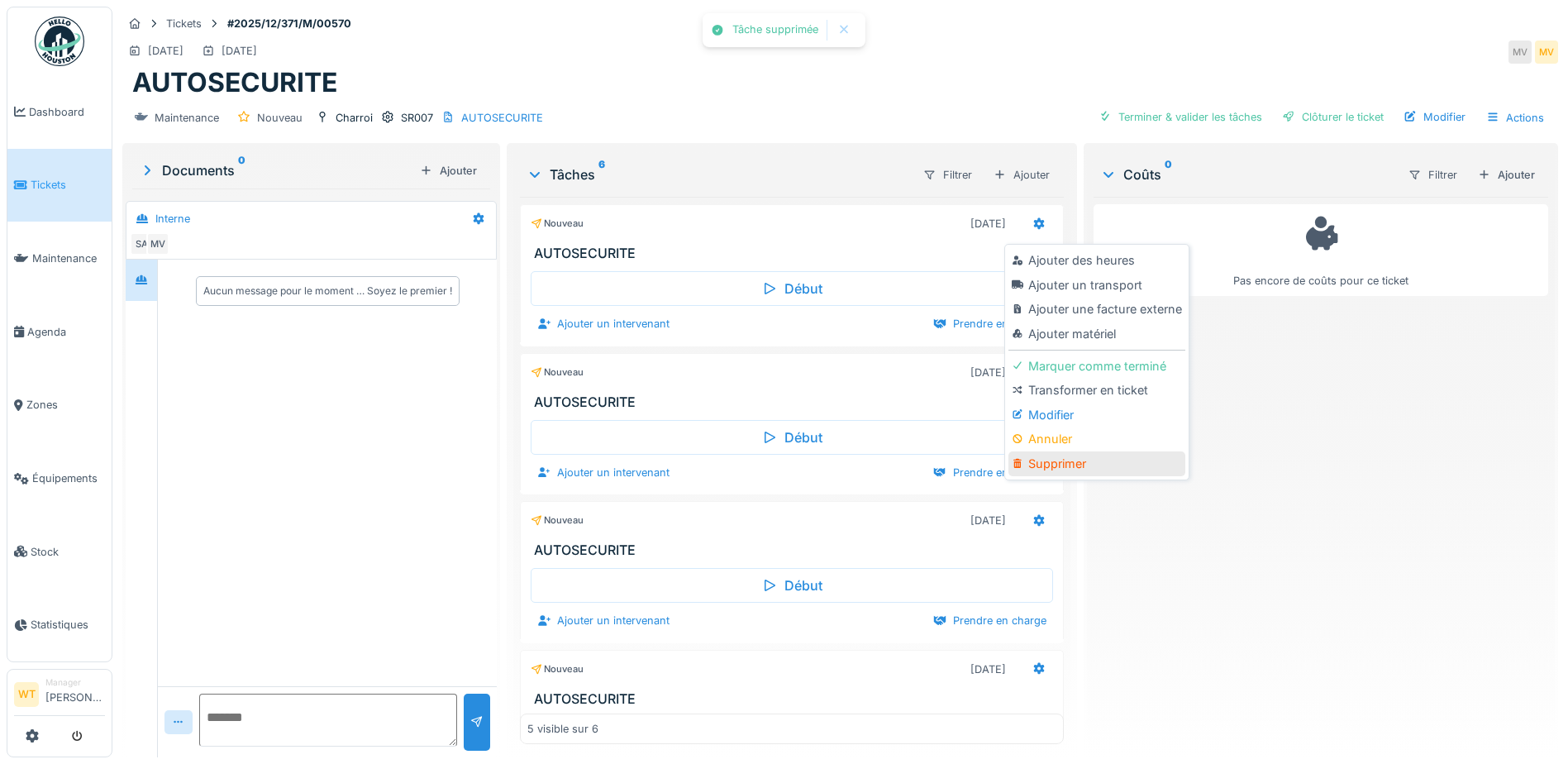
click at [1098, 466] on div "Supprimer" at bounding box center [1097, 464] width 176 height 25
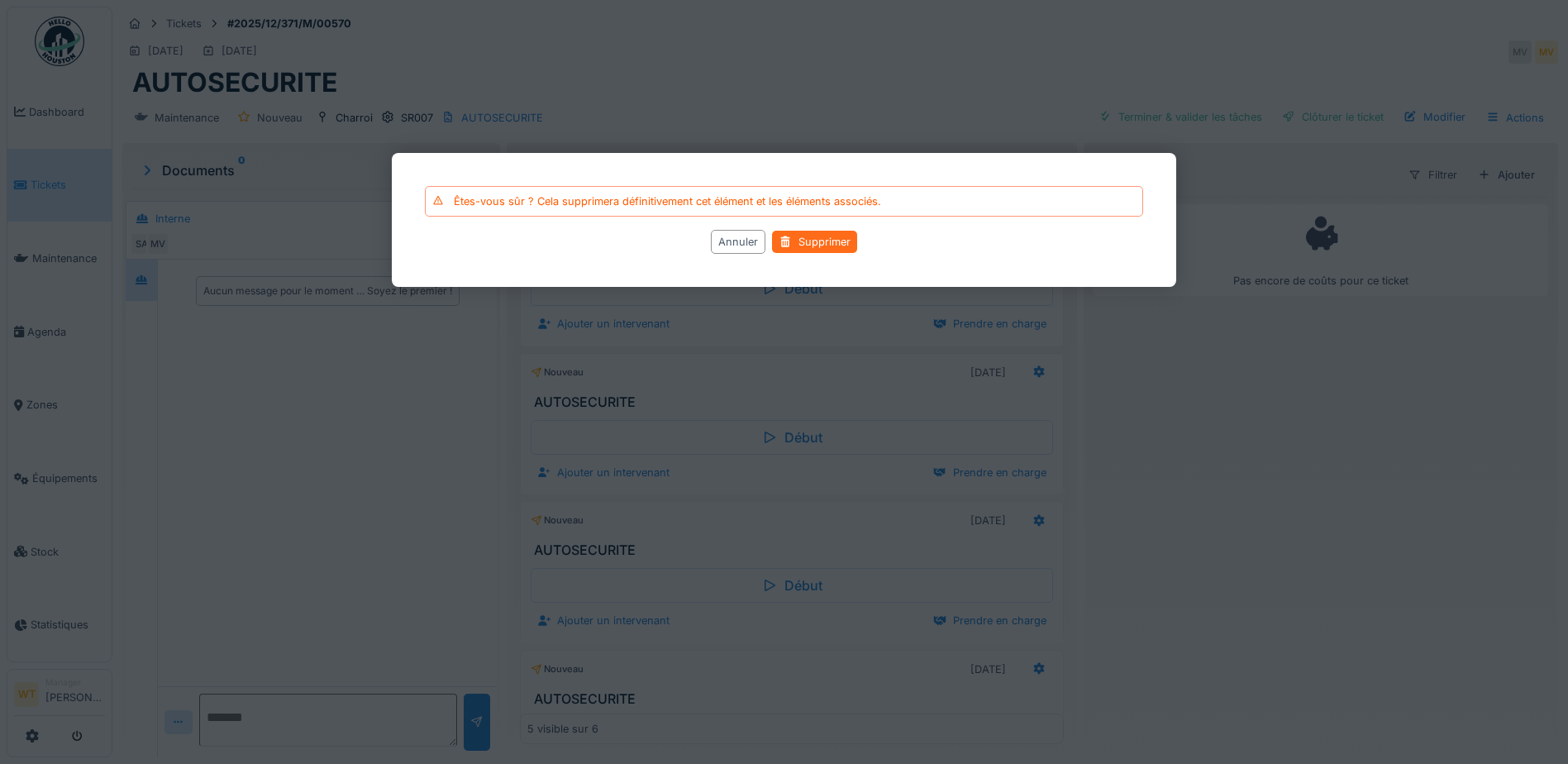
click at [832, 248] on div "Supprimer" at bounding box center [815, 242] width 85 height 23
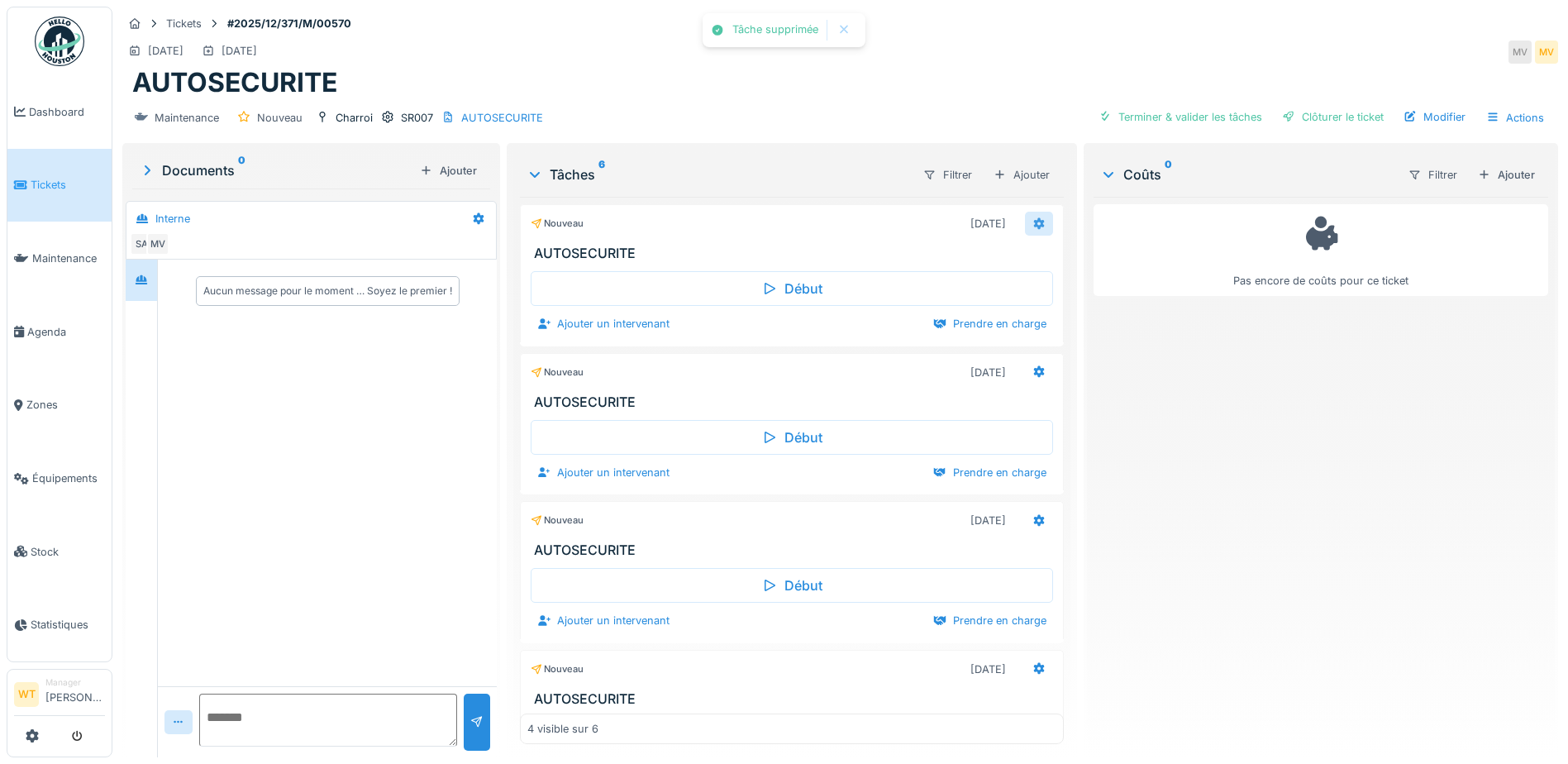
click at [1034, 223] on icon at bounding box center [1039, 224] width 10 height 11
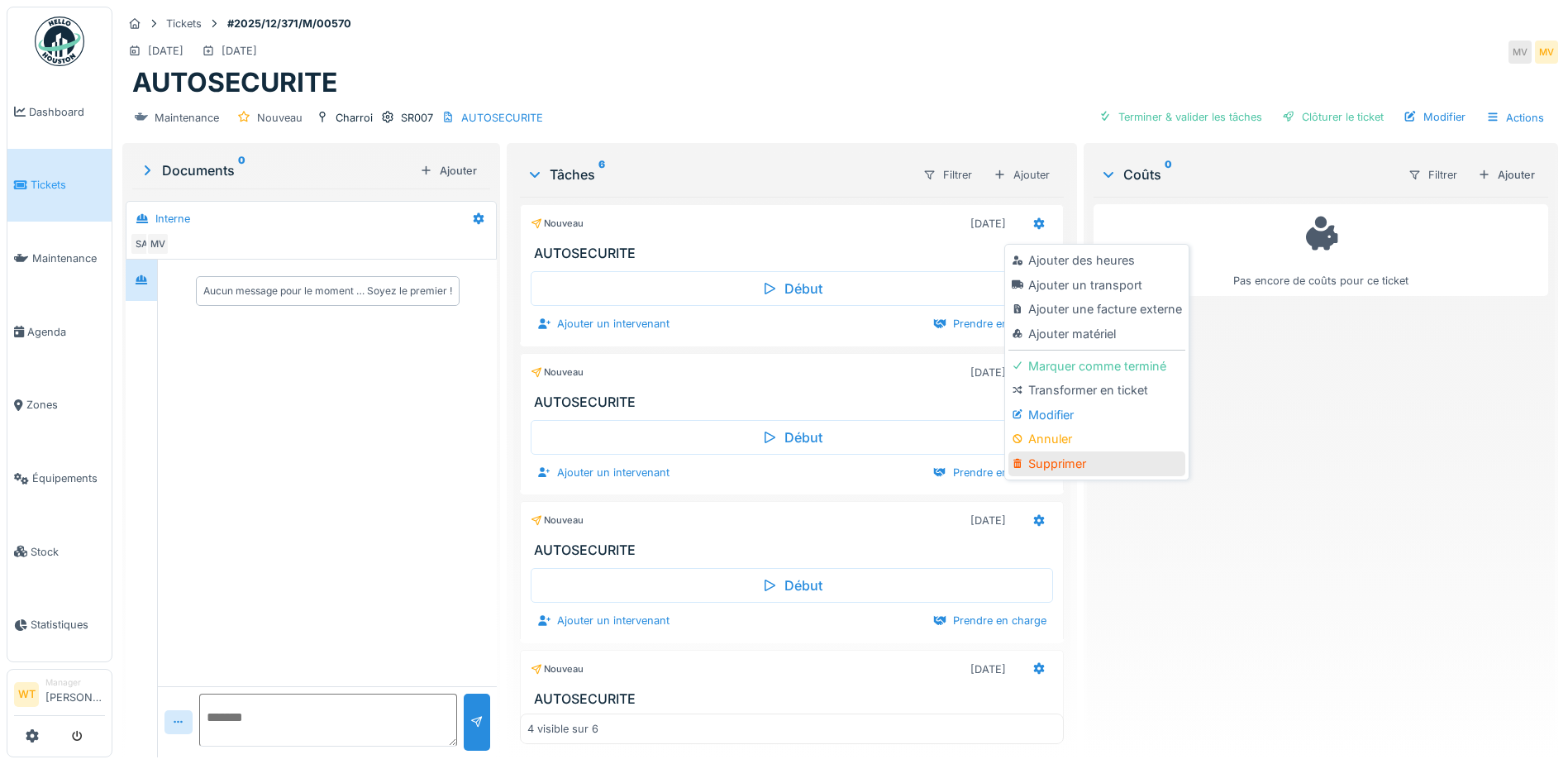
click at [1112, 462] on div "Supprimer" at bounding box center [1097, 464] width 176 height 25
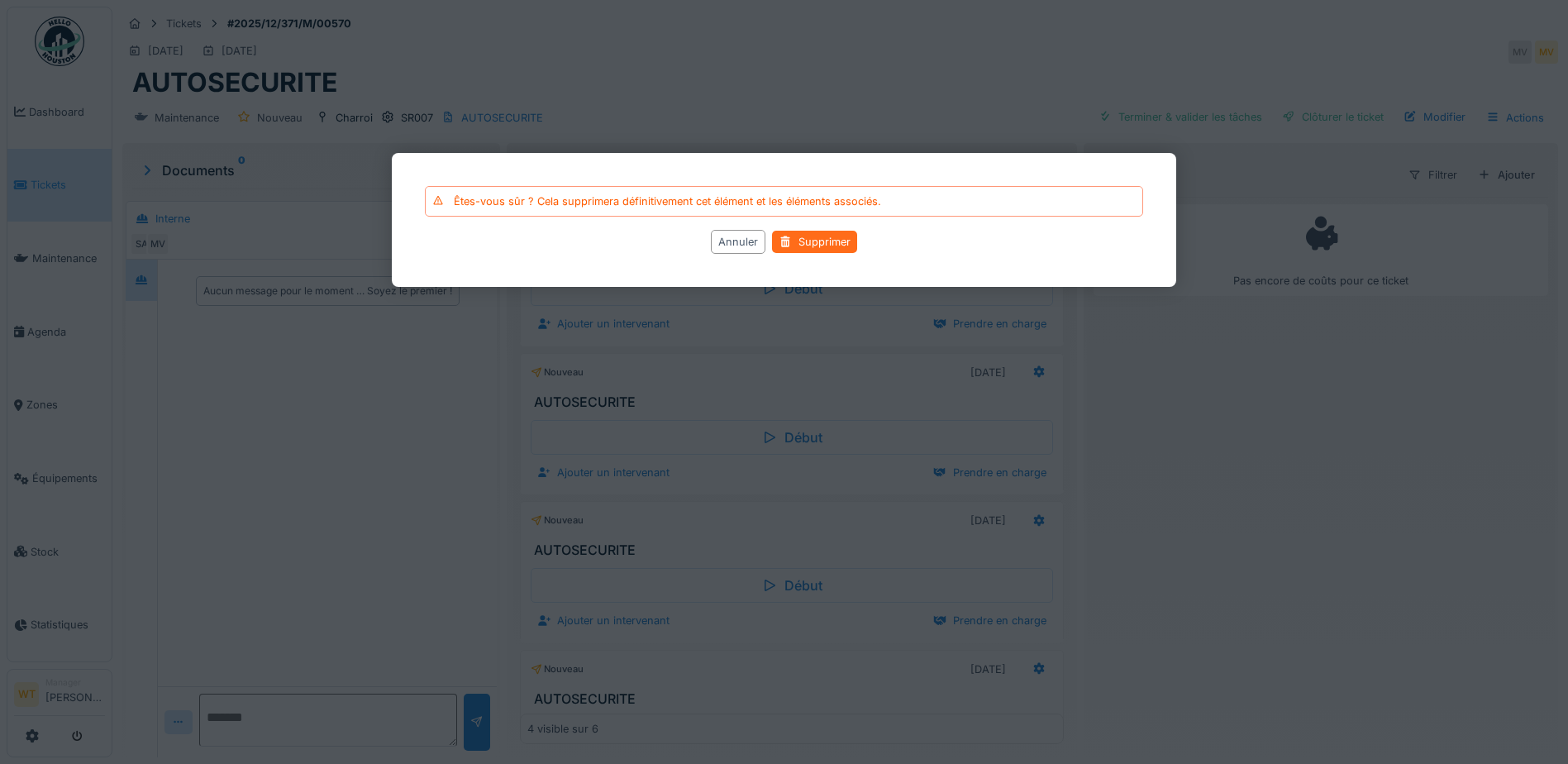
click at [817, 245] on div "Supprimer" at bounding box center [815, 242] width 85 height 23
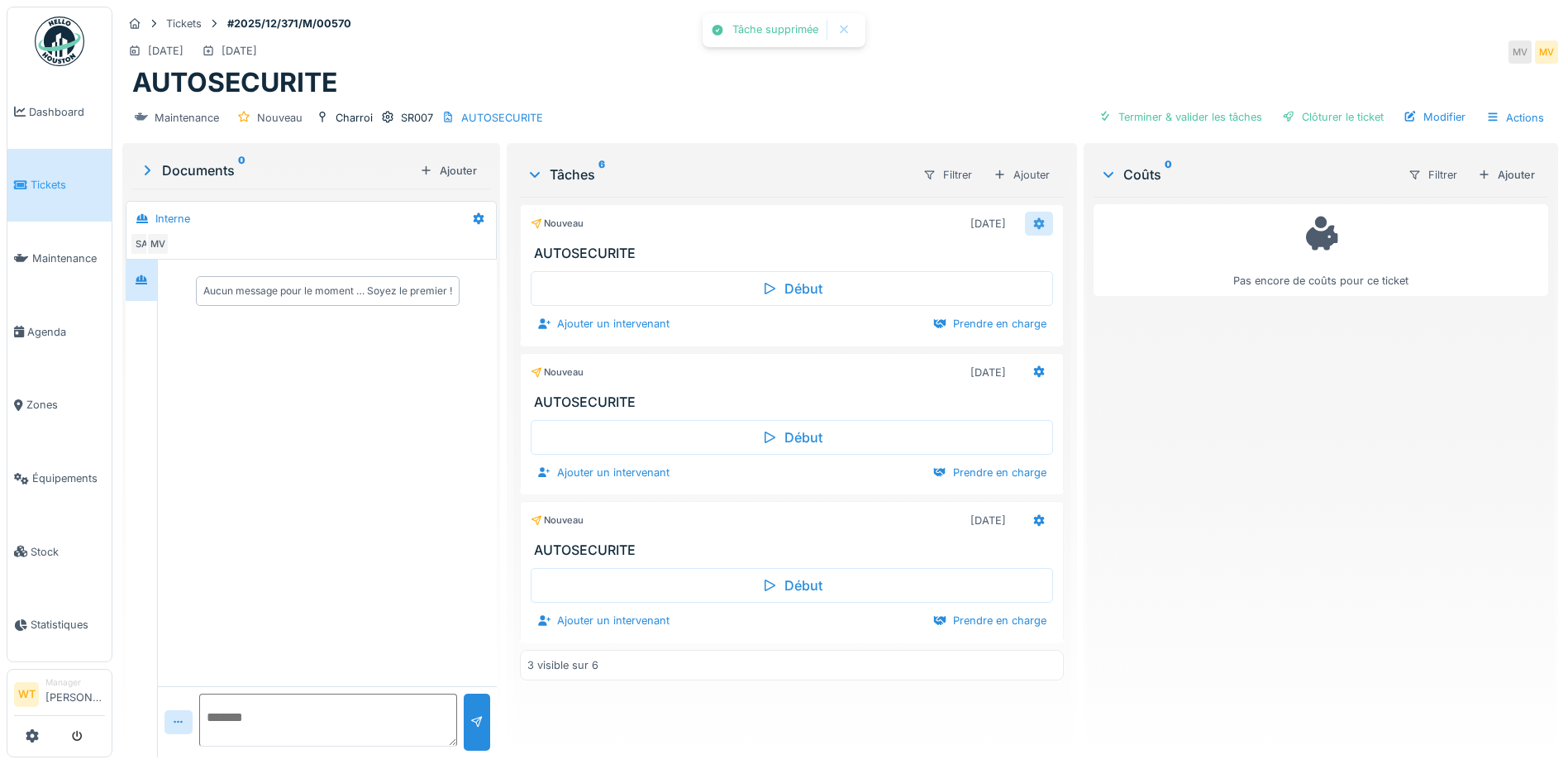
click at [1032, 224] on icon at bounding box center [1039, 223] width 13 height 10
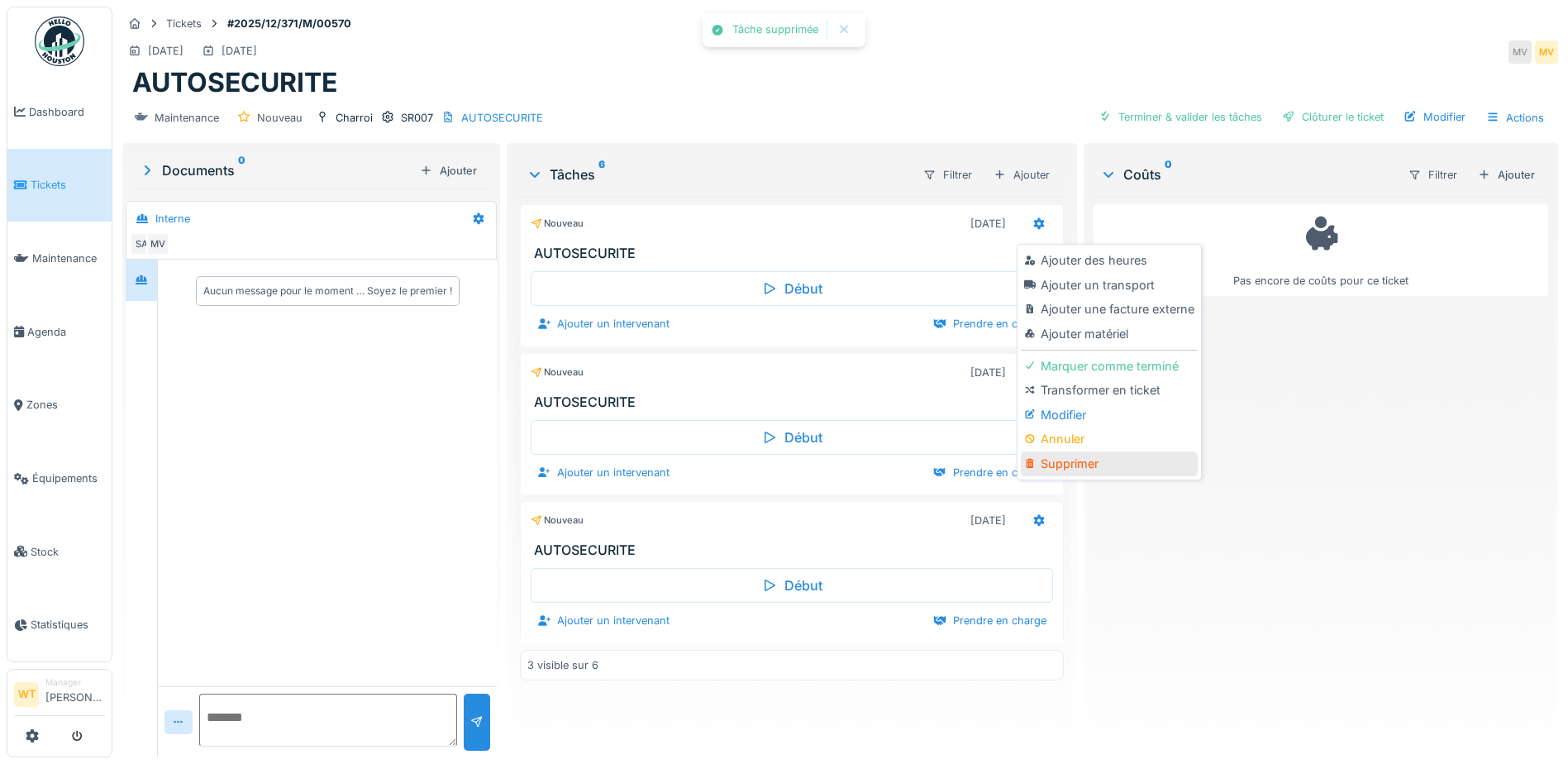
click at [1093, 465] on div "Supprimer" at bounding box center [1109, 464] width 176 height 25
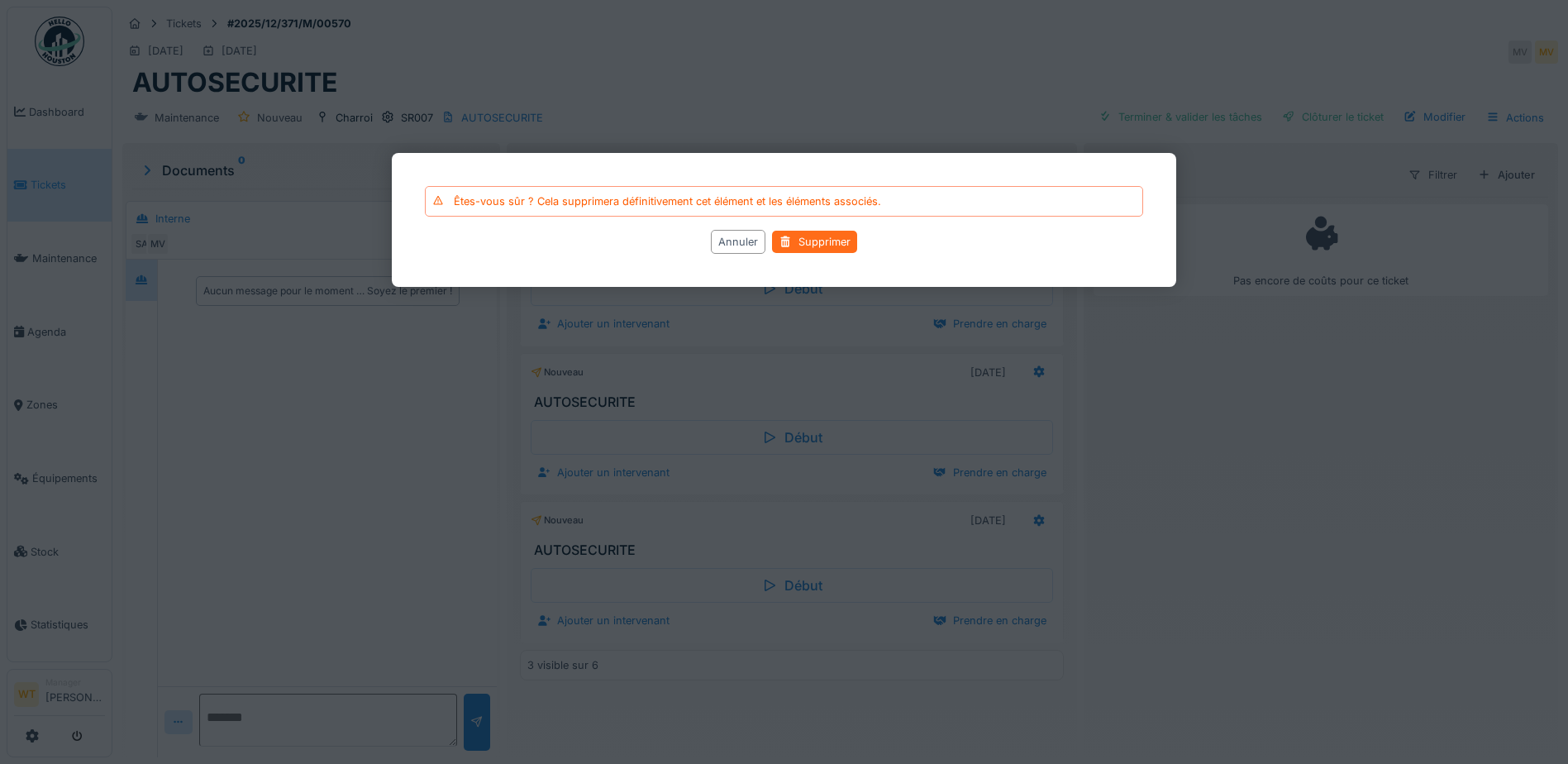
click at [829, 242] on div "Supprimer" at bounding box center [815, 242] width 85 height 23
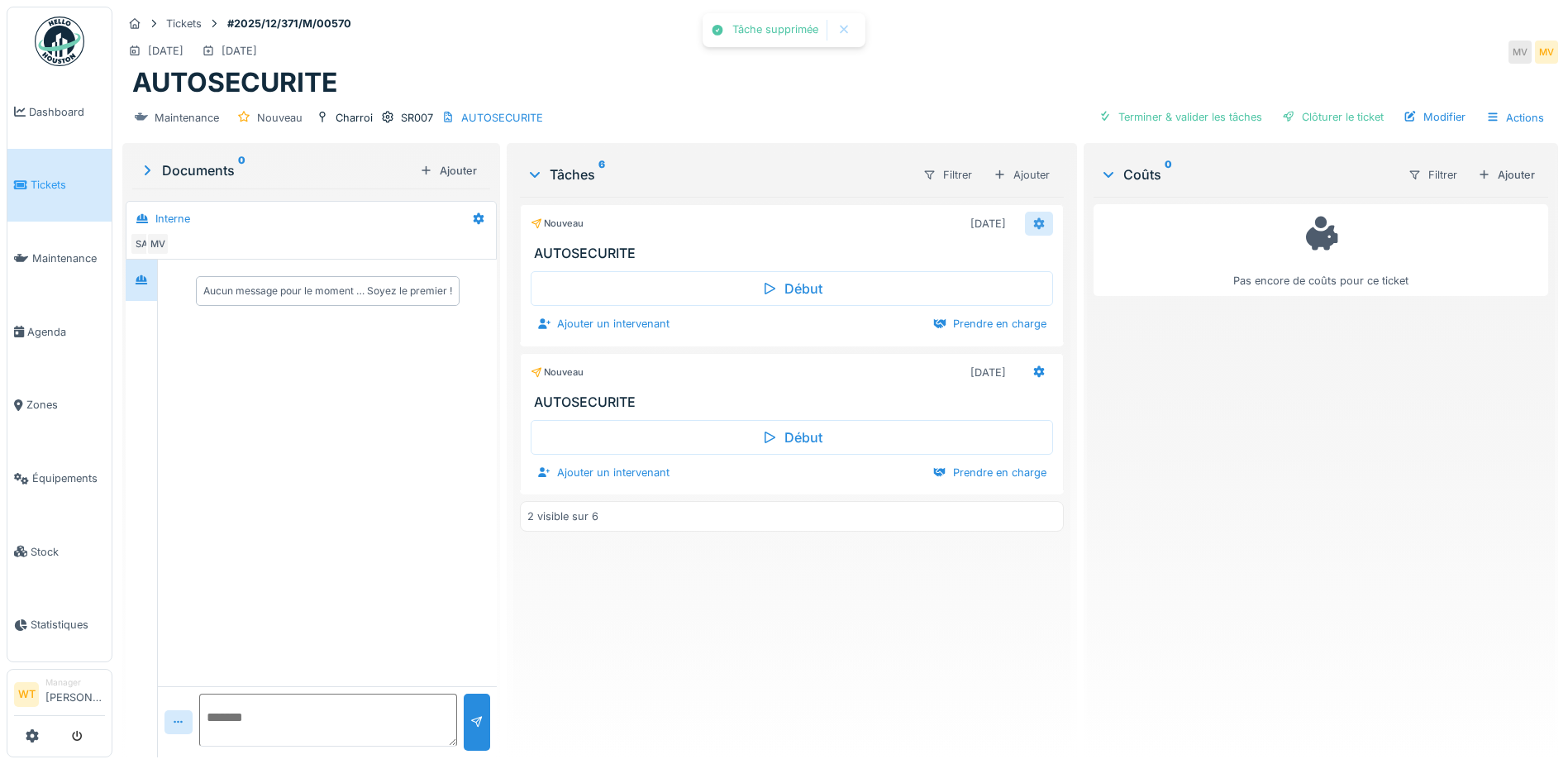
click at [1032, 218] on icon at bounding box center [1039, 223] width 13 height 10
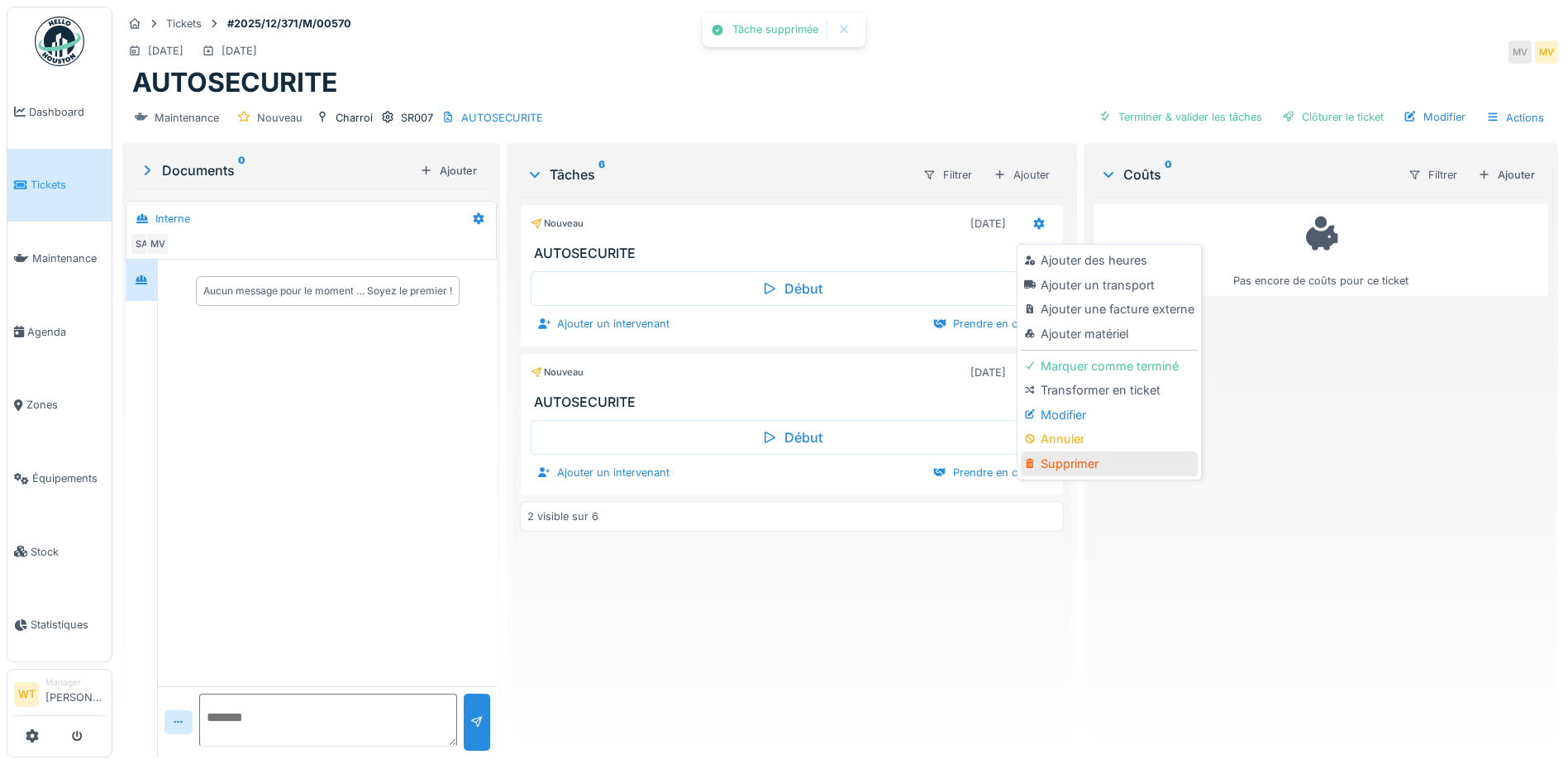
click at [1113, 458] on div "Supprimer" at bounding box center [1109, 464] width 176 height 25
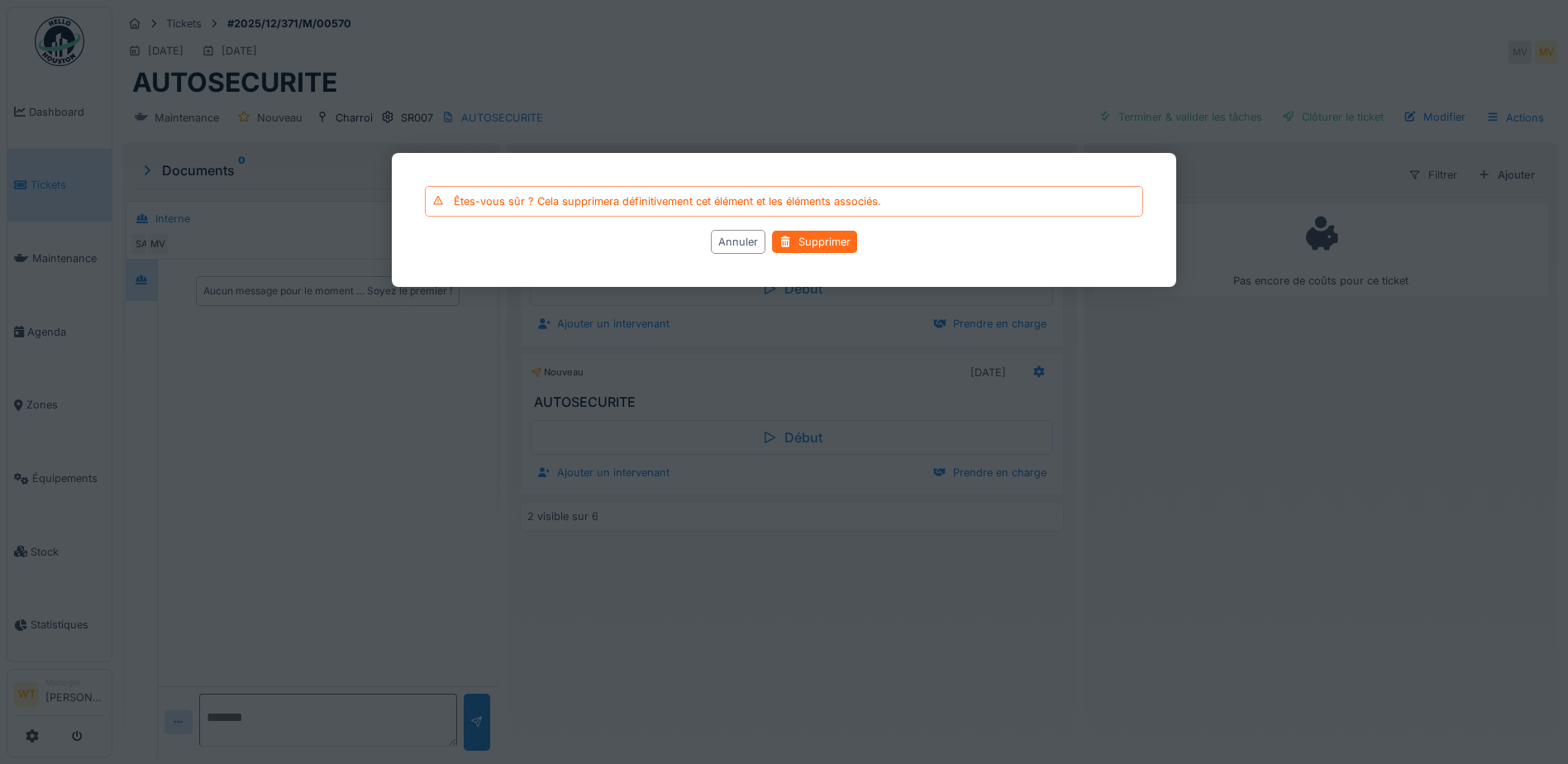
click at [799, 245] on div "Supprimer" at bounding box center [815, 242] width 85 height 23
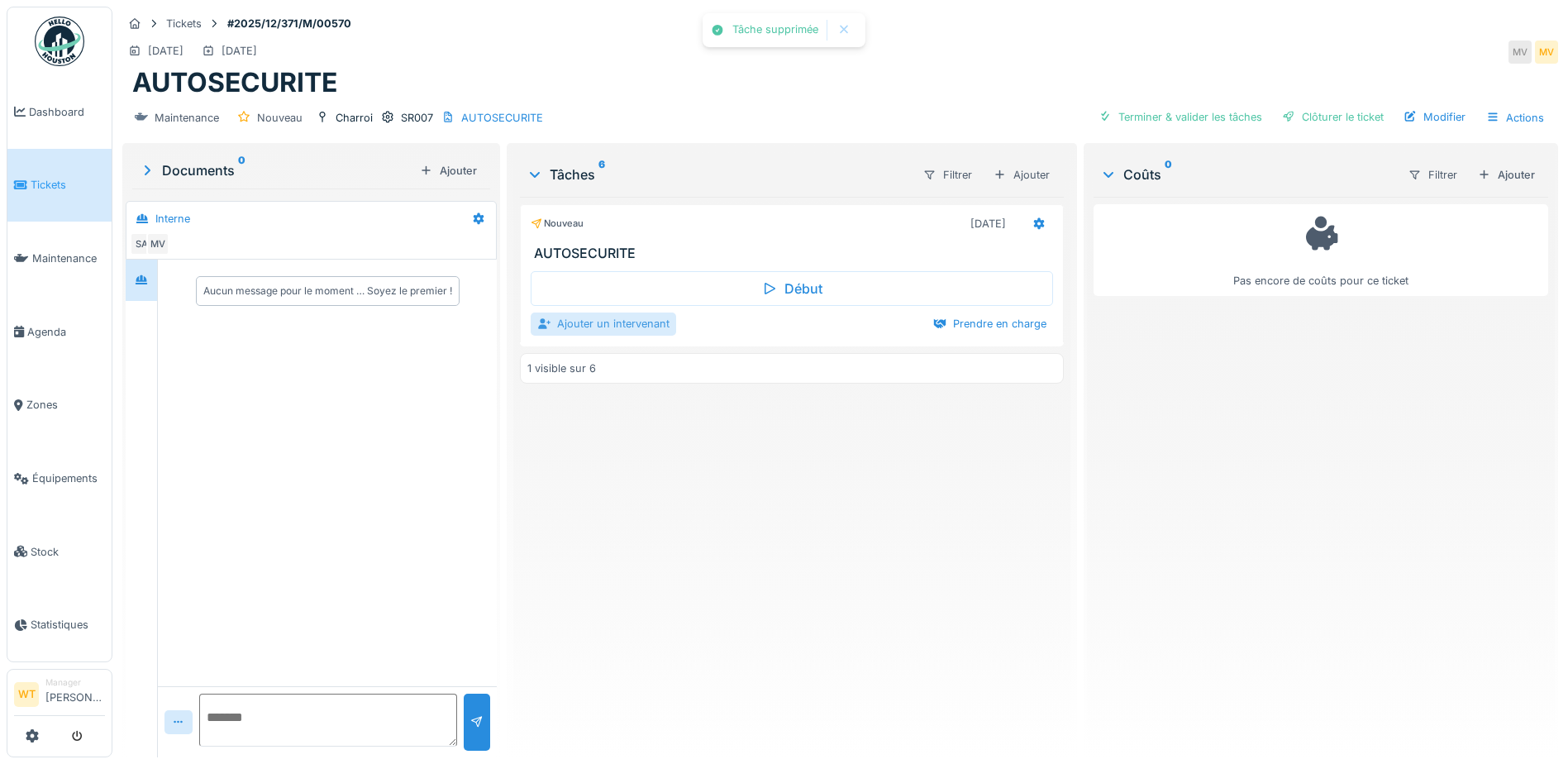
click at [615, 321] on div "Ajouter un intervenant" at bounding box center [603, 324] width 145 height 23
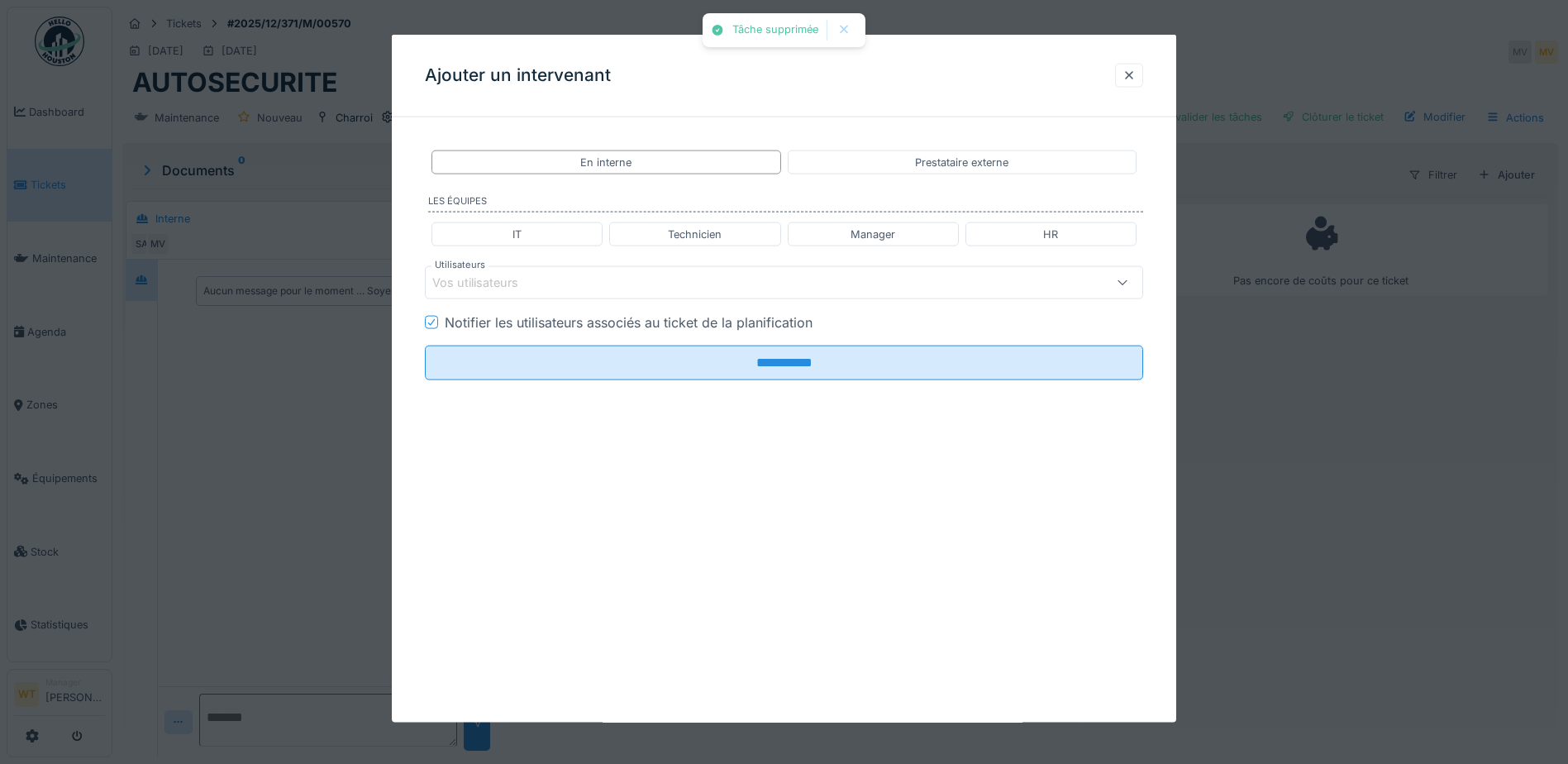
click at [796, 282] on div "Vos utilisateurs" at bounding box center [742, 282] width 619 height 18
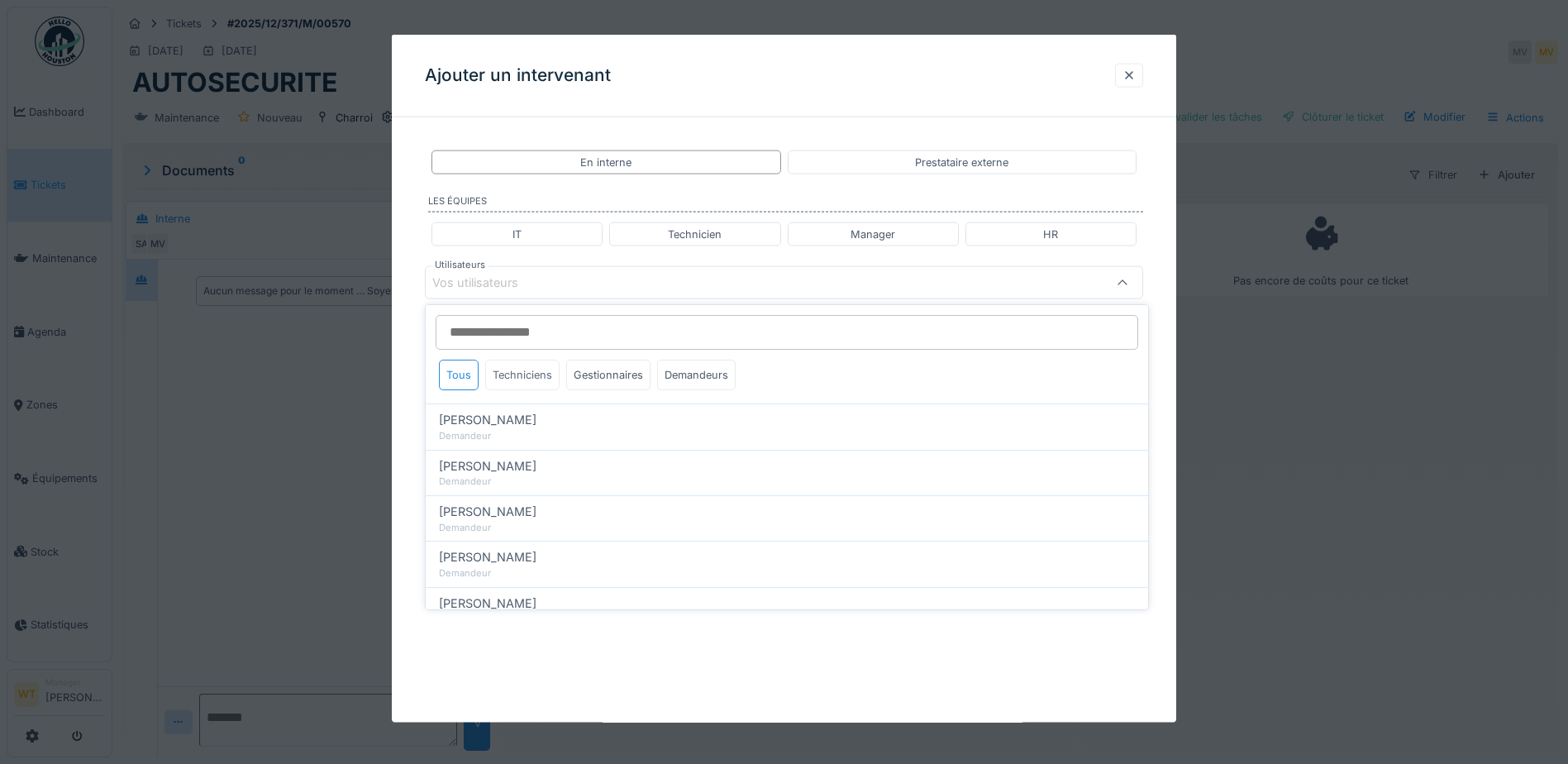
click at [542, 373] on div "Techniciens" at bounding box center [522, 374] width 74 height 30
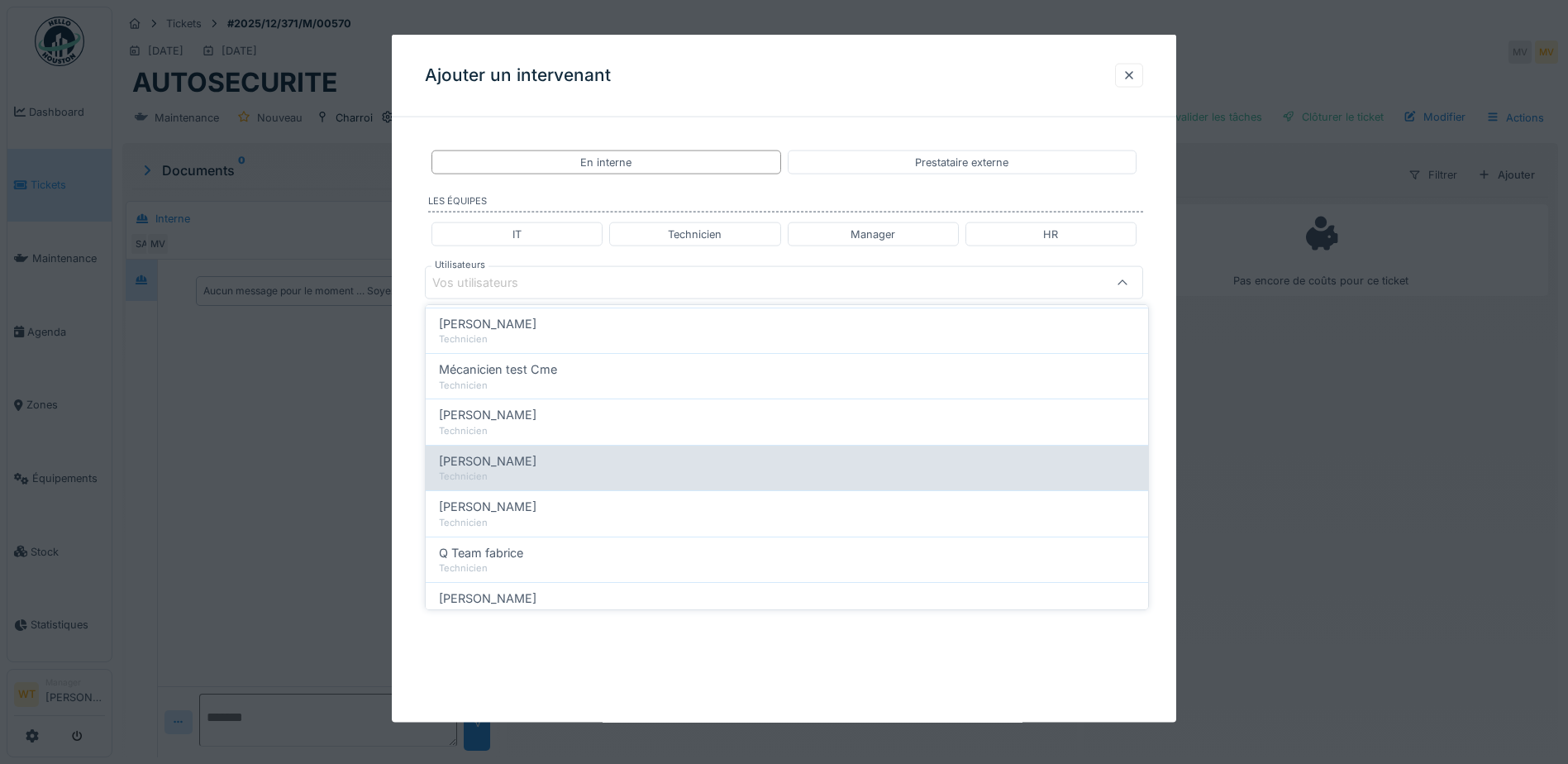
scroll to position [117, 0]
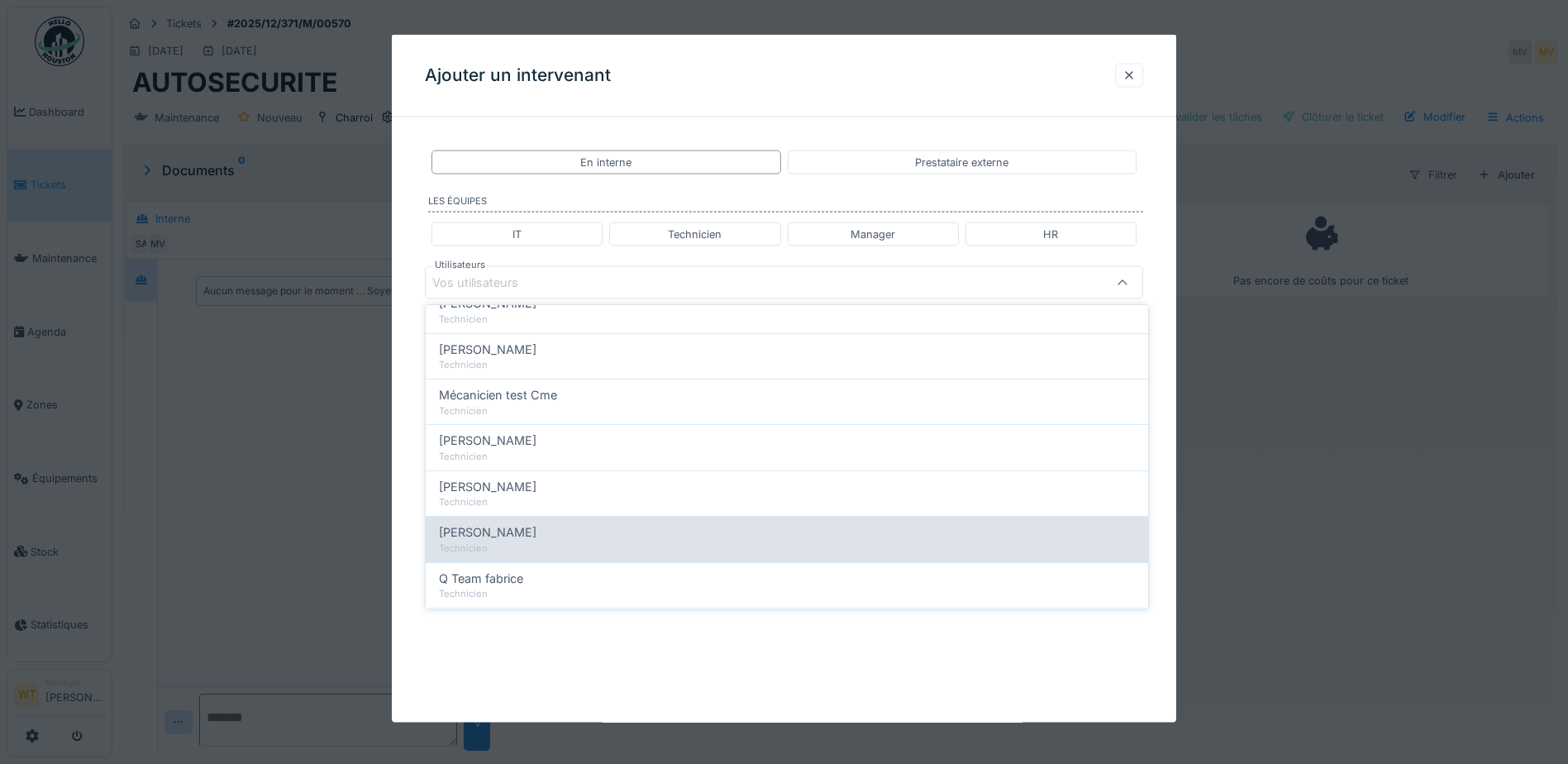
click at [519, 534] on div "[PERSON_NAME]" at bounding box center [787, 532] width 696 height 18
type input "*****"
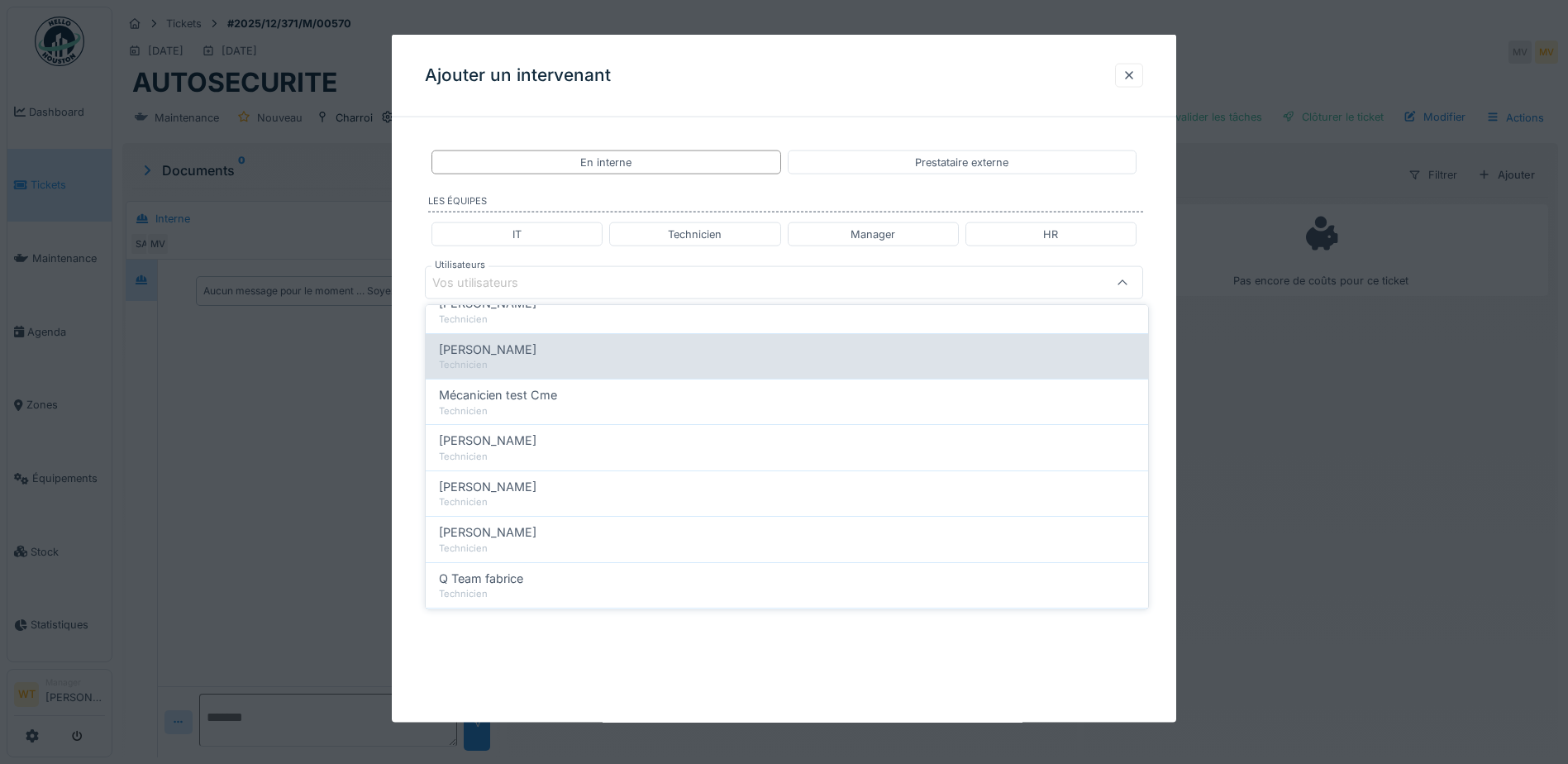
scroll to position [0, 0]
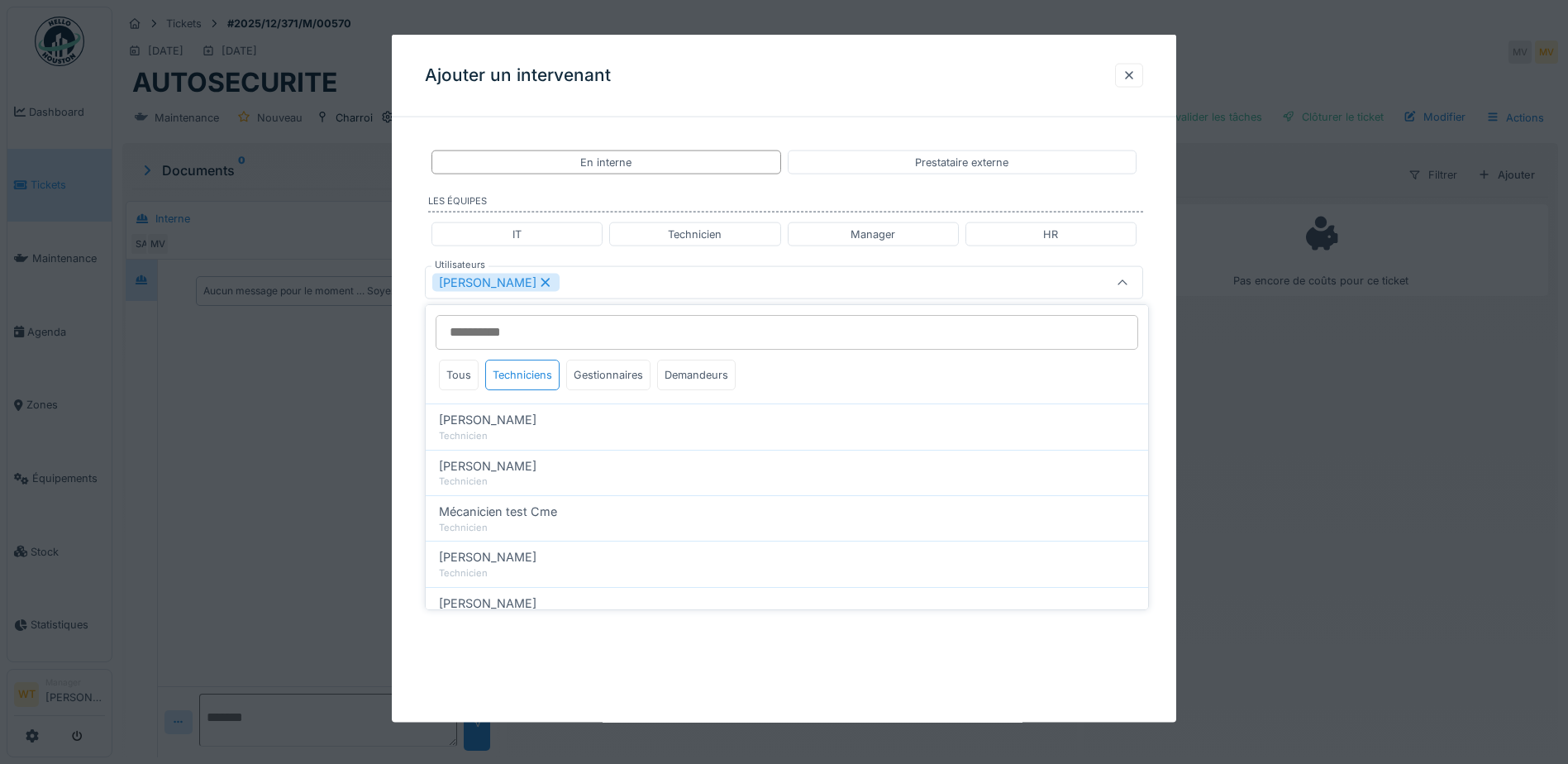
click at [608, 279] on div "[PERSON_NAME]" at bounding box center [742, 282] width 619 height 18
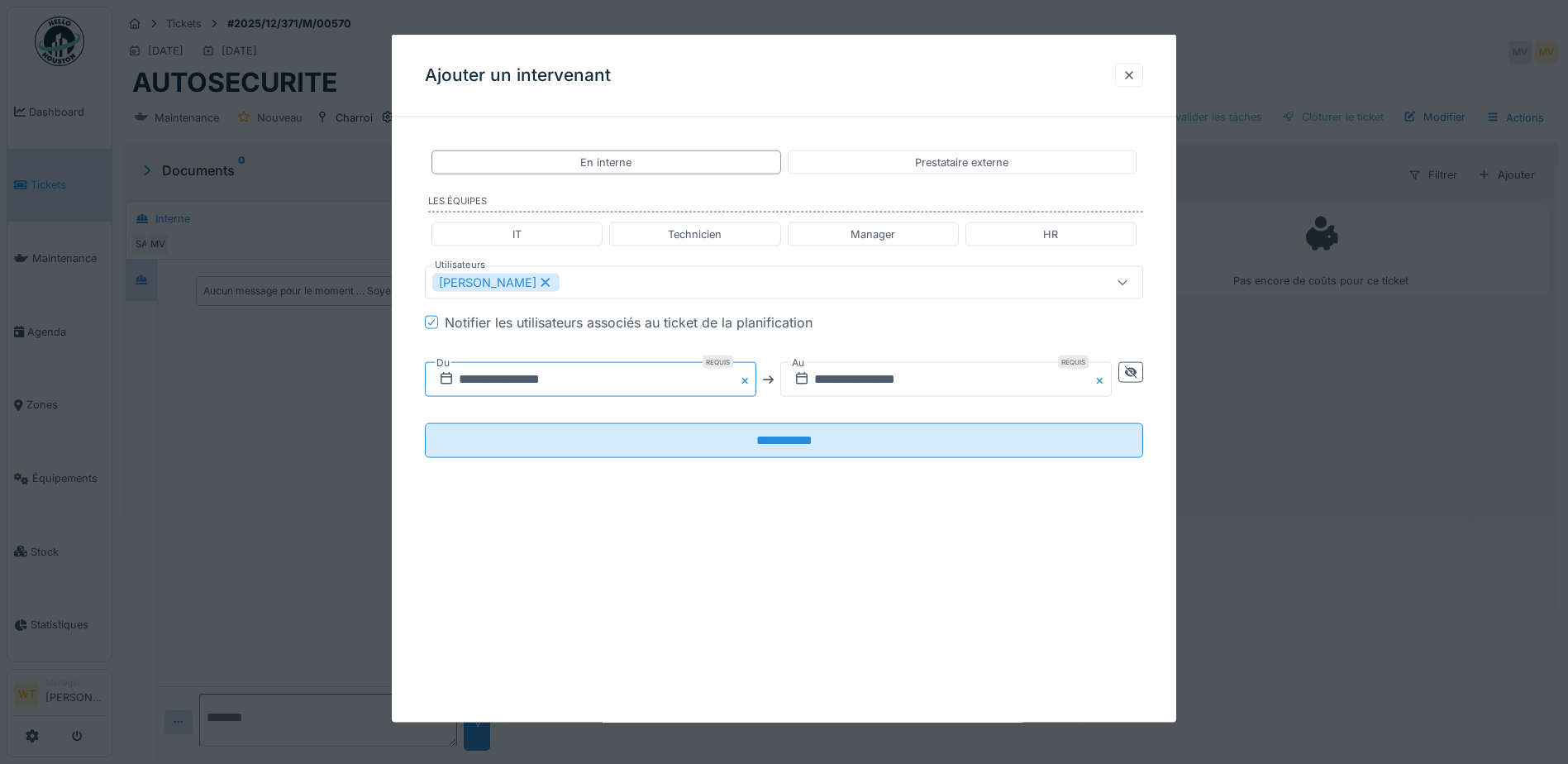
click at [589, 388] on input "**********" at bounding box center [591, 379] width 332 height 35
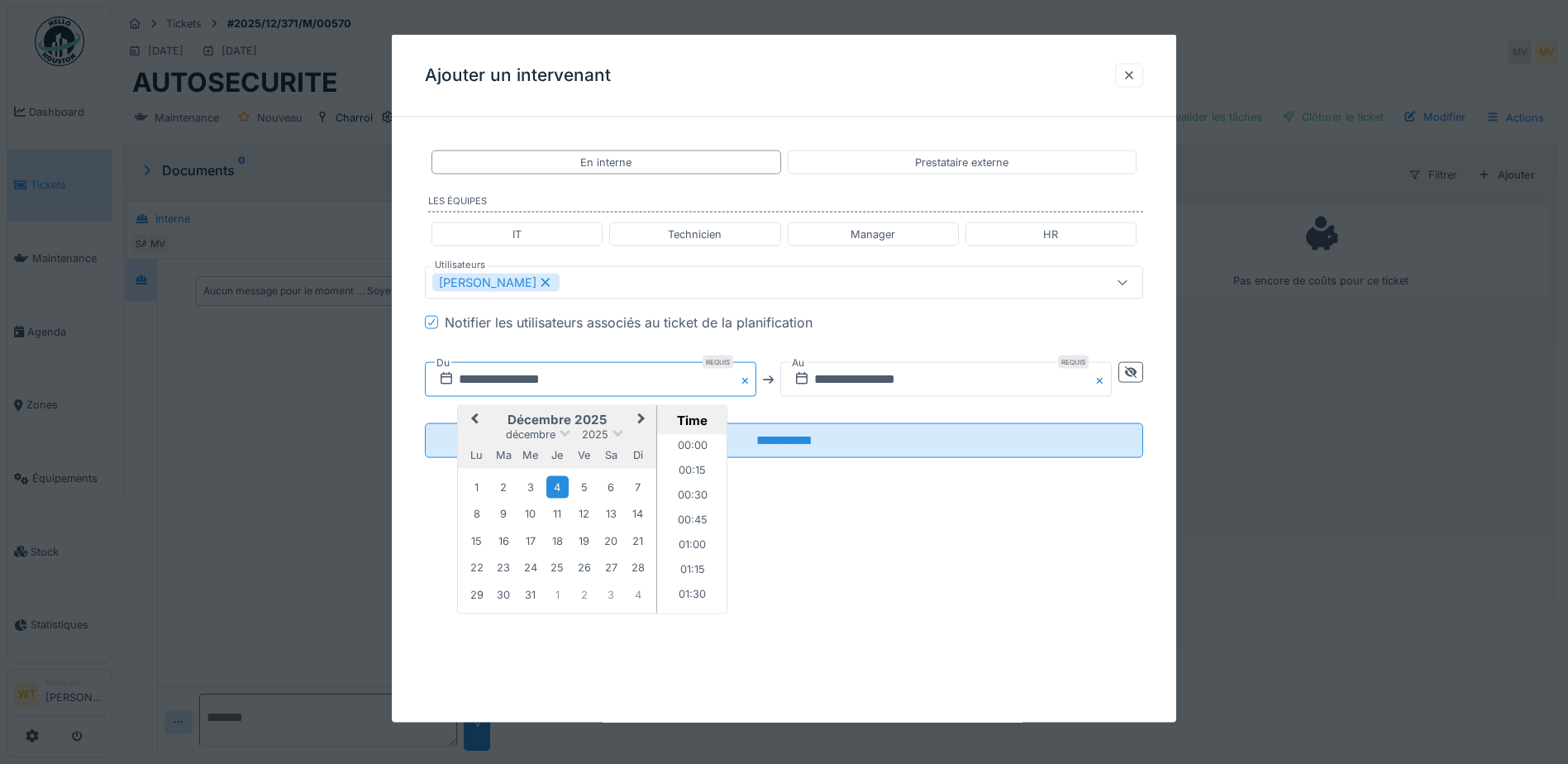
scroll to position [717, 0]
click at [474, 417] on span "Previous Month" at bounding box center [474, 420] width 0 height 20
click at [478, 413] on button "Previous Month" at bounding box center [473, 421] width 26 height 26
click at [501, 540] on div "14" at bounding box center [504, 540] width 23 height 24
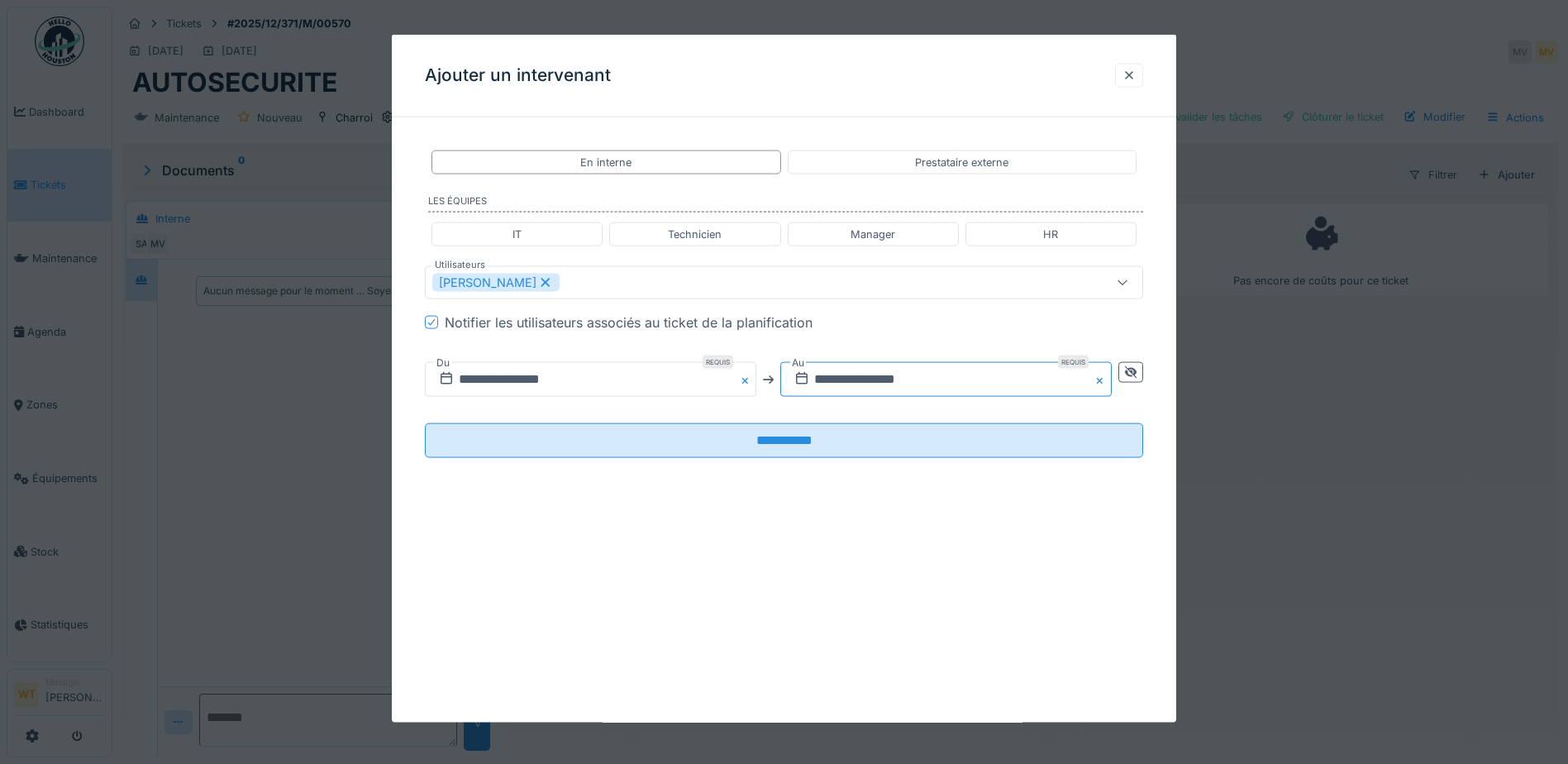
click at [873, 381] on input "**********" at bounding box center [947, 379] width 332 height 35
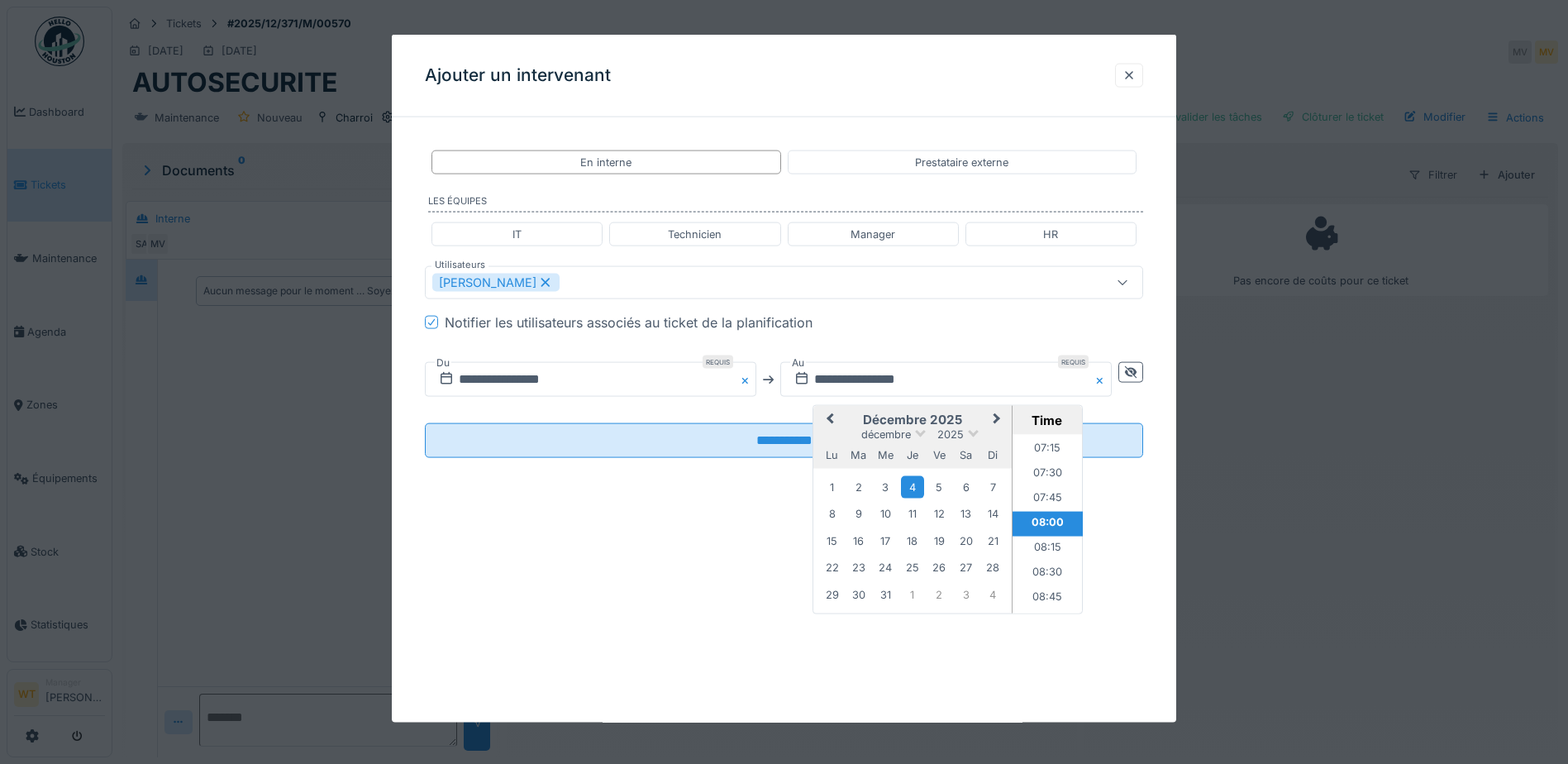
click at [830, 422] on span "Previous Month" at bounding box center [830, 420] width 0 height 20
click at [867, 545] on div "14" at bounding box center [859, 540] width 23 height 24
click at [1045, 534] on li "19:00" at bounding box center [1048, 540] width 71 height 25
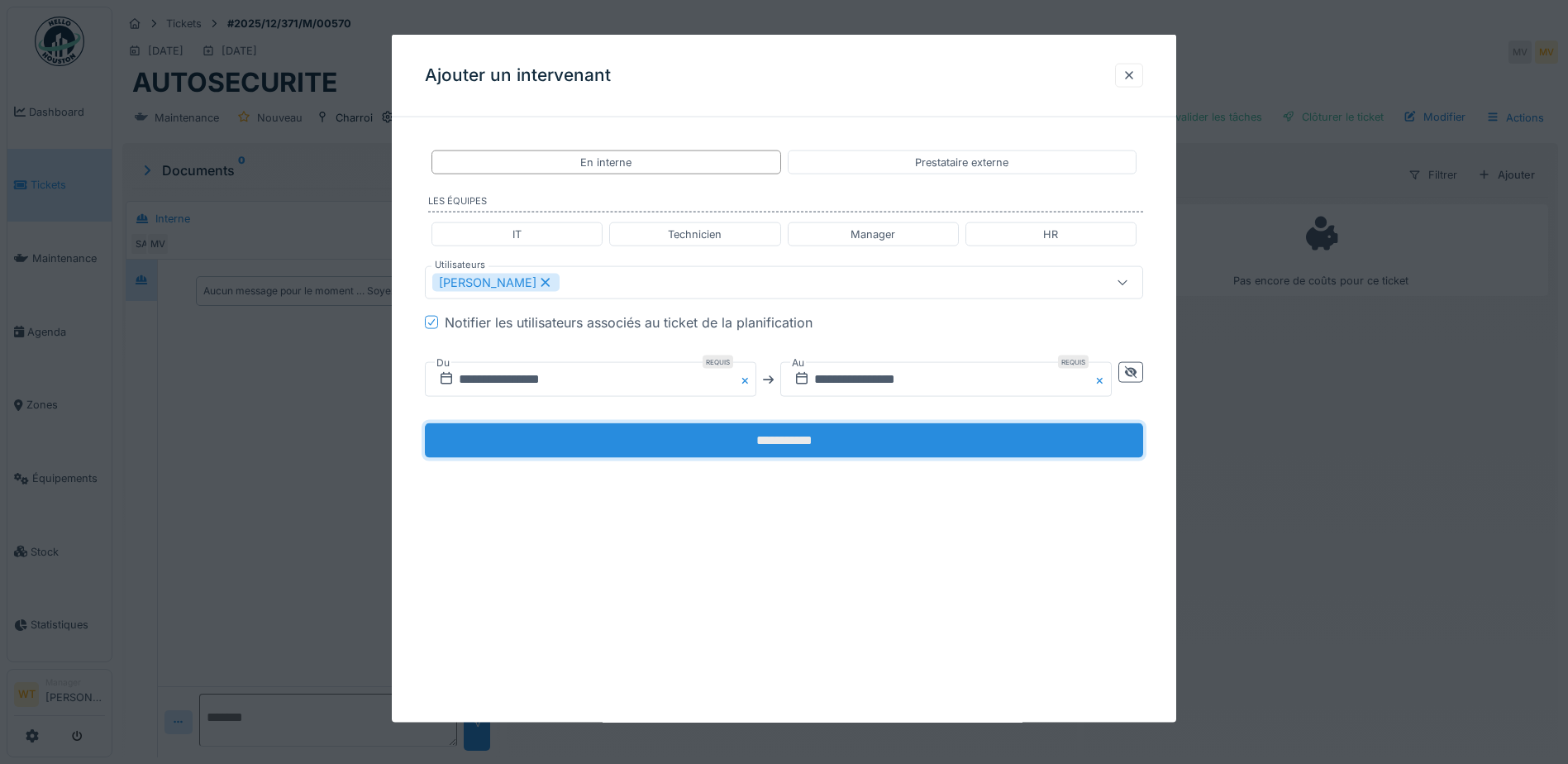
click at [725, 433] on input "**********" at bounding box center [784, 440] width 718 height 35
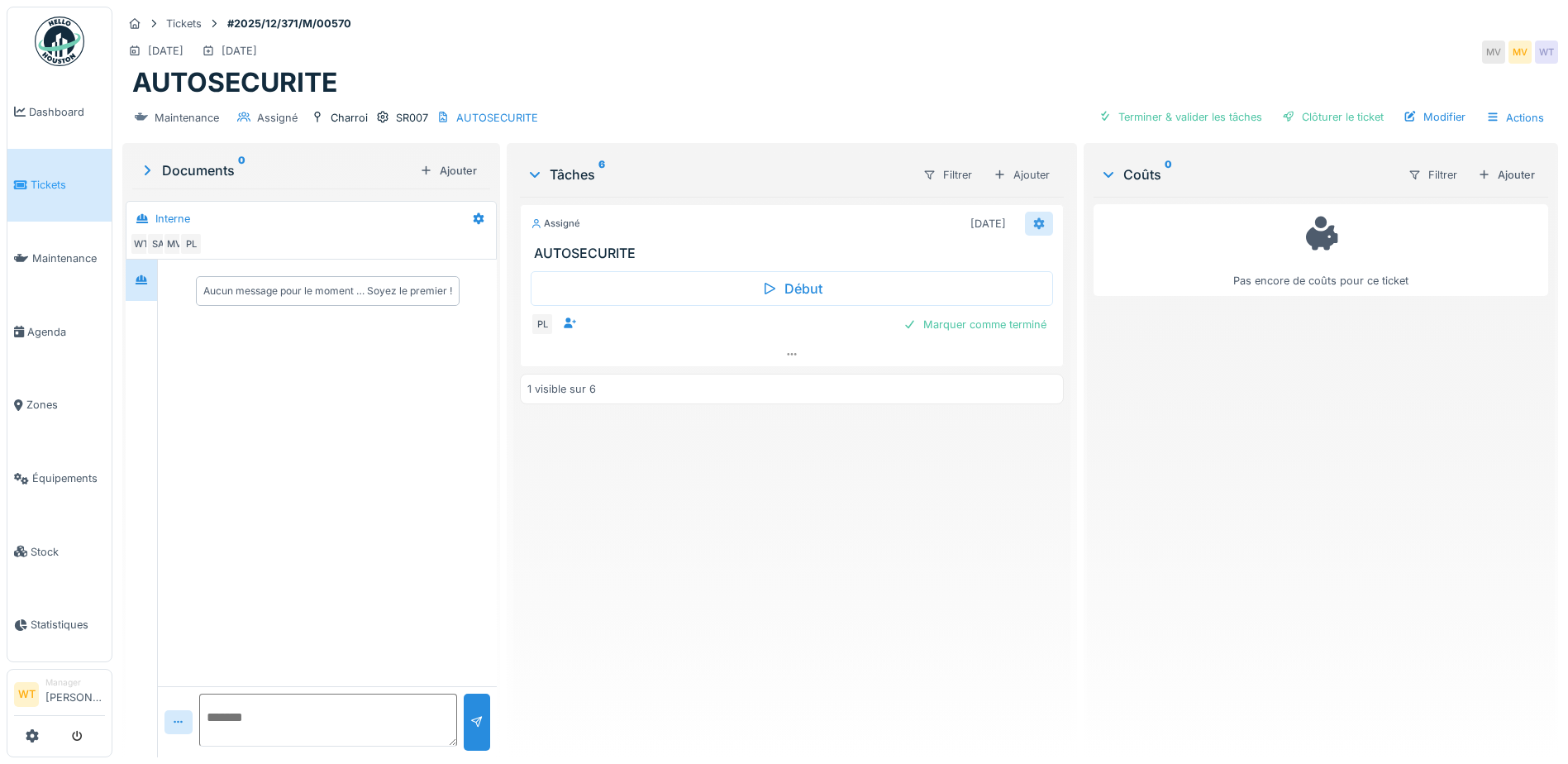
click at [1025, 227] on div at bounding box center [1039, 223] width 28 height 24
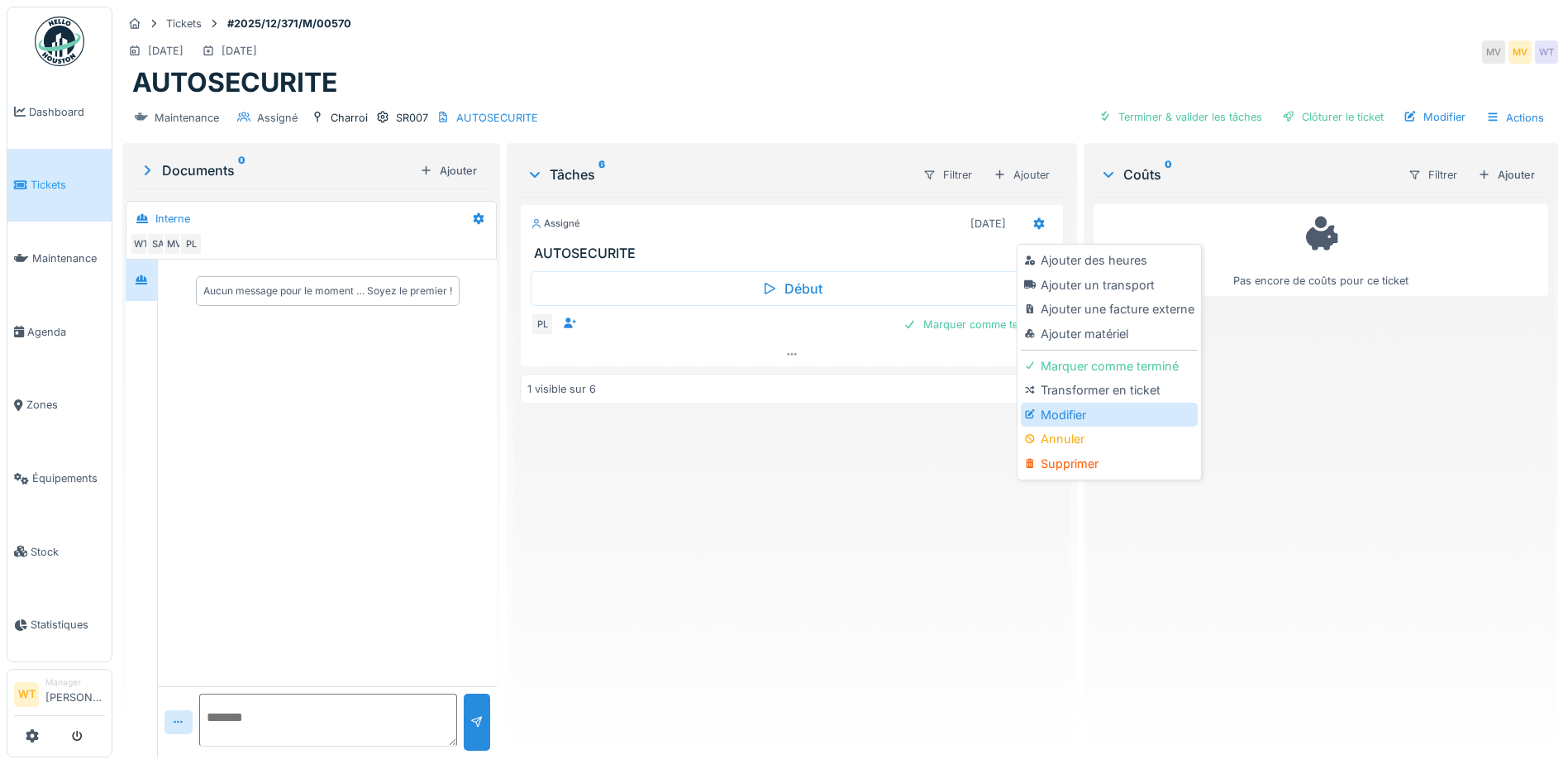
click at [1068, 422] on div "Modifier" at bounding box center [1109, 415] width 176 height 25
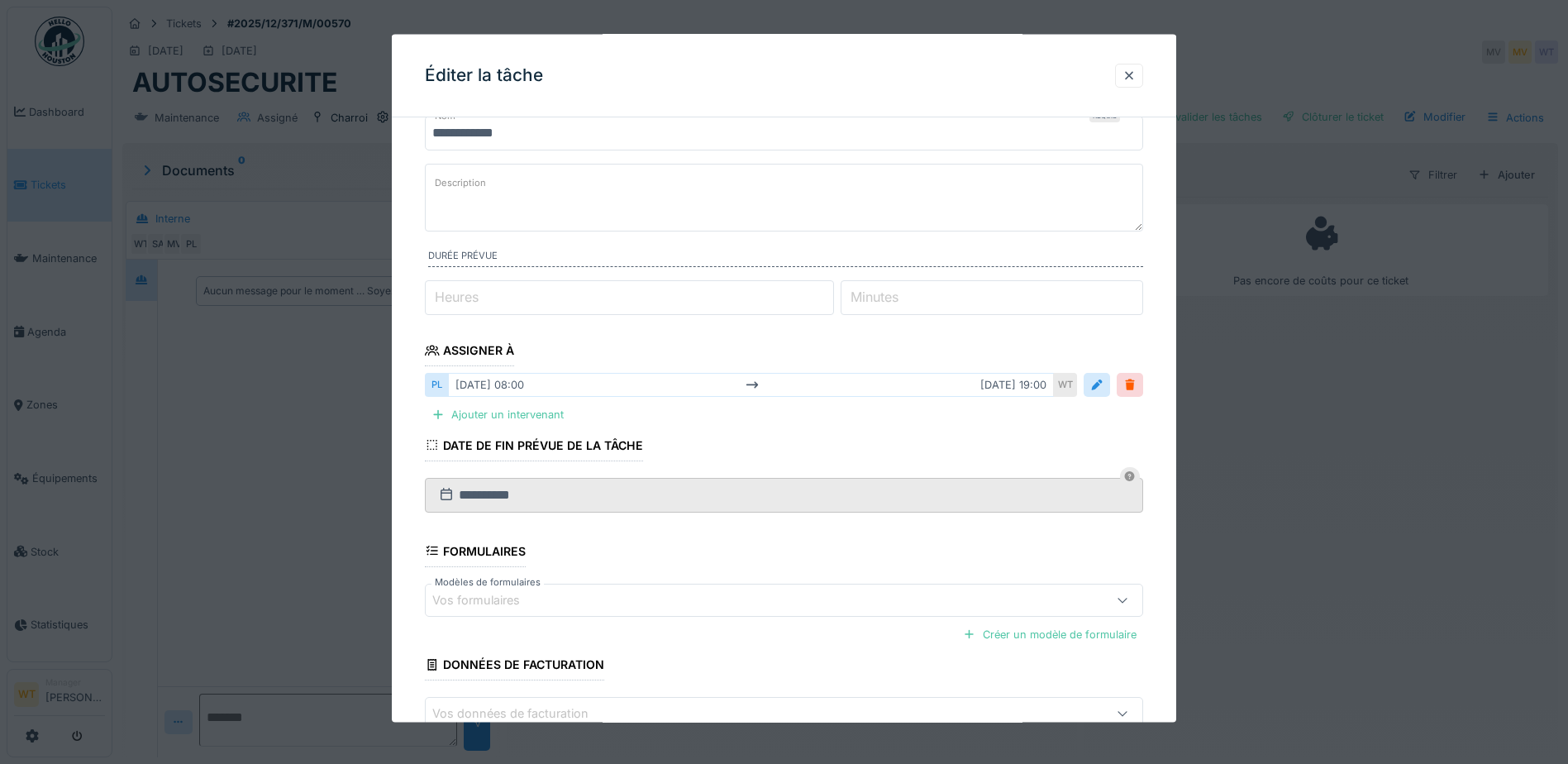
scroll to position [161, 0]
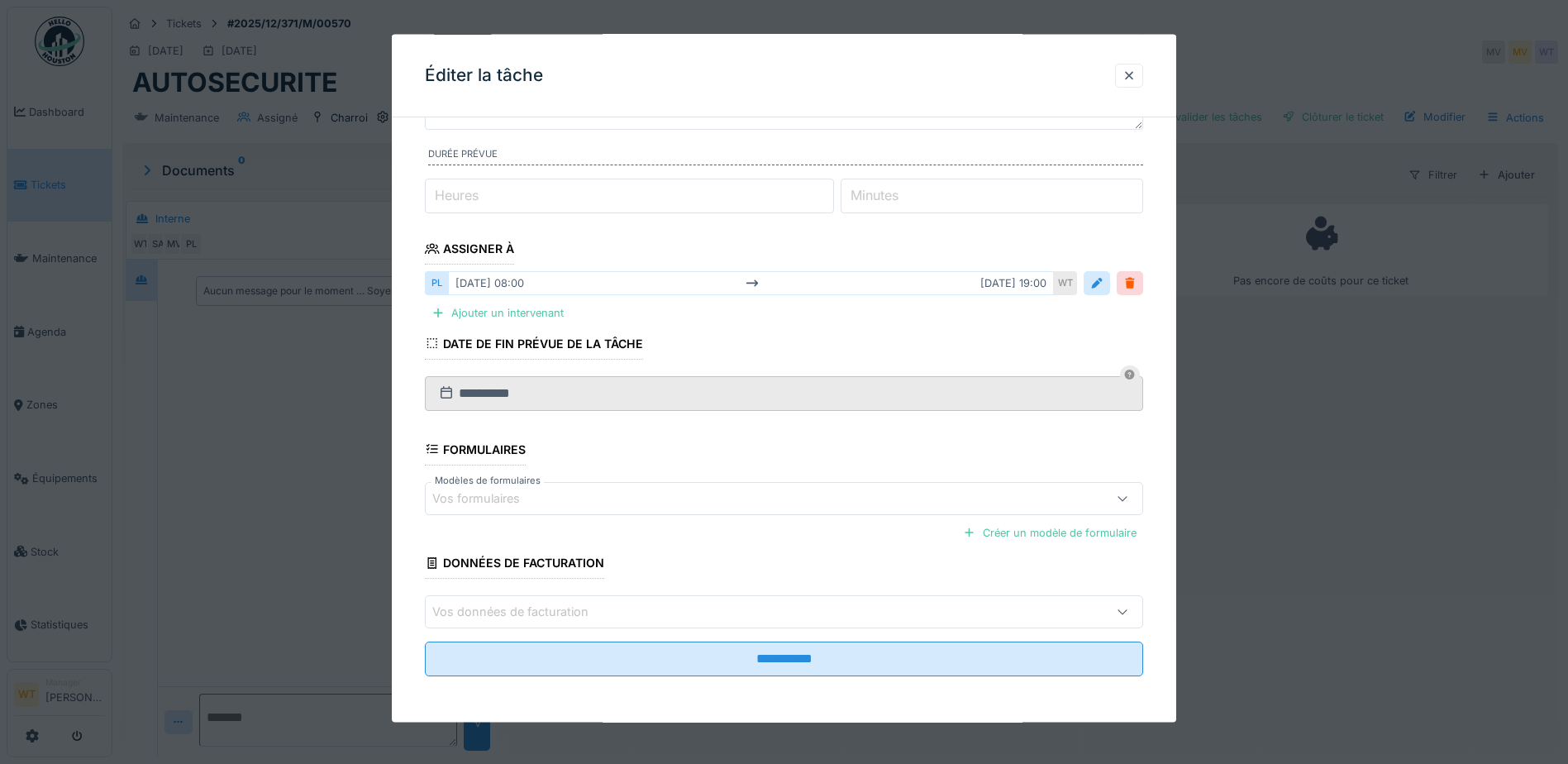
click at [523, 514] on div "Vos formulaires" at bounding box center [784, 497] width 718 height 33
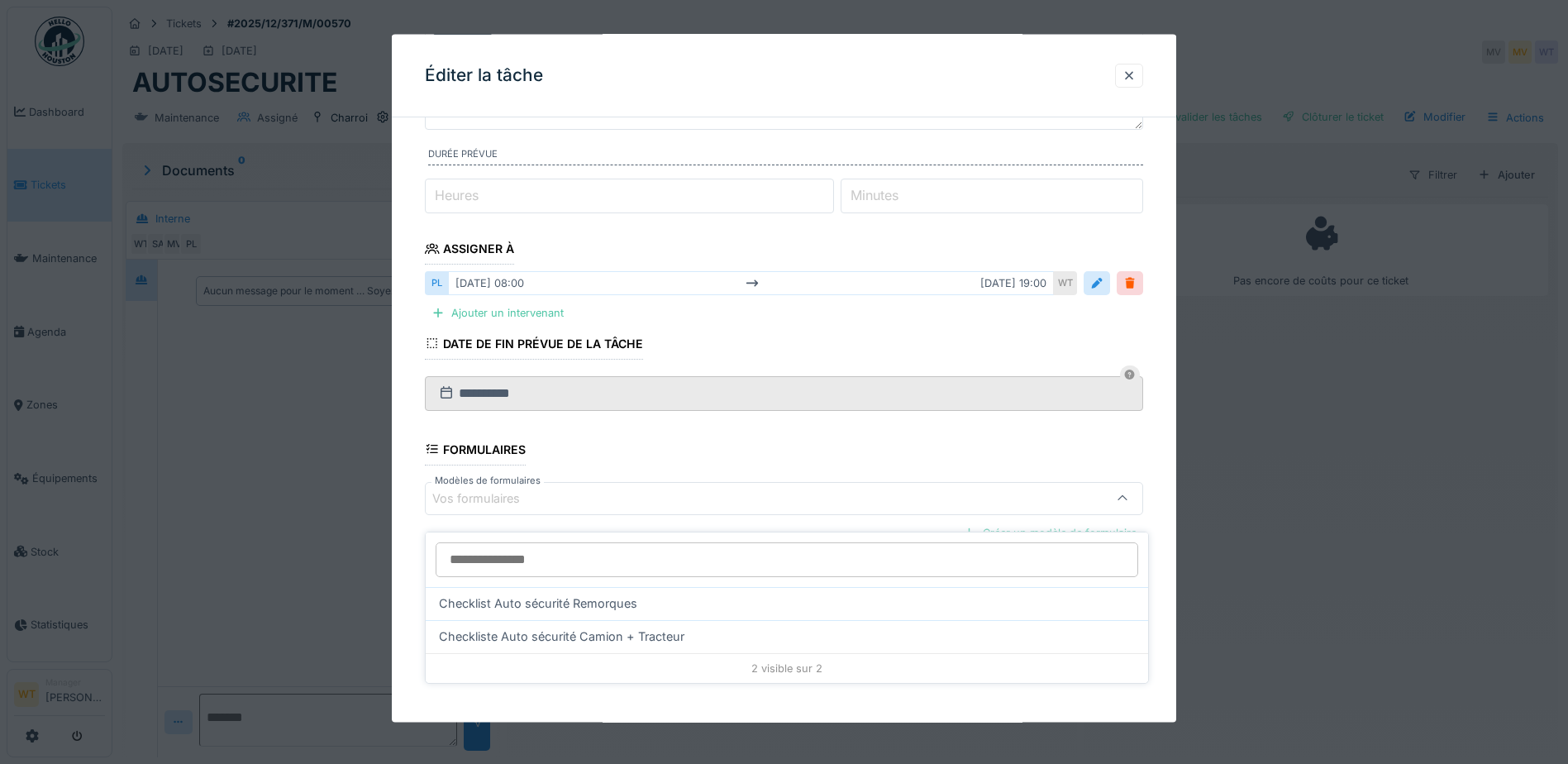
click at [592, 594] on span "Checklist Auto sécurité Remorques" at bounding box center [538, 603] width 198 height 18
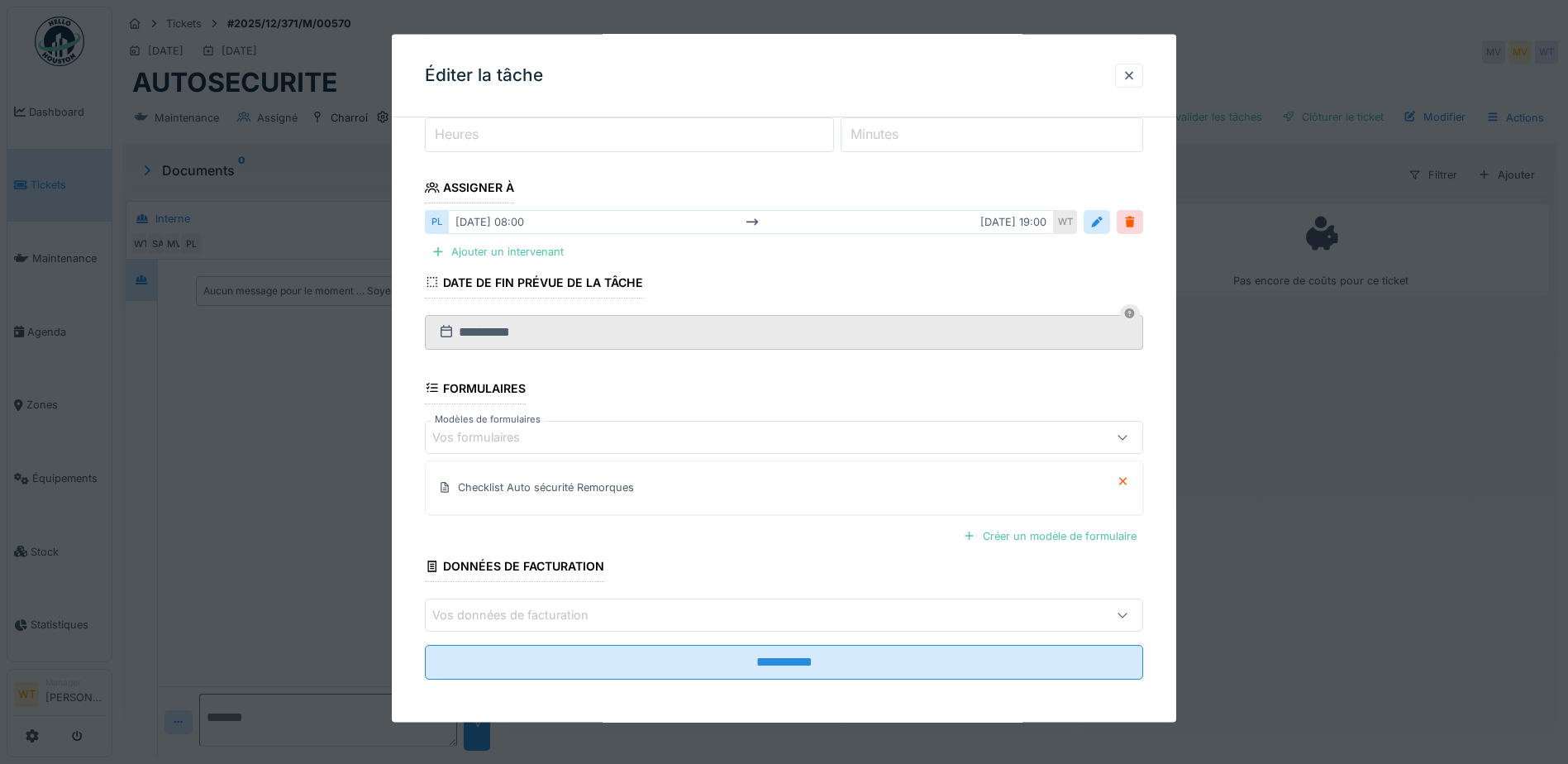
scroll to position [225, 0]
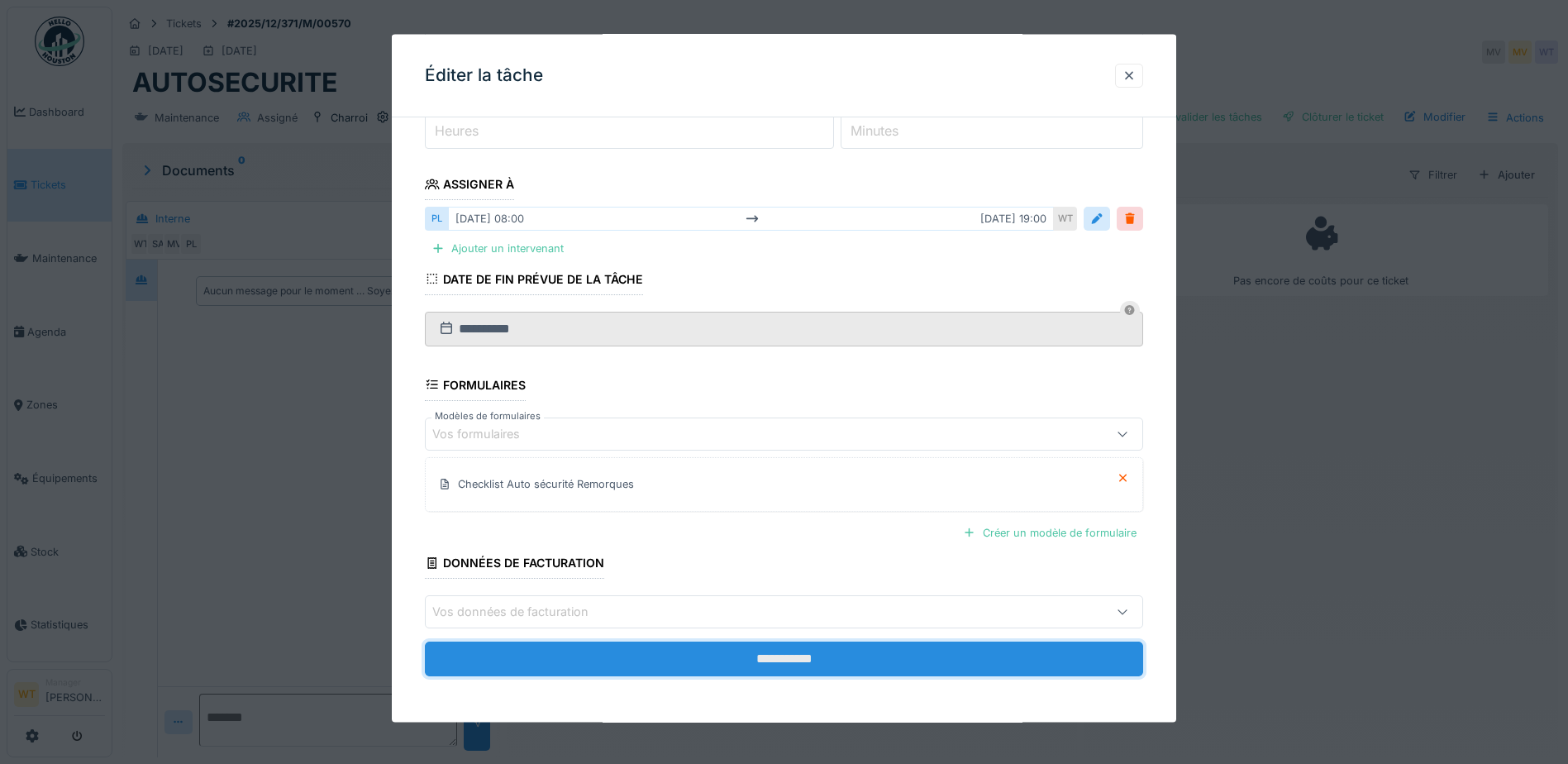
click at [672, 655] on input "**********" at bounding box center [784, 658] width 718 height 35
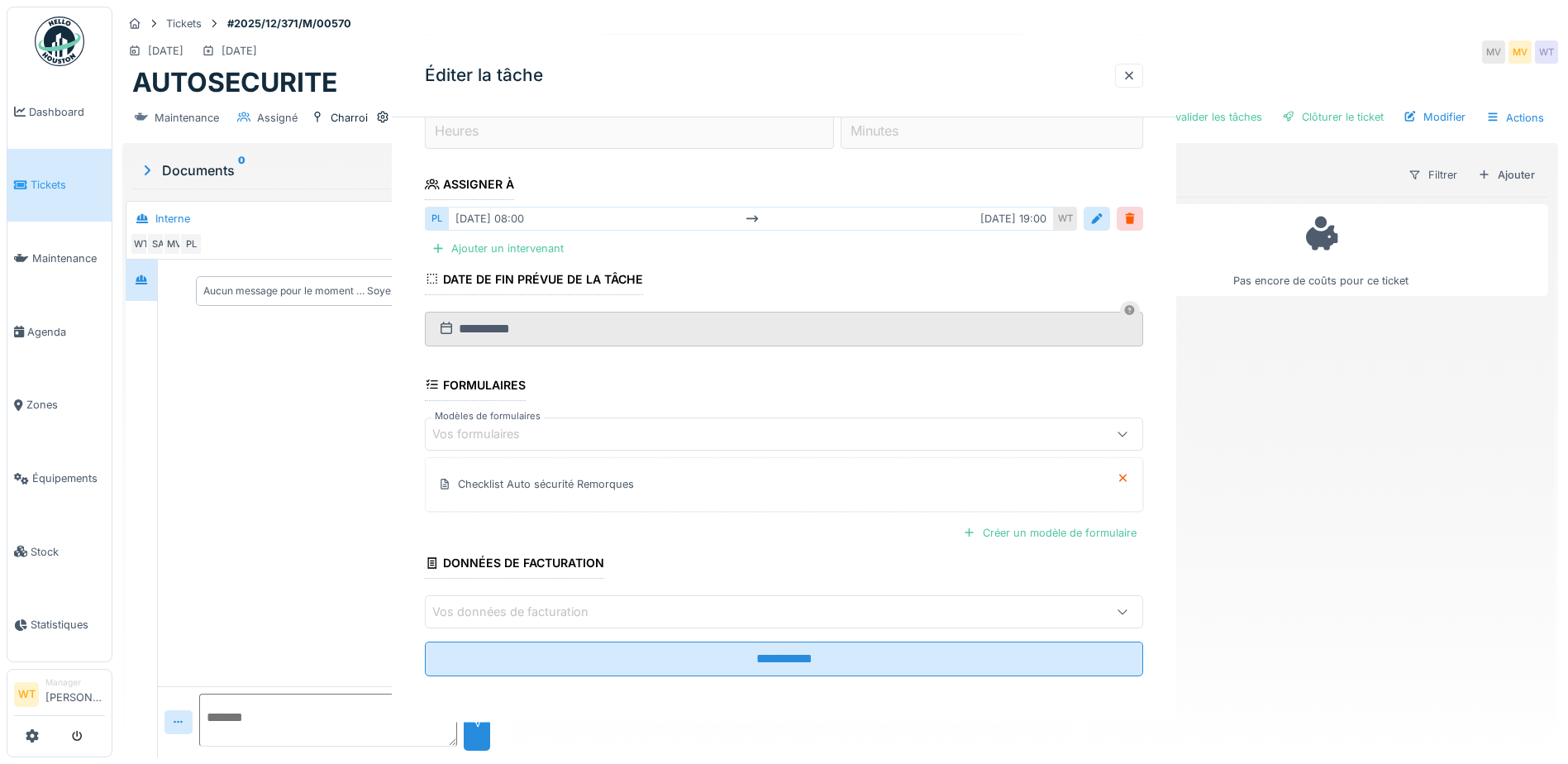
scroll to position [0, 0]
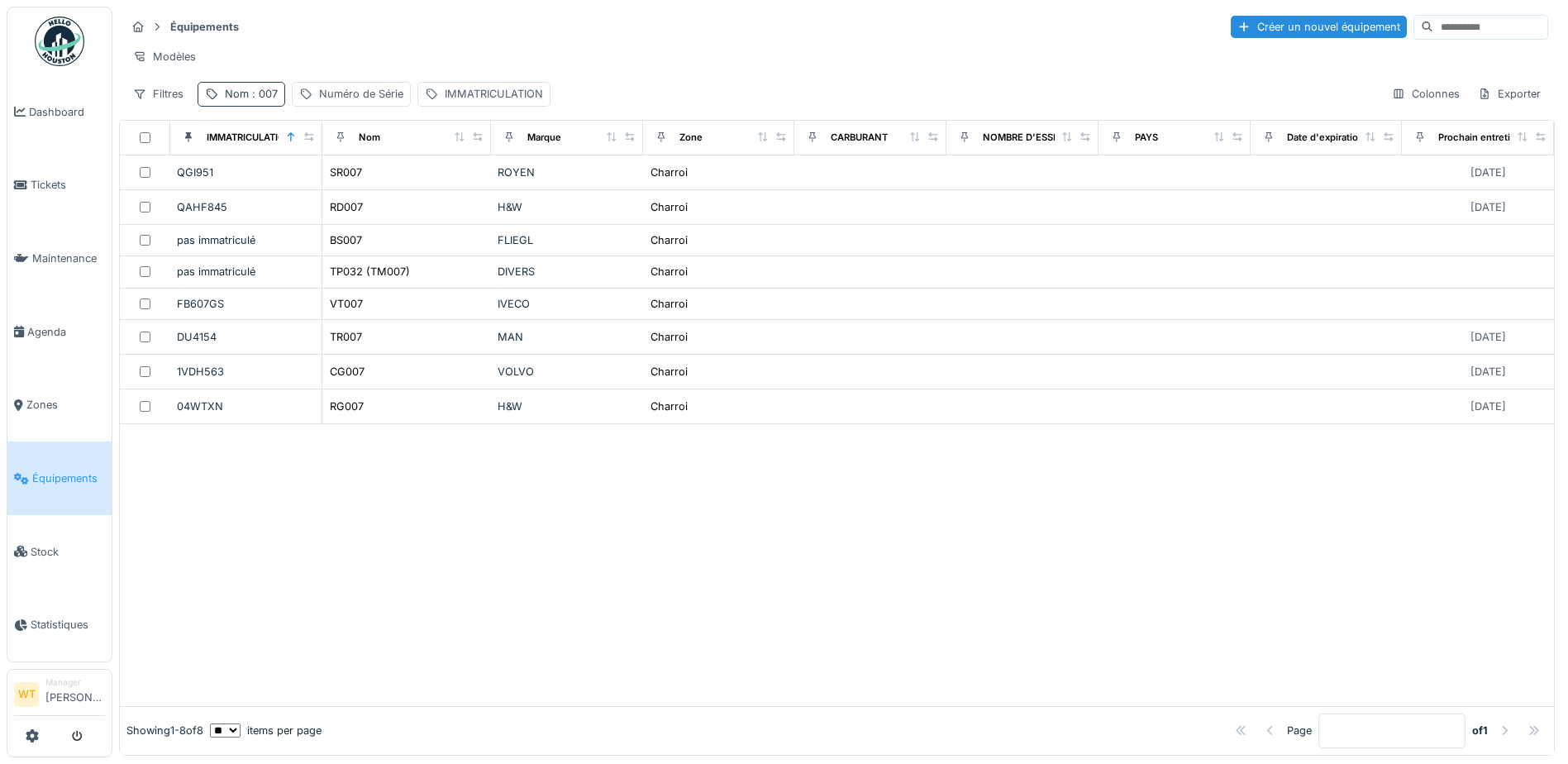
click at [257, 106] on div "Nom : 007" at bounding box center [241, 93] width 88 height 24
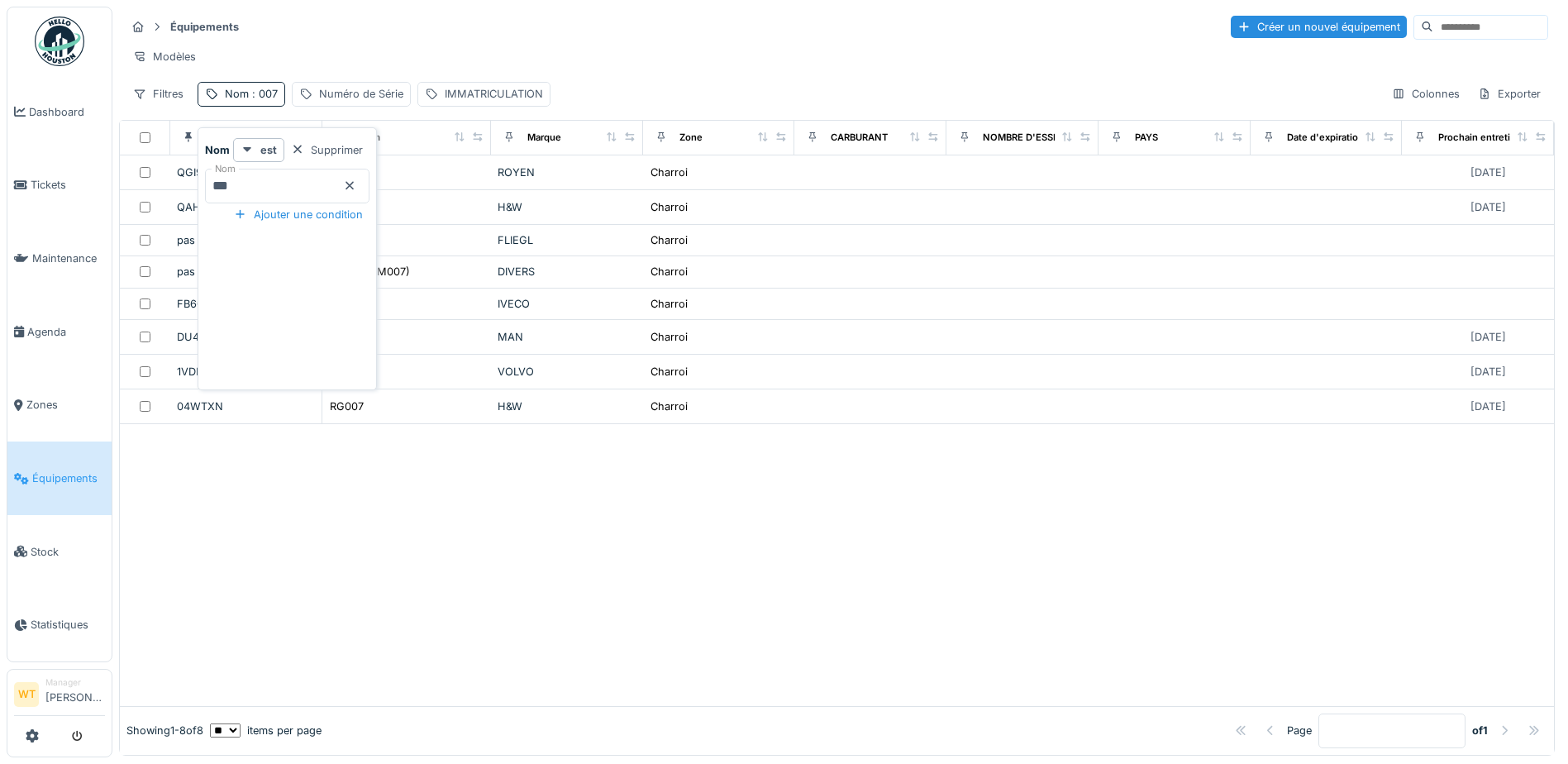
click at [356, 184] on icon at bounding box center [350, 185] width 13 height 10
click at [322, 185] on input "Nom" at bounding box center [287, 186] width 164 height 35
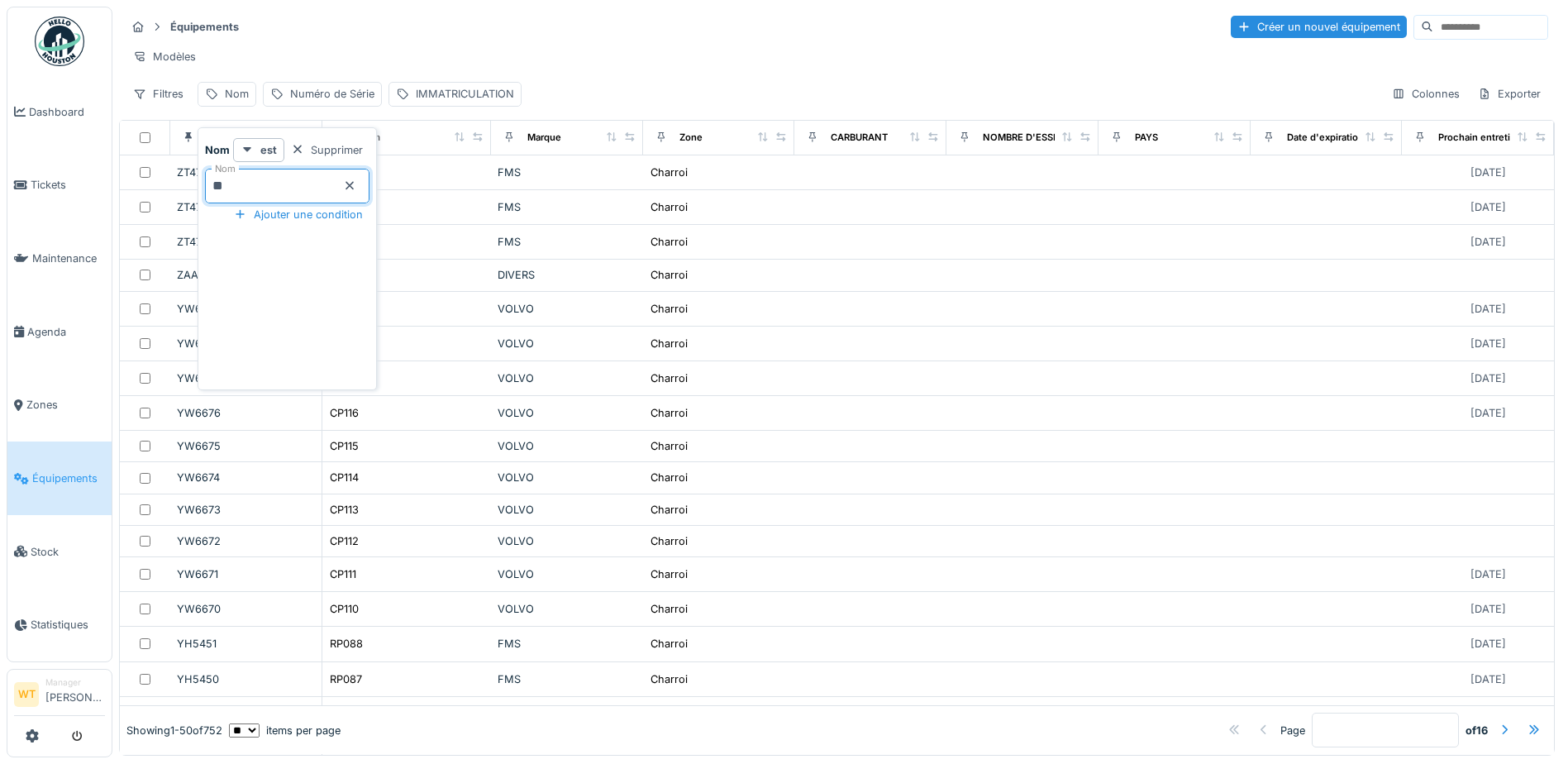
type input "***"
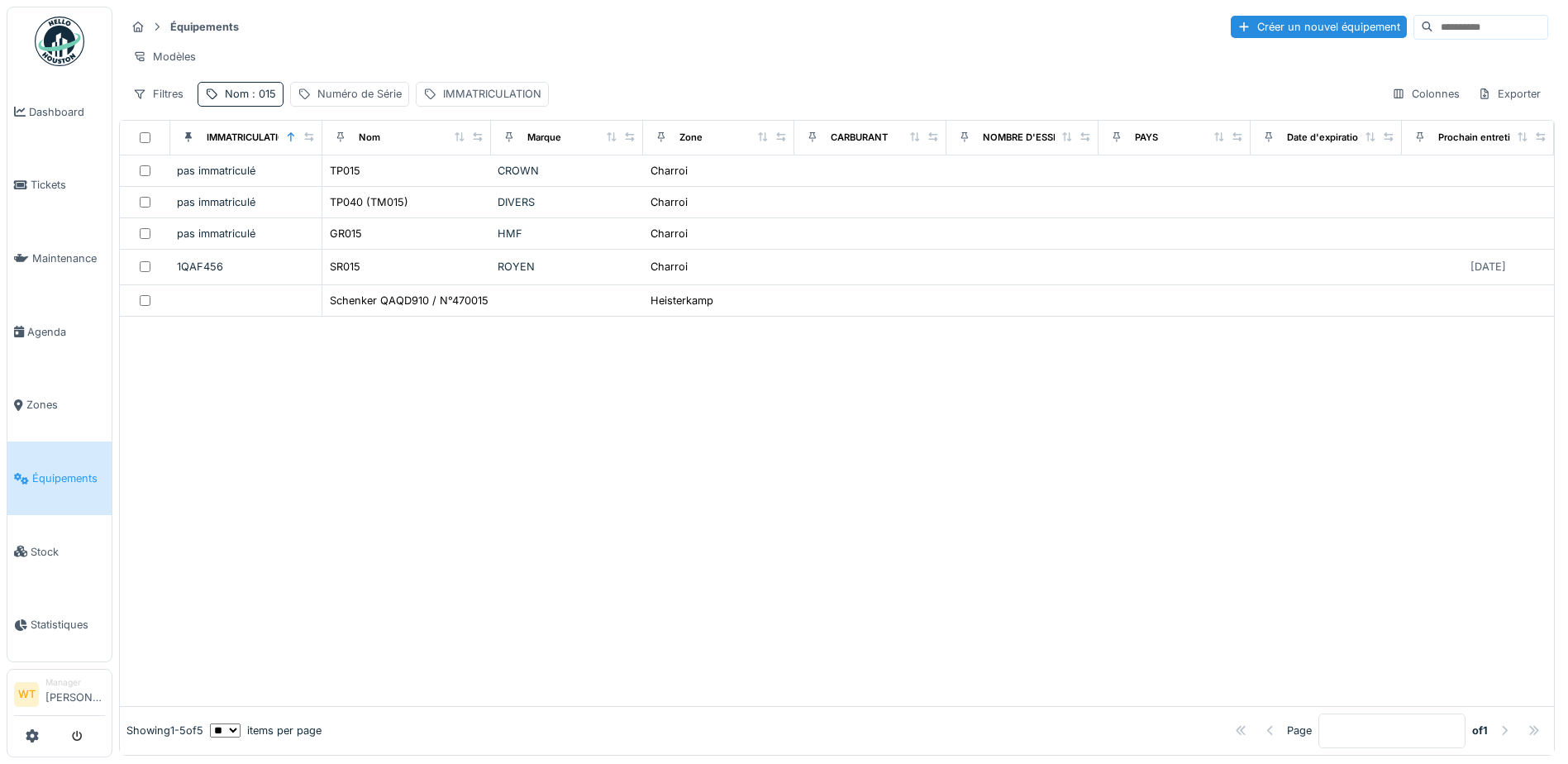
click at [449, 36] on div "Équipements Créer un nouvel équipement" at bounding box center [836, 26] width 1423 height 27
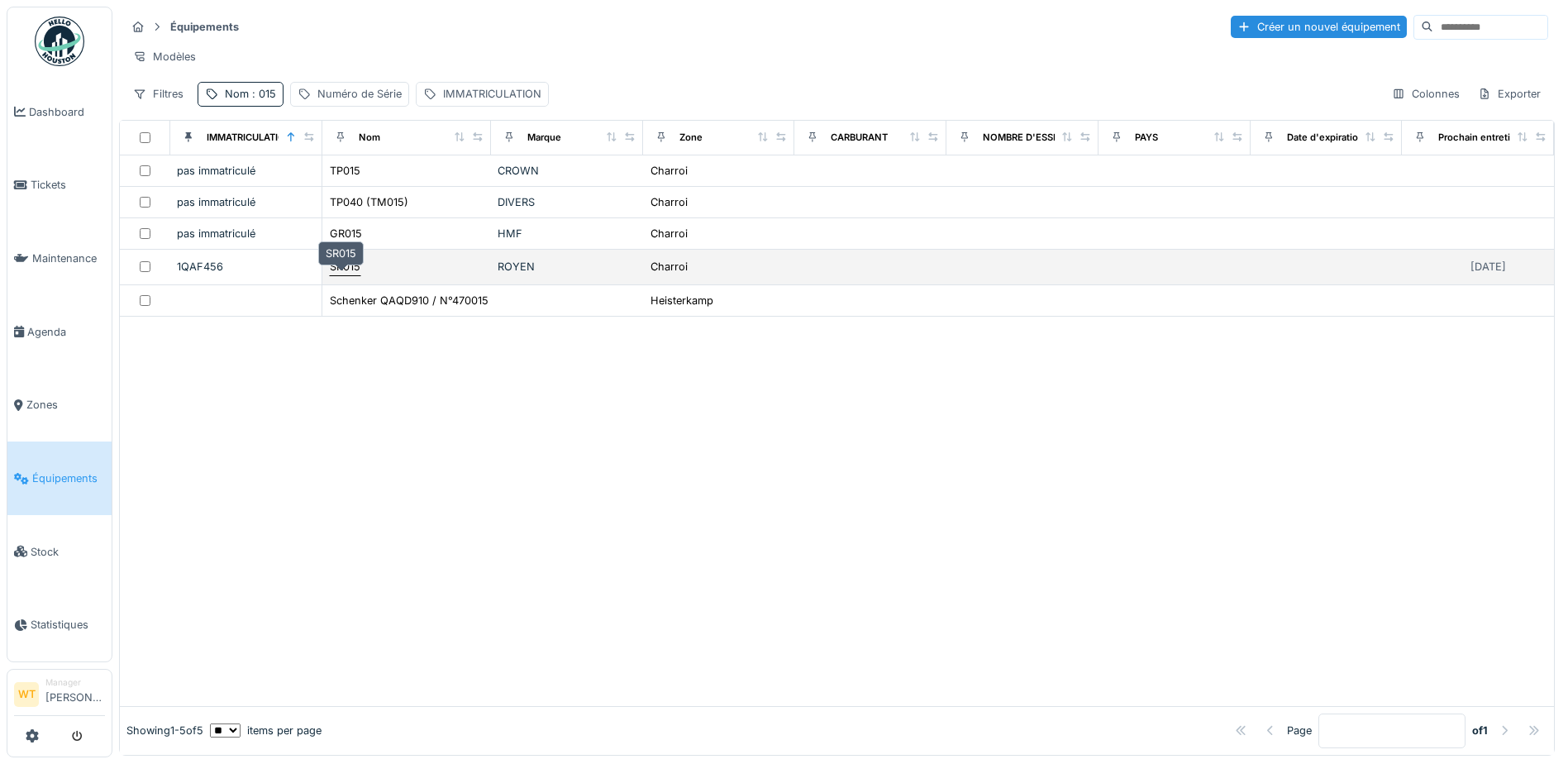
click at [346, 274] on div "SR015" at bounding box center [345, 266] width 30 height 16
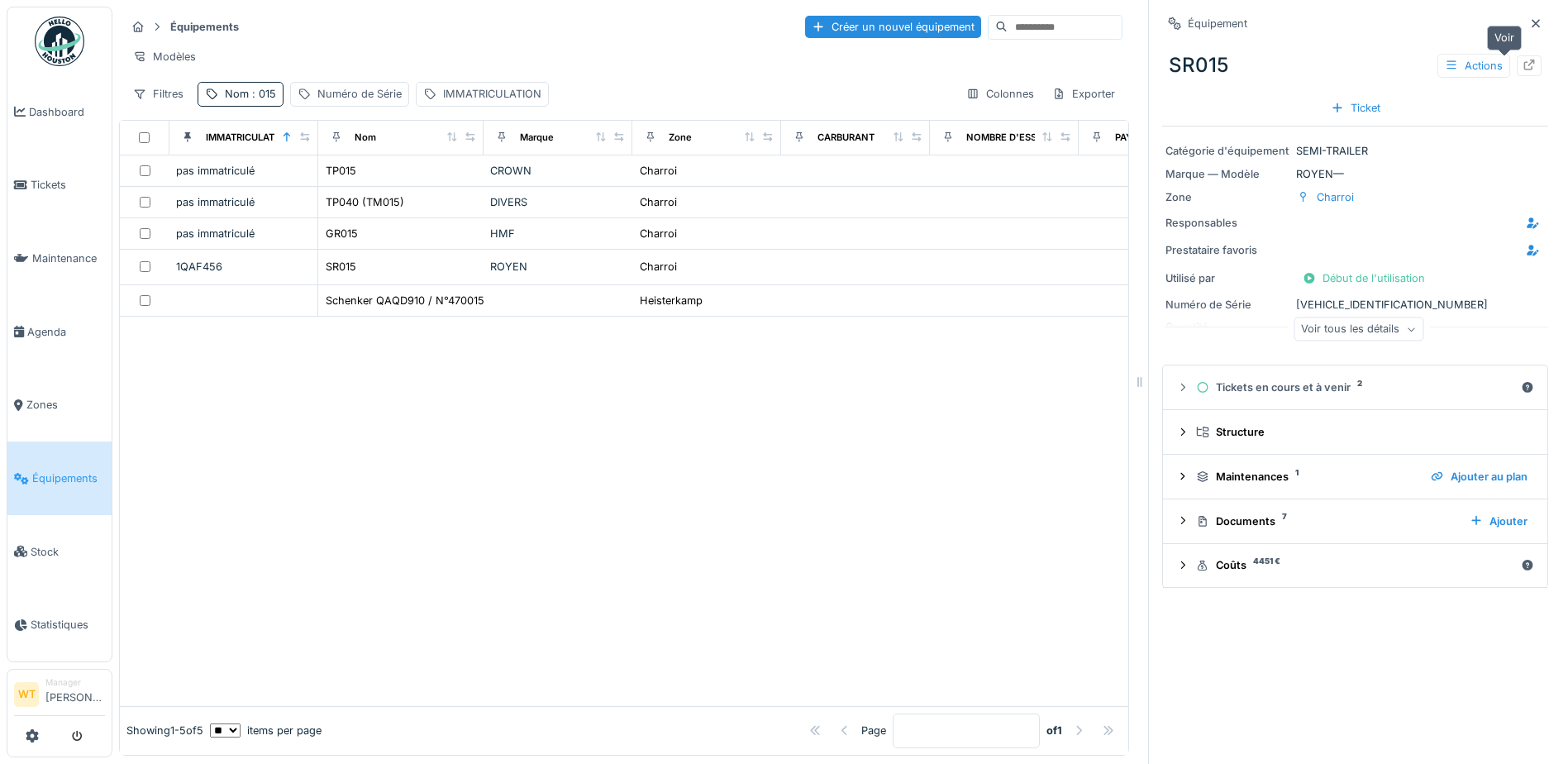
click at [1517, 62] on div at bounding box center [1529, 66] width 25 height 21
click at [45, 324] on span "Agenda" at bounding box center [66, 332] width 77 height 16
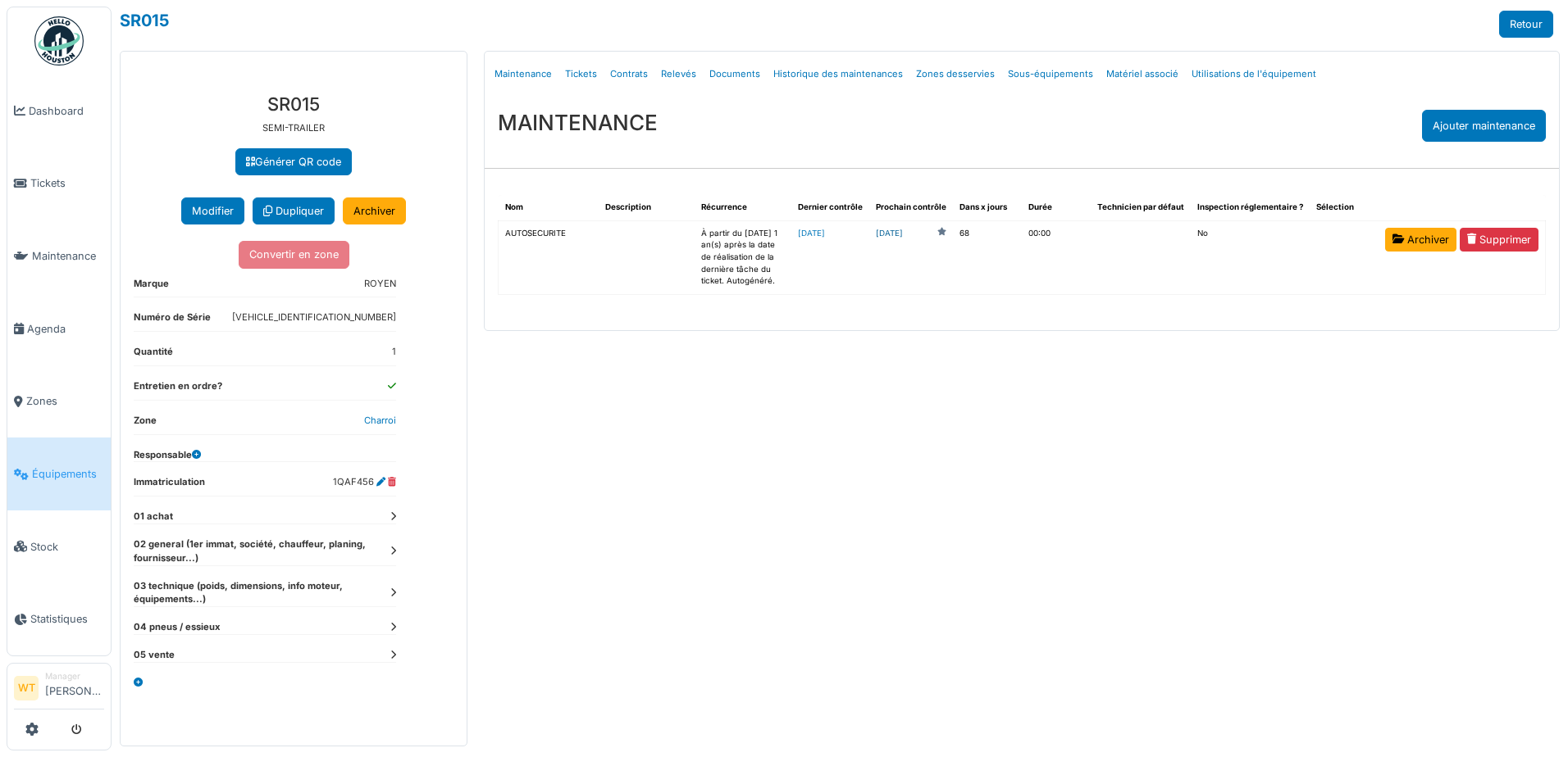
click at [902, 234] on link "[DATE]" at bounding box center [888, 234] width 27 height 12
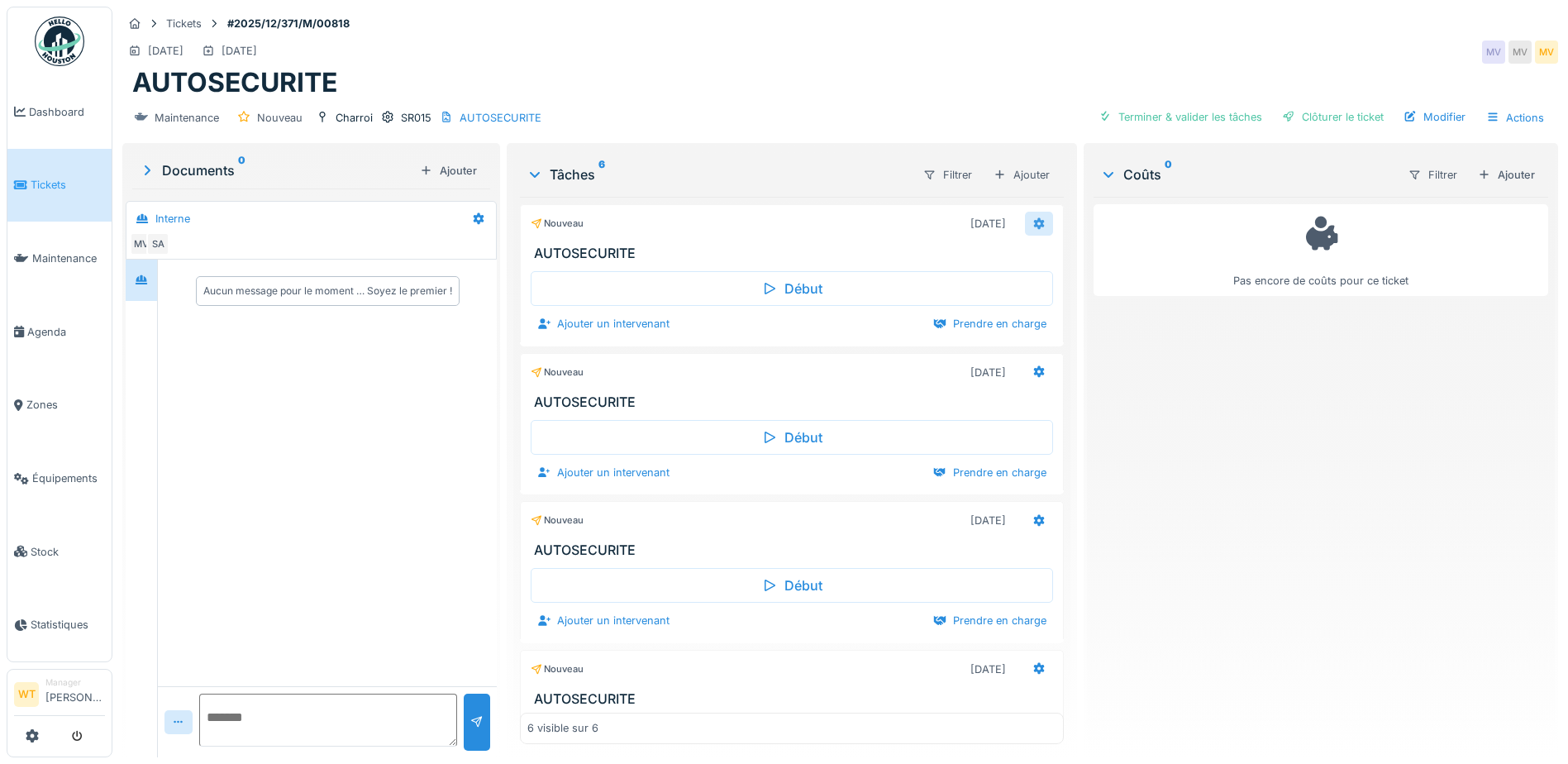
click at [1032, 220] on icon at bounding box center [1039, 223] width 13 height 10
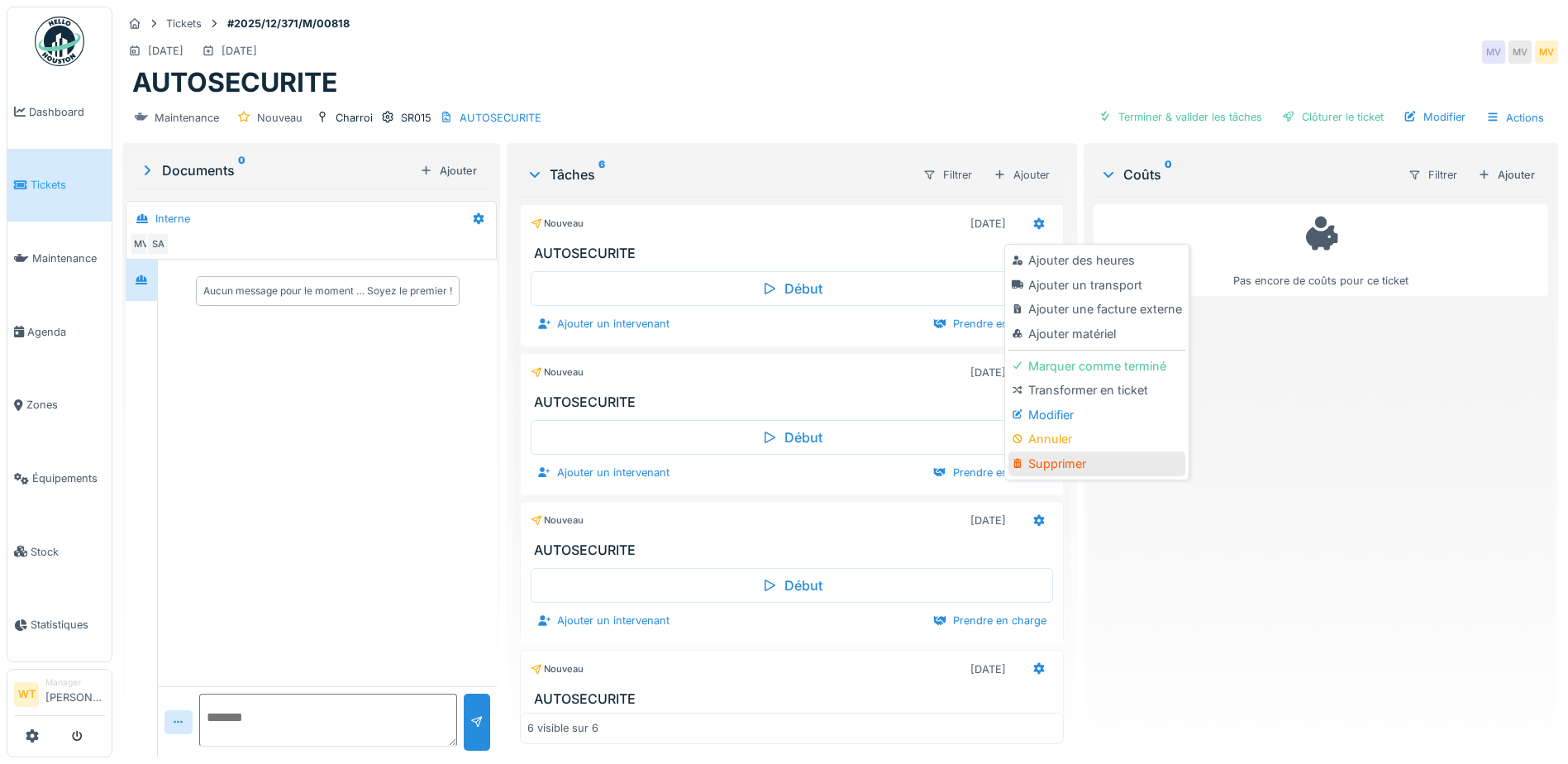
click at [1055, 467] on div "Supprimer" at bounding box center [1097, 464] width 176 height 25
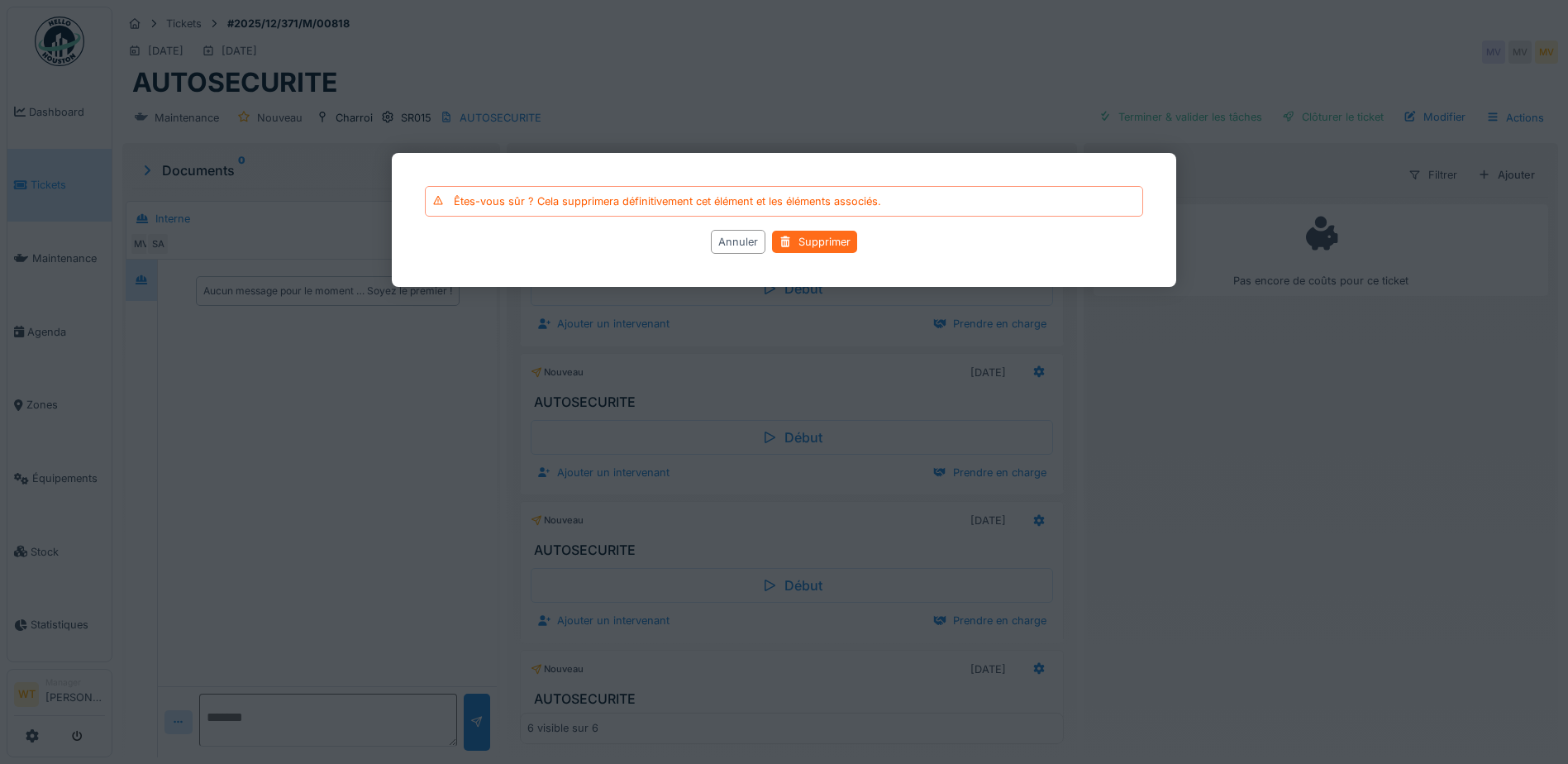
click at [828, 247] on div "Supprimer" at bounding box center [815, 242] width 85 height 23
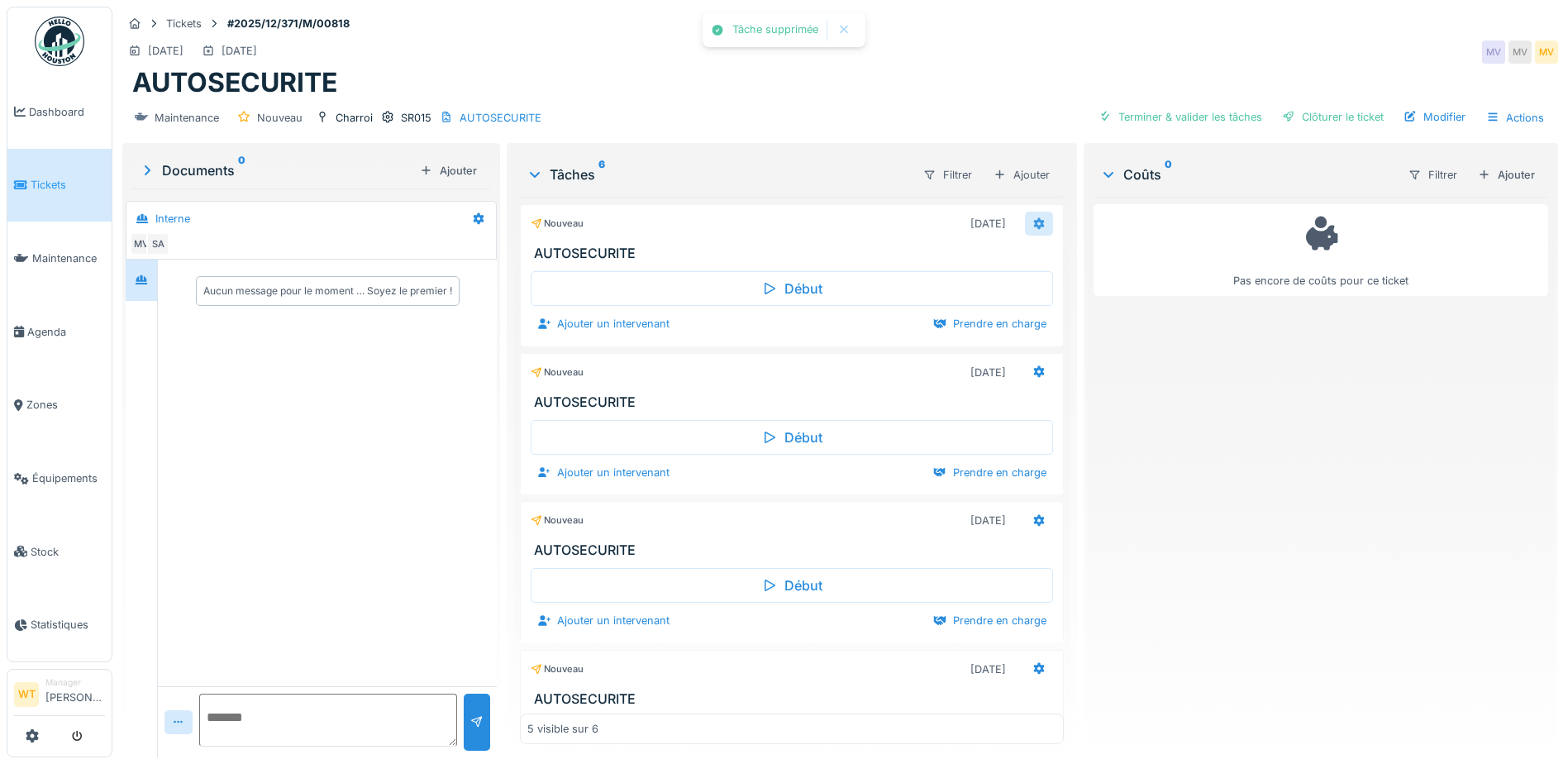
click at [1032, 223] on icon at bounding box center [1039, 223] width 13 height 10
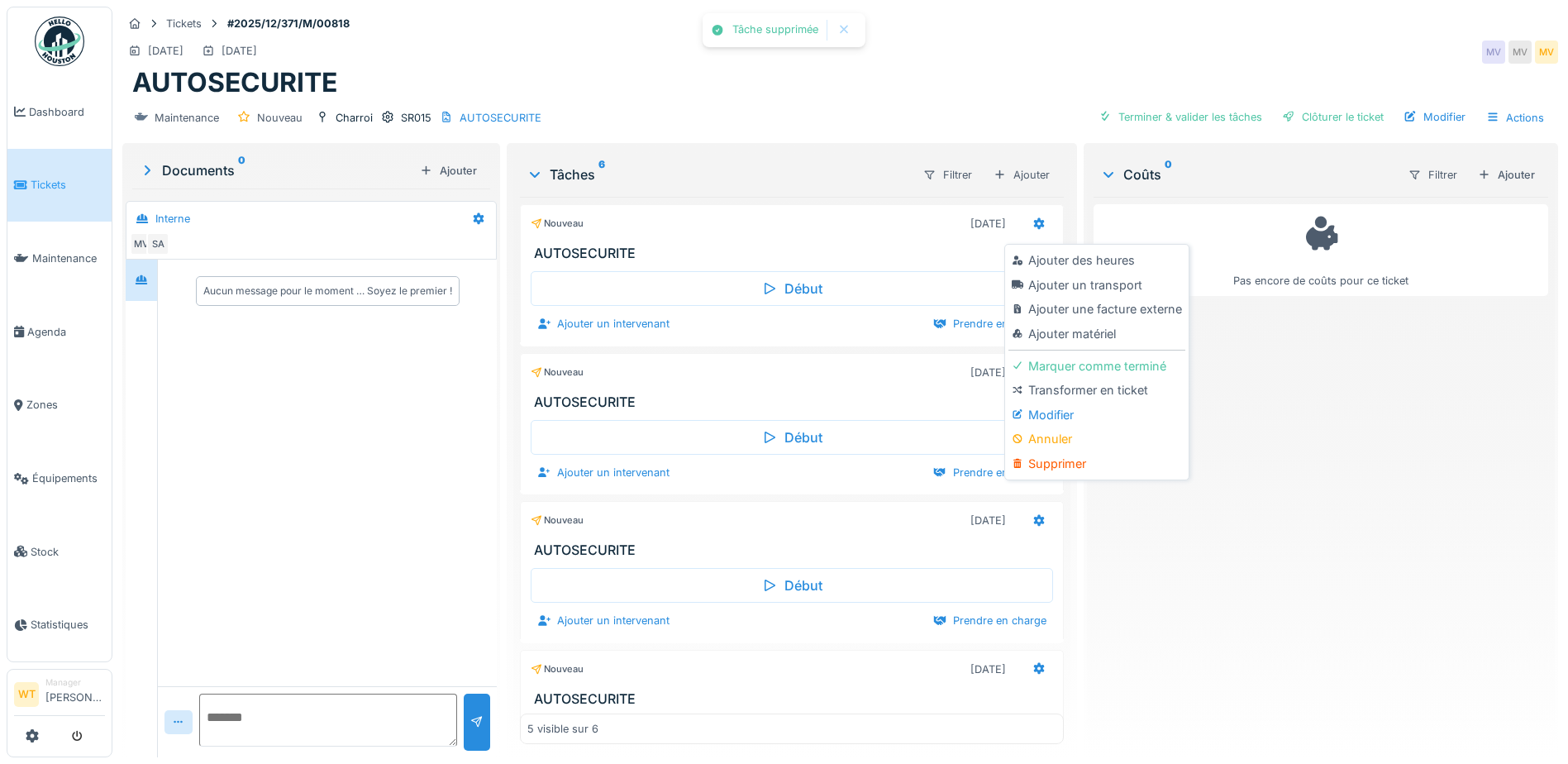
click at [1059, 469] on div "Supprimer" at bounding box center [1097, 464] width 176 height 25
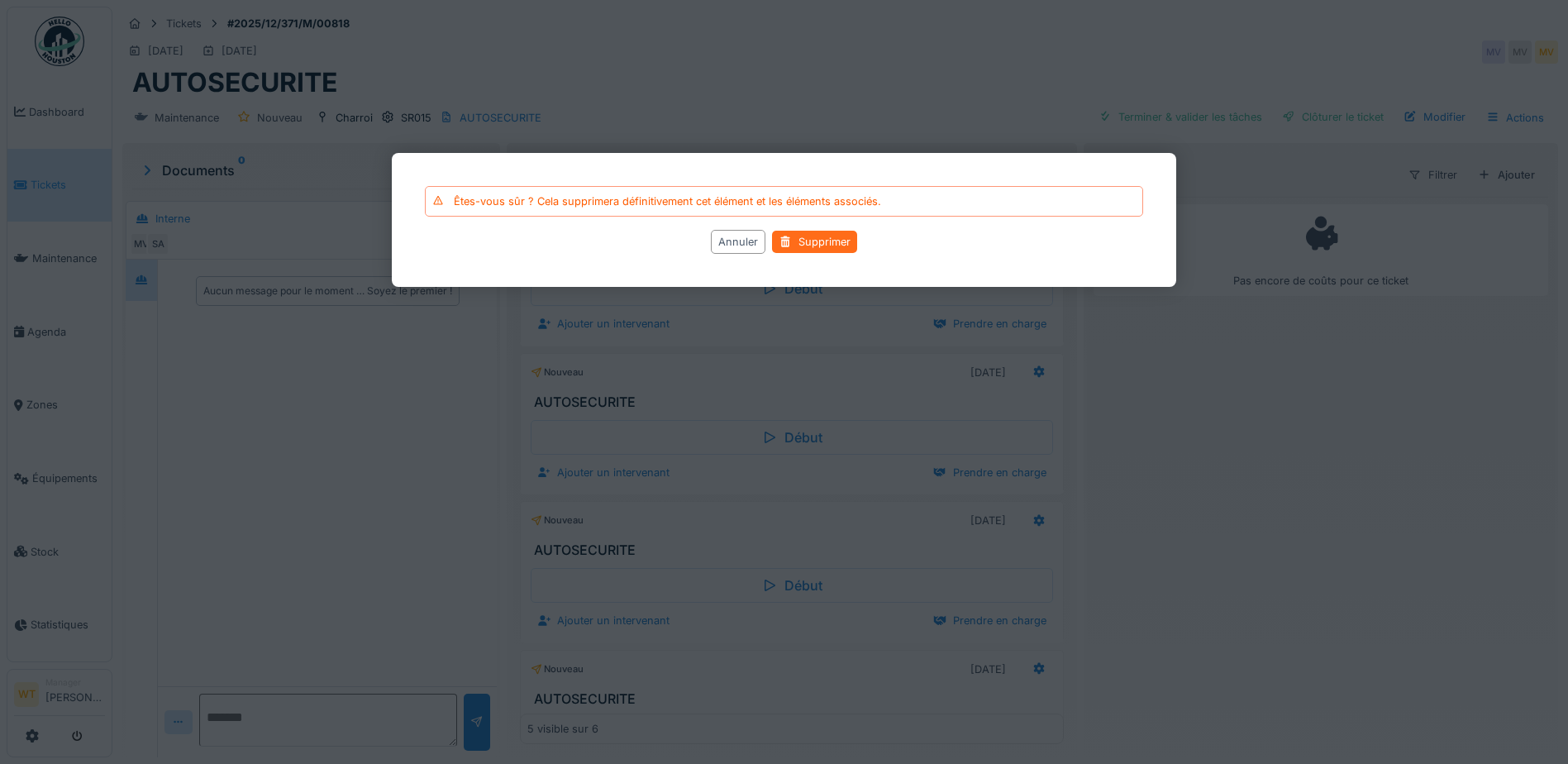
click at [818, 245] on div "Supprimer" at bounding box center [815, 242] width 85 height 23
click at [834, 241] on div "Supprimer" at bounding box center [815, 242] width 85 height 23
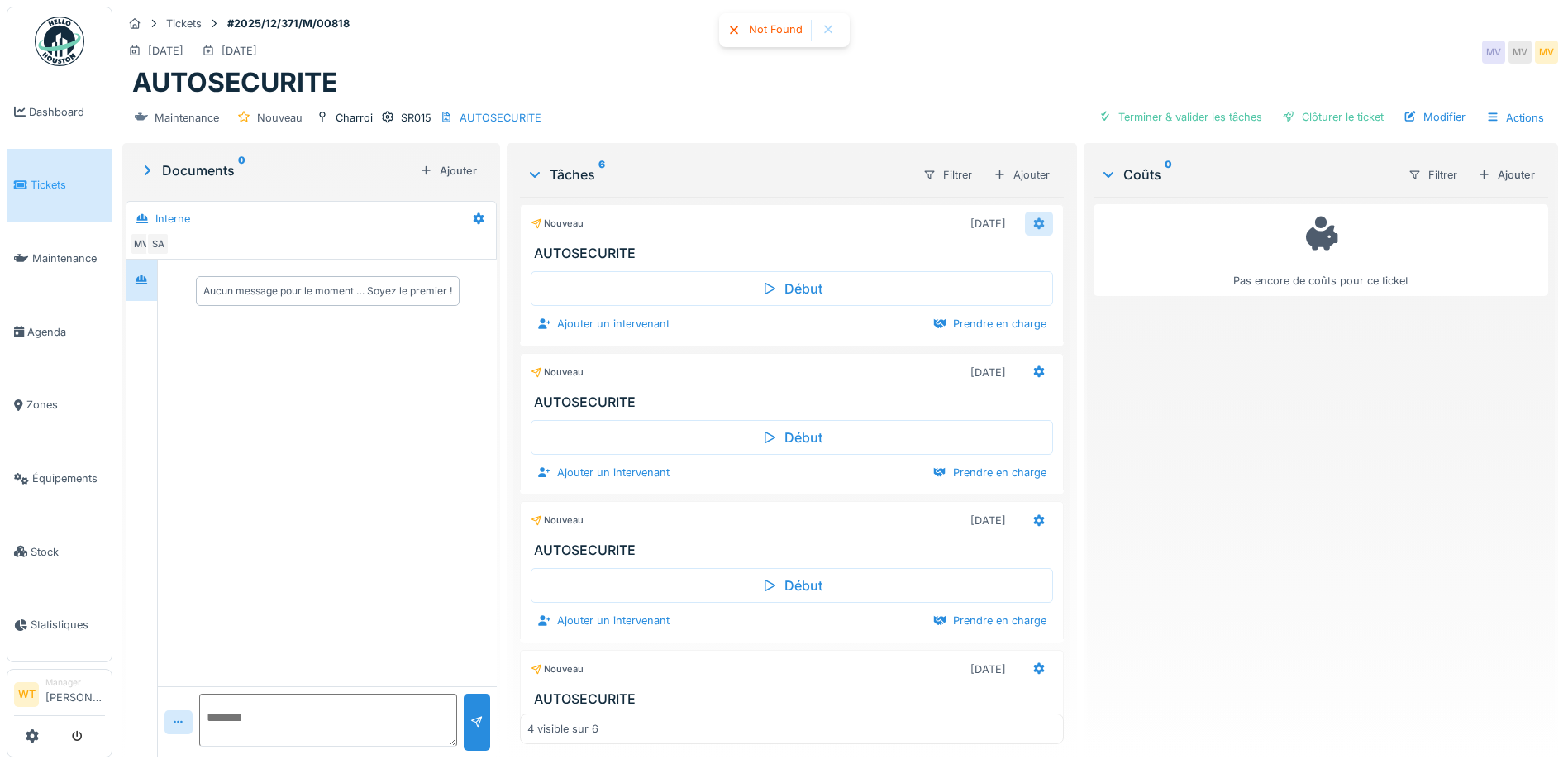
click at [1032, 218] on icon at bounding box center [1039, 223] width 13 height 10
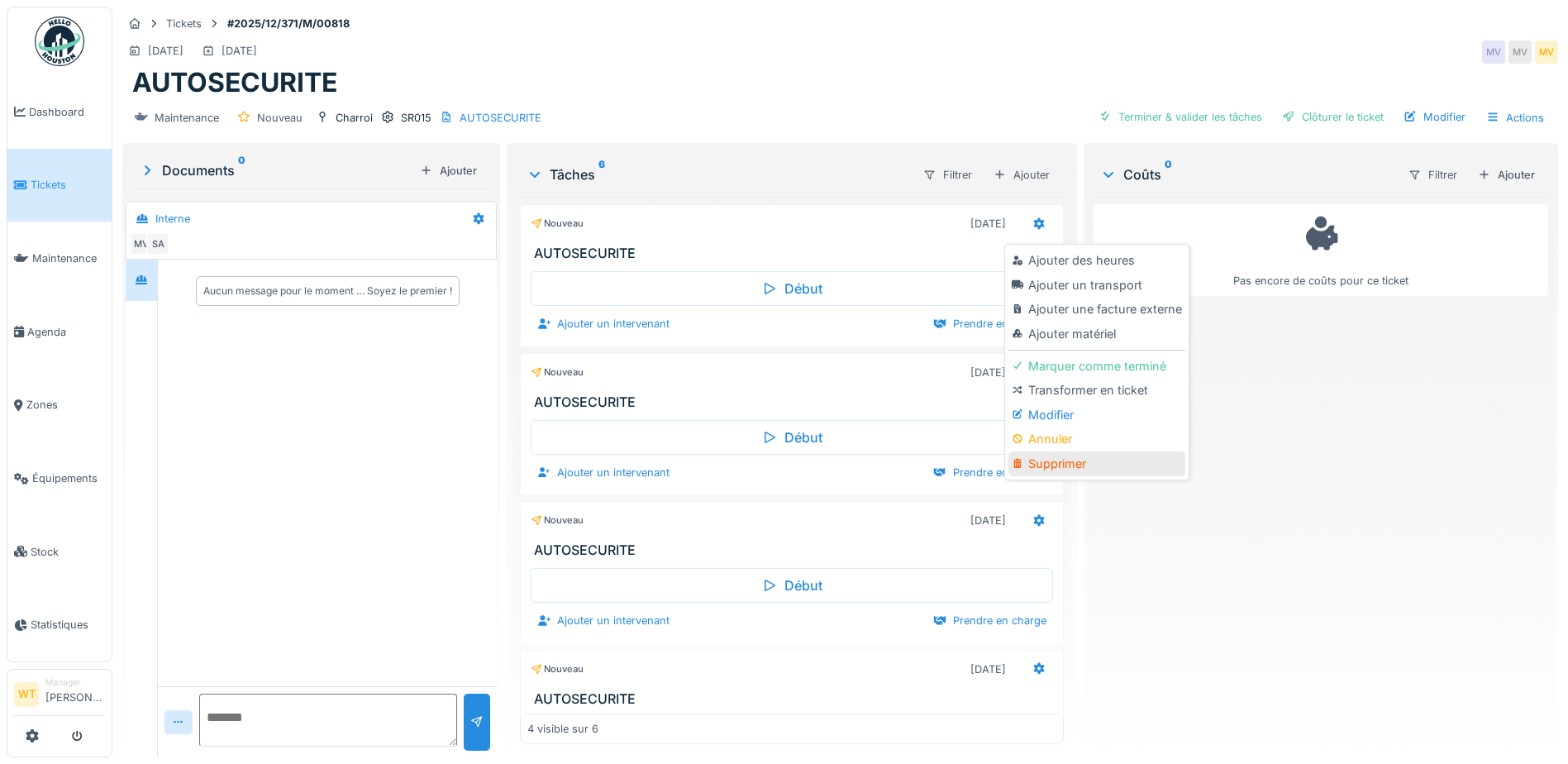
click at [1094, 453] on div "Supprimer" at bounding box center [1097, 464] width 176 height 25
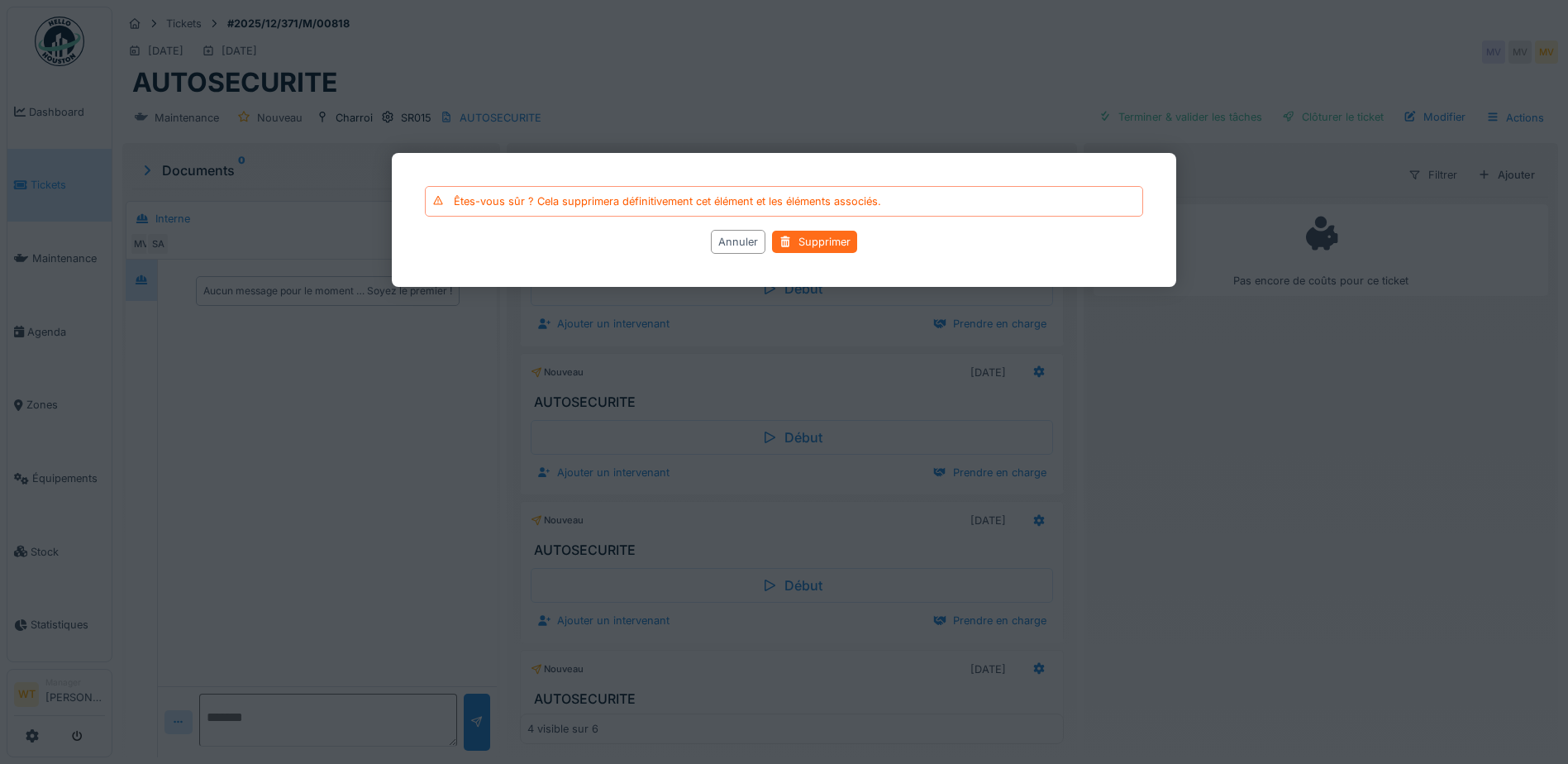
click at [827, 246] on div "Supprimer" at bounding box center [815, 242] width 85 height 23
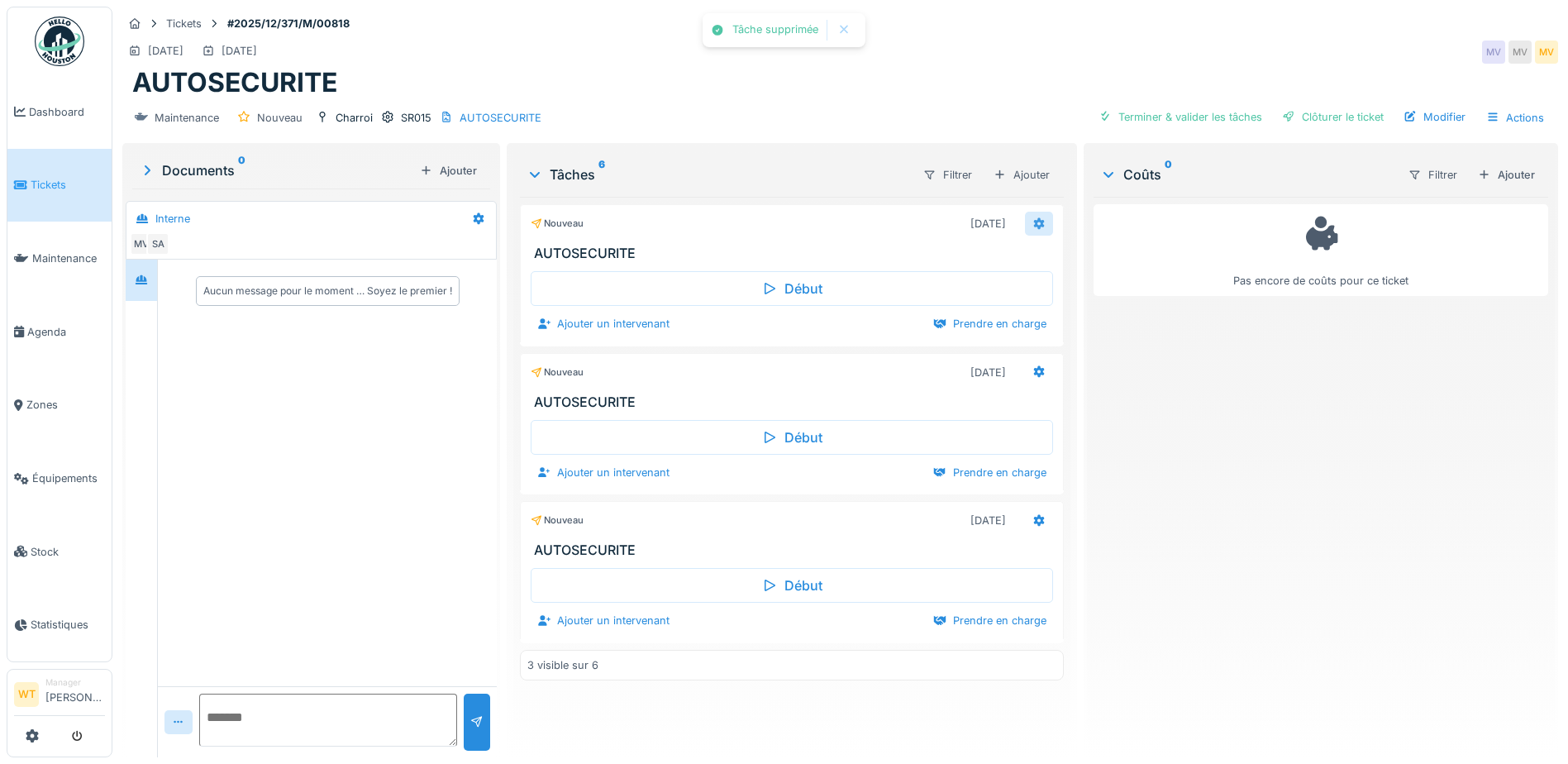
click at [1034, 219] on icon at bounding box center [1039, 224] width 10 height 11
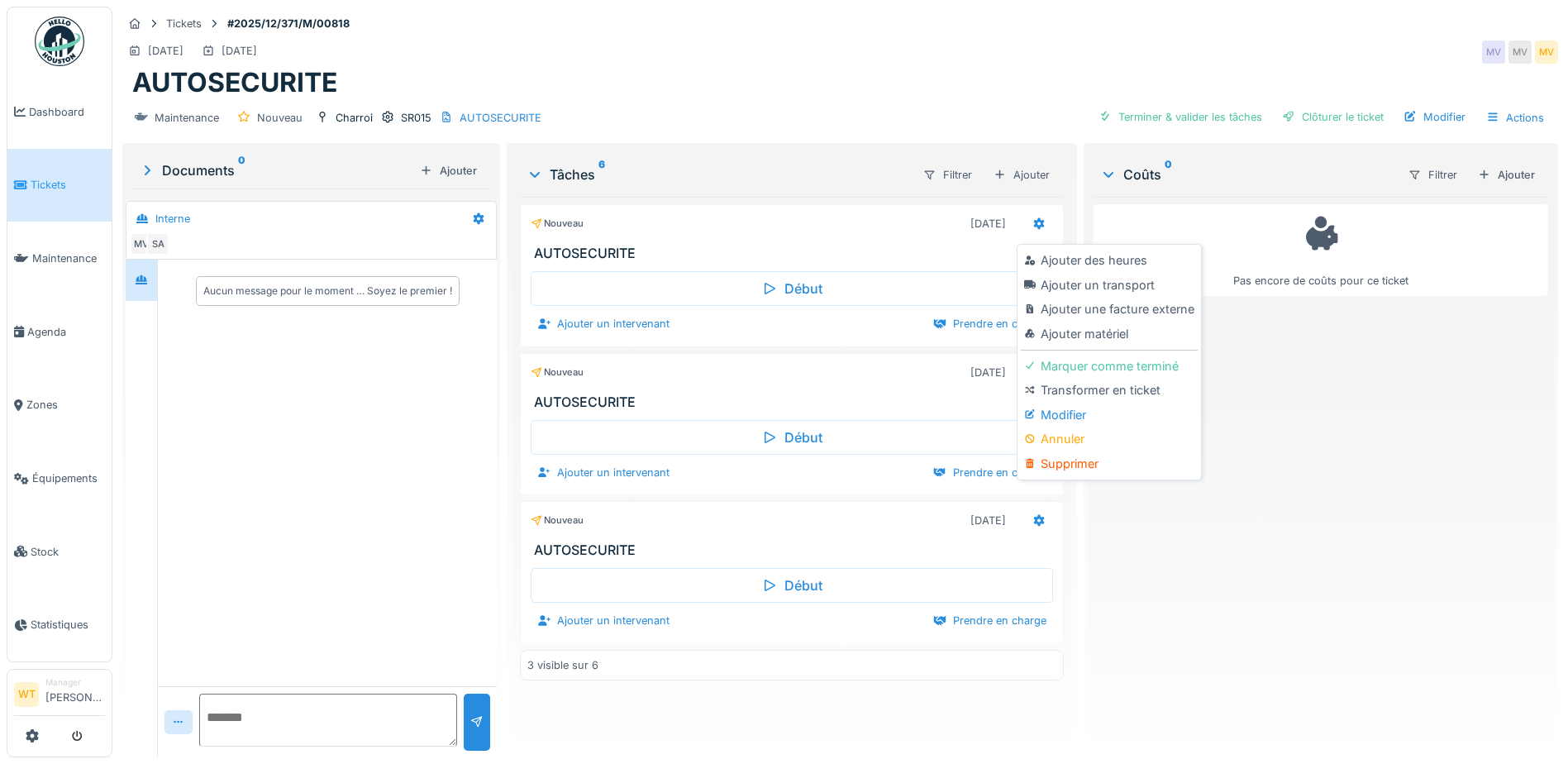
click at [1069, 463] on div "Supprimer" at bounding box center [1109, 464] width 176 height 25
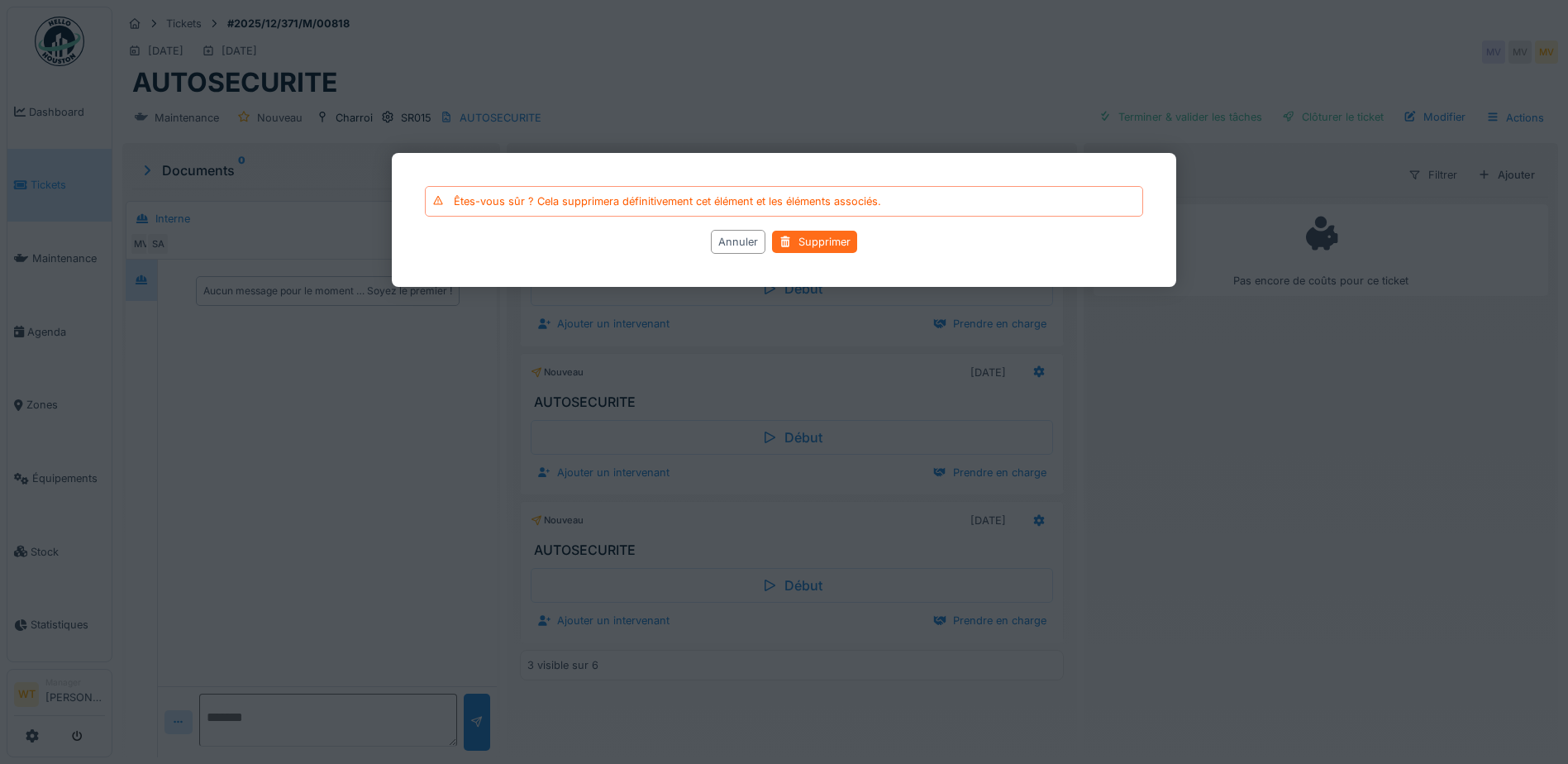
click at [822, 241] on div "Supprimer" at bounding box center [815, 242] width 85 height 23
click at [944, 77] on div at bounding box center [784, 382] width 1568 height 764
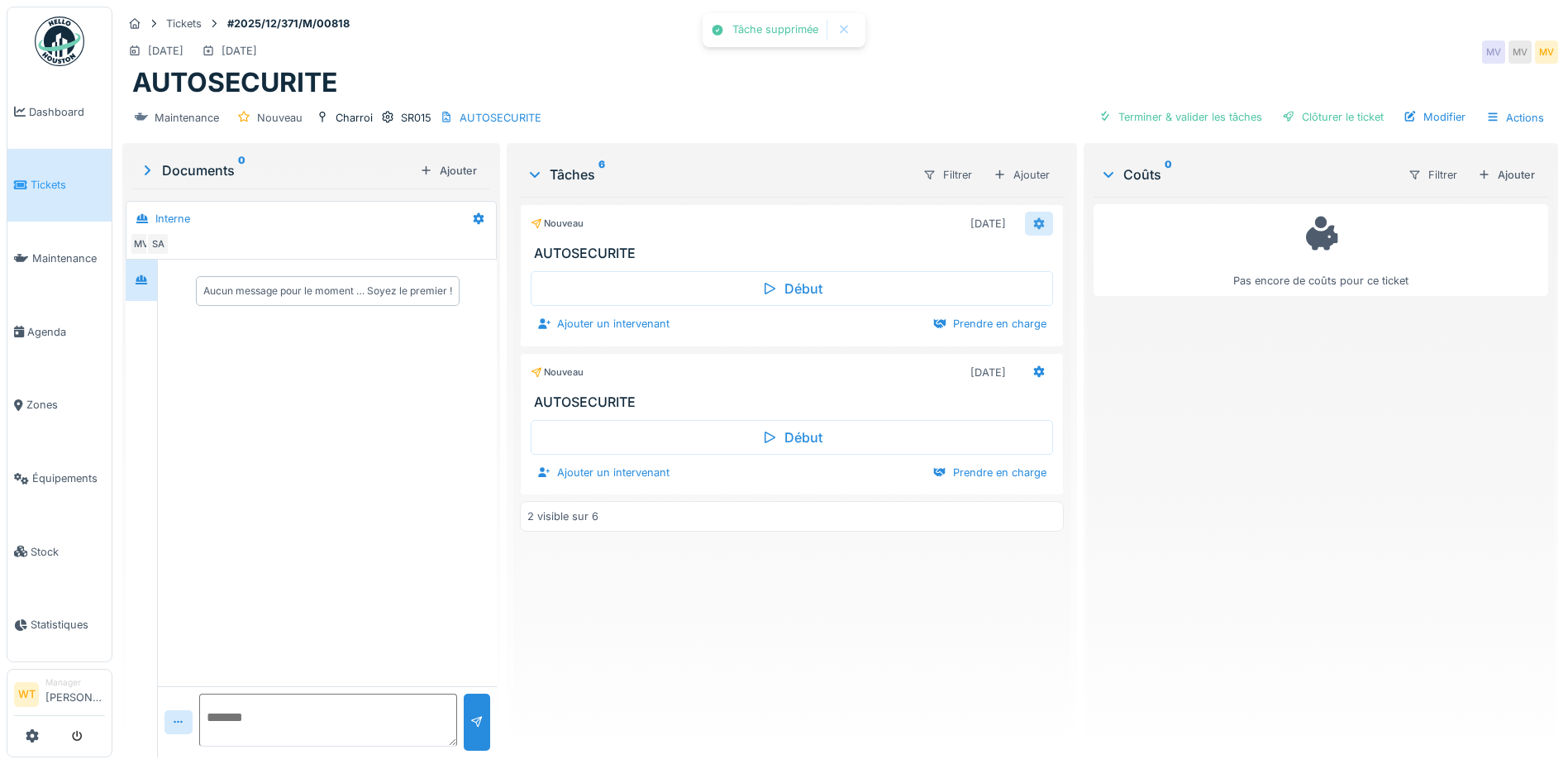
click at [1037, 225] on icon at bounding box center [1039, 223] width 13 height 10
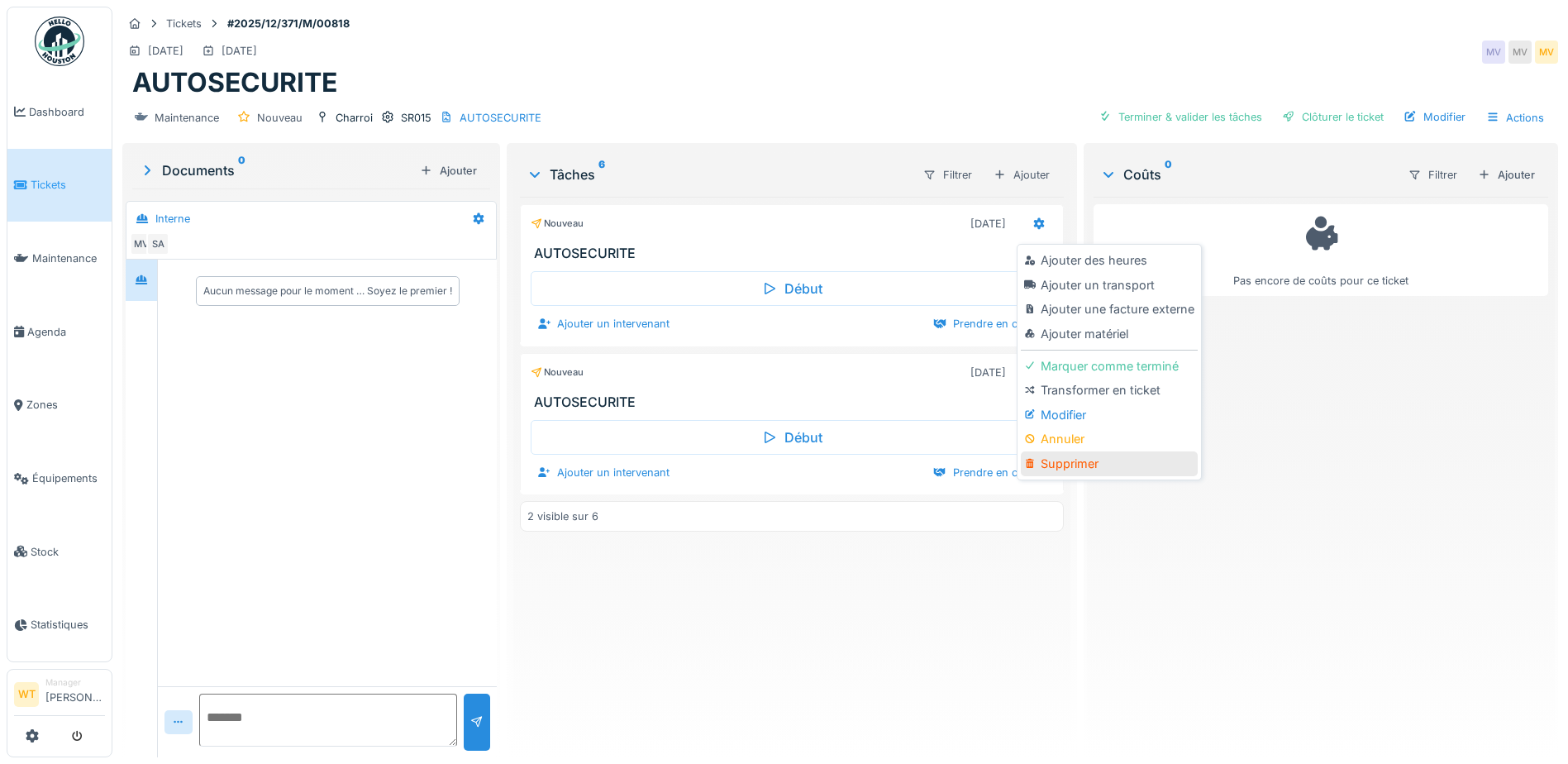
click at [1090, 460] on div "Supprimer" at bounding box center [1109, 464] width 176 height 25
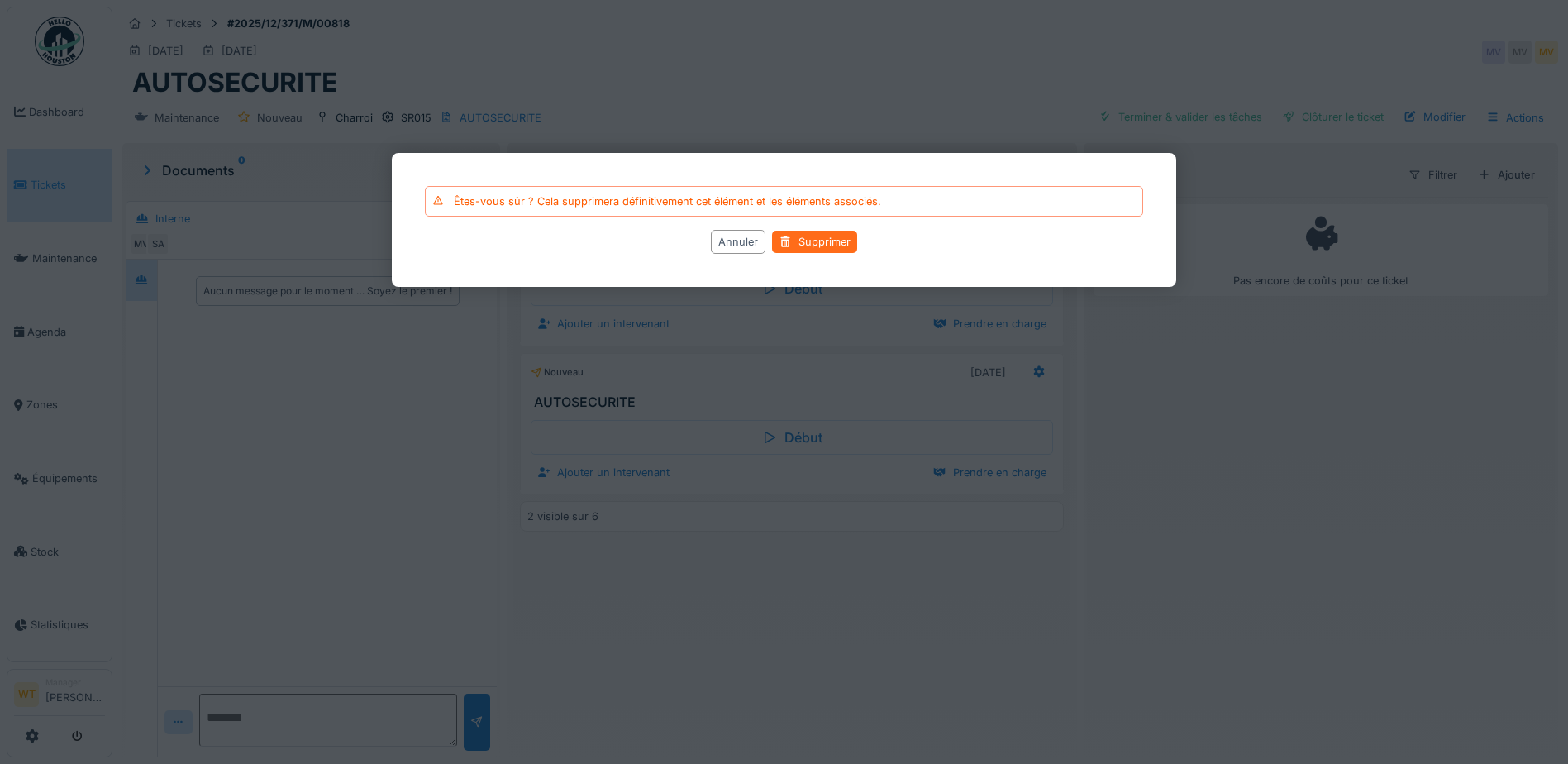
click at [832, 251] on div "Supprimer" at bounding box center [815, 242] width 85 height 23
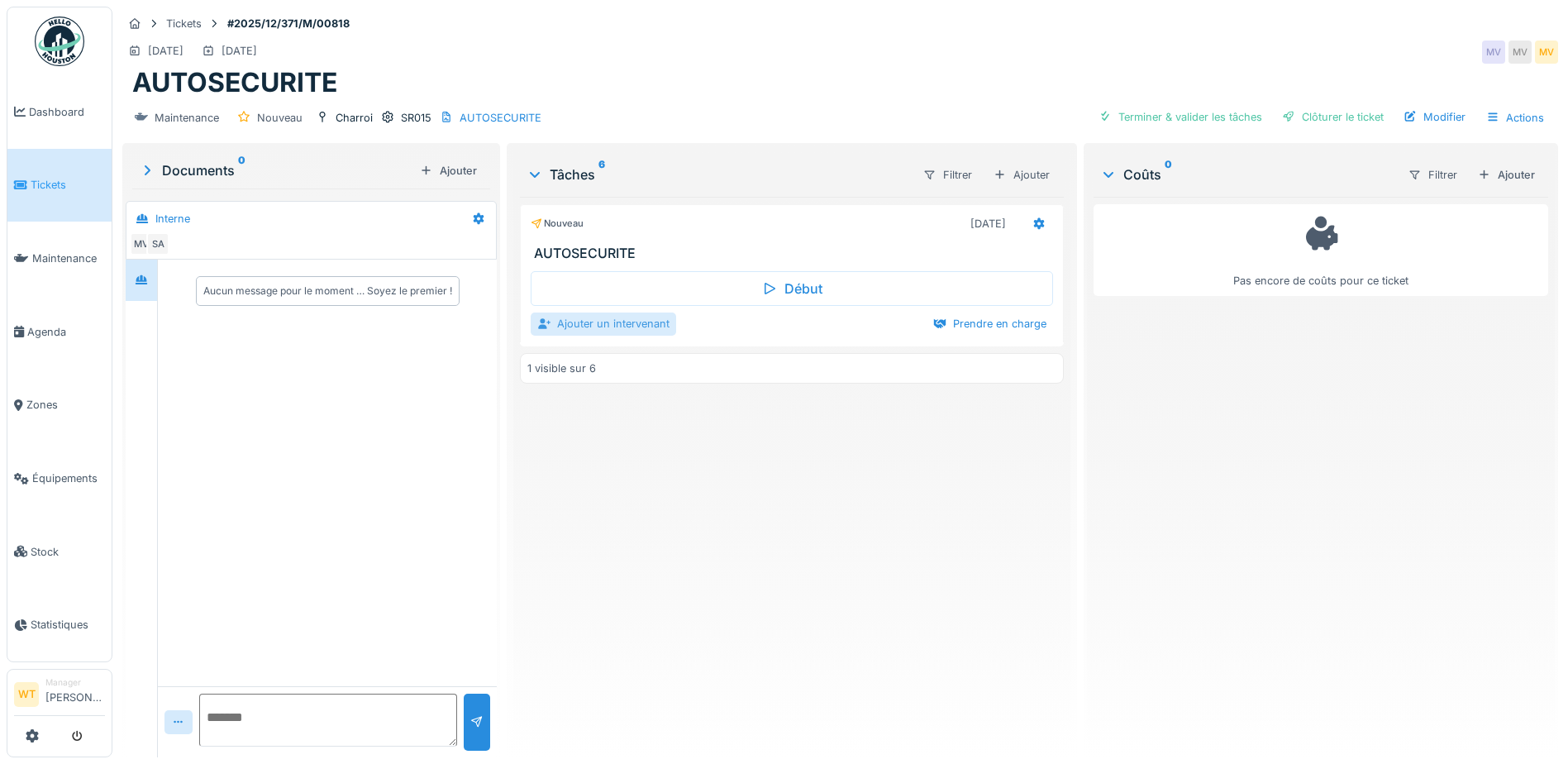
click at [632, 321] on div "Ajouter un intervenant" at bounding box center [603, 324] width 145 height 23
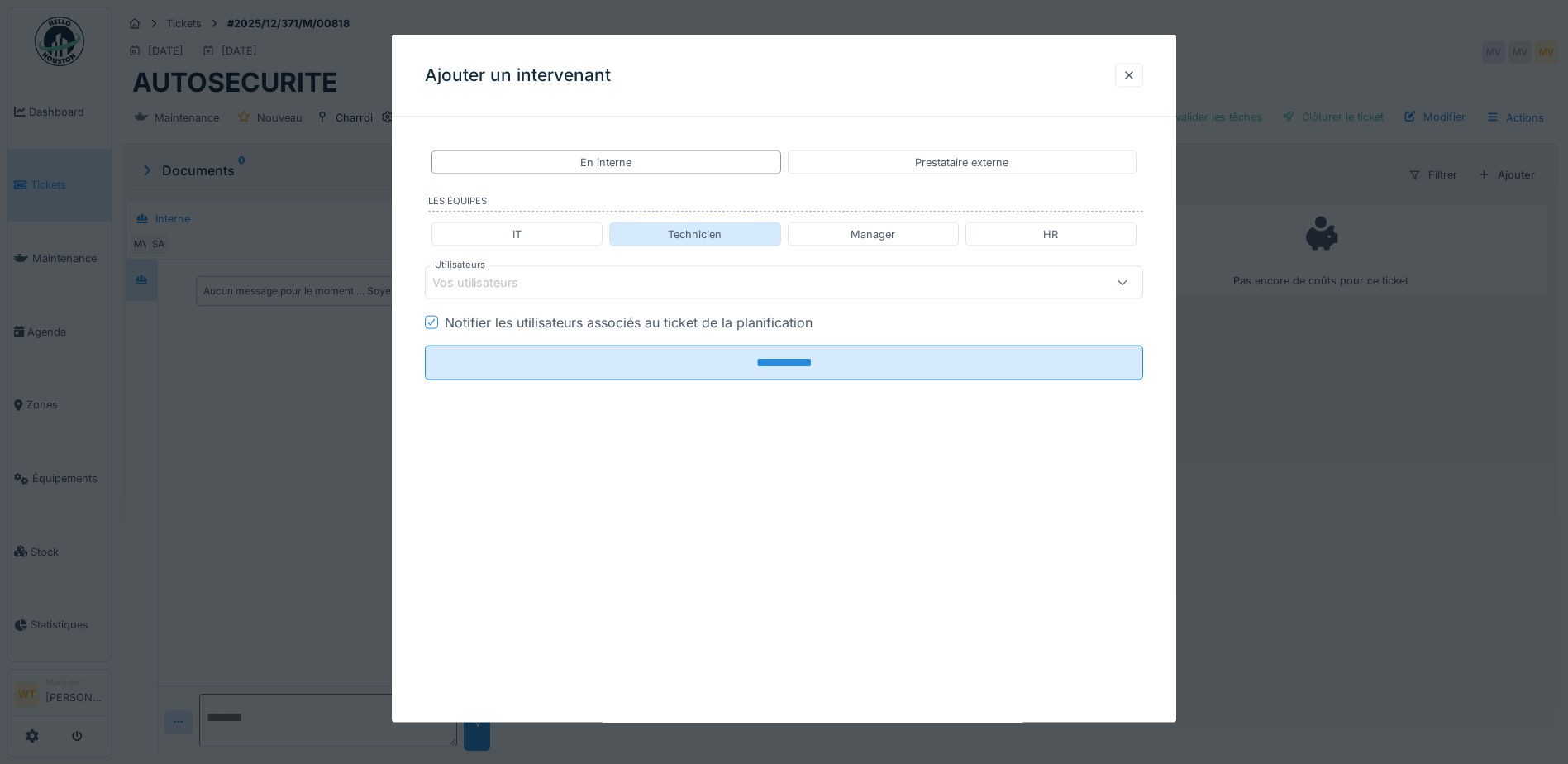
click at [698, 235] on div "Technicien" at bounding box center [695, 234] width 54 height 16
type input "**********"
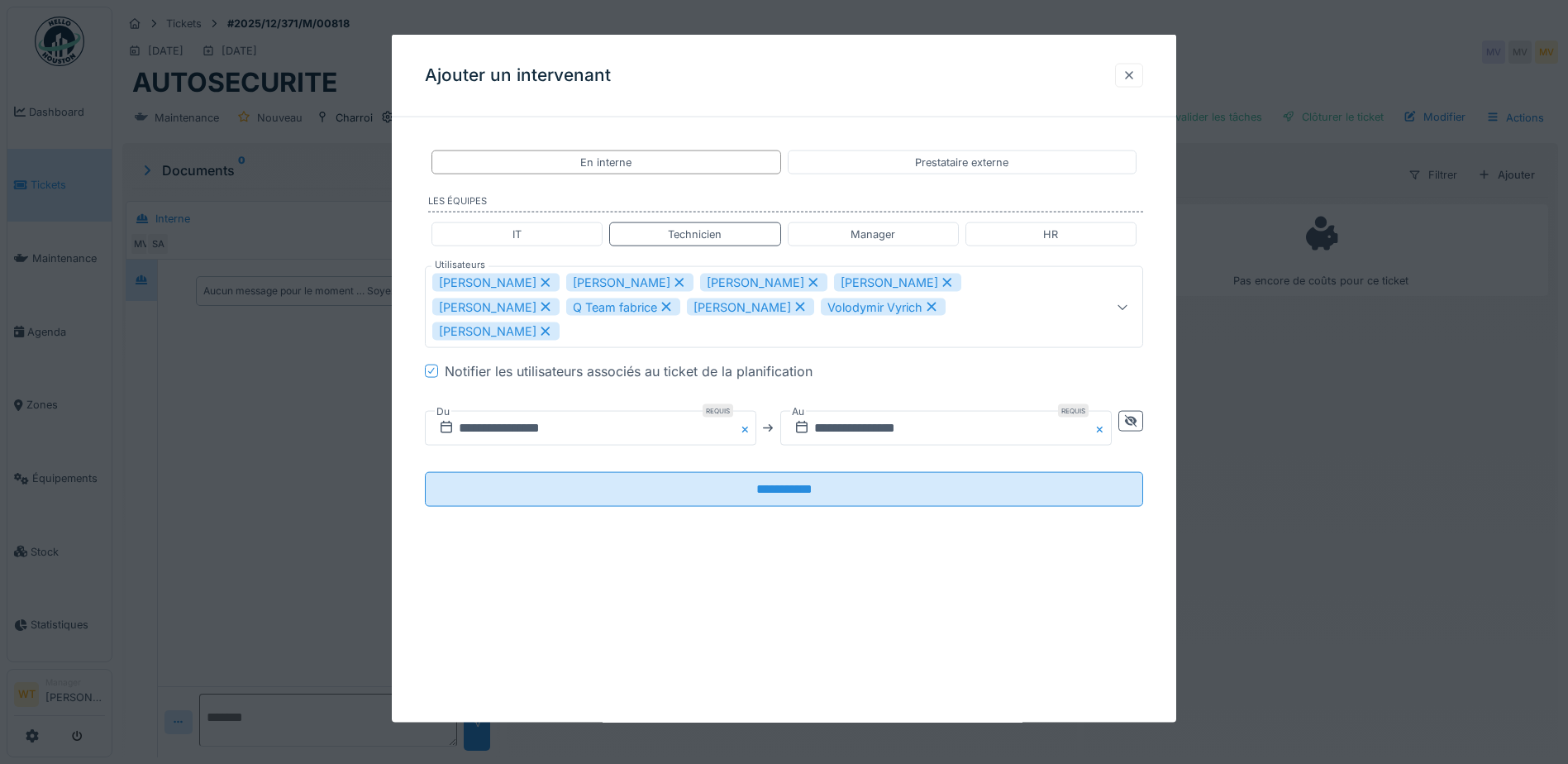
click at [1130, 80] on div at bounding box center [1130, 75] width 13 height 16
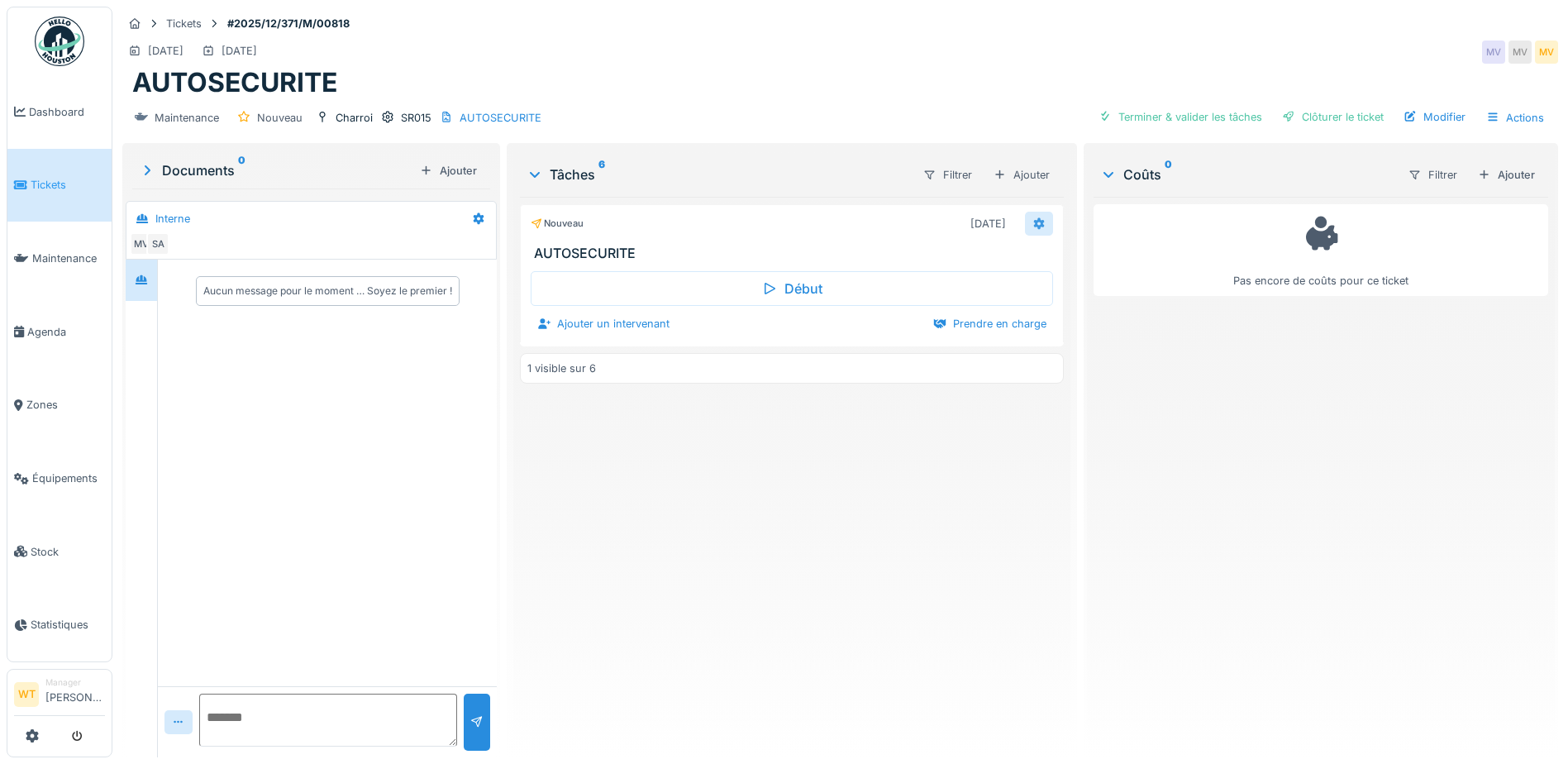
click at [1045, 223] on div at bounding box center [1039, 223] width 28 height 24
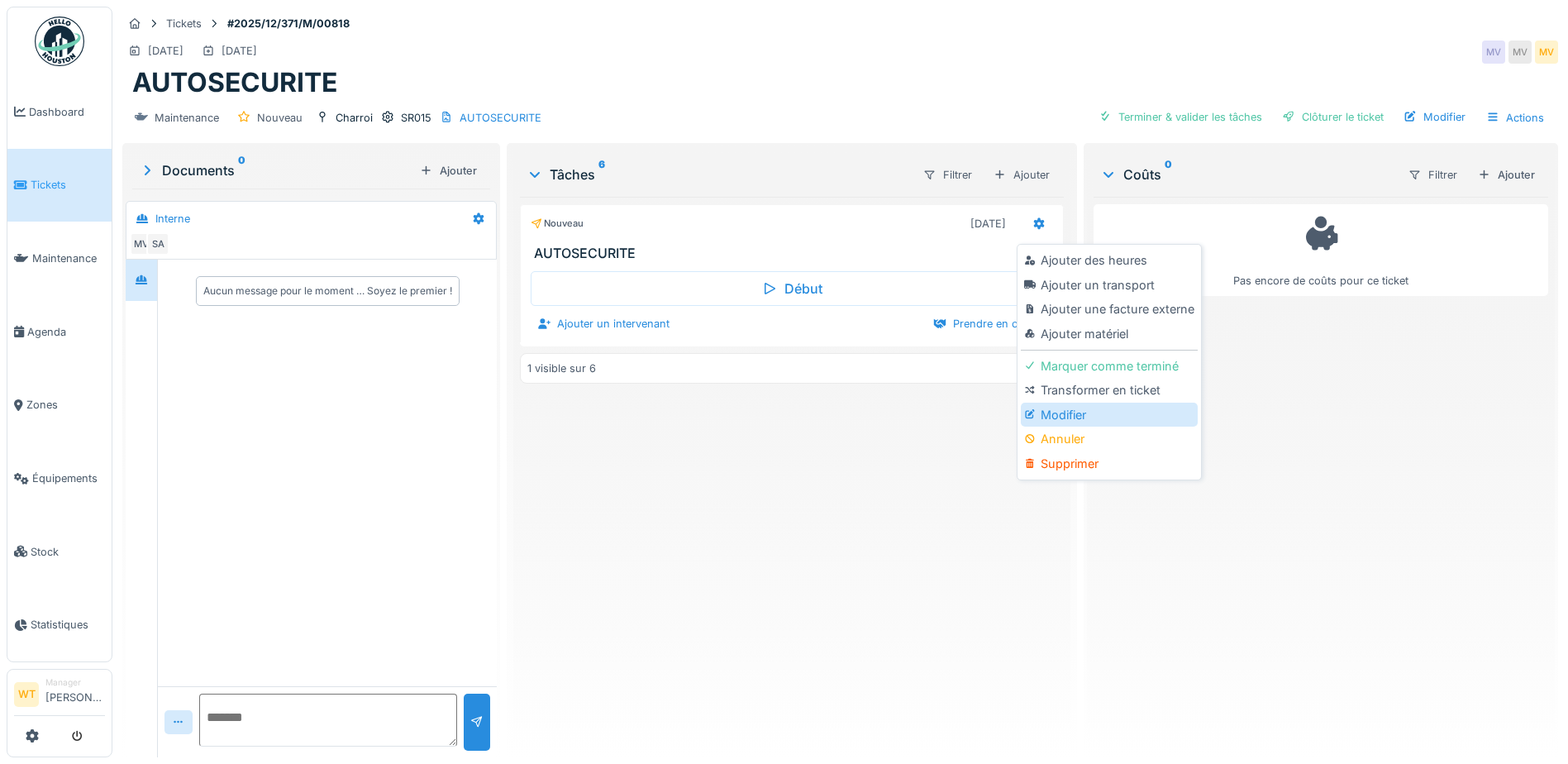
click at [1081, 419] on div "Modifier" at bounding box center [1109, 415] width 176 height 25
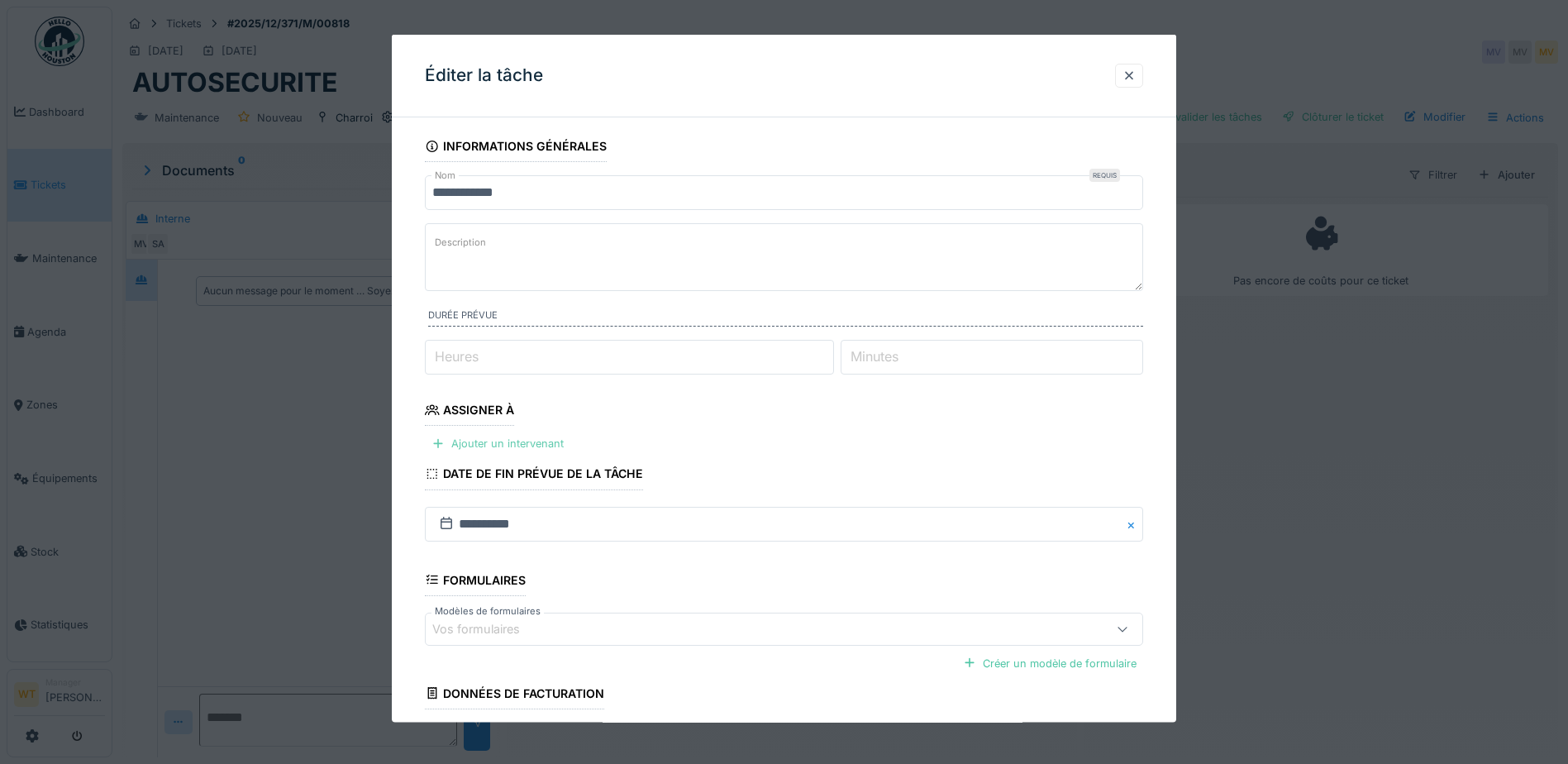
click at [526, 440] on div "Ajouter un intervenant" at bounding box center [498, 444] width 145 height 23
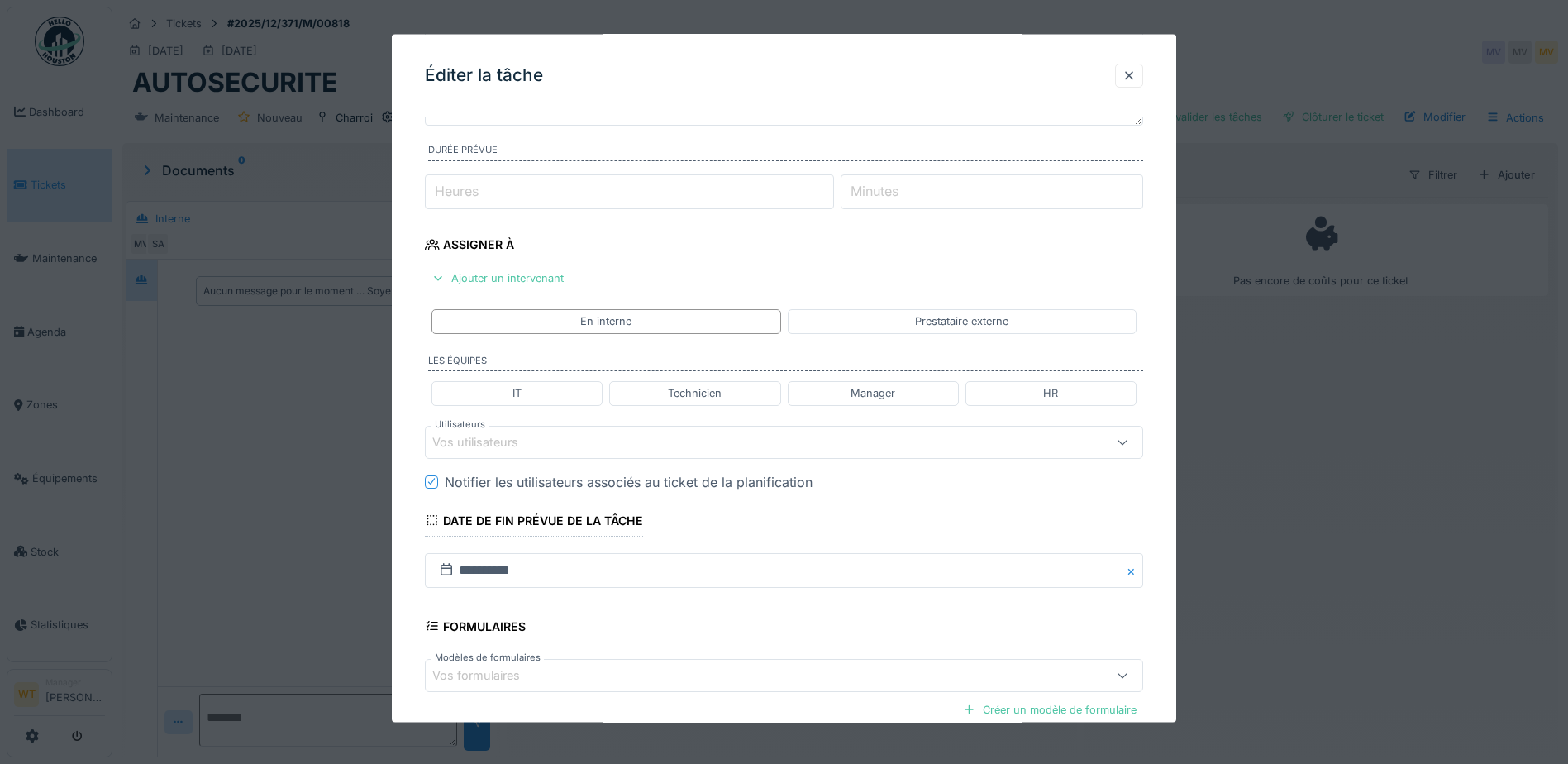
click at [556, 440] on div "Vos utilisateurs" at bounding box center [742, 441] width 619 height 18
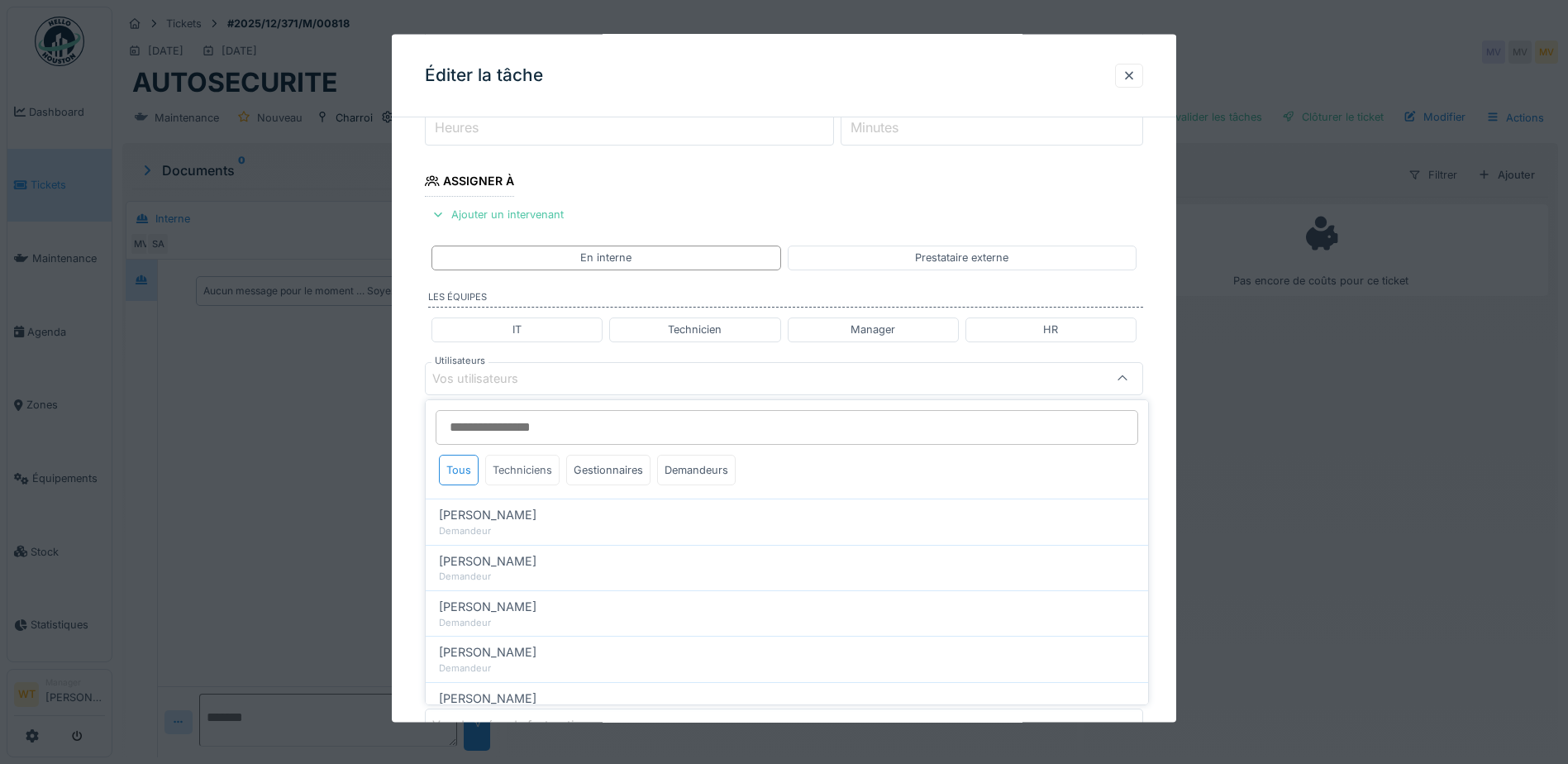
click at [535, 473] on div "Techniciens" at bounding box center [522, 470] width 74 height 30
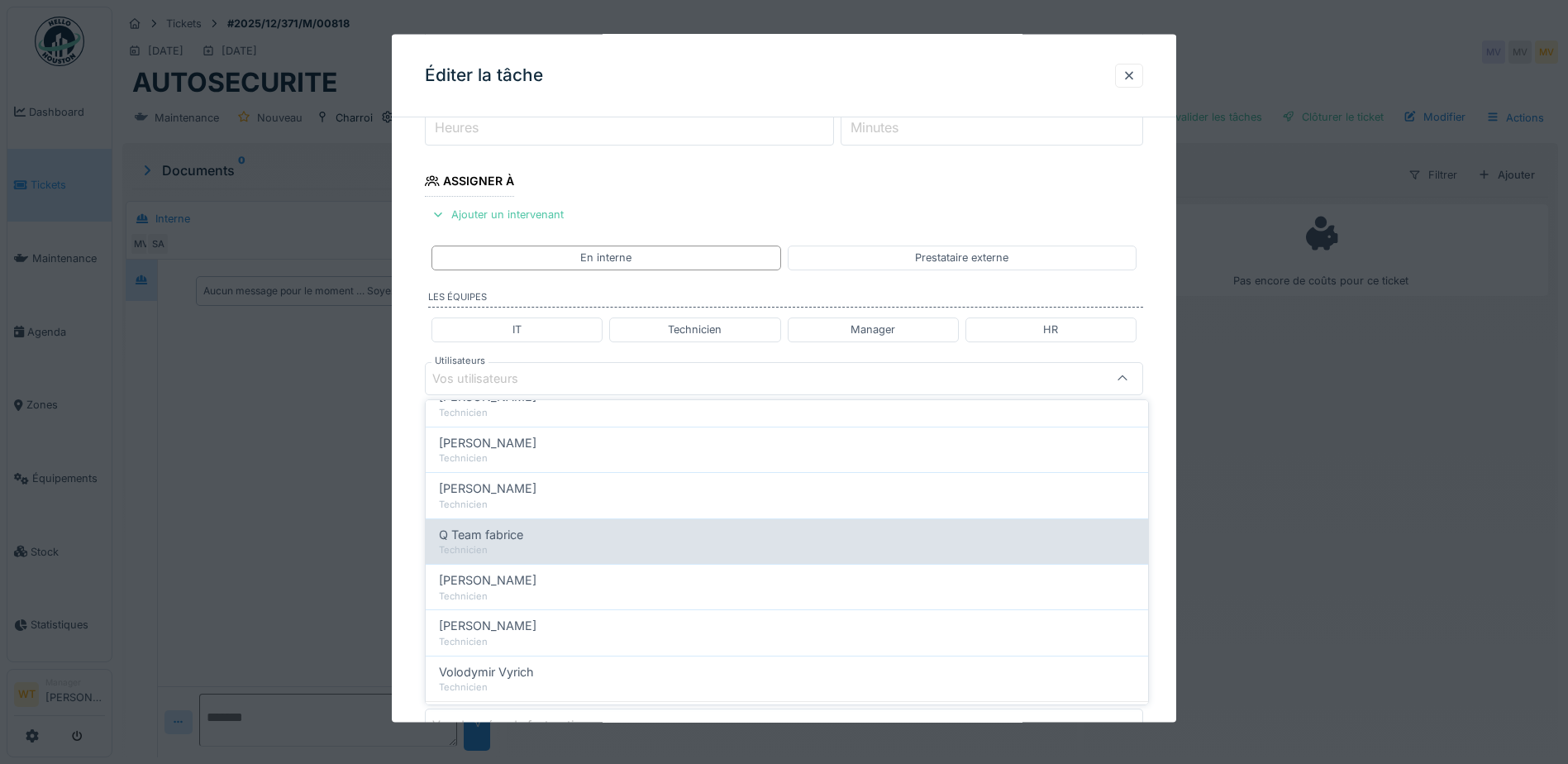
scroll to position [282, 0]
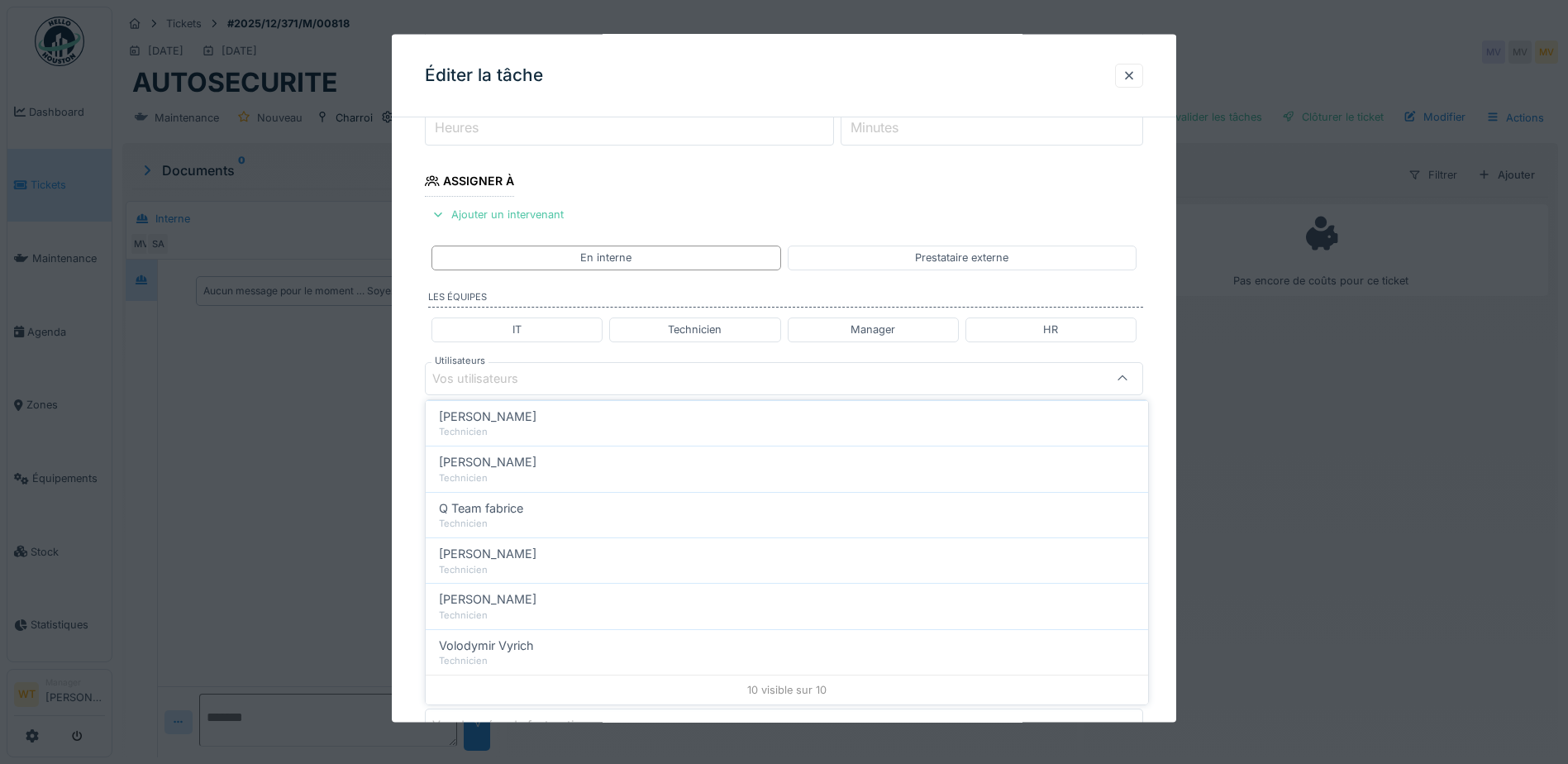
click at [528, 553] on span "[PERSON_NAME]" at bounding box center [487, 554] width 97 height 18
type input "****"
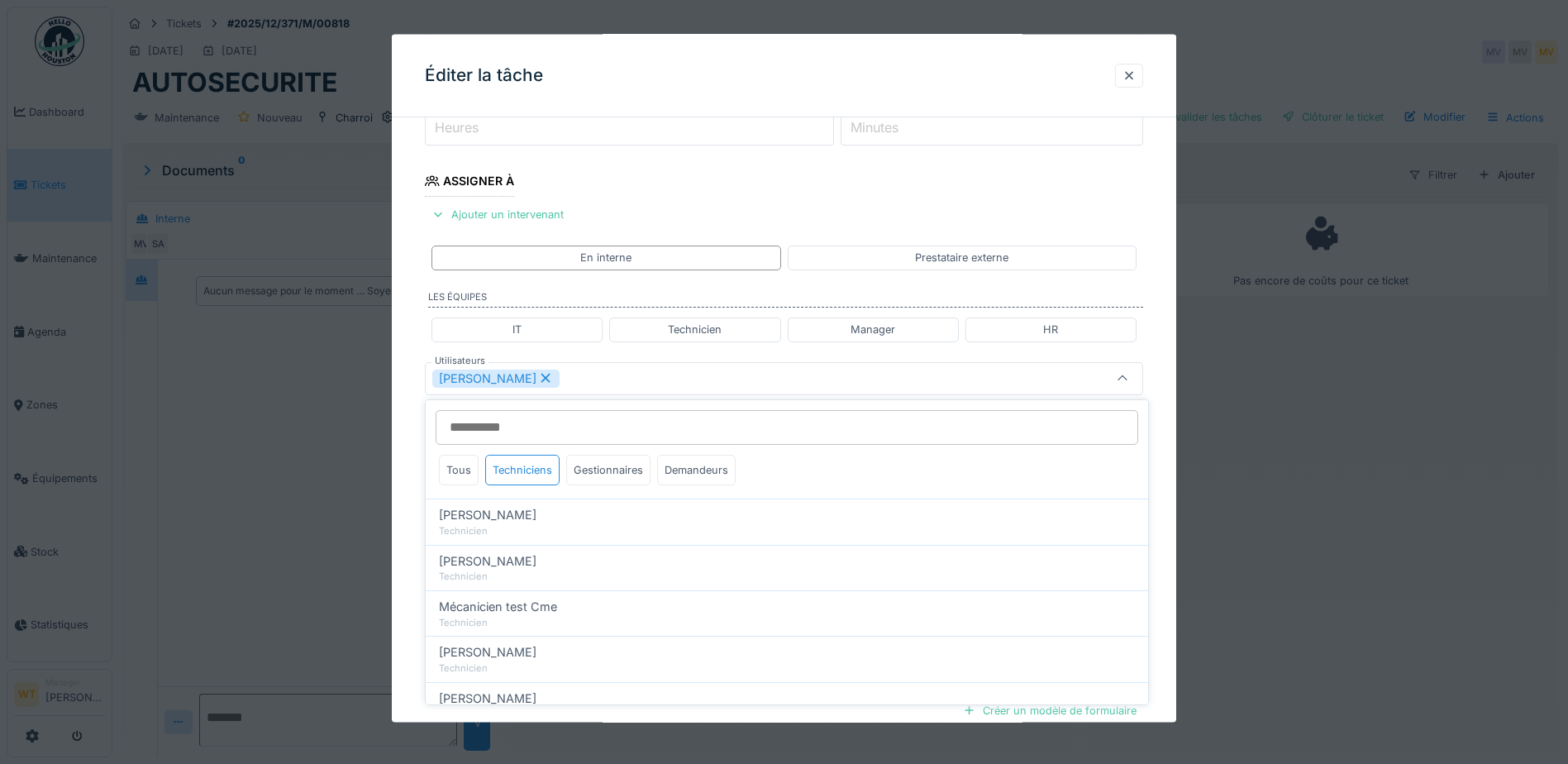
click at [640, 375] on div "[PERSON_NAME]" at bounding box center [742, 377] width 619 height 18
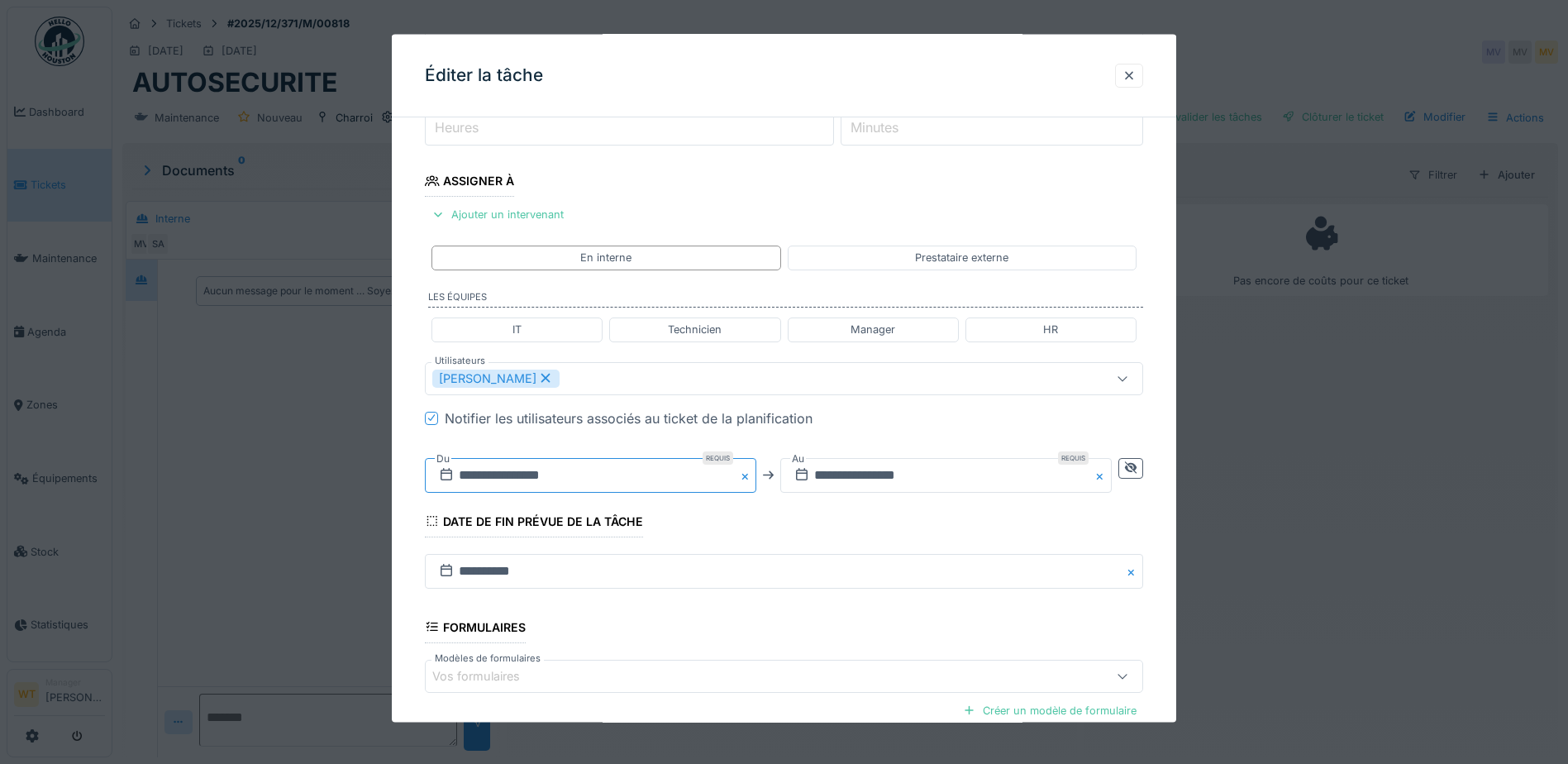
click at [571, 473] on input "**********" at bounding box center [591, 474] width 332 height 35
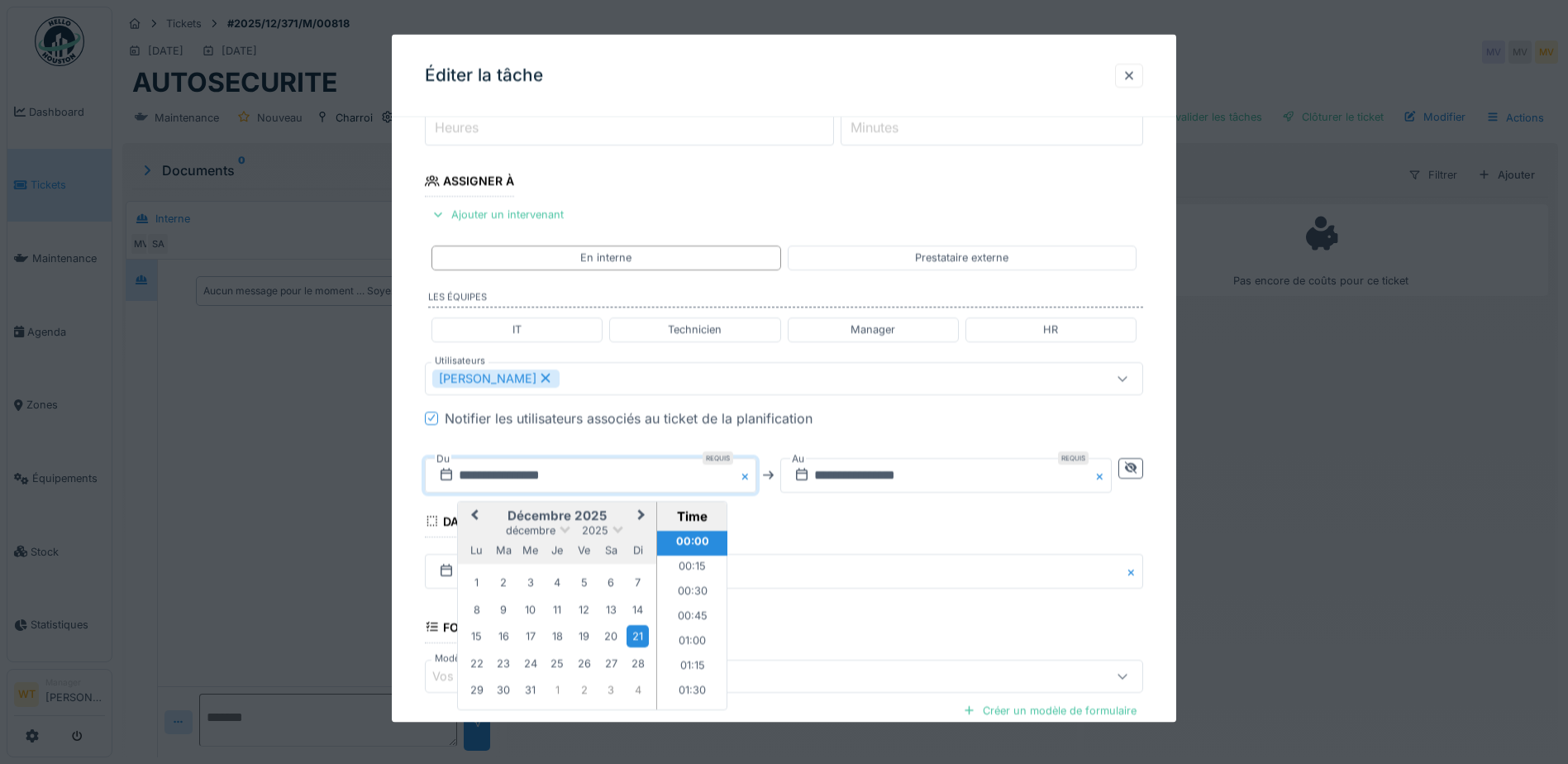
click at [474, 515] on span "Previous Month" at bounding box center [474, 515] width 0 height 20
click at [505, 639] on div "14" at bounding box center [504, 637] width 23 height 24
click at [855, 479] on input "**********" at bounding box center [947, 474] width 332 height 35
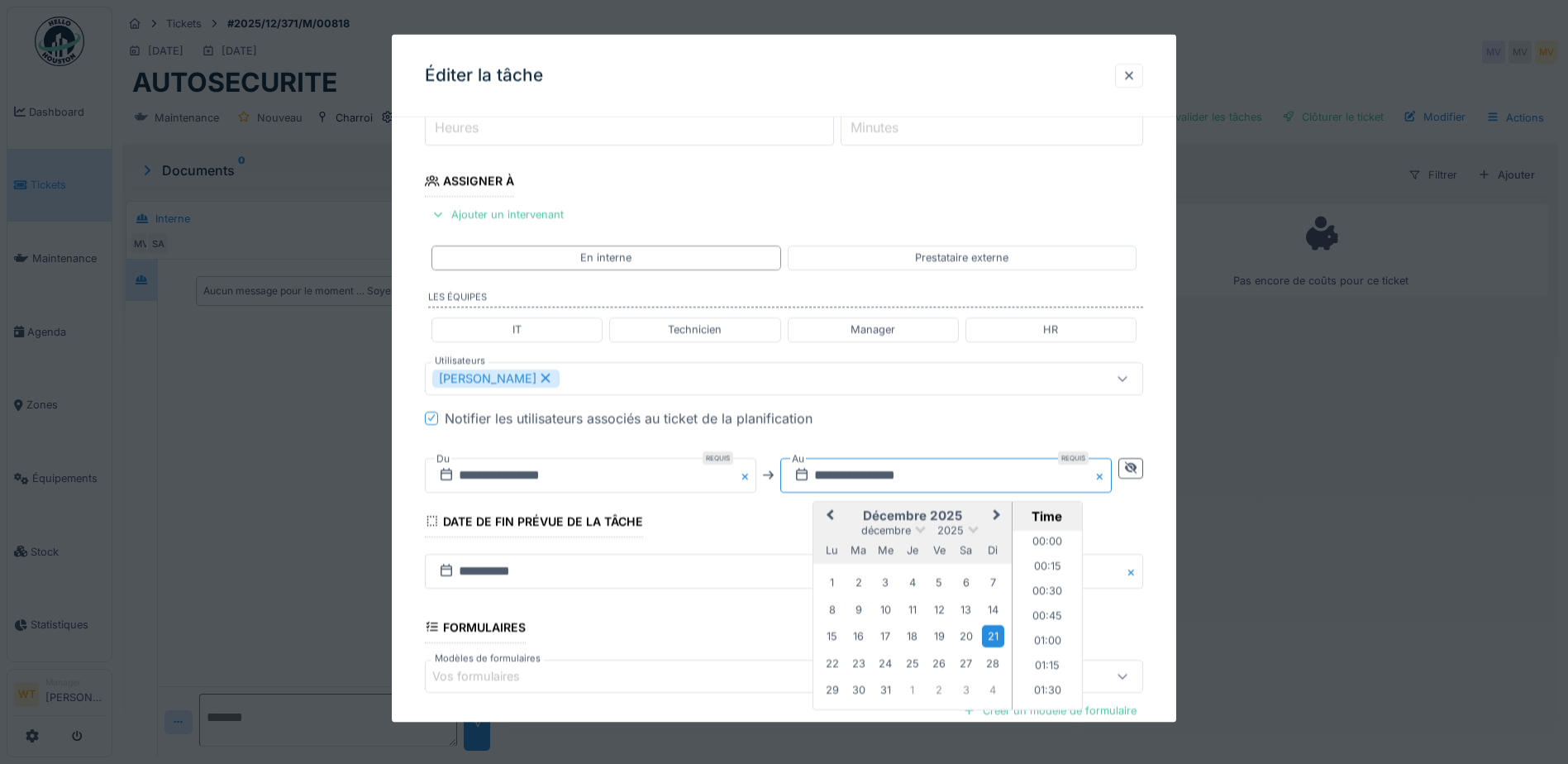
scroll to position [2203, 0]
click at [829, 509] on button "Previous Month" at bounding box center [829, 516] width 26 height 26
click at [830, 510] on button "Previous Month" at bounding box center [829, 516] width 26 height 26
click at [867, 630] on div "14" at bounding box center [859, 637] width 23 height 24
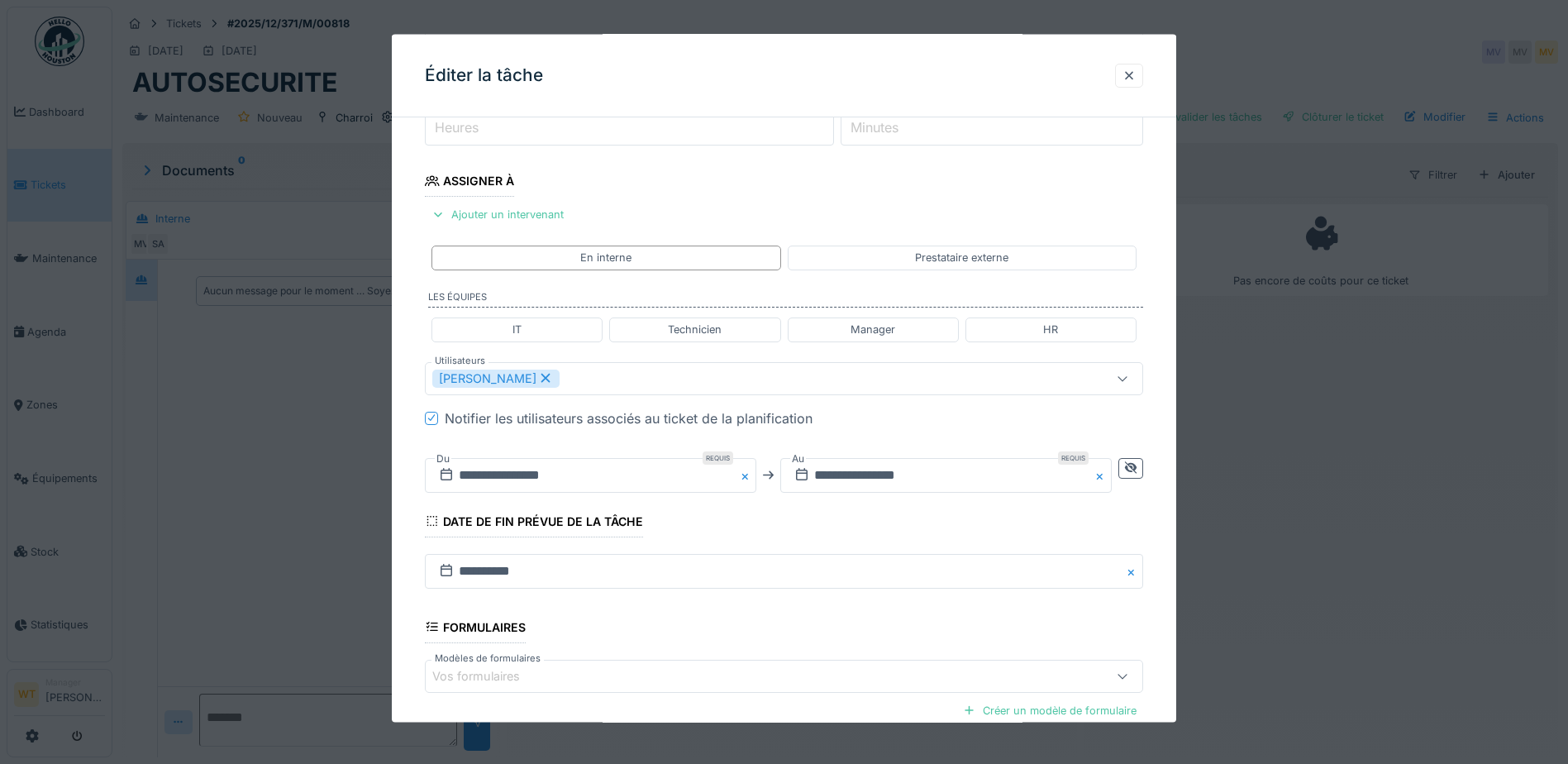
click at [598, 665] on div "Vos formulaires" at bounding box center [784, 675] width 718 height 33
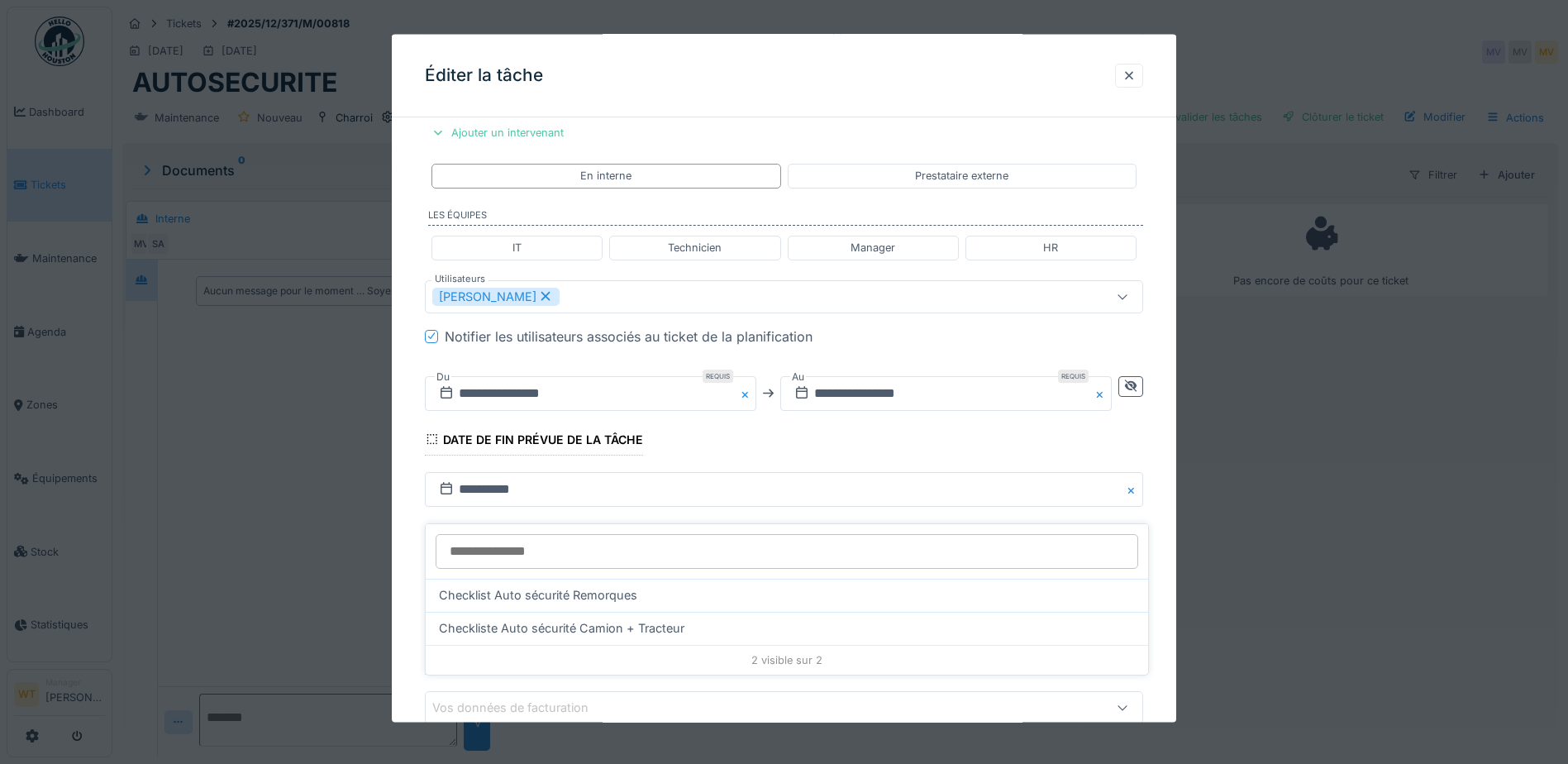
scroll to position [407, 0]
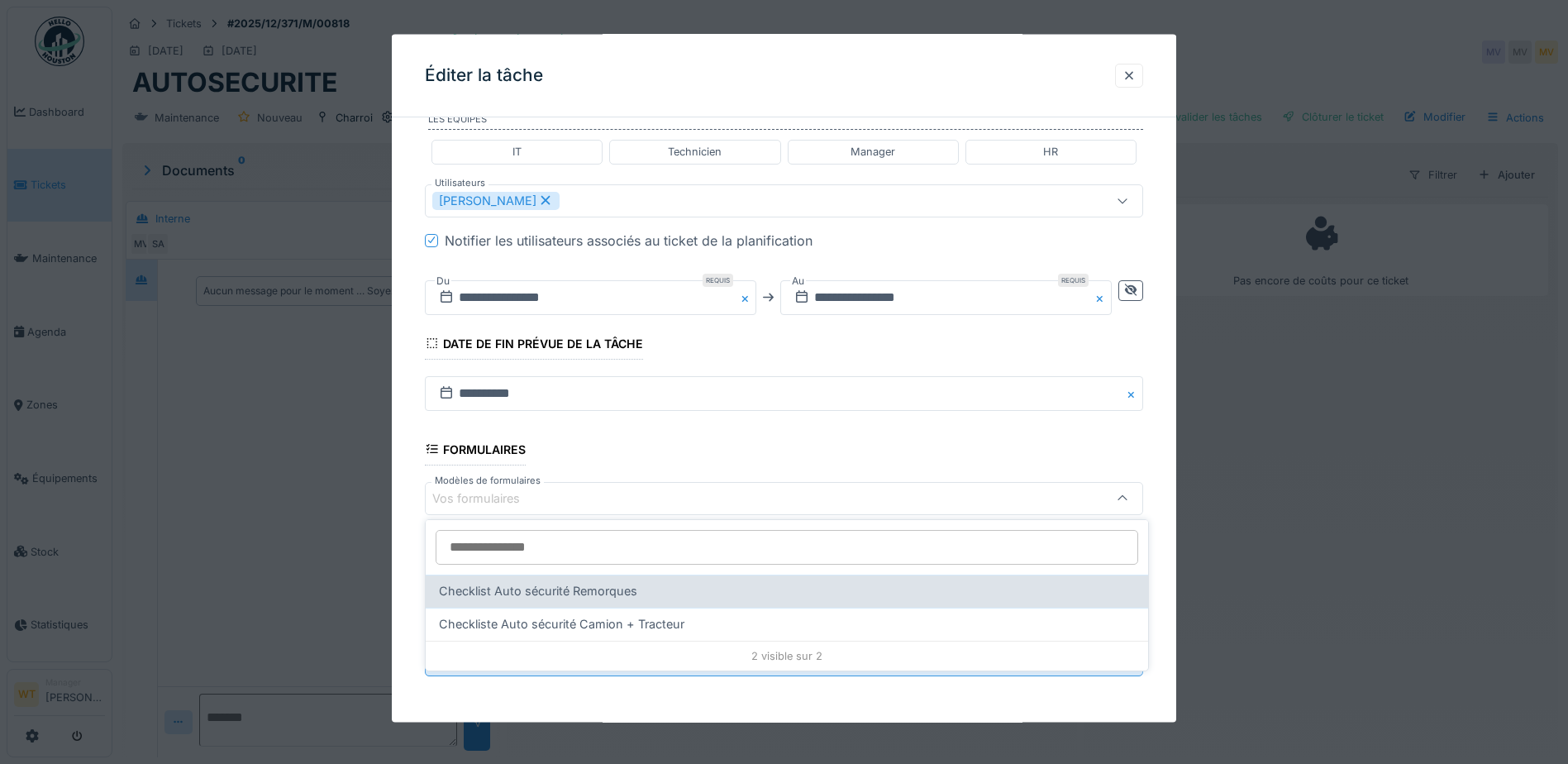
click at [609, 588] on span "Checklist Auto sécurité Remorques" at bounding box center [538, 590] width 198 height 18
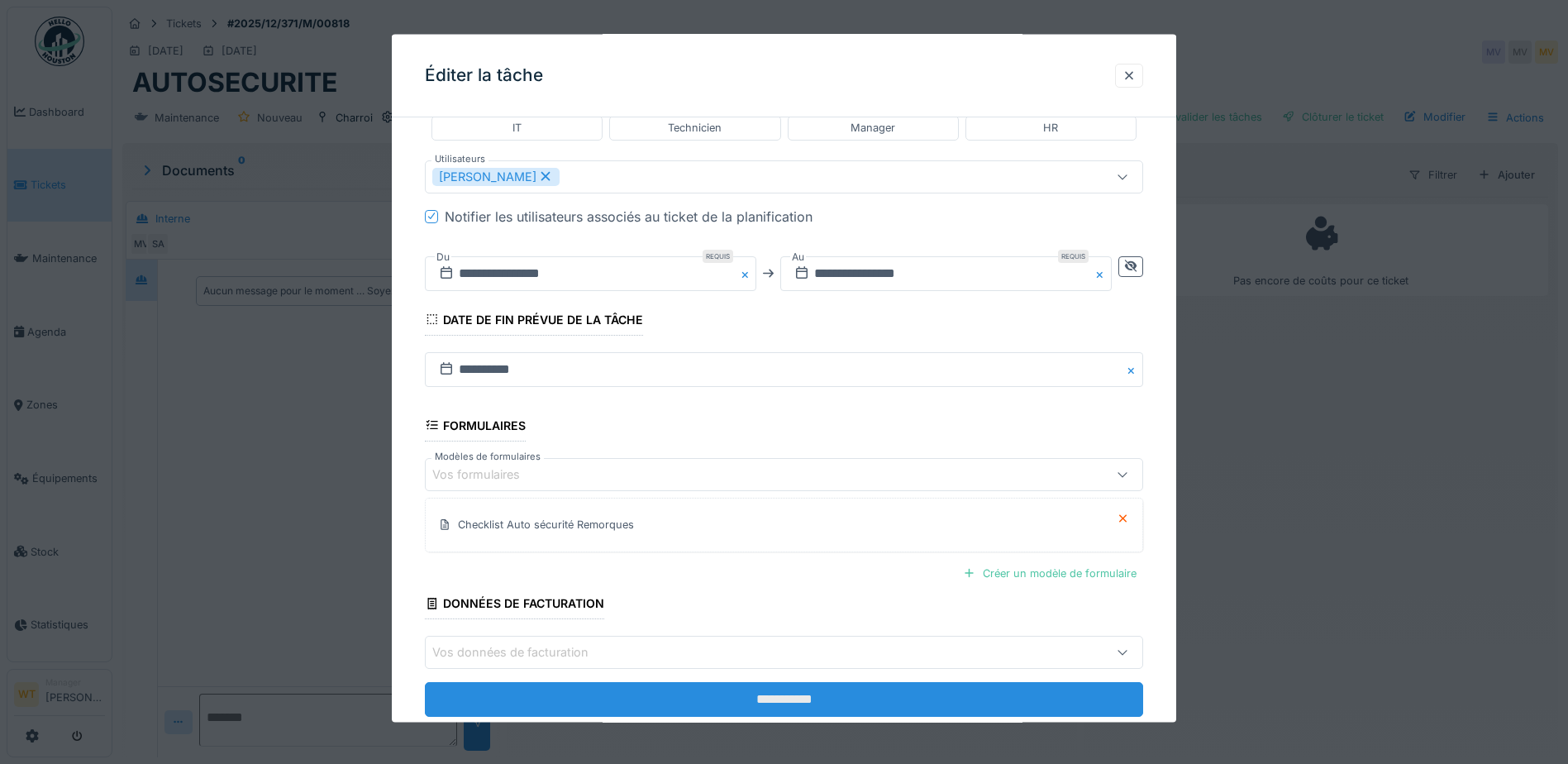
scroll to position [472, 0]
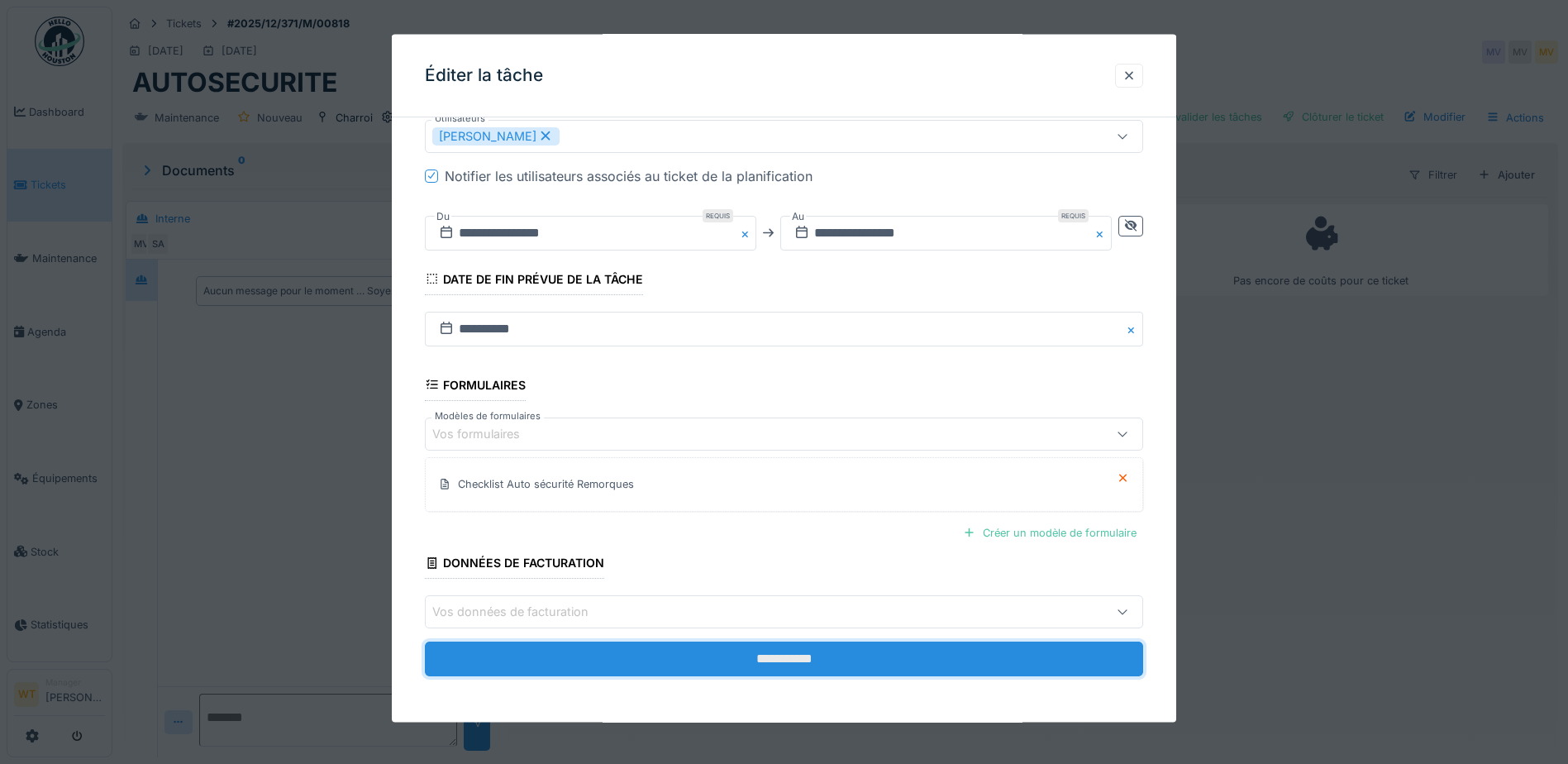
click at [619, 661] on input "**********" at bounding box center [784, 658] width 718 height 35
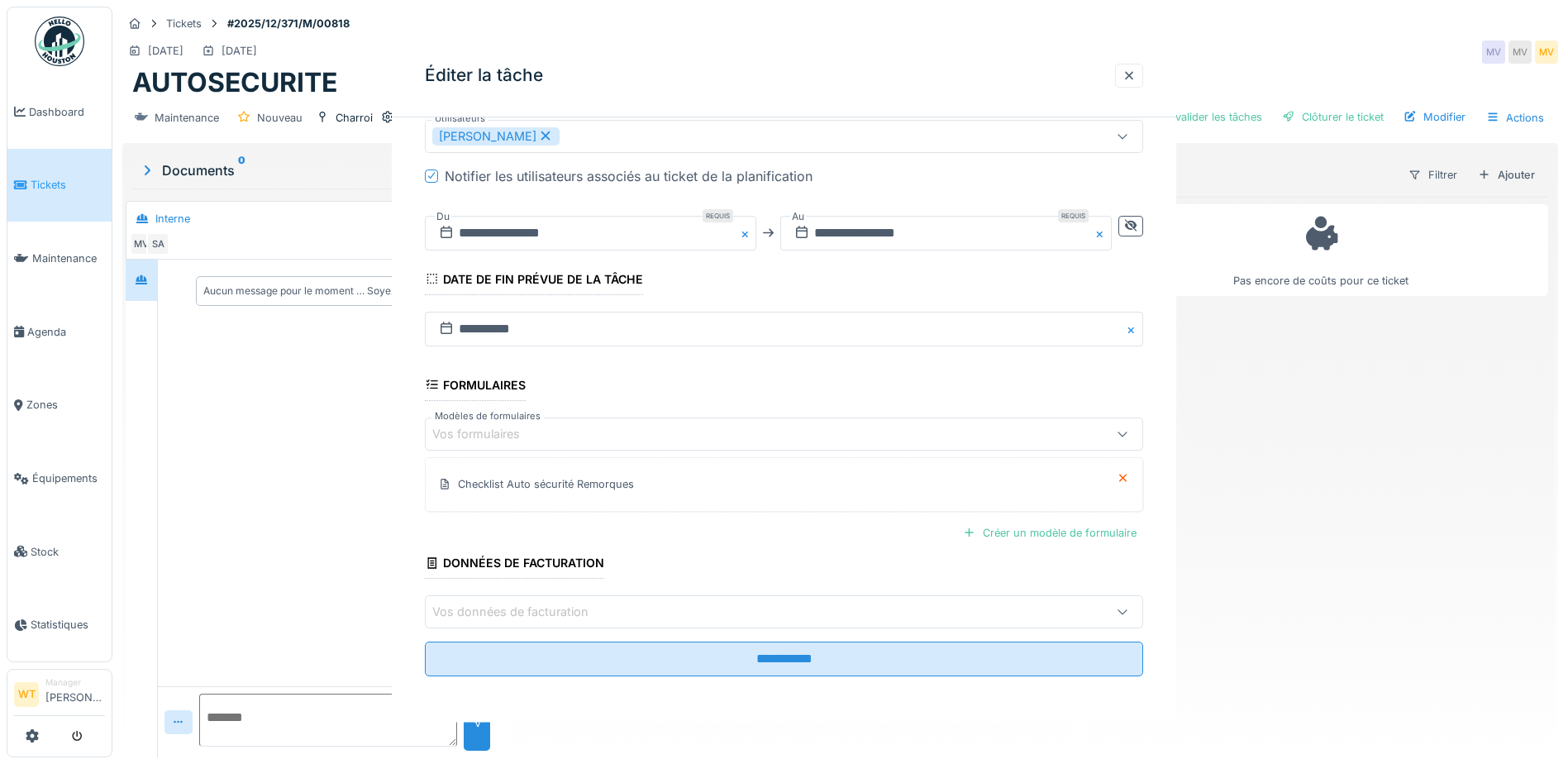
scroll to position [0, 0]
